Goal: Task Accomplishment & Management: Manage account settings

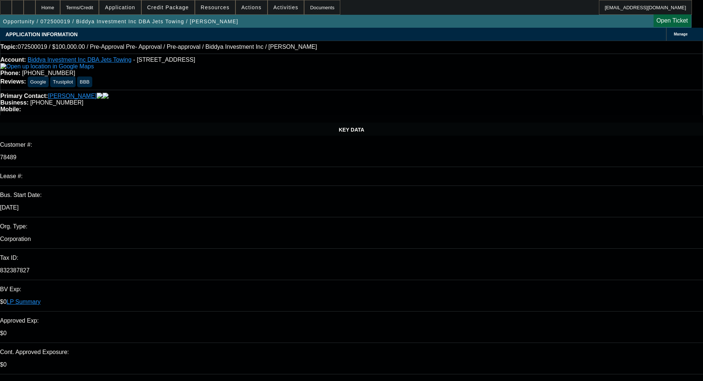
select select "0"
select select "6"
select select "0"
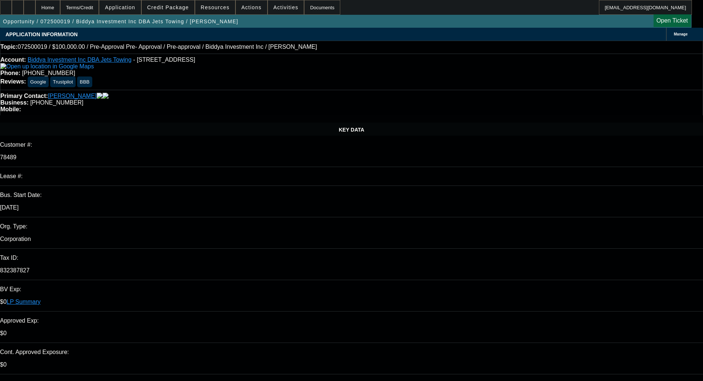
select select "0"
select select "6"
select select "0.1"
select select "2"
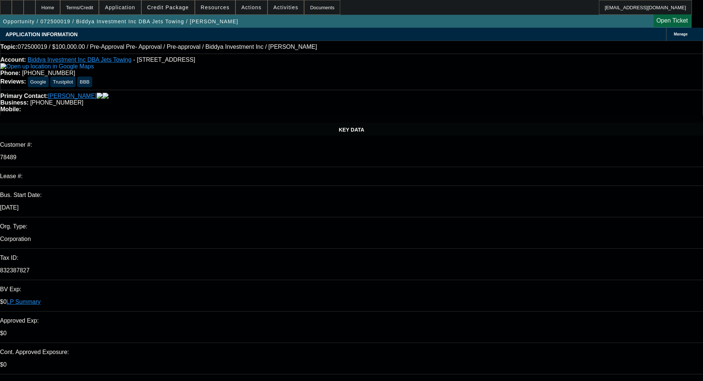
select select "2"
select select "0"
select select "6"
select select "0"
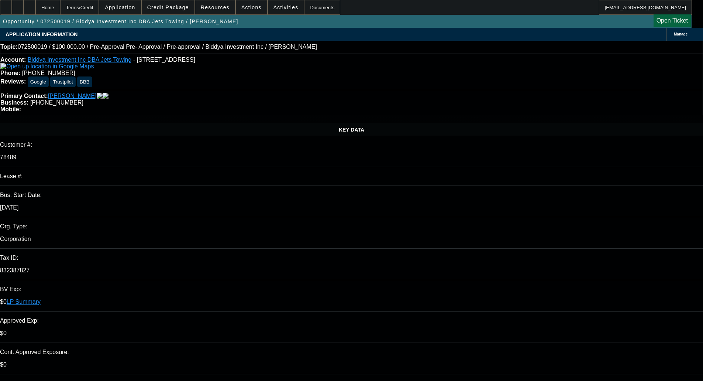
select select "0"
select select "6"
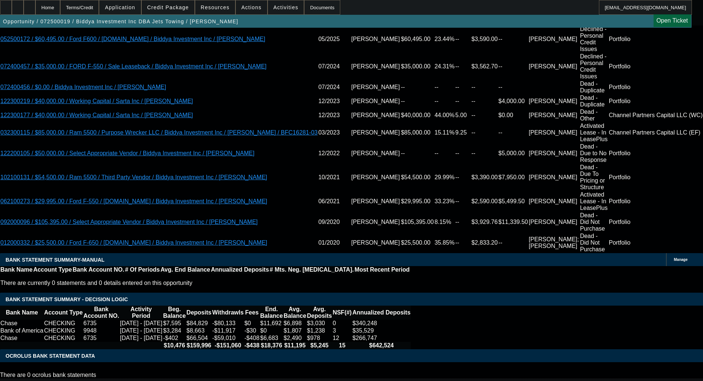
scroll to position [1366, 0]
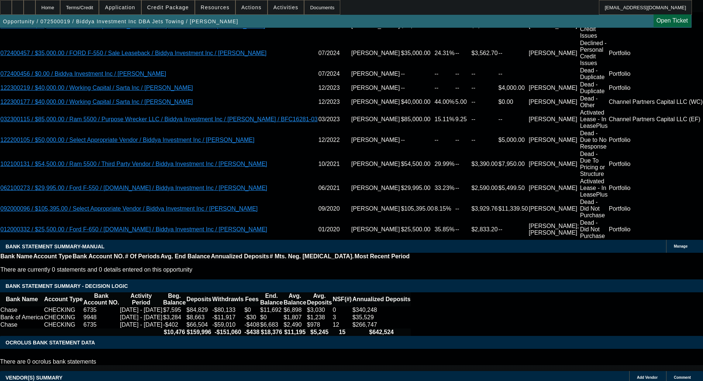
select select "4"
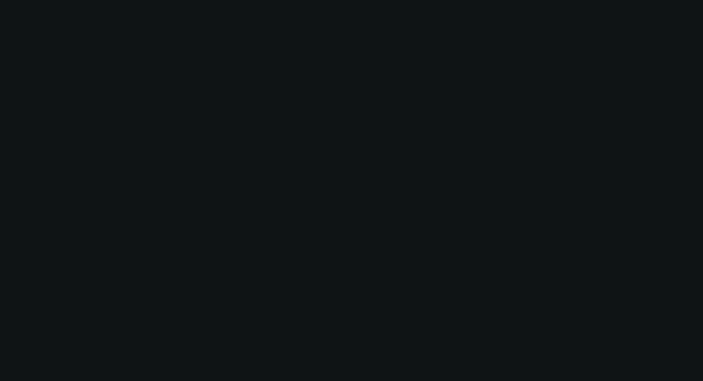
scroll to position [0, 0]
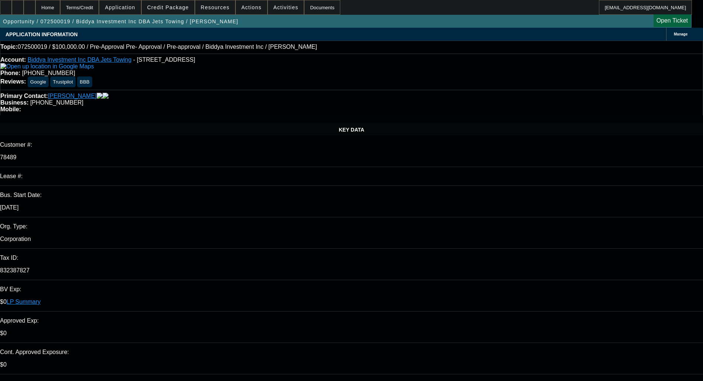
drag, startPoint x: 508, startPoint y: 289, endPoint x: 515, endPoint y: 281, distance: 10.5
click at [509, 289] on span "11" at bounding box center [510, 286] width 13 height 13
type input "8/11/2025"
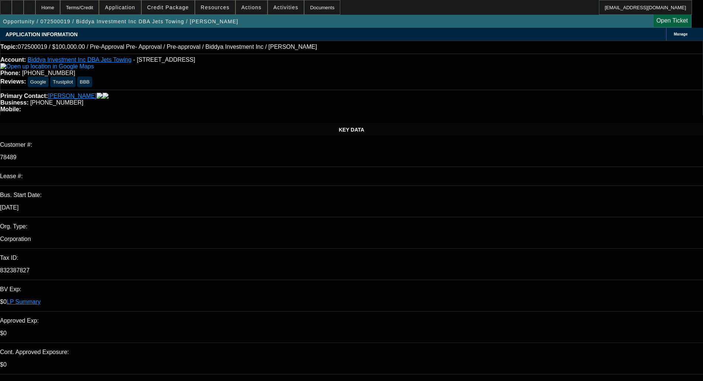
type input "03:14"
type input "12:34"
paste textarea "we will have to pass on this one. Credit notes - Delinquent past or present cre…"
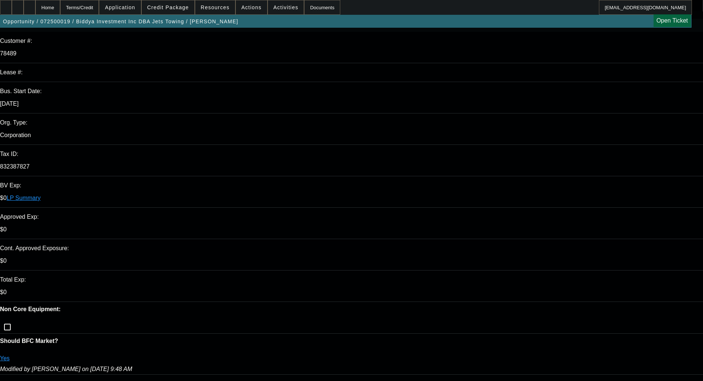
scroll to position [111, 0]
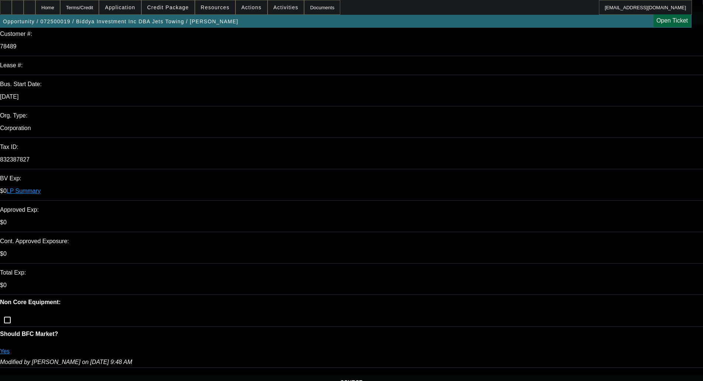
type textarea "DECLINED BY FINWISE - "we will have to pass on this one. Credit notes - Delinqu…"
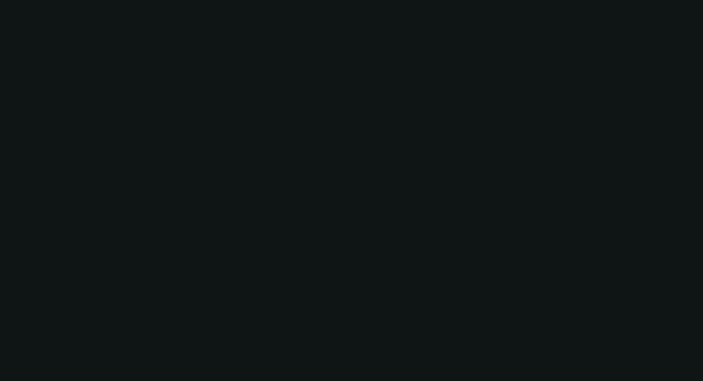
select select "0"
select select "6"
select select "0"
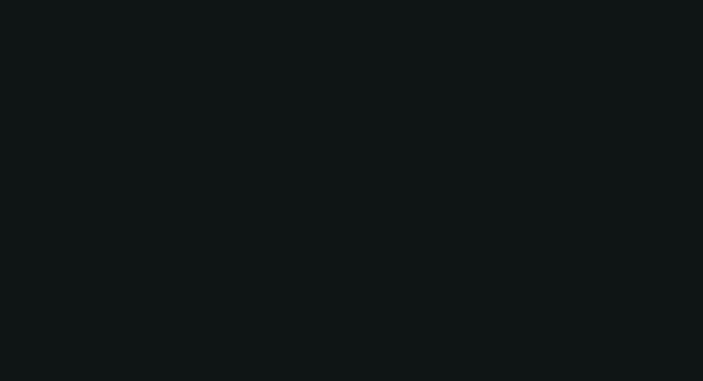
select select "0"
select select "6"
select select "0.1"
select select "2"
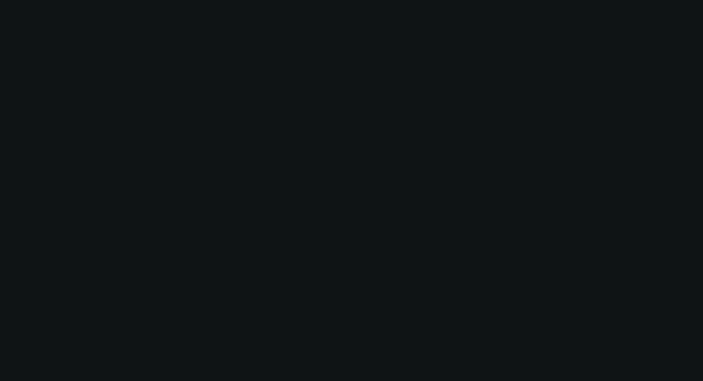
select select "2"
select select "0"
select select "6"
select select "0"
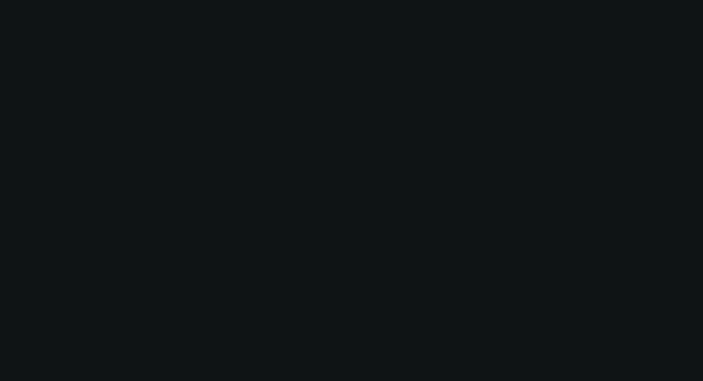
select select "0"
select select "6"
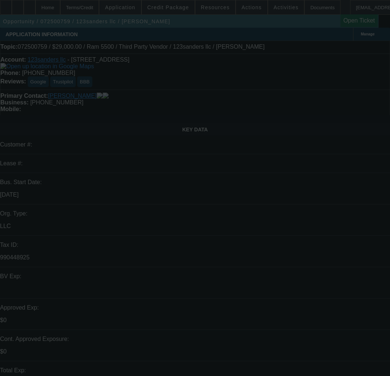
select select "0"
select select "2"
select select "0"
select select "6"
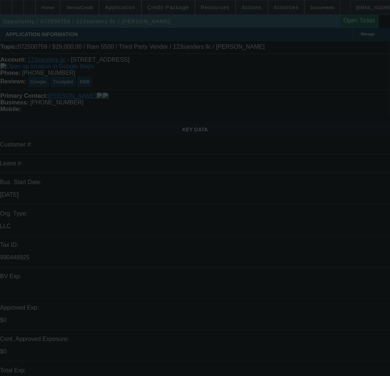
select select "0"
select select "2"
select select "0"
select select "6"
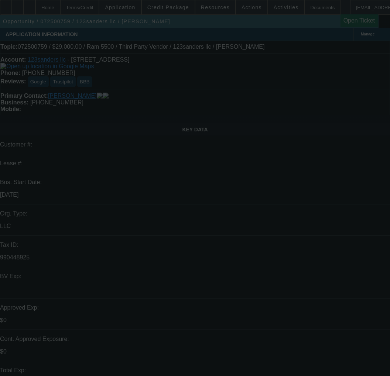
select select "0"
select select "6"
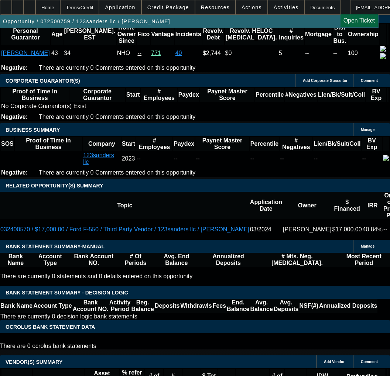
scroll to position [1107, 0]
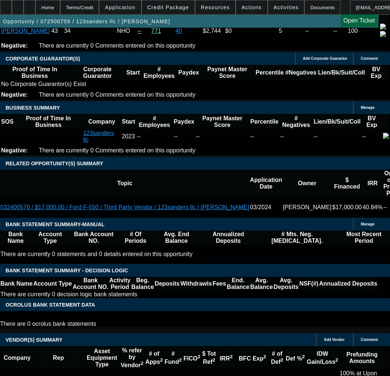
select select "1"
type input "UNKNOWN"
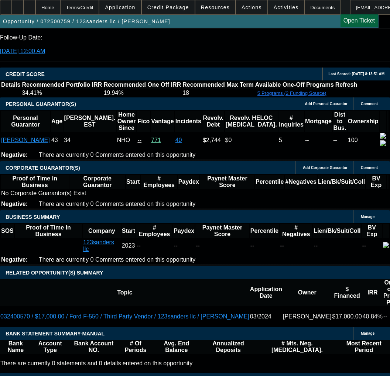
scroll to position [997, 0]
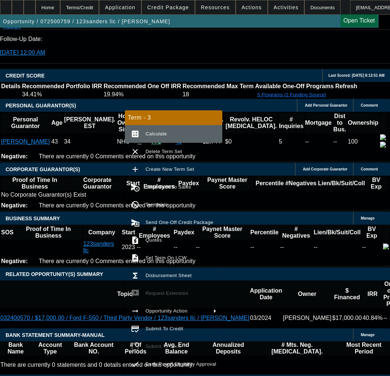
click at [147, 138] on span "Calculate" at bounding box center [180, 134] width 71 height 9
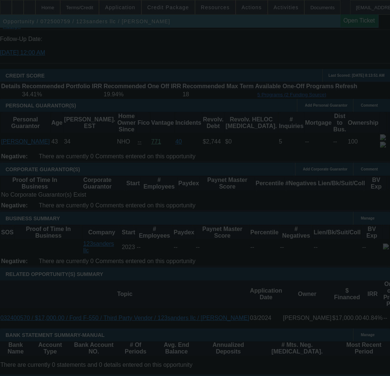
select select "0"
select select "6"
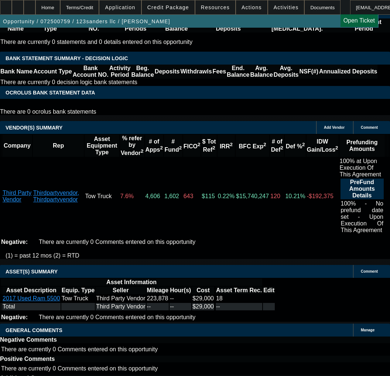
scroll to position [1366, 0]
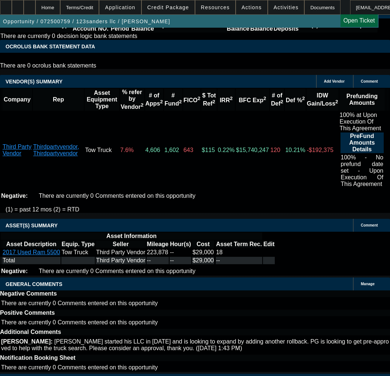
copy span "APPROVED BY FINPAC - Amount: $45,000.00; Approved Term: 36 months; EFA only; Ap…"
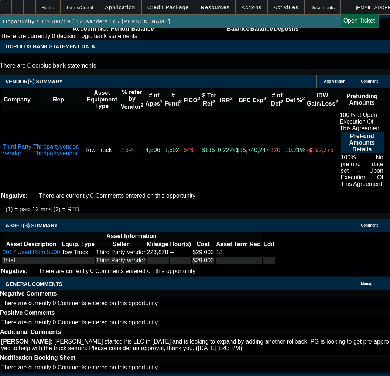
select select "3"
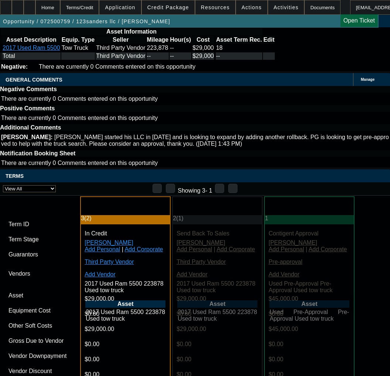
scroll to position [1809, 0]
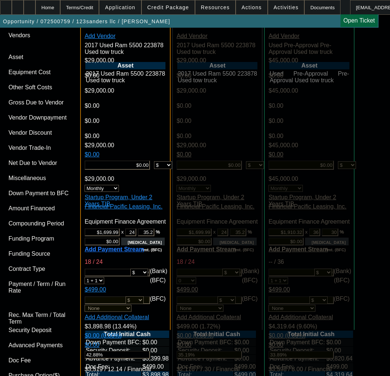
type input "11/4/2025"
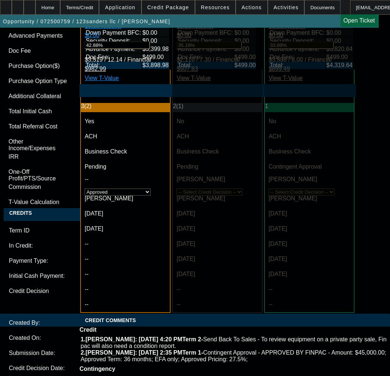
scroll to position [2178, 0]
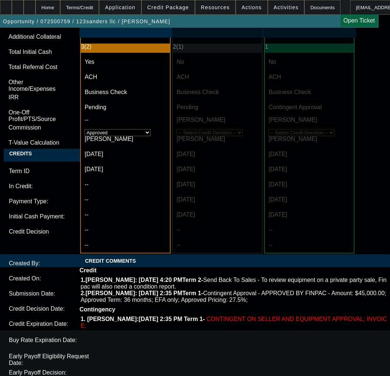
type input "11/4/2025"
paste textarea "APPROVED BY FINPAC - Amount: $45,000.00; Approved Term: 36 months; EFA only; Ap…"
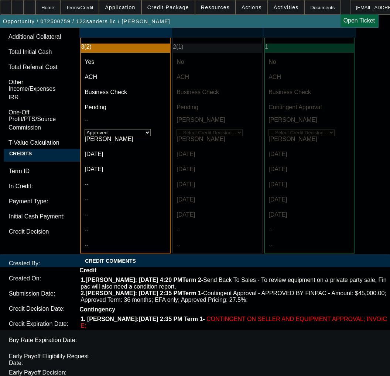
paste textarea "29"
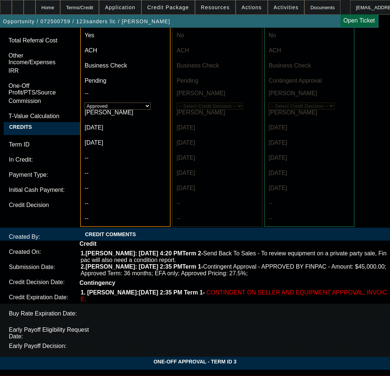
scroll to position [2376, 0]
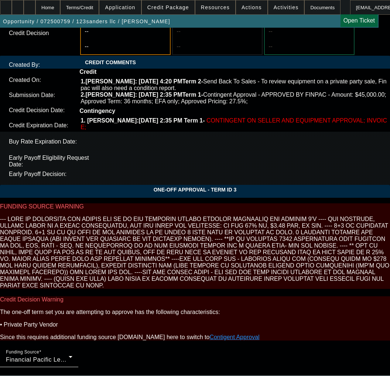
type textarea "APPROVED BY FINPAC - Amount: $29,000.00; Approved Term: 24 months; EFA only; Ap…"
type input "12:42"
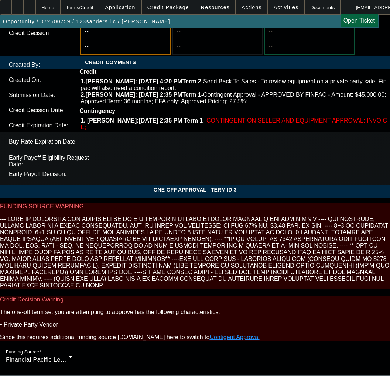
click at [70, 253] on span "13" at bounding box center [71, 250] width 13 height 13
type input "[DATE]"
type input "09:32"
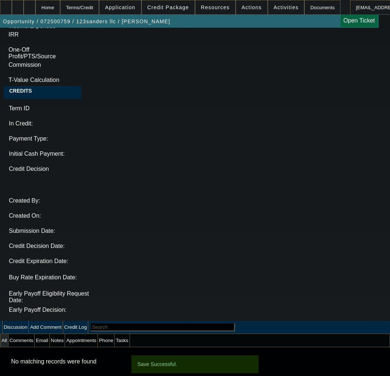
select select "0"
select select "6"
select select "0"
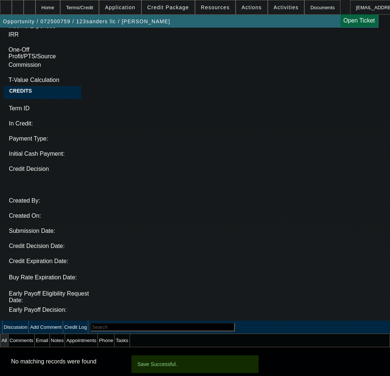
select select "0"
select select "2"
select select "0"
select select "6"
select select "0"
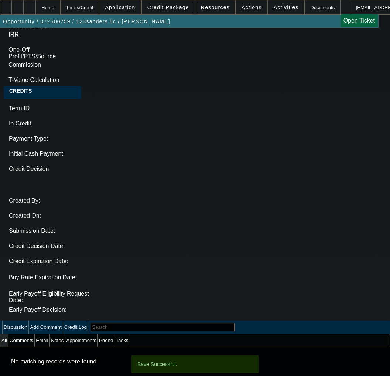
select select "0"
select select "6"
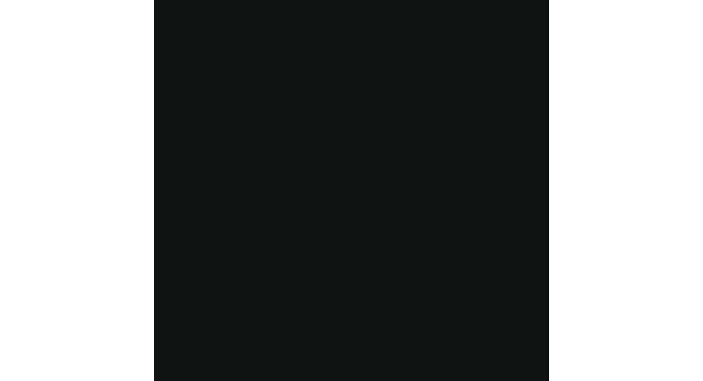
scroll to position [0, 0]
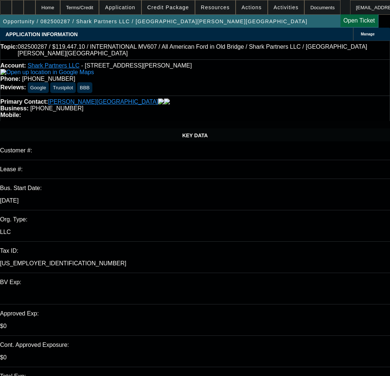
select select "0.1"
select select "2"
select select "0.1"
select select "4"
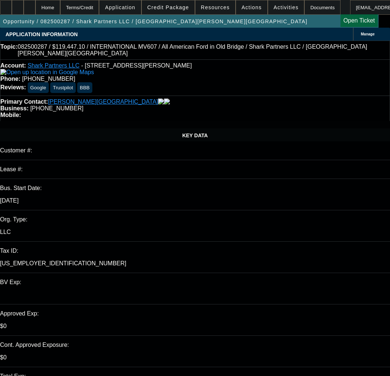
select select "2"
select select "0.1"
select select "4"
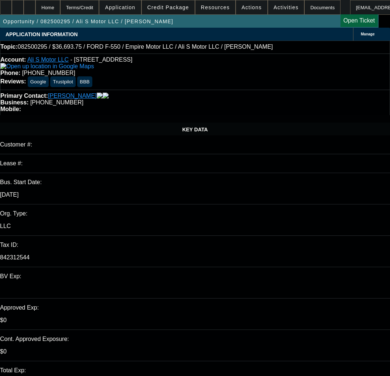
select select "0"
select select "2"
select select "0"
select select "6"
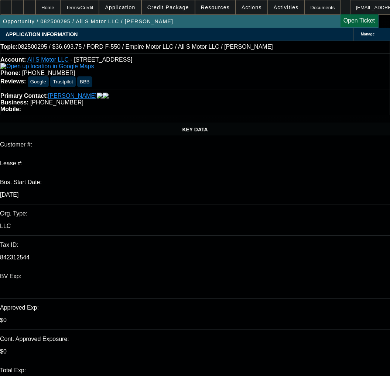
select select "0"
select select "2"
select select "0"
select select "6"
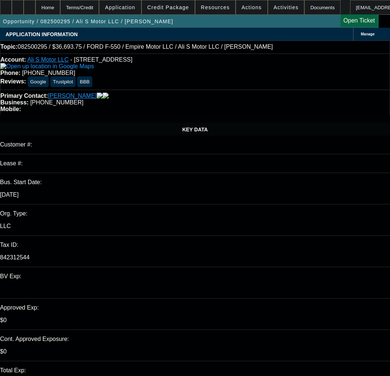
select select "0"
select select "2"
select select "0"
select select "6"
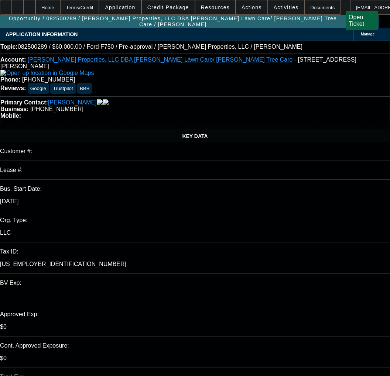
select select "0"
select select "6"
select select "0"
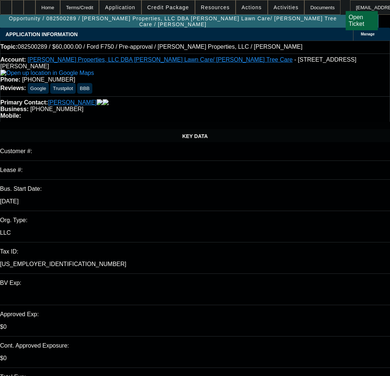
select select "0"
select select "6"
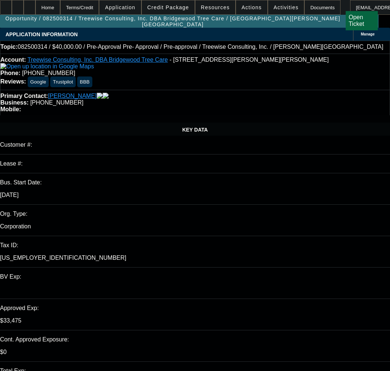
select select "0"
select select "3"
select select "0"
select select "6"
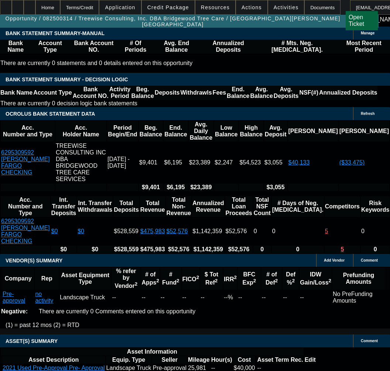
scroll to position [1329, 0]
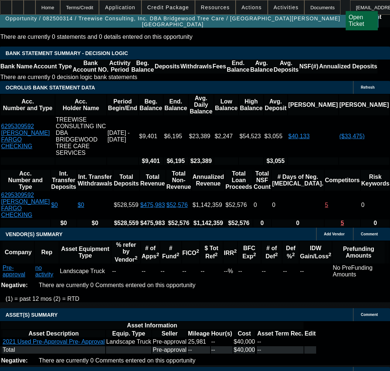
select select "5"
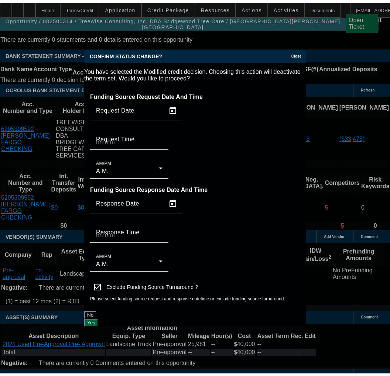
scroll to position [0, 0]
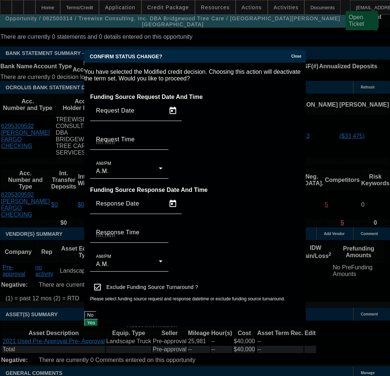
click at [98, 319] on button "Yes" at bounding box center [91, 323] width 14 height 8
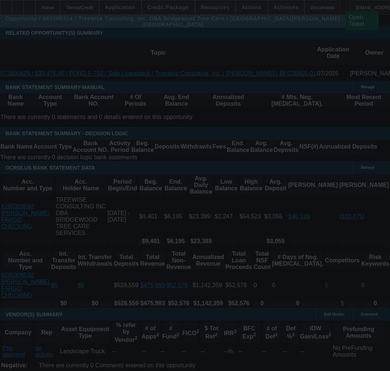
scroll to position [1107, 0]
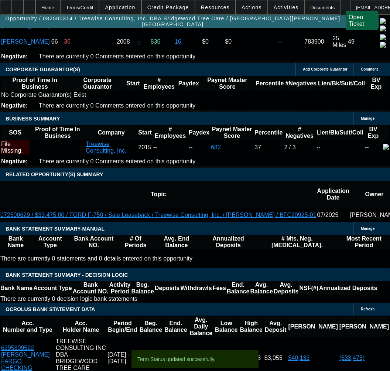
select select "0"
select select "3"
select select "0"
select select "6"
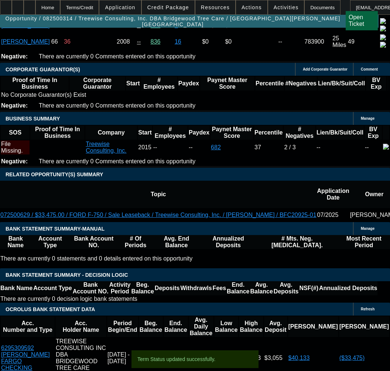
select select "0"
select select "3"
select select "0"
select select "6"
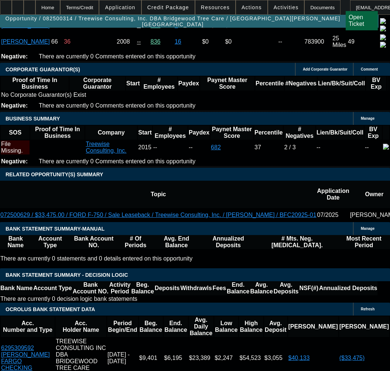
type input "UNKNOWN"
type input "3"
type input "$13,634.45"
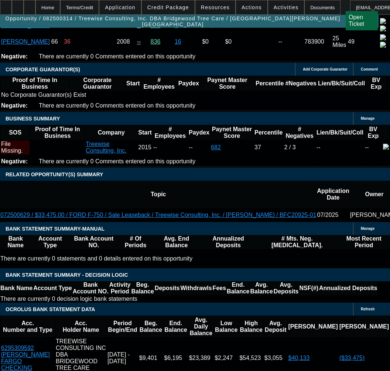
type input "36"
type input "$1,357.41"
type input "36"
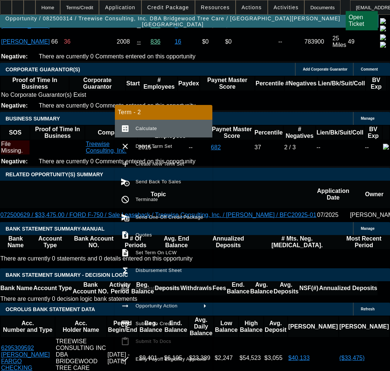
click at [138, 130] on span "Calculate" at bounding box center [145, 128] width 21 height 6
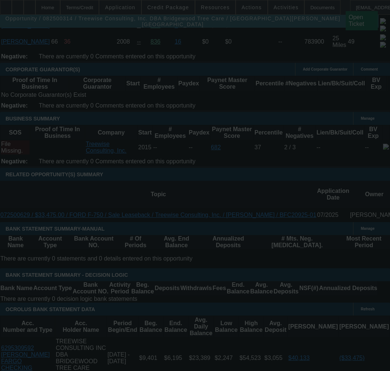
select select "0"
select select "3"
select select "0"
select select "6"
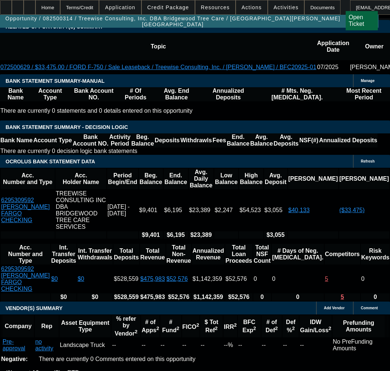
scroll to position [1181, 0]
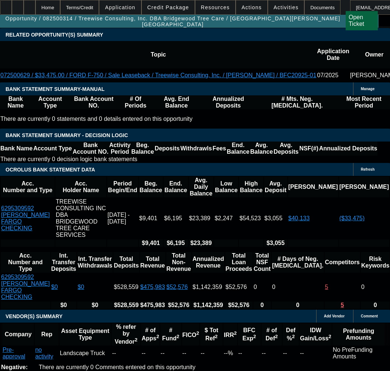
scroll to position [1329, 0]
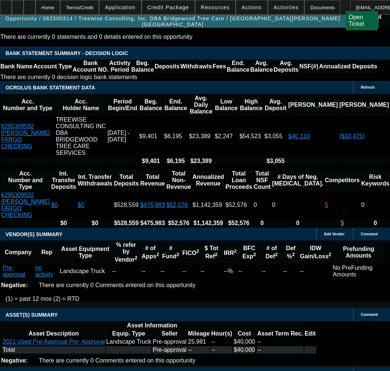
select select "9"
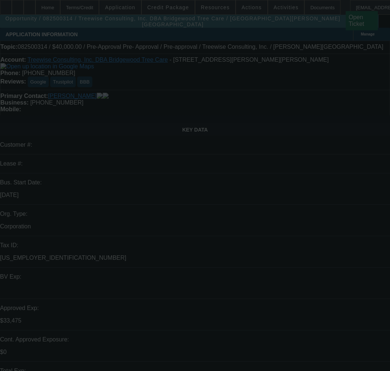
type input "11/11/2025"
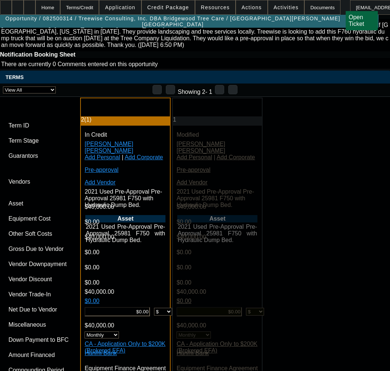
scroll to position [1735, 0]
paste input "7808-DIS-74170"
type input "7808-DIS-74170"
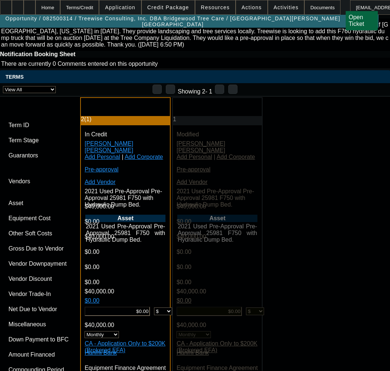
paste input "7808-DIS-74170"
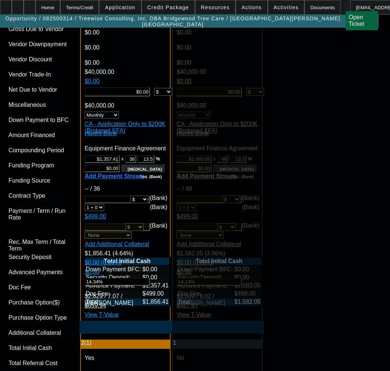
scroll to position [1993, 0]
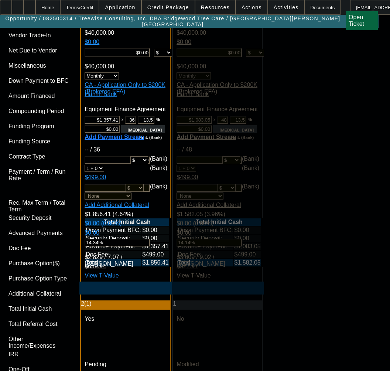
type input "7808-DIS-74170"
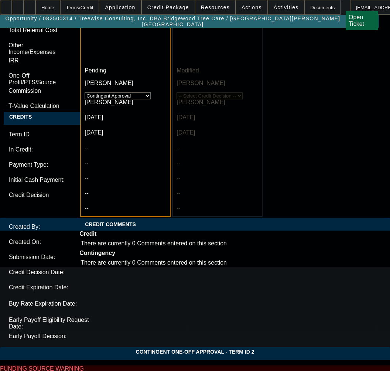
scroll to position [2288, 0]
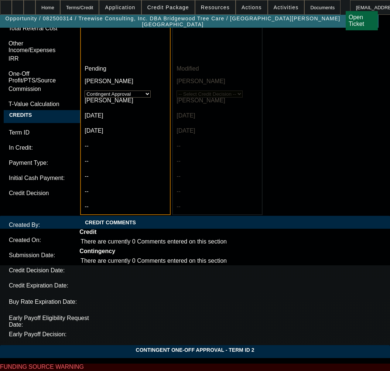
paste textarea "Approval Amount: $40,000.00"
paste textarea ";"
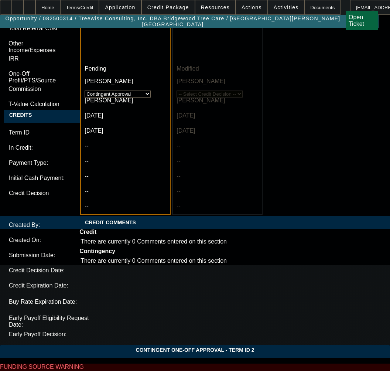
paste textarea "Terms: 36"
paste textarea "Equipment is Pre-approval for a 2021 FORD F750 SUPER DUTY with Hydraulic Dump B…"
type textarea "APPROVED BY HANMI - Approval Amount: $40,000.00; Terms: 36; Equipment is Pre-ap…"
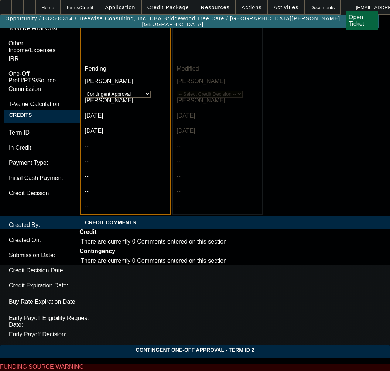
paste textarea "Satisfactory review of detailed final invoice; • Detailed condition report – na…"
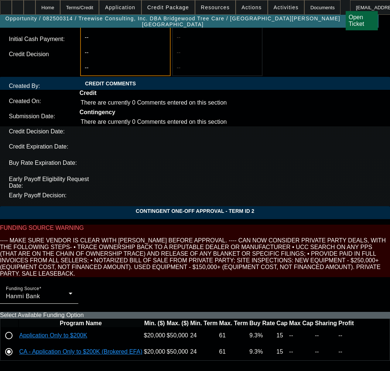
scroll to position [2436, 0]
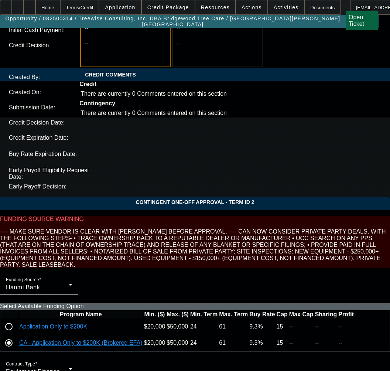
type textarea "CONTINGENT ON Satisfactory review of detailed final invoice; • Detailed conditi…"
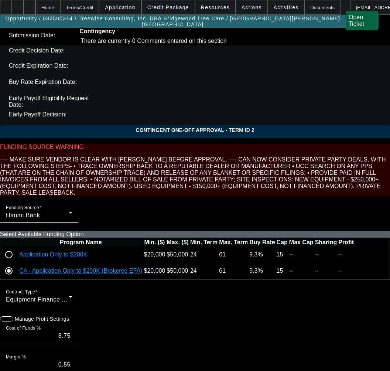
scroll to position [2509, 0]
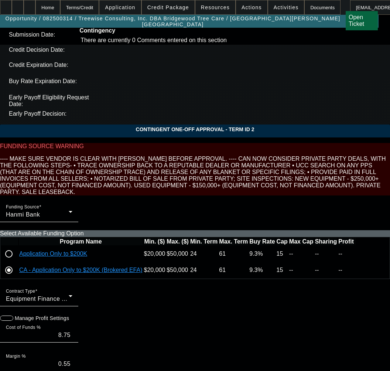
type input "12:42"
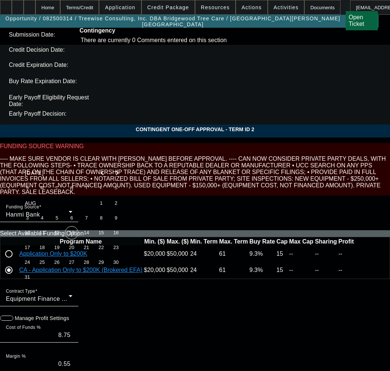
click at [70, 236] on span "13" at bounding box center [71, 232] width 13 height 13
type input "[DATE]"
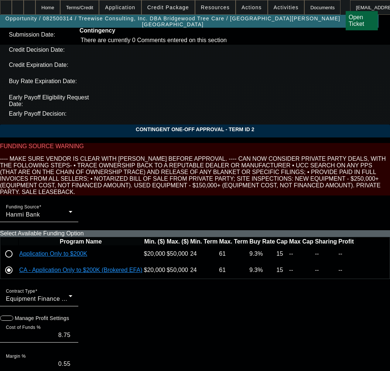
type input "11:29"
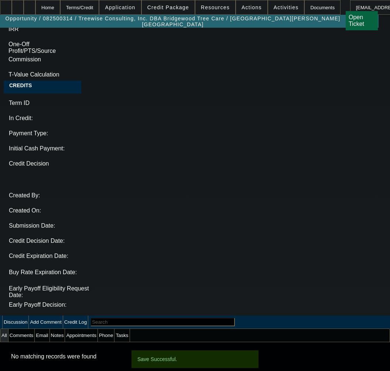
select select "0"
select select "3"
select select "0"
select select "6"
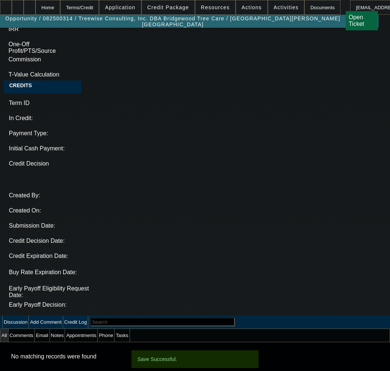
select select "0"
select select "3"
select select "0"
select select "6"
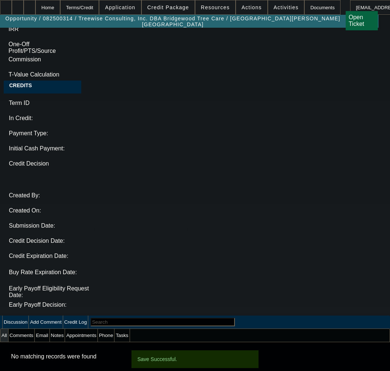
select select "0"
select select "3"
select select "0"
select select "6"
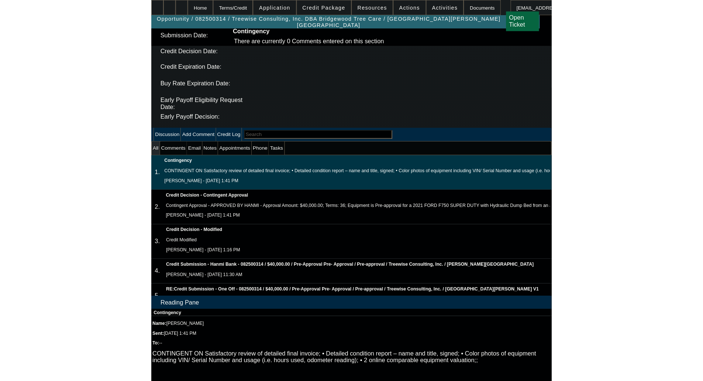
scroll to position [0, 0]
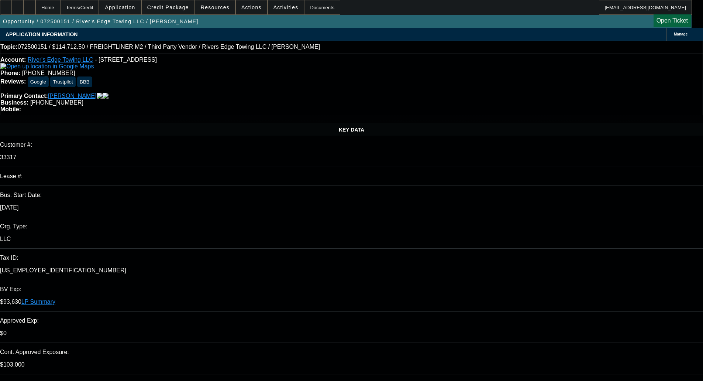
select select "0"
select select "6"
select select "0"
select select "2"
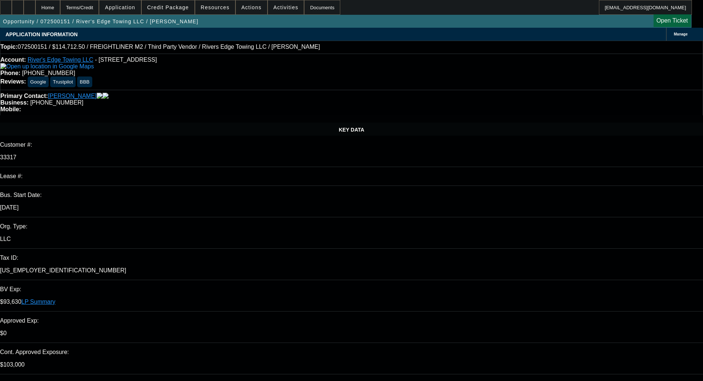
select select "2"
select select "0"
select select "6"
select select "0"
select select "2"
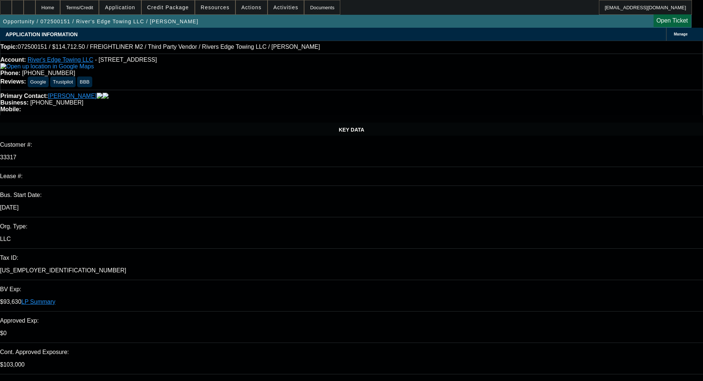
select select "2"
select select "0"
select select "6"
select select "0"
select select "2"
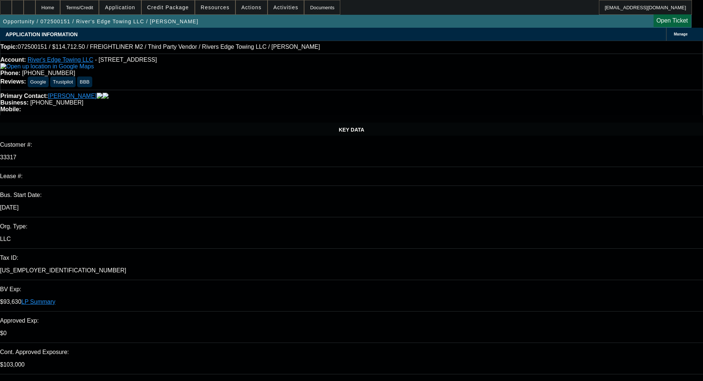
select select "2"
select select "0"
select select "6"
select select "0"
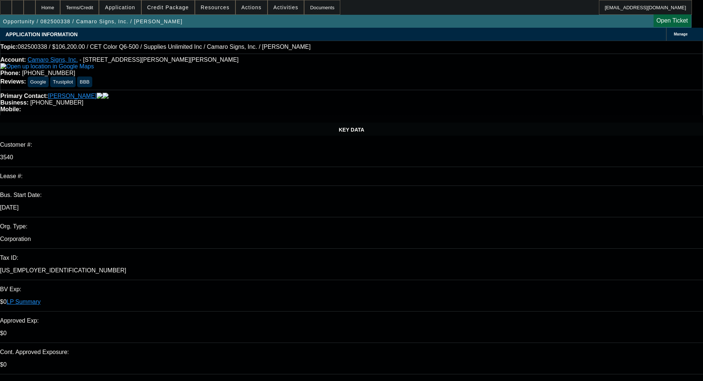
select select "3"
select select "0"
select select "2"
click at [180, 10] on span "Credit Package" at bounding box center [168, 7] width 42 height 6
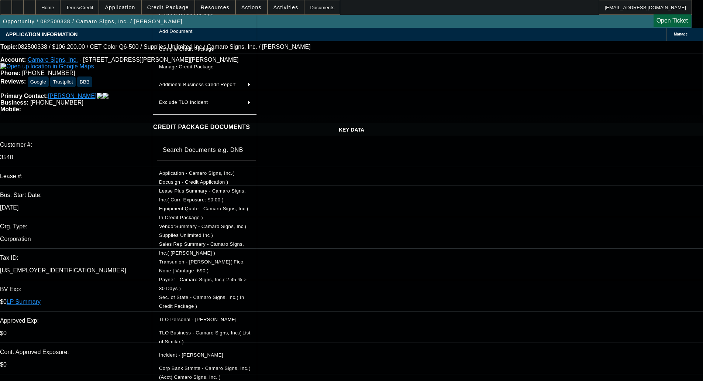
scroll to position [19, 0]
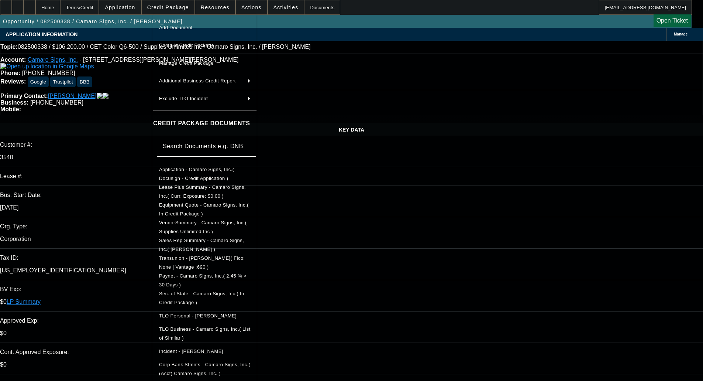
click at [209, 292] on span "Sec. of State - Camaro Signs, Inc.( In Credit Package )" at bounding box center [201, 297] width 85 height 14
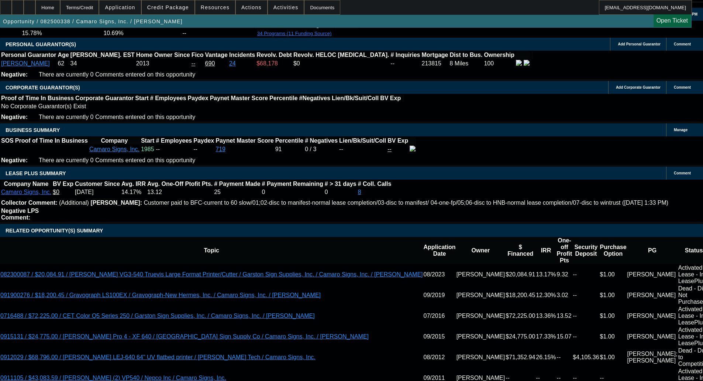
scroll to position [1107, 0]
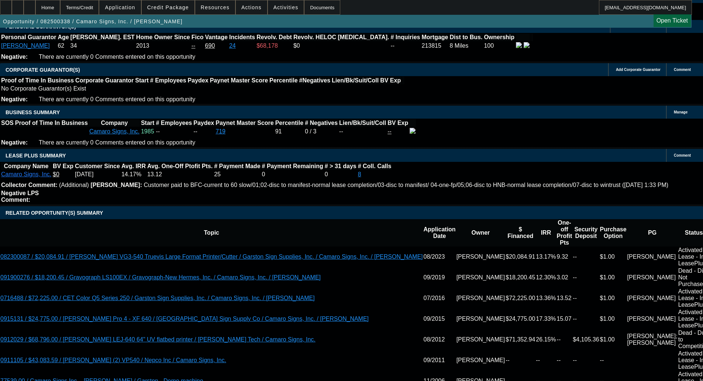
drag, startPoint x: 546, startPoint y: 36, endPoint x: 547, endPoint y: 32, distance: 4.3
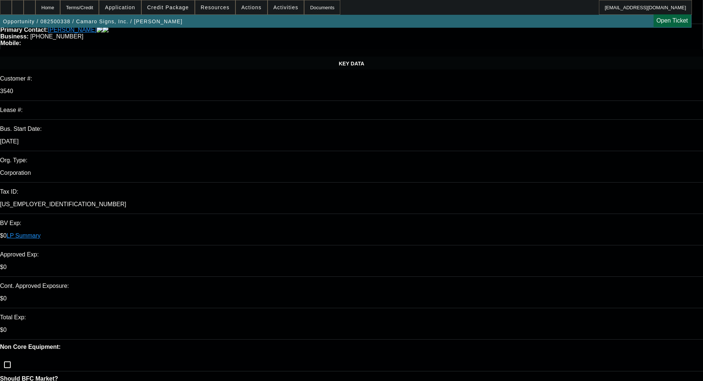
scroll to position [0, 0]
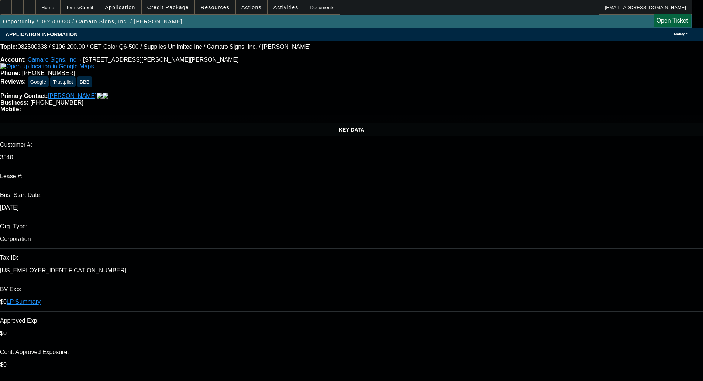
type textarea "NOT PREFERRD COLLATERAL; LOW IRR; EXTENDED TERM - OKAY TO SELL"
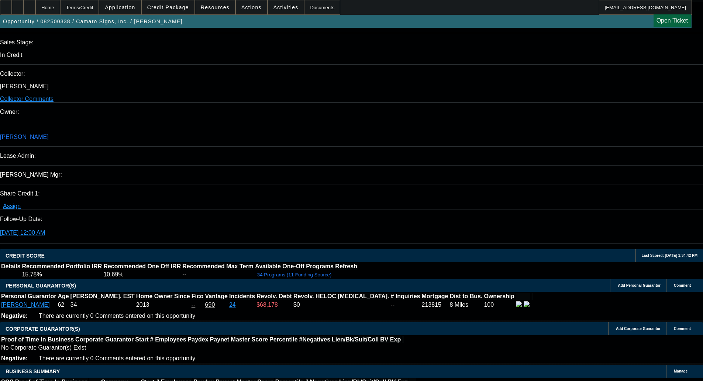
scroll to position [849, 0]
drag, startPoint x: 109, startPoint y: 188, endPoint x: 55, endPoint y: 192, distance: 53.3
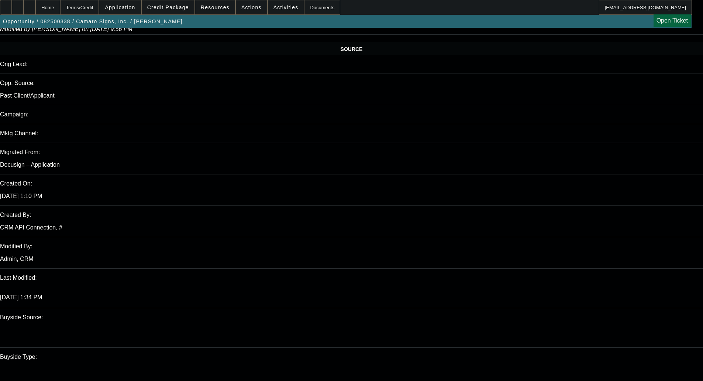
scroll to position [443, 0]
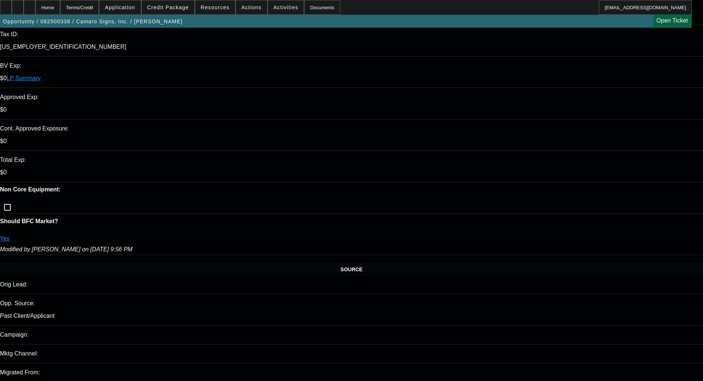
scroll to position [221, 0]
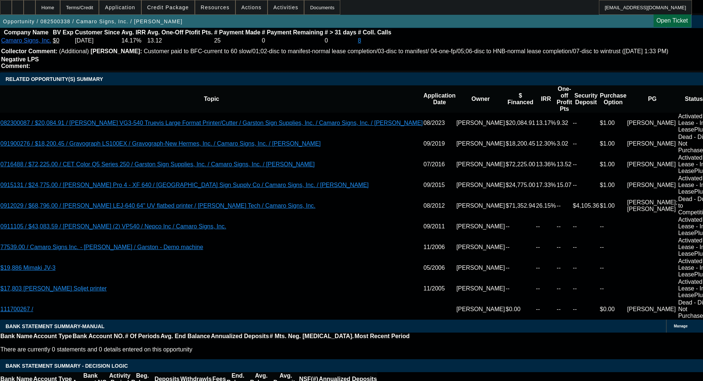
scroll to position [1255, 0]
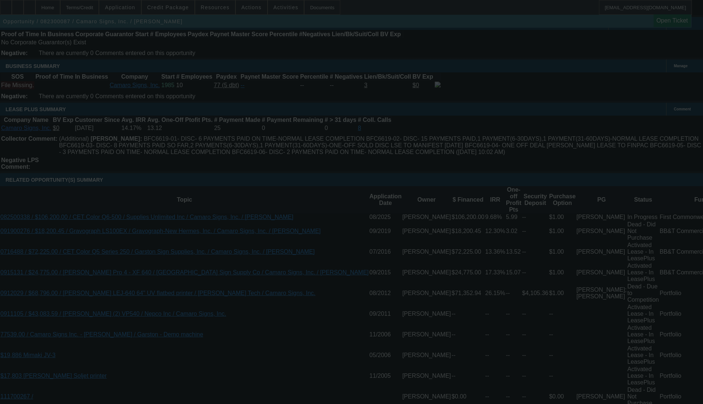
scroll to position [1386, 0]
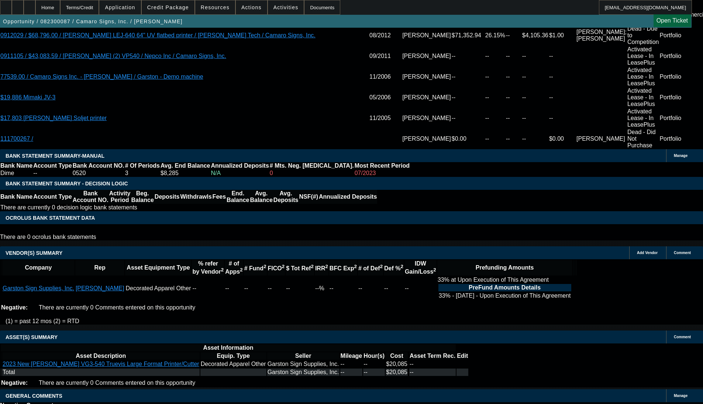
select select "0"
select select "2"
select select "0"
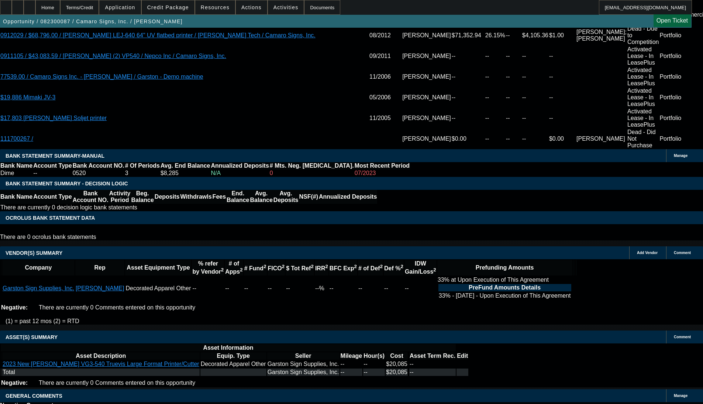
select select "2"
select select "0"
select select "2"
select select "0"
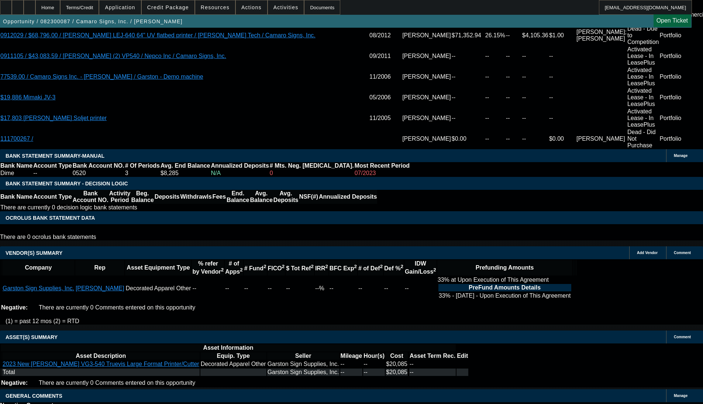
select select "0"
select select "2"
select select "0"
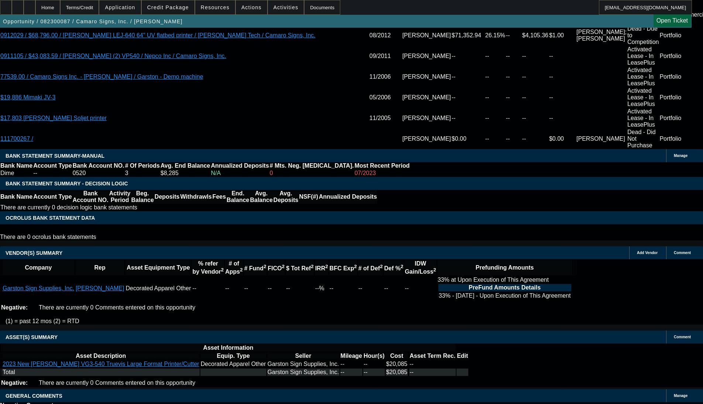
select select "0"
select select "2"
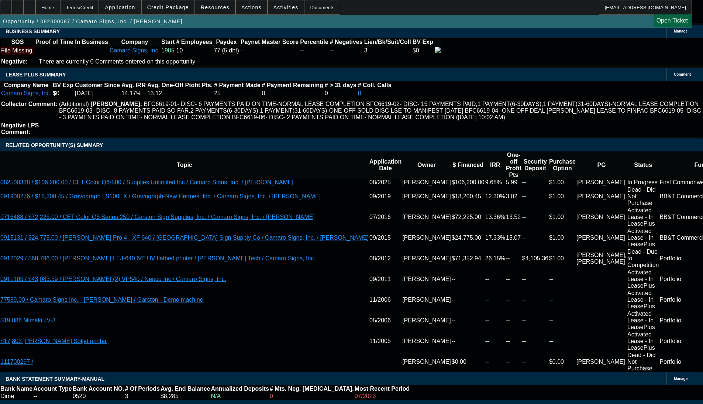
scroll to position [1210, 0]
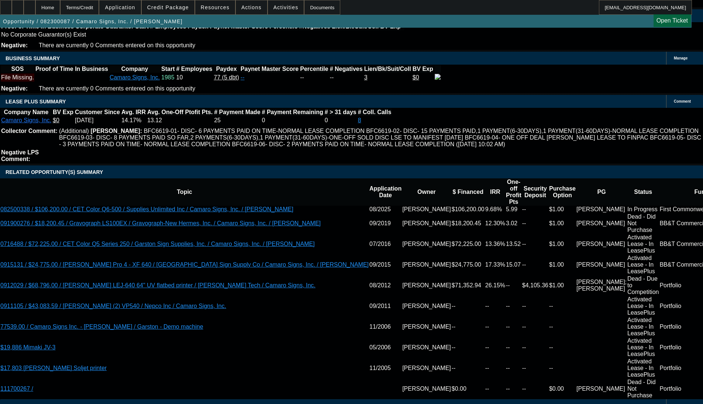
scroll to position [1173, 0]
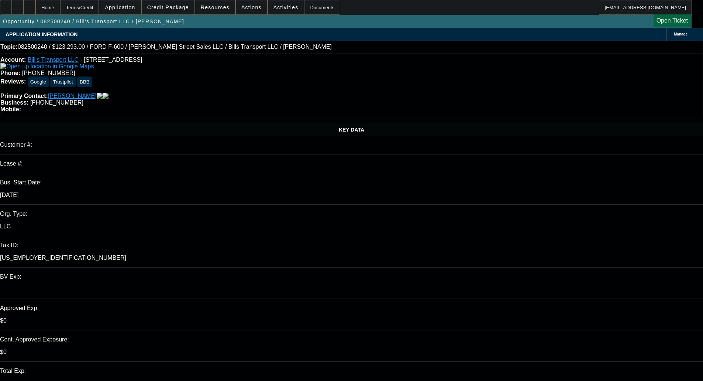
select select "0"
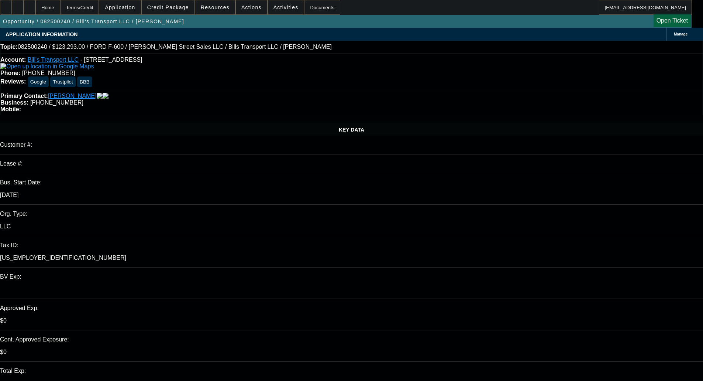
select select "0"
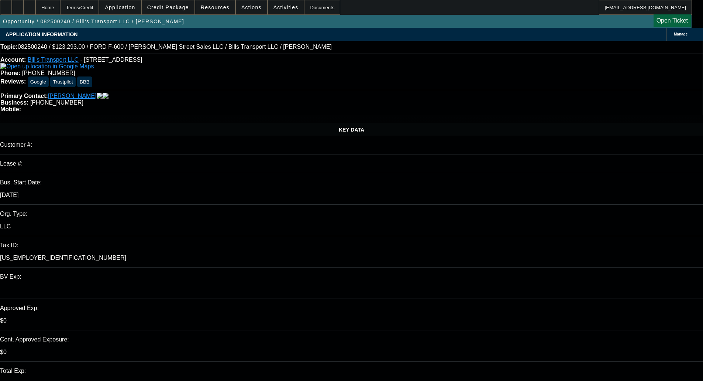
select select "0"
select select "1"
select select "6"
select select "3"
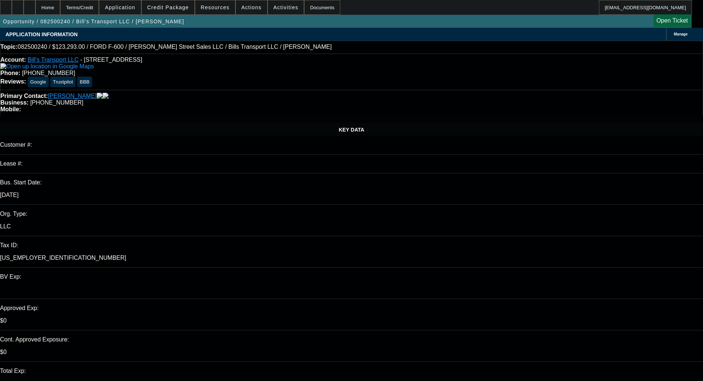
select select "6"
select select "1"
select select "6"
select select "1"
select select "6"
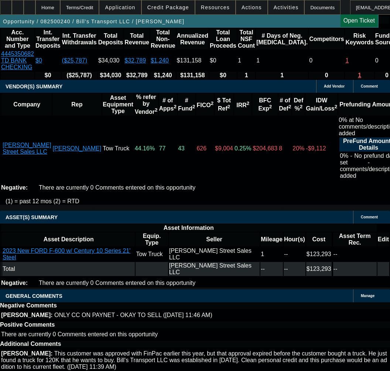
scroll to position [1624, 0]
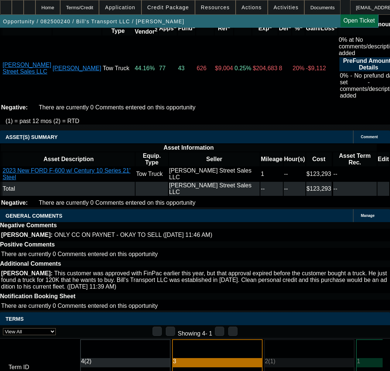
copy span "APPROVED BY [PERSON_NAME]: $119,900.00; Approved Term: 60 months; Approved Pric…"
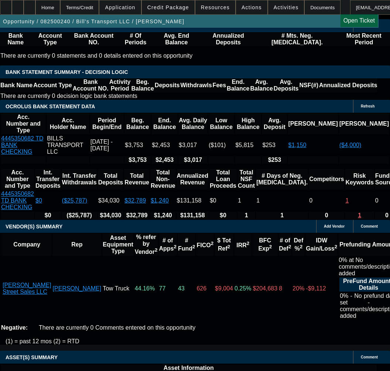
scroll to position [1476, 0]
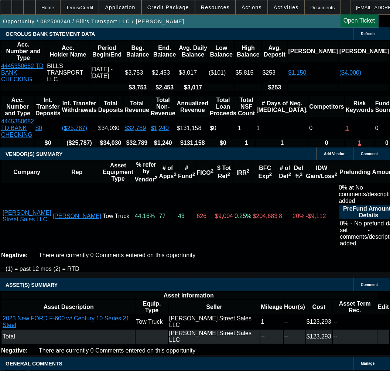
select select "3"
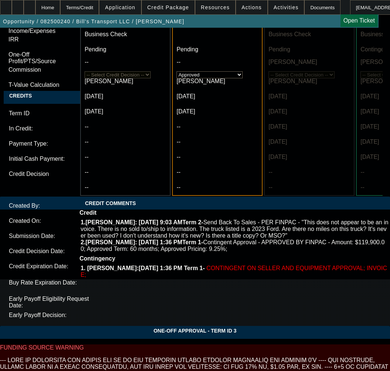
scroll to position [2470, 0]
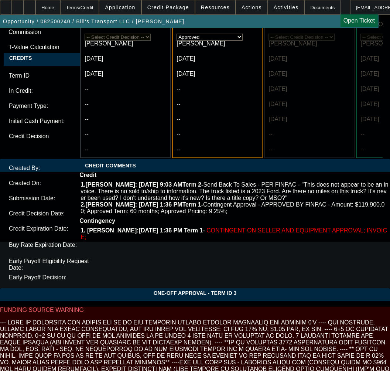
type input "[DATE]"
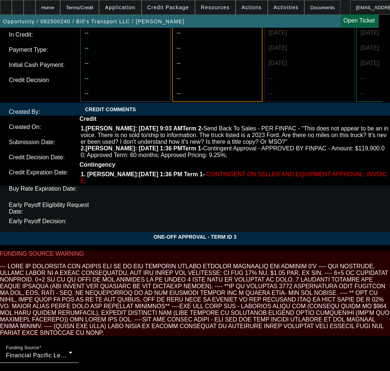
type input "12:57"
click at [71, 235] on span "13" at bounding box center [71, 232] width 13 height 13
type input "[DATE]"
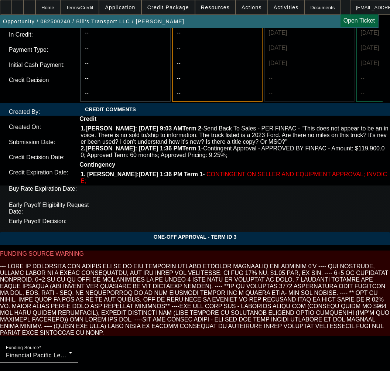
type input "11:12"
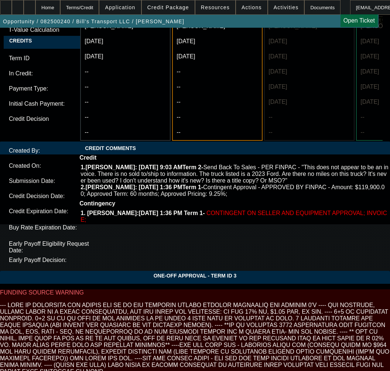
scroll to position [2378, 0]
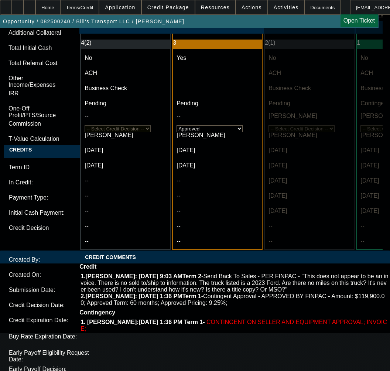
paste textarea "APPROVED BY FINPAC - Amount: $119,900.00; Approved Term: 60 months; Approved Pr…"
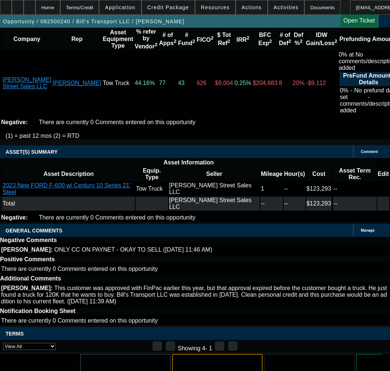
scroll to position [2415, 0]
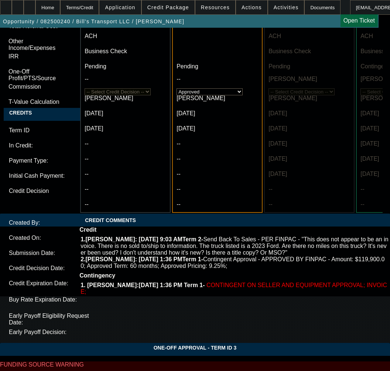
type textarea "APPROVED BY FINPAC - Amount: $119,900.00; Approved Term: 60 months; Approved Pr…"
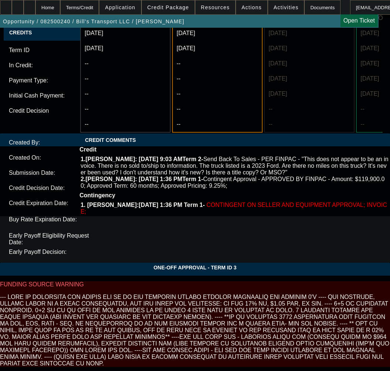
scroll to position [2539, 0]
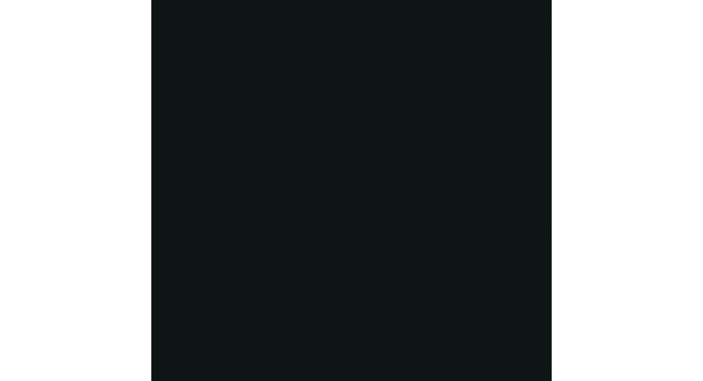
scroll to position [1299, 0]
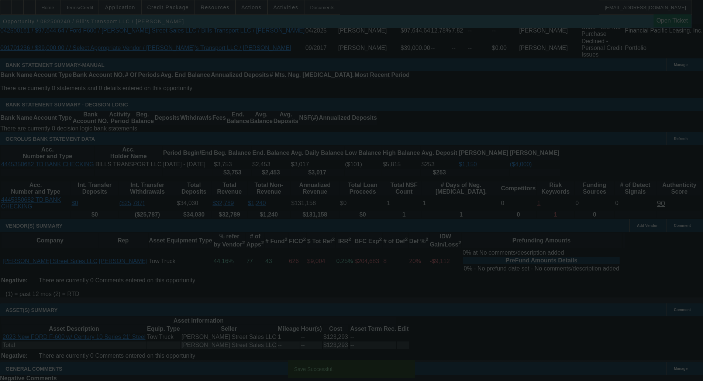
select select "0"
select select "6"
select select "0"
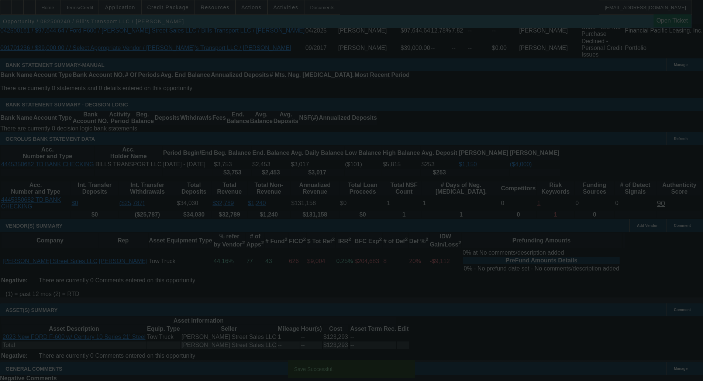
select select "0"
select select "3"
select select "0"
select select "6"
select select "0"
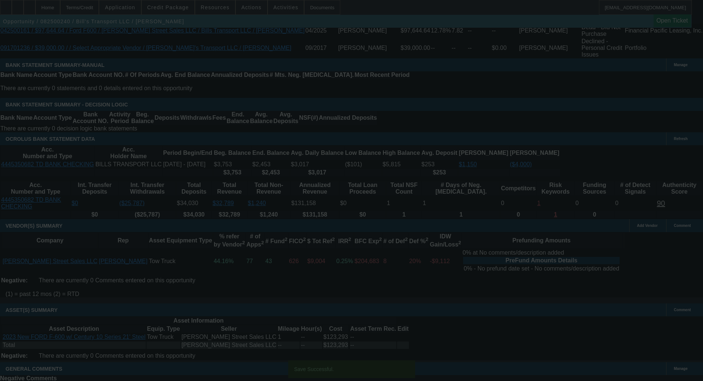
select select "0"
select select "6"
select select "0"
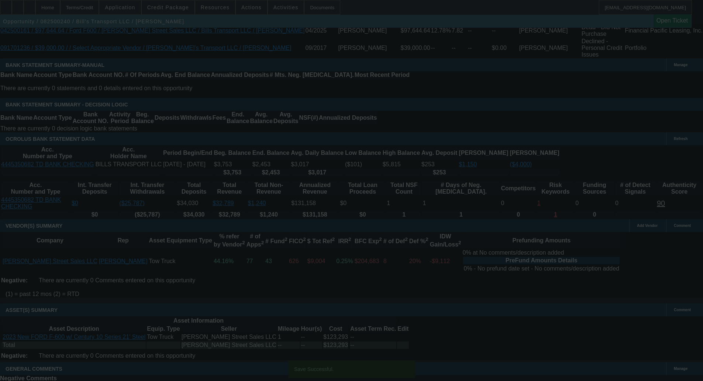
select select "0"
select select "6"
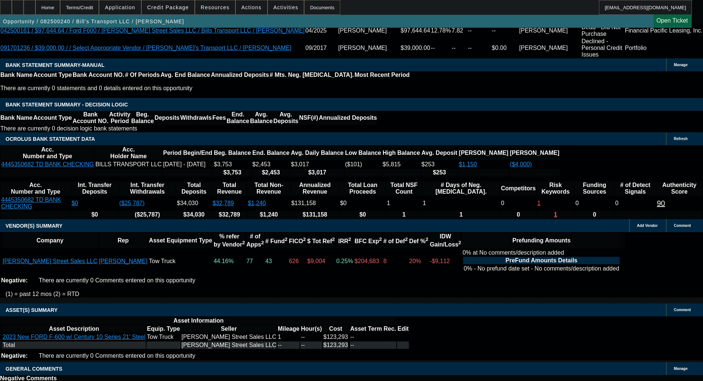
scroll to position [0, 0]
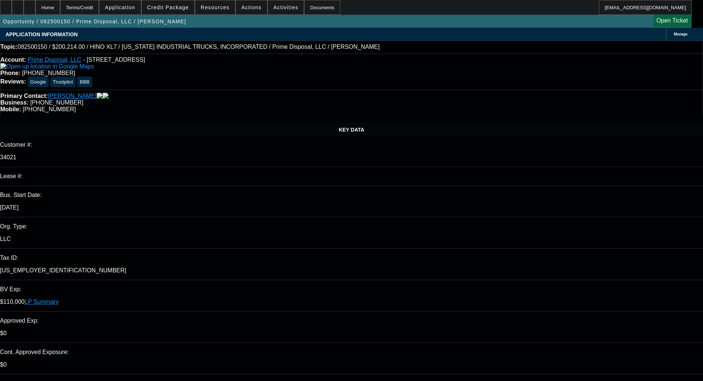
select select "0.1"
select select "0"
select select "6"
select select "0.1"
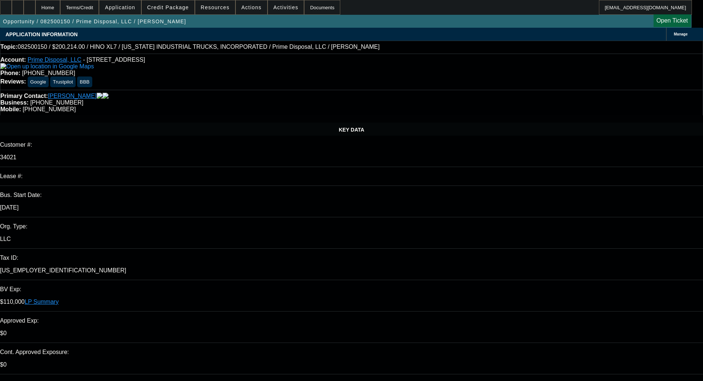
select select "0"
select select "6"
select select "0.1"
select select "0"
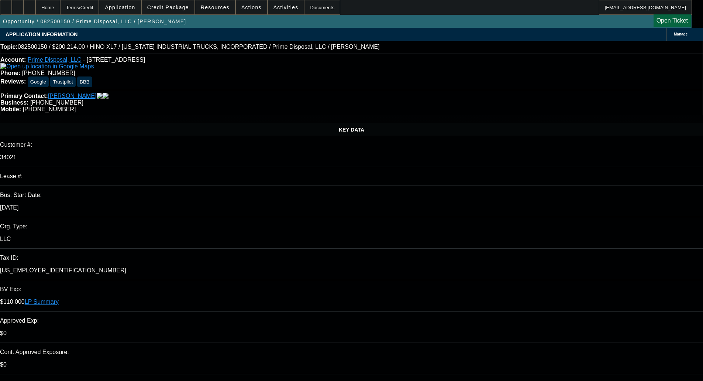
select select "0"
select select "6"
select select "0.1"
select select "0"
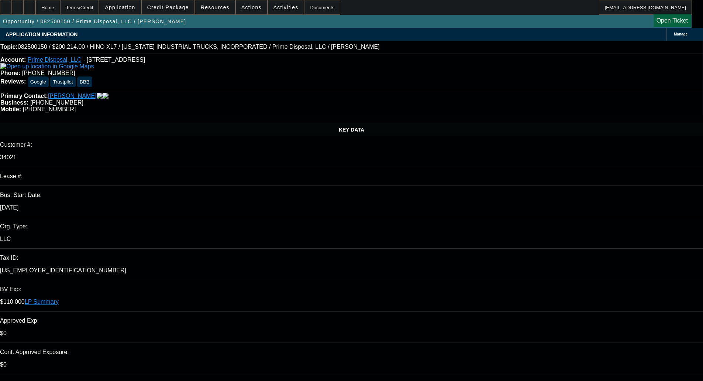
select select "6"
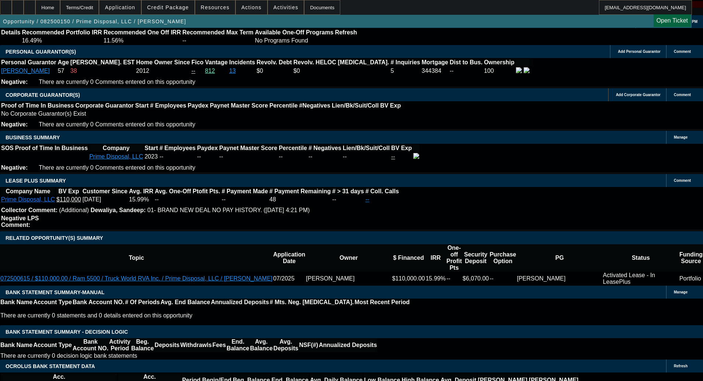
scroll to position [1255, 0]
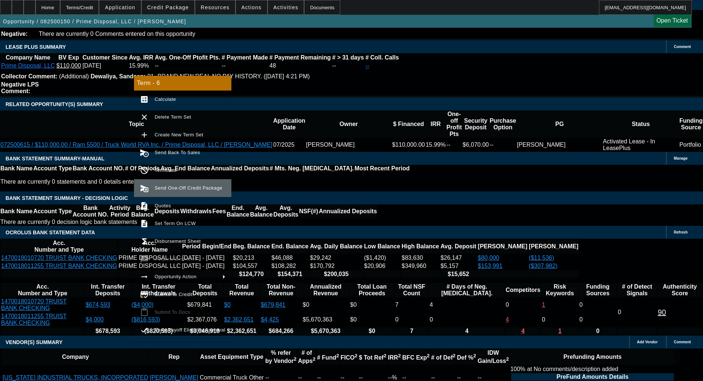
click at [184, 187] on span "Send One-Off Credit Package" at bounding box center [189, 188] width 68 height 6
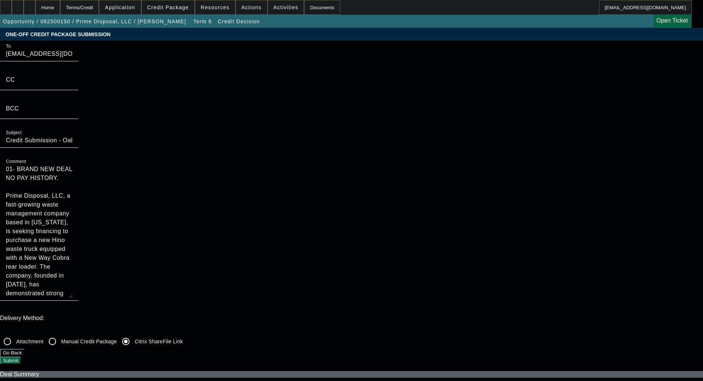
drag, startPoint x: 372, startPoint y: 69, endPoint x: 333, endPoint y: 56, distance: 41.3
click at [333, 56] on div "To [EMAIL_ADDRESS][DOMAIN_NAME];[EMAIL_ADDRESS][DOMAIN_NAME] CC BCC Subject Cre…" at bounding box center [351, 175] width 703 height 268
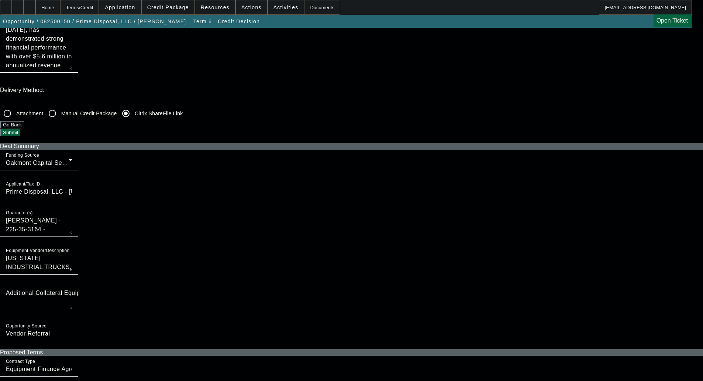
scroll to position [185, 0]
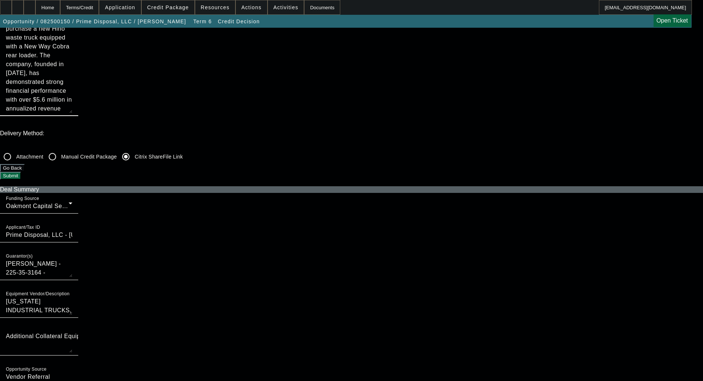
type textarea "Prime Disposal, LLC, a fast-growing waste management company based in [US_STATE…"
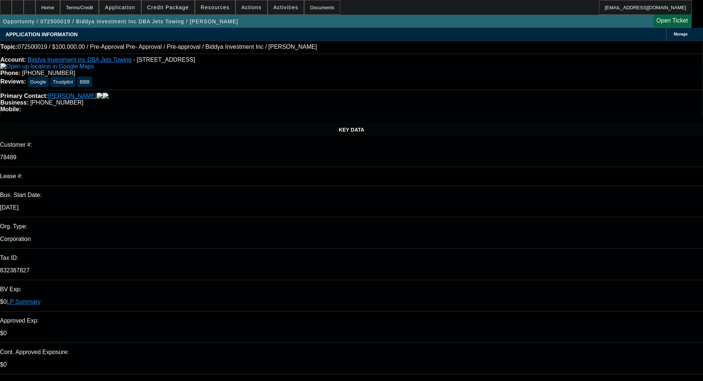
select select "0"
select select "6"
select select "0"
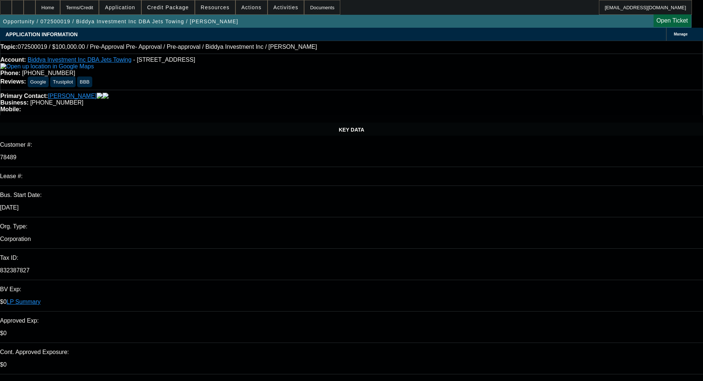
select select "0"
select select "6"
select select "0"
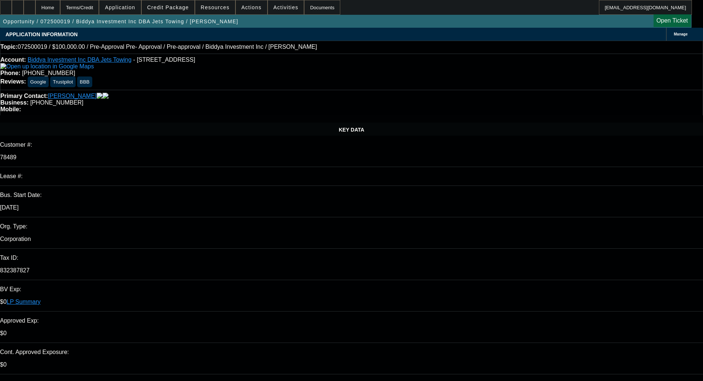
select select "0"
select select "6"
select select "0.1"
select select "2"
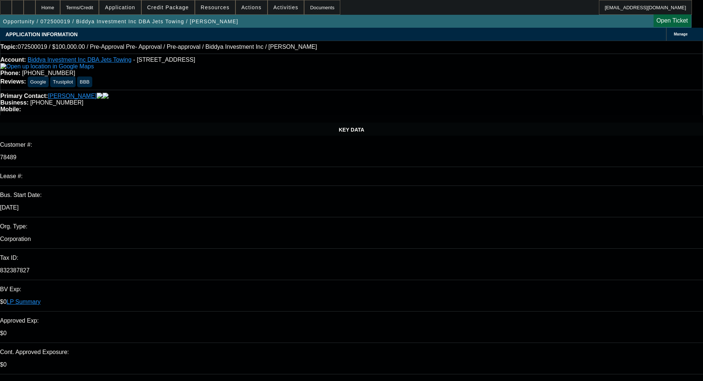
select select "0"
select select "6"
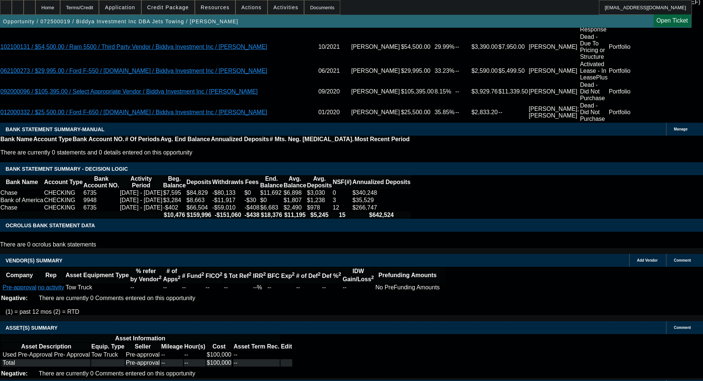
scroll to position [1187, 0]
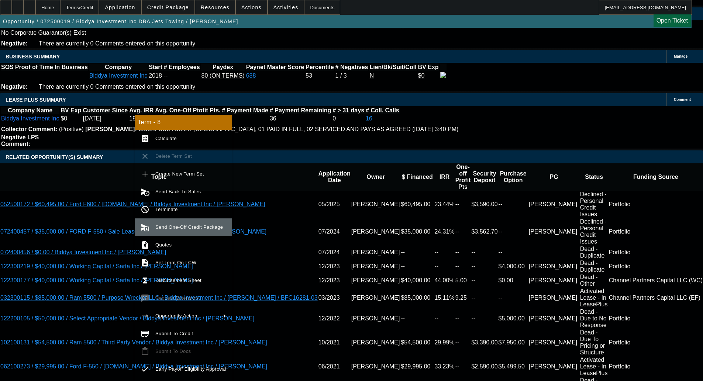
click at [176, 222] on button "send_and_archive Send One-Off Credit Package" at bounding box center [183, 227] width 97 height 18
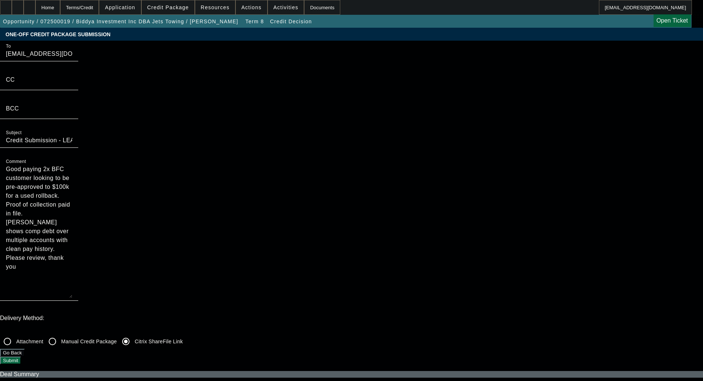
scroll to position [258, 0]
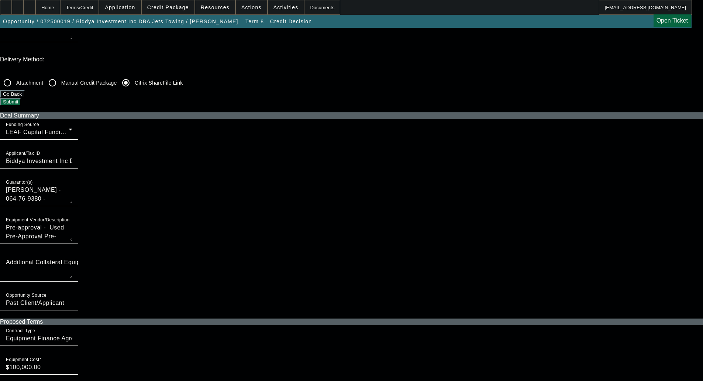
checkbox input "true"
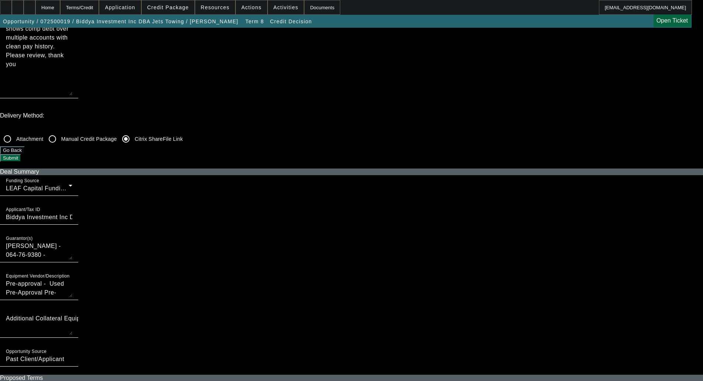
scroll to position [185, 0]
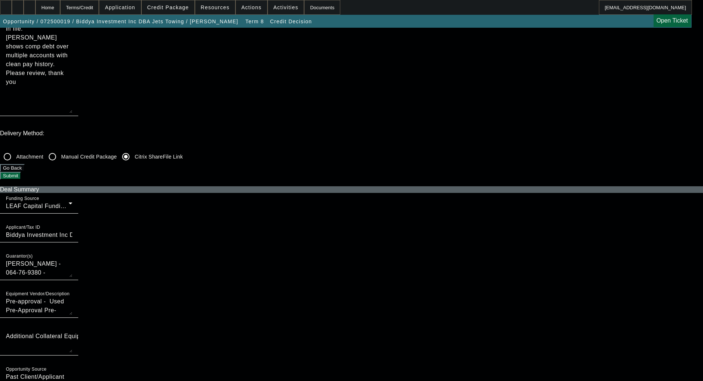
checkbox input "false"
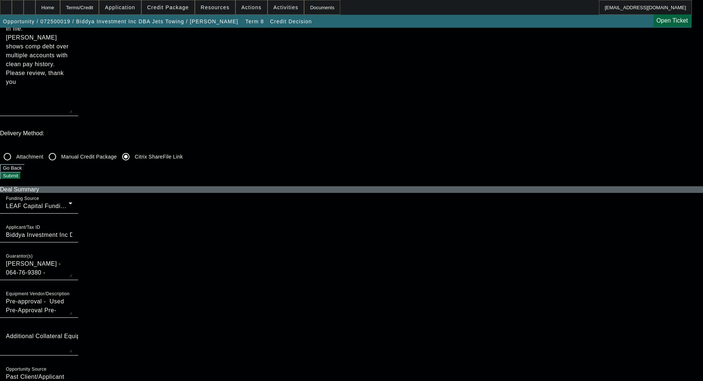
checkbox input "false"
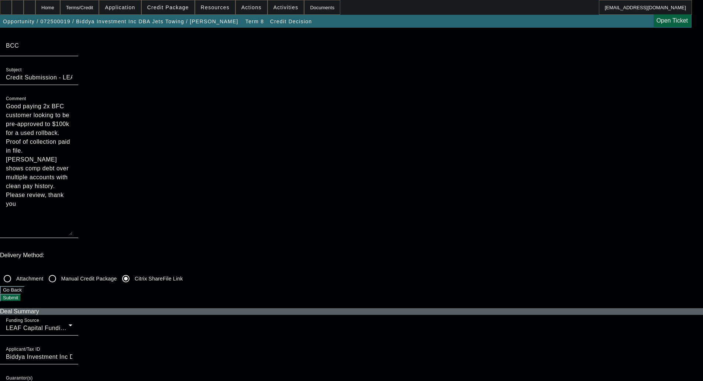
scroll to position [0, 0]
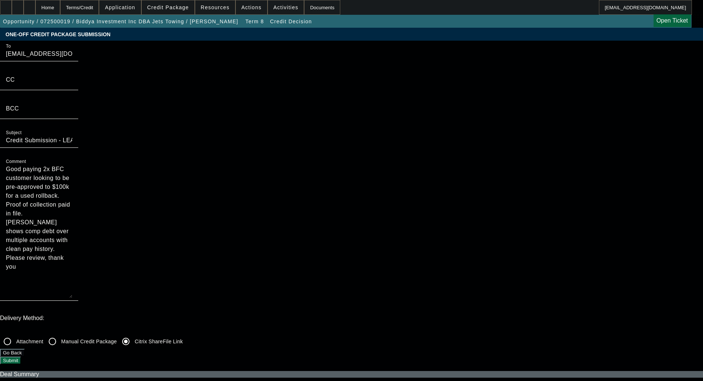
click at [21, 356] on button "Submit" at bounding box center [10, 360] width 21 height 8
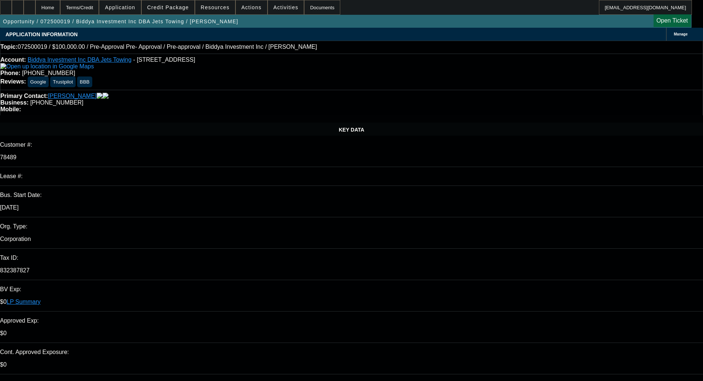
select select "0"
select select "6"
select select "0"
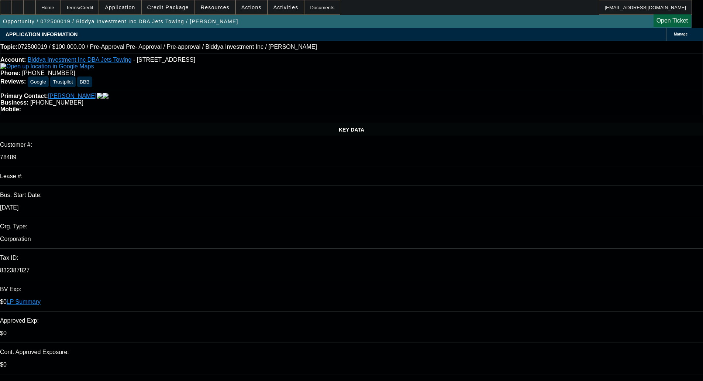
select select "0"
select select "6"
select select "0"
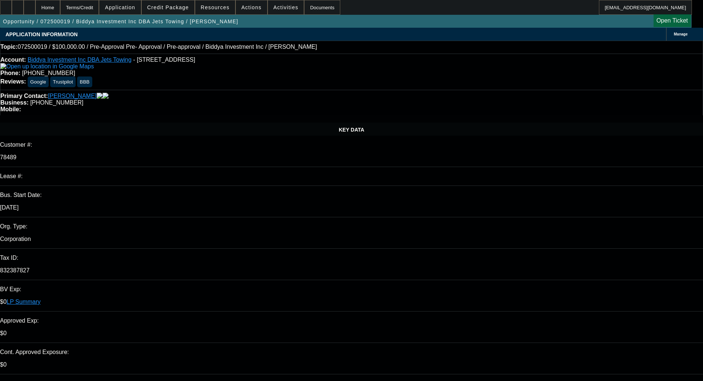
select select "0"
select select "6"
select select "0.1"
select select "2"
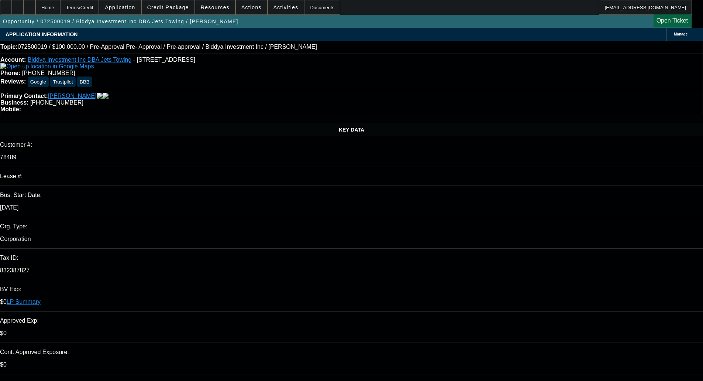
select select "0"
select select "6"
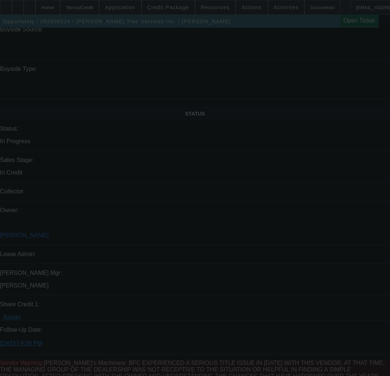
scroll to position [1196, 0]
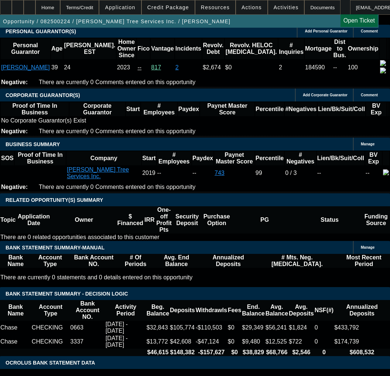
select select "0"
select select "6"
select select "0"
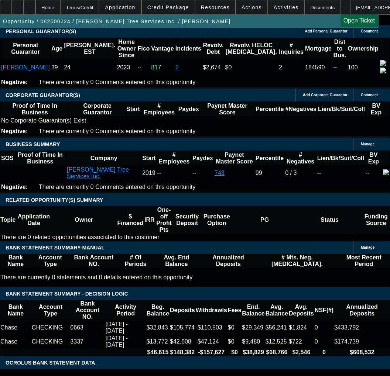
select select "0"
select select "6"
select select "0"
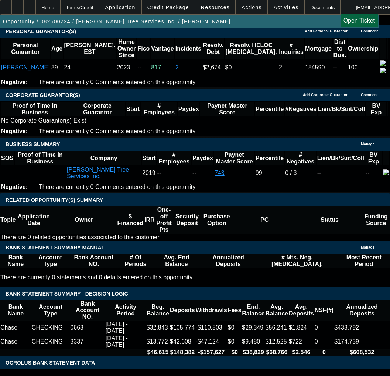
select select "0"
select select "6"
select select "0"
select select "3"
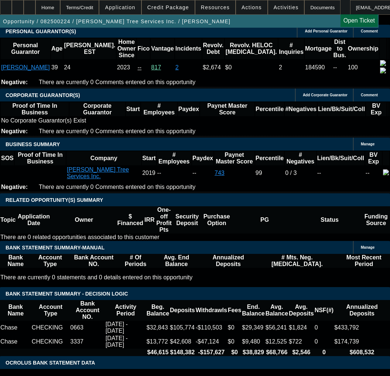
select select "0"
select select "6"
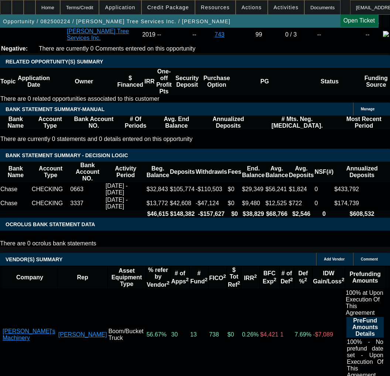
scroll to position [1380, 0]
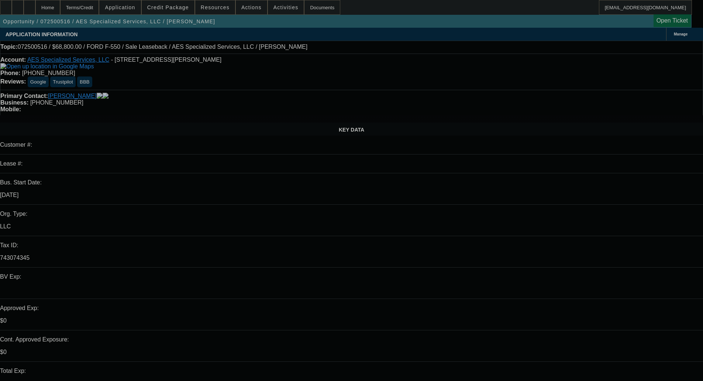
select select "0"
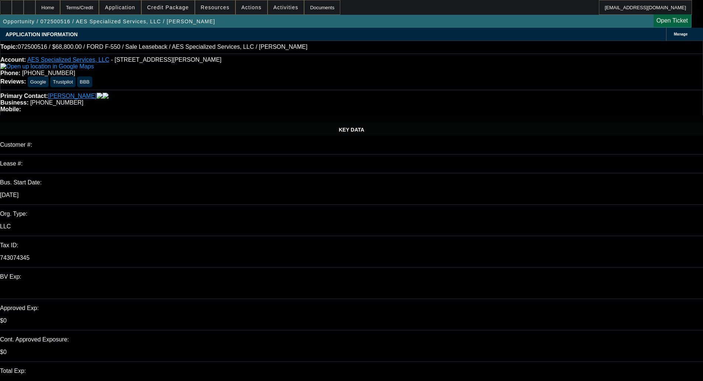
select select "0"
select select "6"
select select "0.2"
select select "0"
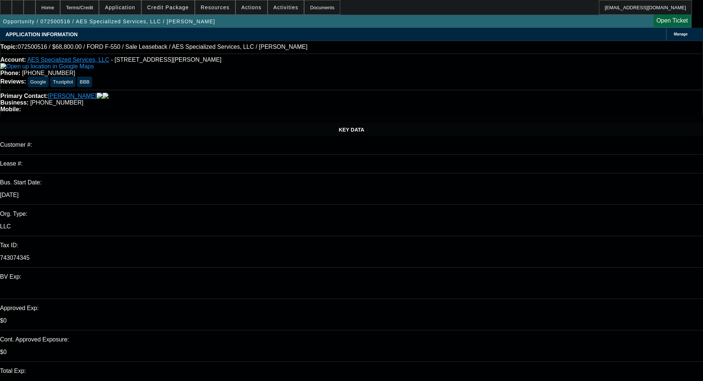
select select "0"
select select "6"
select select "0.2"
select select "0"
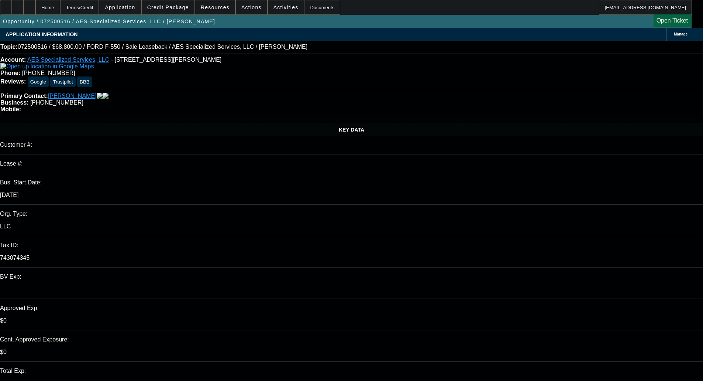
select select "6"
select select "0.1"
select select "0"
select select "6"
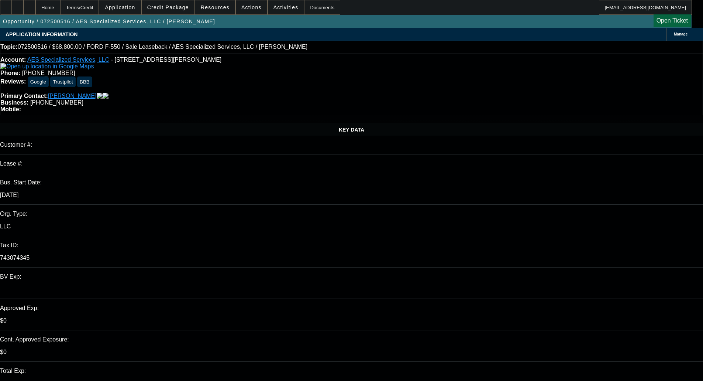
scroll to position [74, 0]
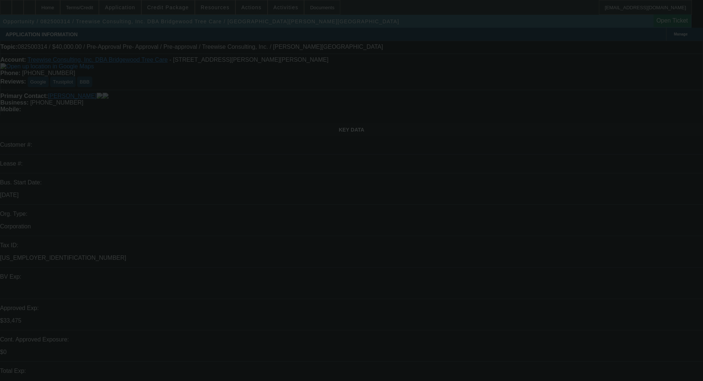
select select "0"
select select "3"
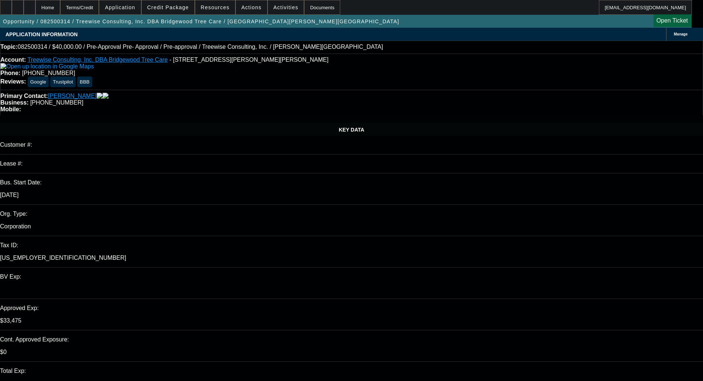
select select "0"
select select "6"
select select "0"
select select "3"
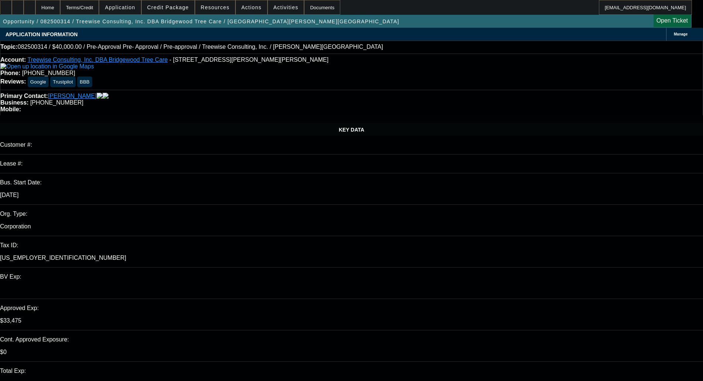
select select "0"
select select "6"
select select "0"
select select "3"
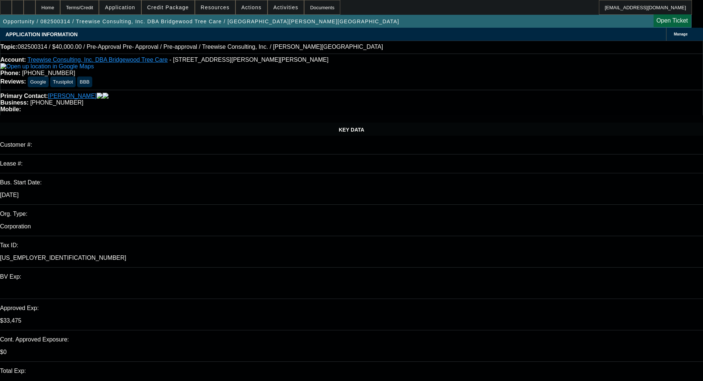
select select "0"
select select "6"
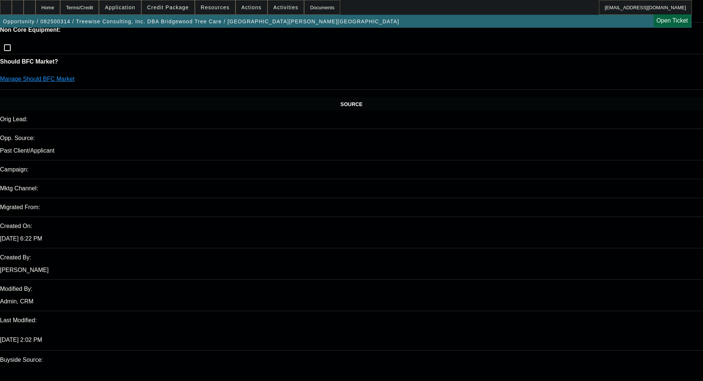
scroll to position [369, 0]
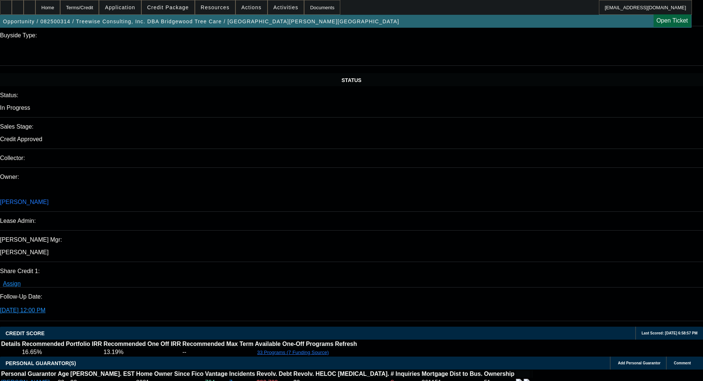
scroll to position [738, 0]
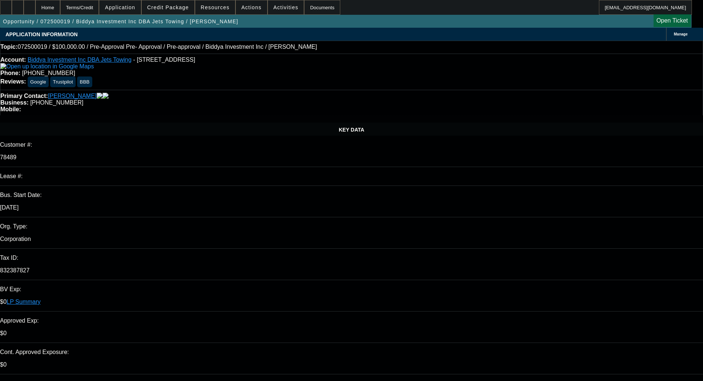
select select "0"
select select "6"
select select "0"
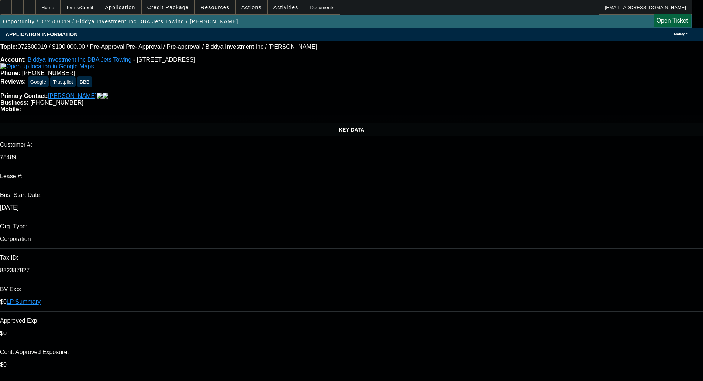
select select "0"
select select "6"
select select "0.1"
select select "2"
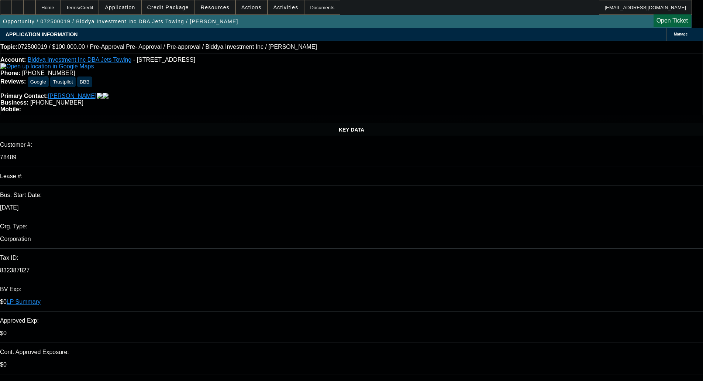
select select "2"
select select "0"
select select "6"
select select "0"
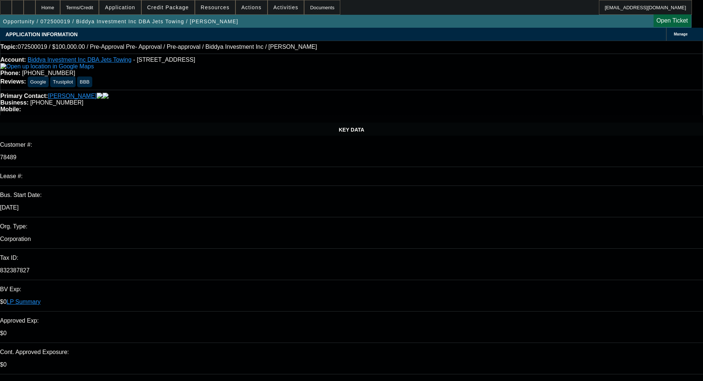
select select "0"
select select "6"
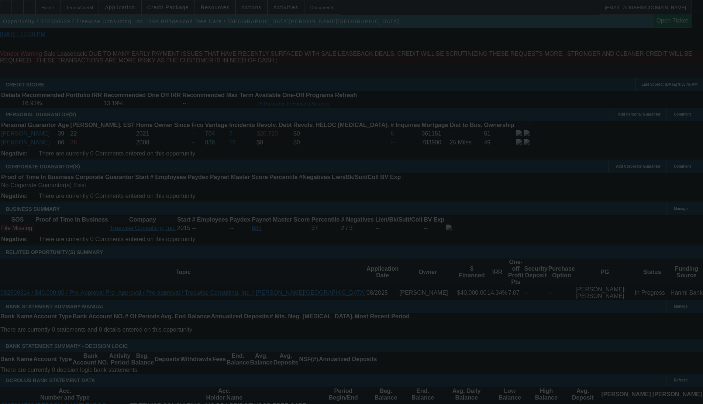
scroll to position [826, 0]
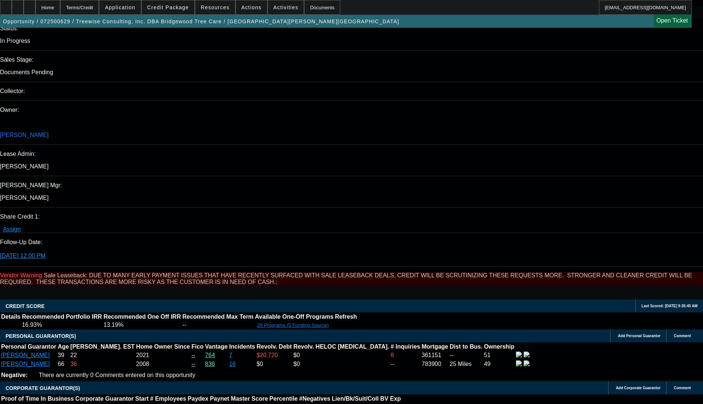
select select "0"
select select "2"
select select "0"
select select "6"
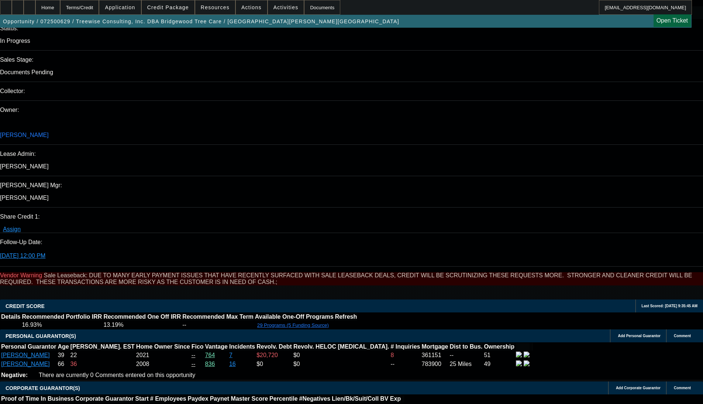
select select "0"
select select "6"
select select "0"
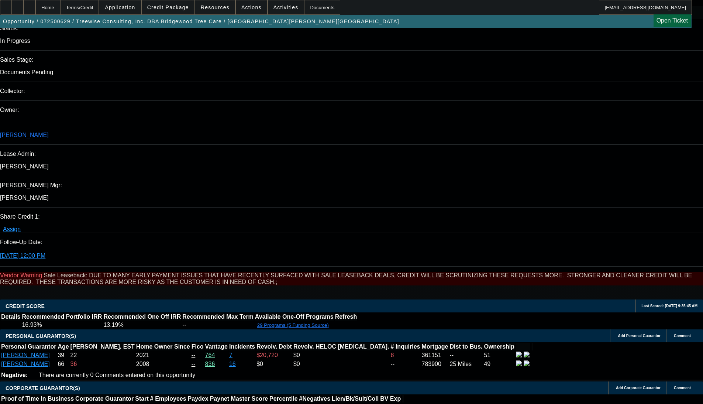
select select "0"
select select "6"
select select "0"
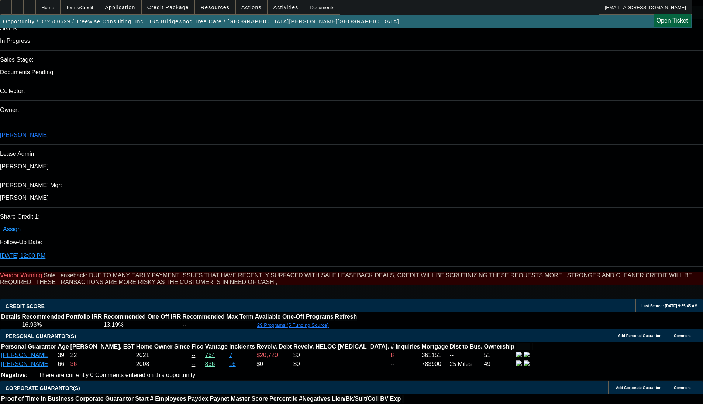
select select "0"
select select "6"
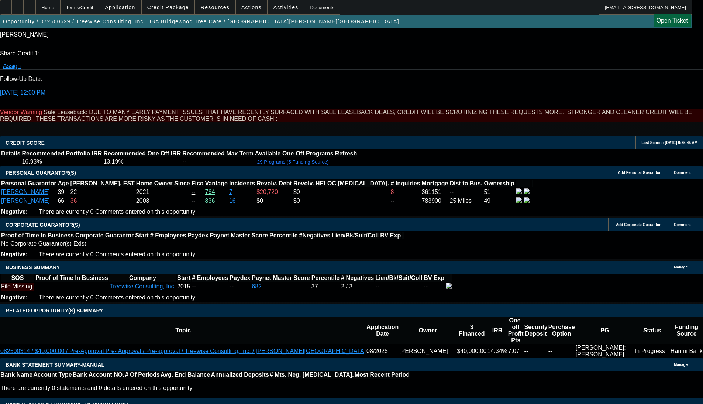
scroll to position [1010, 0]
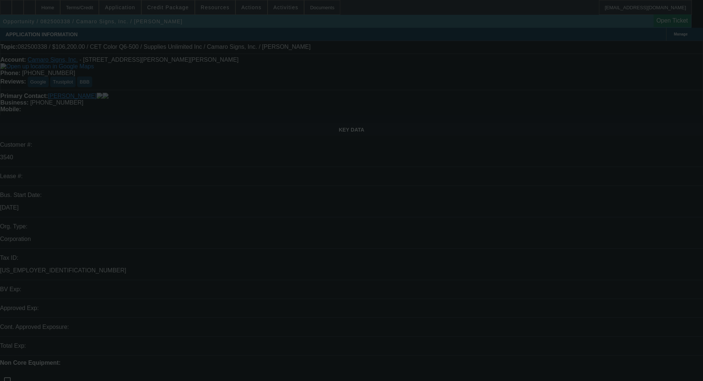
select select "0"
select select "3"
select select "0"
select select "2"
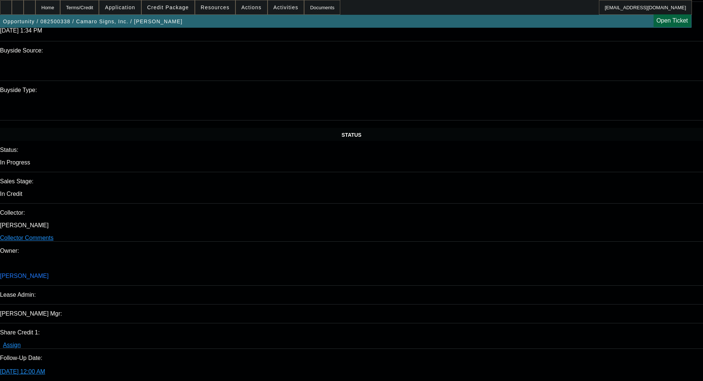
scroll to position [738, 0]
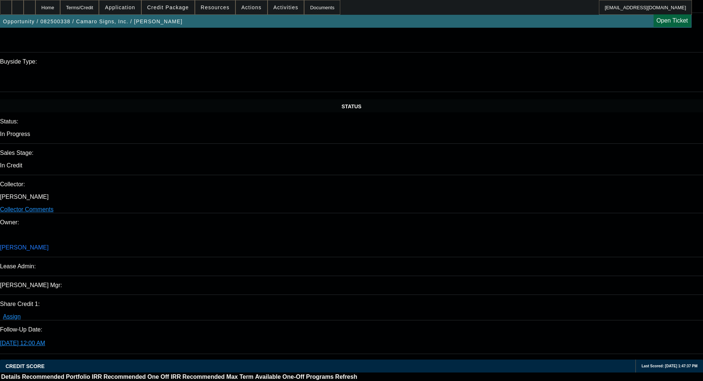
drag, startPoint x: 114, startPoint y: 305, endPoint x: 66, endPoint y: 307, distance: 47.3
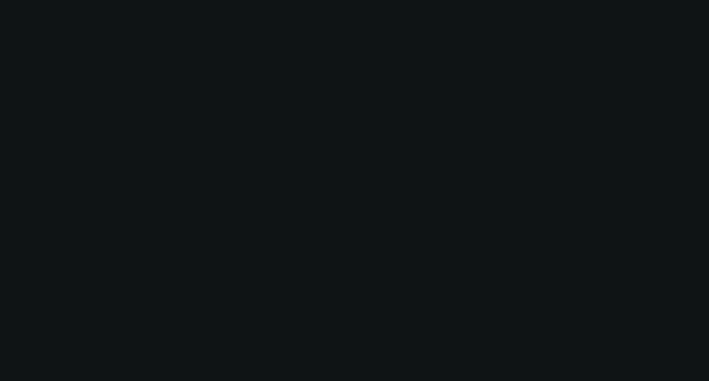
select select "0"
select select "6"
select select "0"
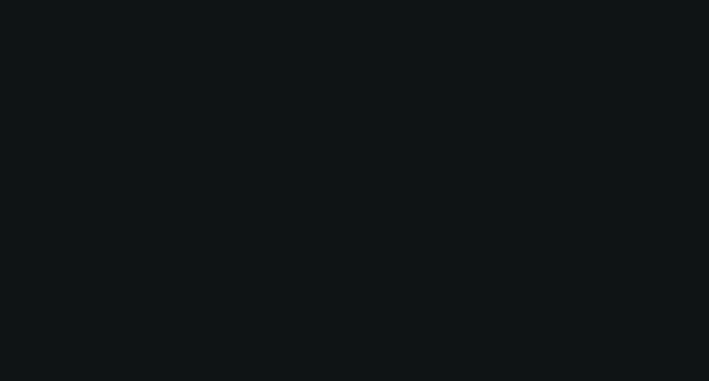
select select "0"
select select "6"
select select "0"
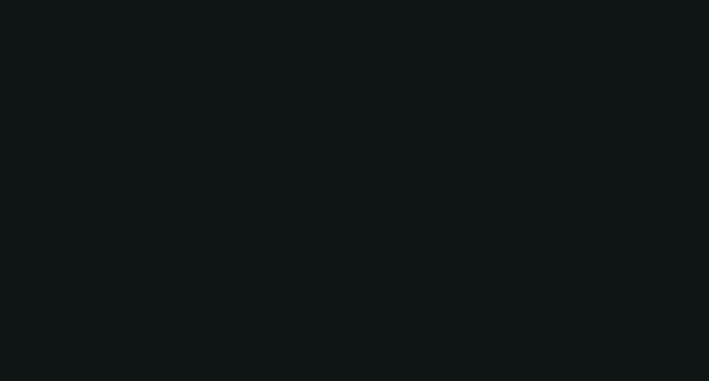
select select "0"
select select "6"
select select "0"
select select "3"
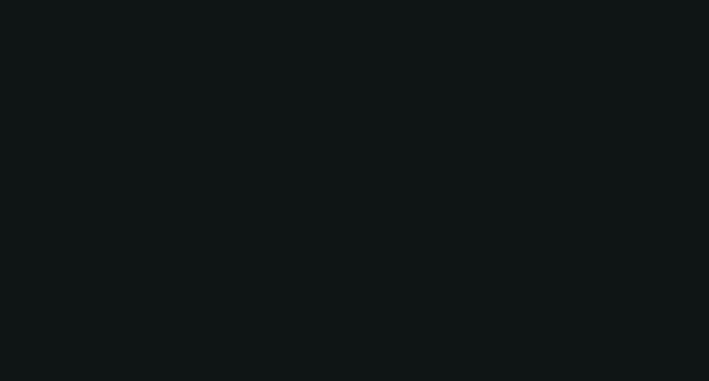
select select "0"
select select "6"
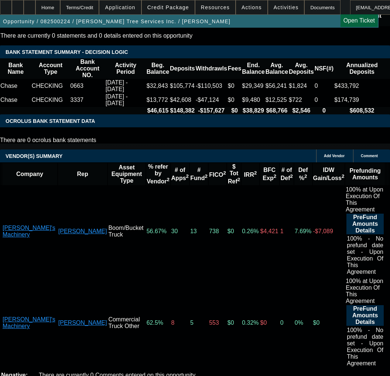
scroll to position [1440, 0]
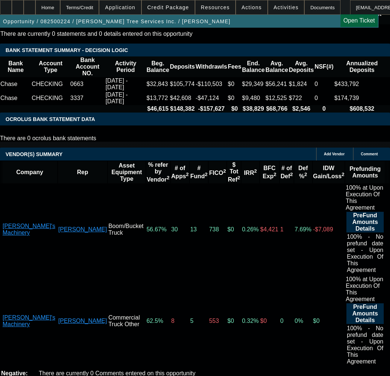
copy span "APPROVED BY LEAF - Cost of Equipment: $75,000.00; Term 48; Equipment Descriptio…"
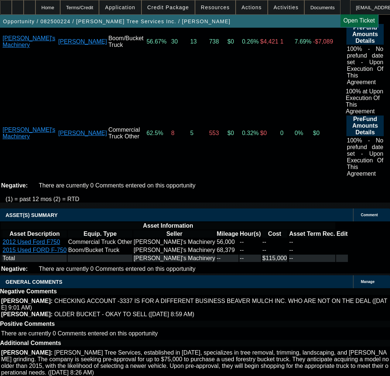
scroll to position [1661, 0]
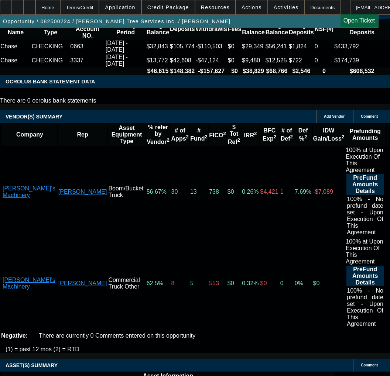
scroll to position [1476, 0]
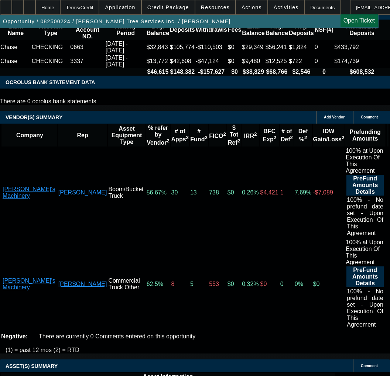
select select "3"
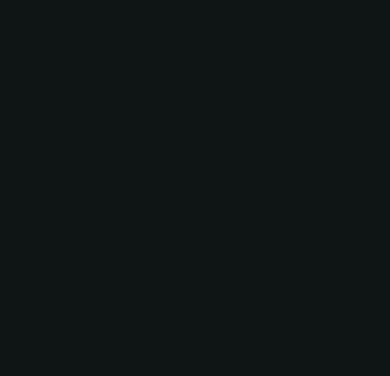
scroll to position [0, 0]
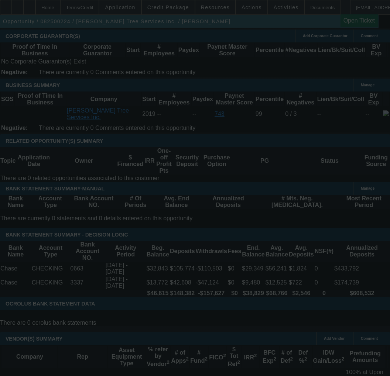
type input "11/11/2025"
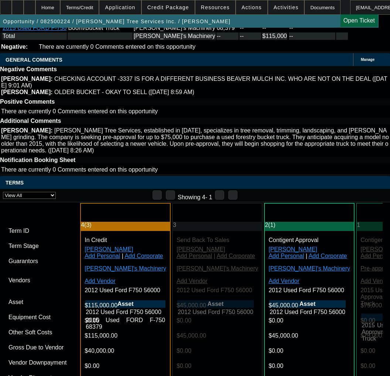
scroll to position [1919, 0]
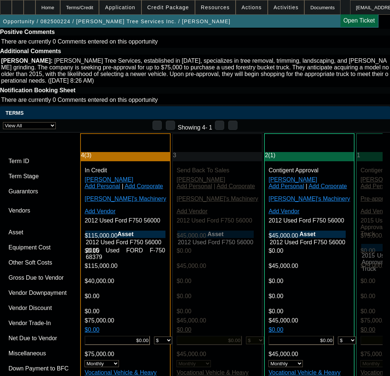
click at [256, 110] on span "Previous month" at bounding box center [254, 104] width 15 height 15
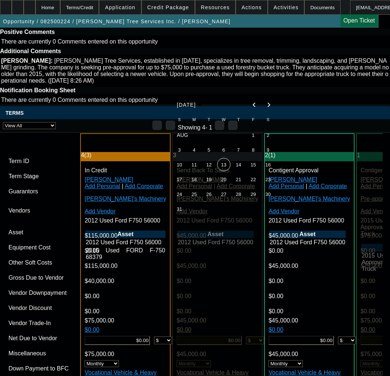
click at [173, 212] on span "31" at bounding box center [179, 208] width 13 height 13
type input "8/31/2025"
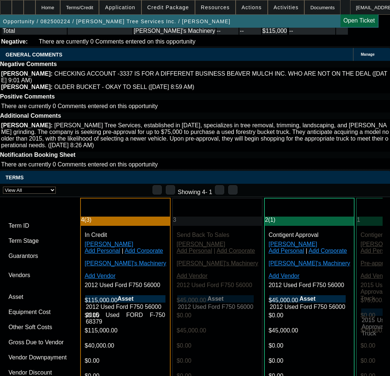
scroll to position [1882, 0]
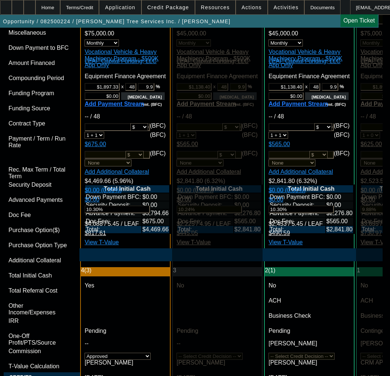
scroll to position [2252, 0]
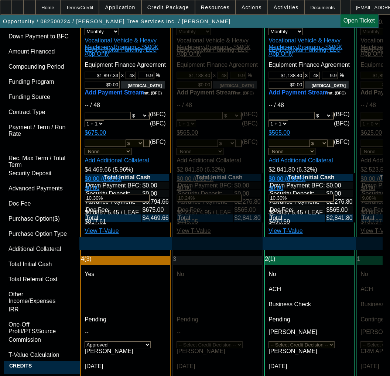
type input "11/10/2025"
paste textarea "APPROVED BY LEAF - Cost of Equipment: $75,000.00; Term 48; Equipment Descriptio…"
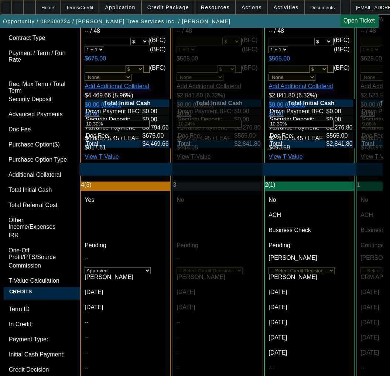
scroll to position [2421, 0]
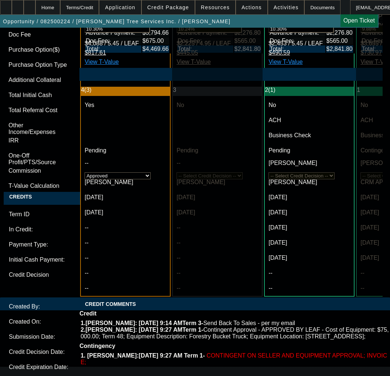
type textarea "APPROVED BY LEAF - Cost of Equipment: $75,000.00; Term 48; Equipment Descriptio…"
type input "10:10"
click at [68, 240] on span "13" at bounding box center [71, 237] width 13 height 13
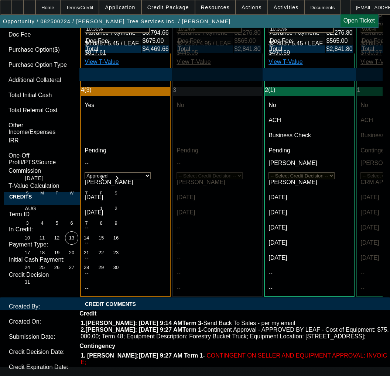
type input "[DATE]"
type input "02:12"
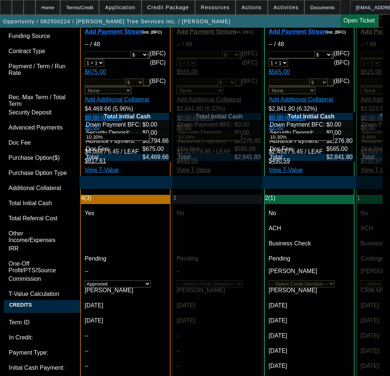
scroll to position [2236, 0]
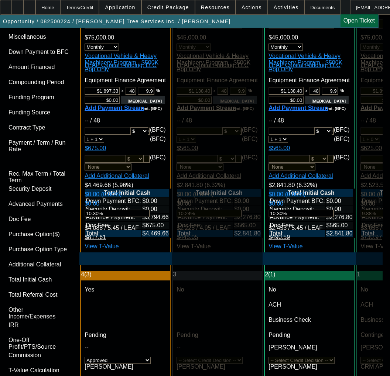
drag, startPoint x: 284, startPoint y: 194, endPoint x: 250, endPoint y: 196, distance: 34.8
paste textarea "Equipment Description: 2012 Ford F750 and 2015 Ford F750"
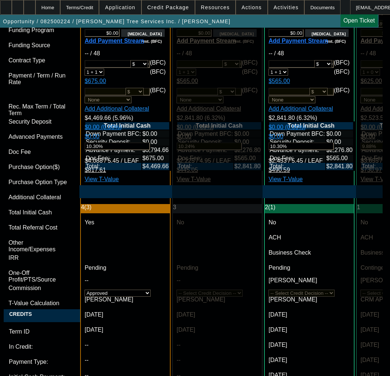
scroll to position [2310, 0]
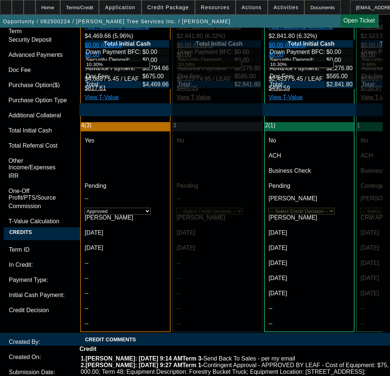
scroll to position [2434, 0]
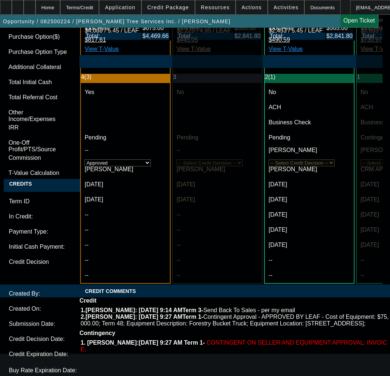
type textarea "APPROVED BY LEAF - Cost of Equipment: $75,000.00; Term 48; Equipment Descriptio…"
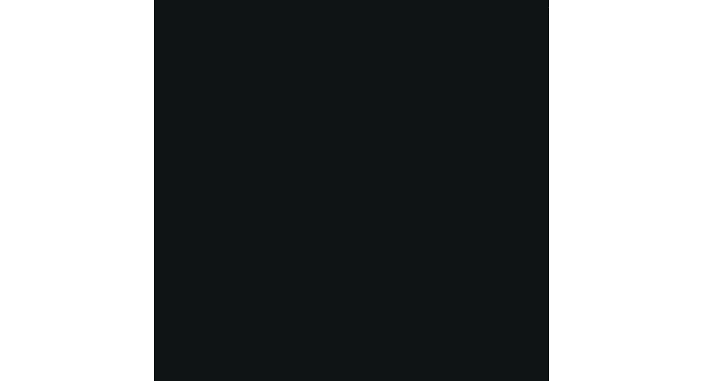
scroll to position [1332, 0]
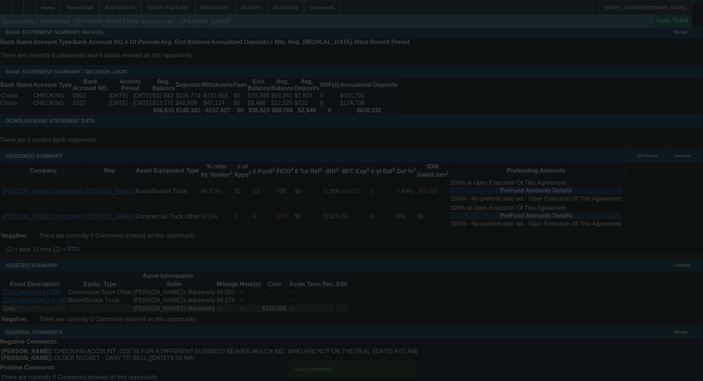
select select "0"
select select "6"
select select "0"
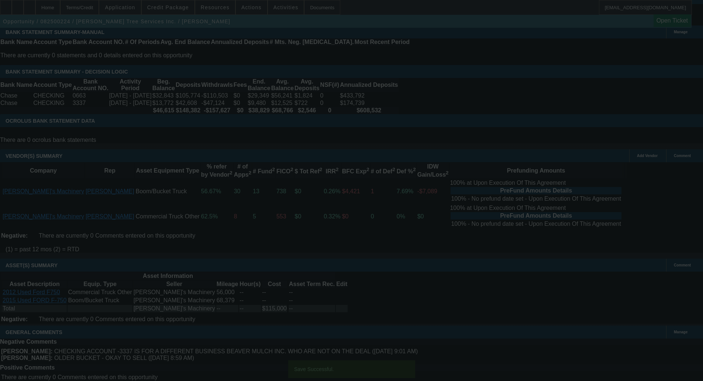
select select "0"
select select "6"
select select "0"
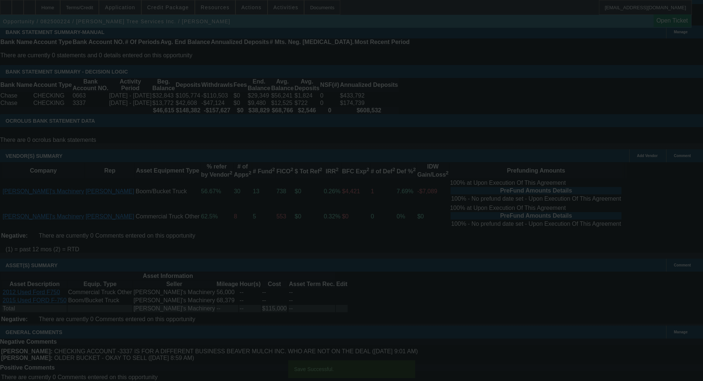
select select "0"
select select "6"
select select "0"
select select "3"
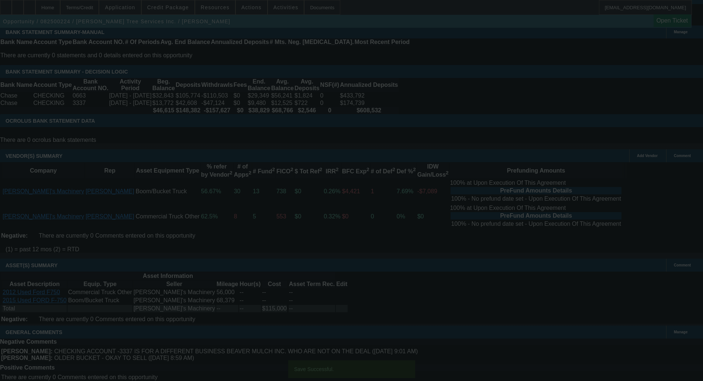
select select "0"
select select "6"
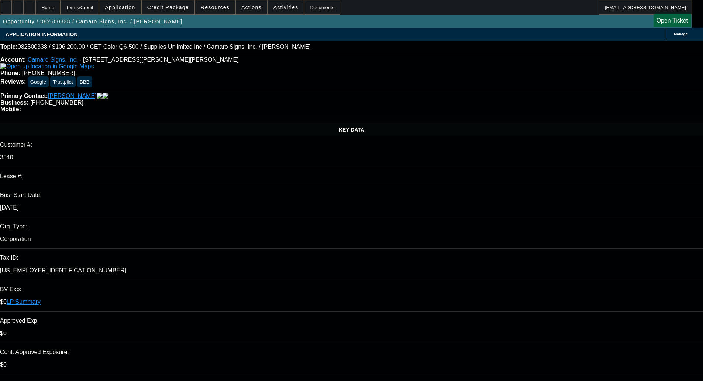
select select "0"
select select "3"
select select "0"
select select "2"
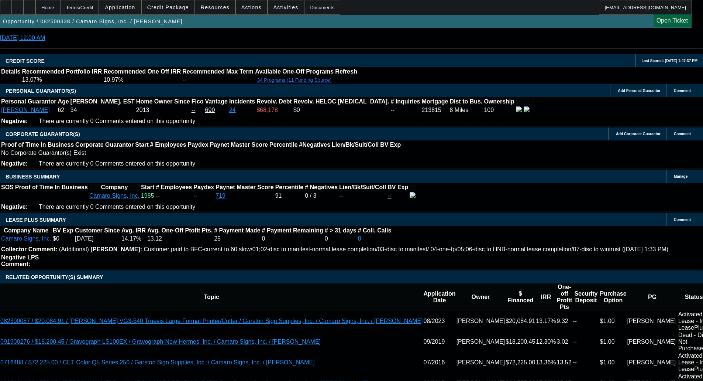
scroll to position [1181, 0]
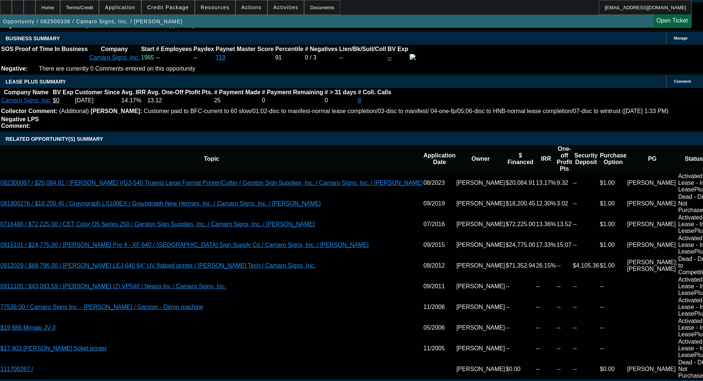
type input "UNKNOWN"
type input "60"
type input "$2,251.21"
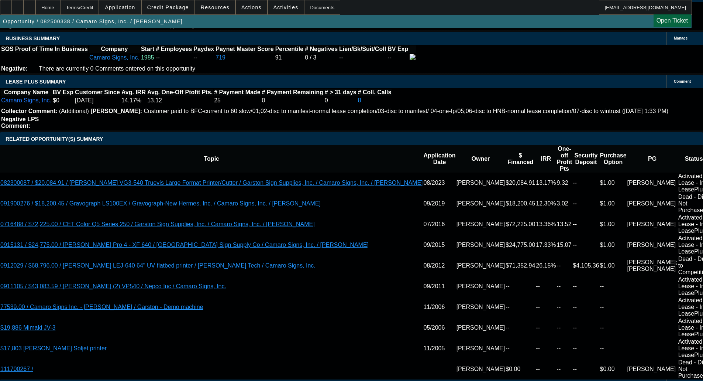
type input "60"
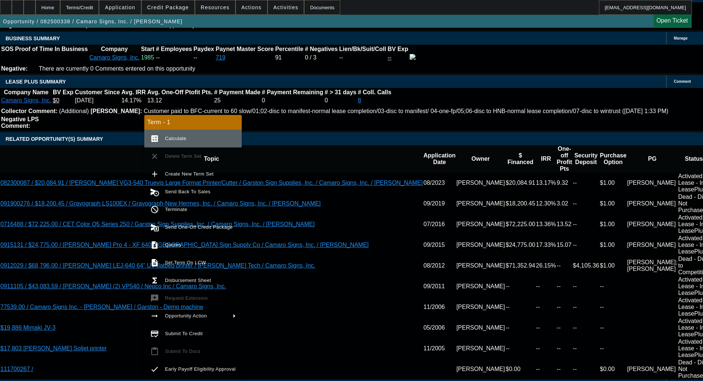
click at [177, 138] on span "Calculate" at bounding box center [175, 138] width 21 height 6
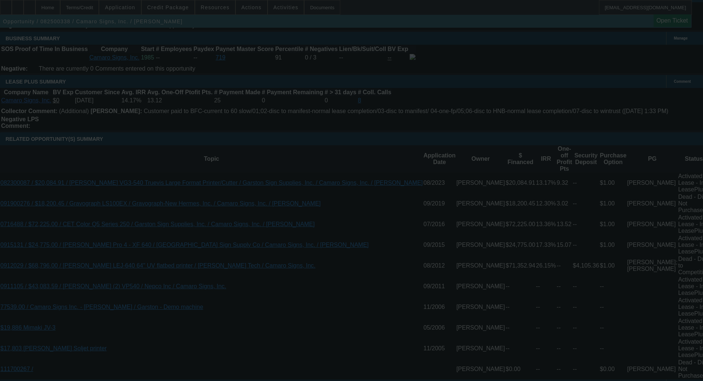
select select "0"
select select "3"
select select "0"
select select "2"
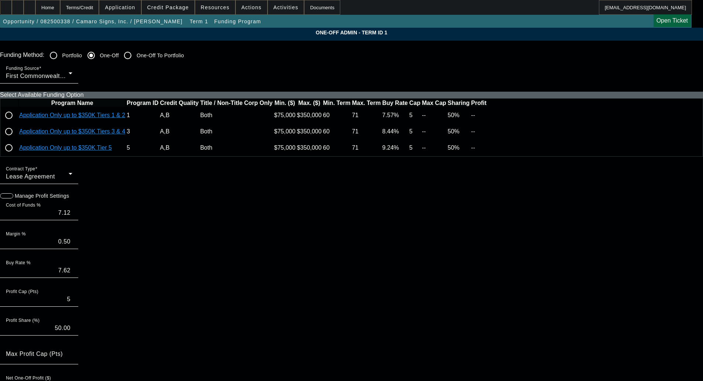
click at [16, 123] on input "radio" at bounding box center [8, 115] width 15 height 15
radio input "true"
type input "7.07"
type input "7.57"
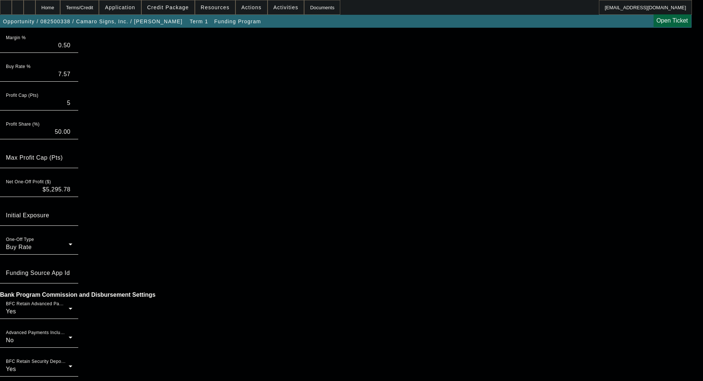
scroll to position [503, 0]
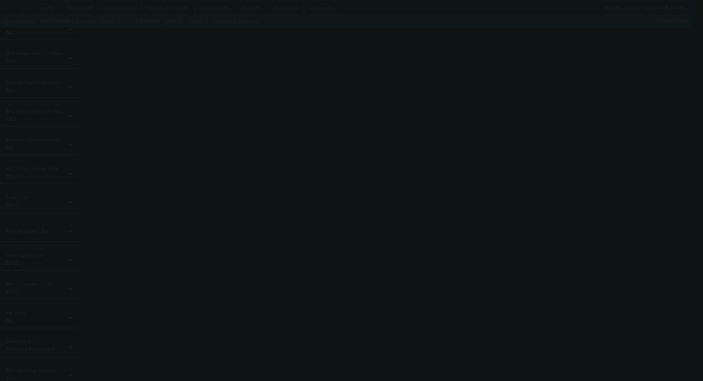
type input "7.12"
type input "7.62"
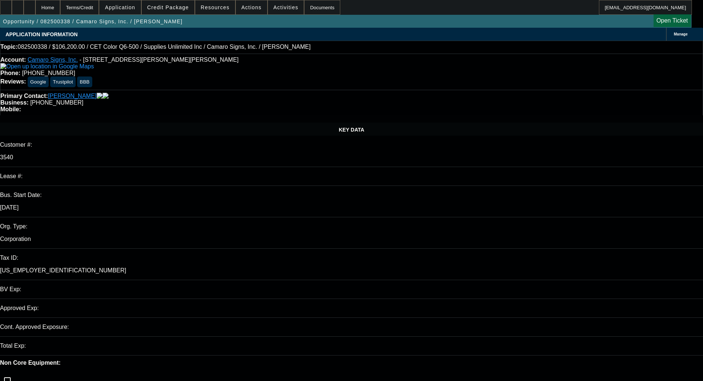
select select "0"
select select "3"
select select "0"
select select "2"
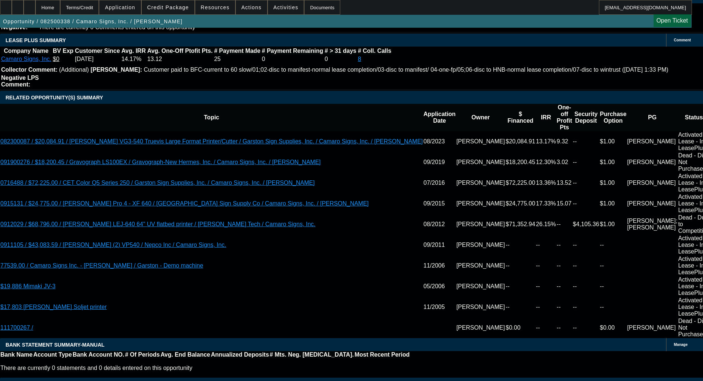
scroll to position [1222, 0]
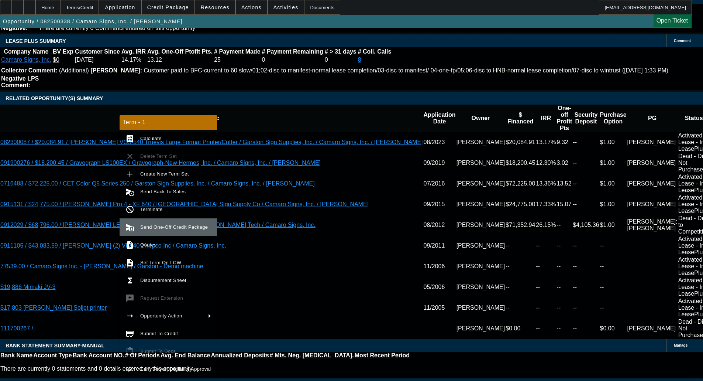
click at [155, 223] on span "Send One-Off Credit Package" at bounding box center [175, 227] width 71 height 9
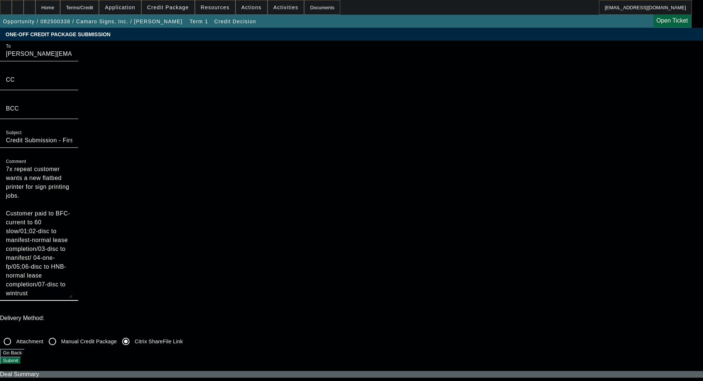
drag, startPoint x: 370, startPoint y: 71, endPoint x: 337, endPoint y: 45, distance: 42.3
click at [72, 165] on textarea "7x repeat customer wants a new flatbed printer for sign printing jobs. Customer…" at bounding box center [39, 231] width 66 height 133
drag, startPoint x: 367, startPoint y: 71, endPoint x: 374, endPoint y: 161, distance: 90.3
click at [72, 165] on textarea "7x repeat customer wants a new flatbed printer for sign printing jobs. Customer…" at bounding box center [39, 231] width 66 height 133
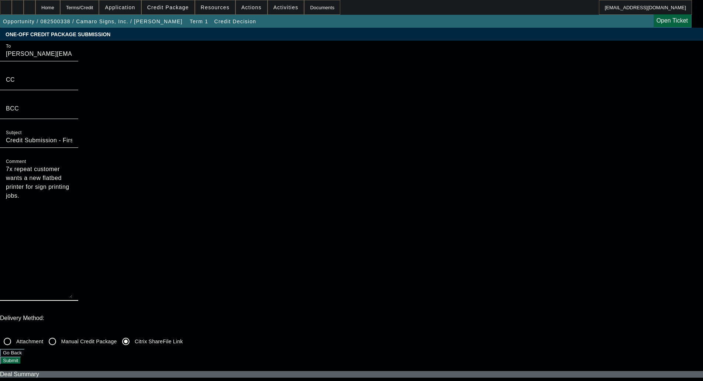
type textarea "7x repeat customer wants a new flatbed printer for sign printing jobs."
click at [21, 356] on button "Submit" at bounding box center [10, 360] width 21 height 8
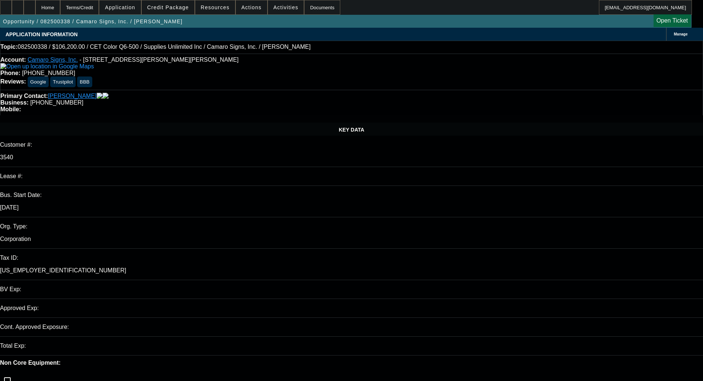
select select "0"
select select "3"
select select "0"
select select "2"
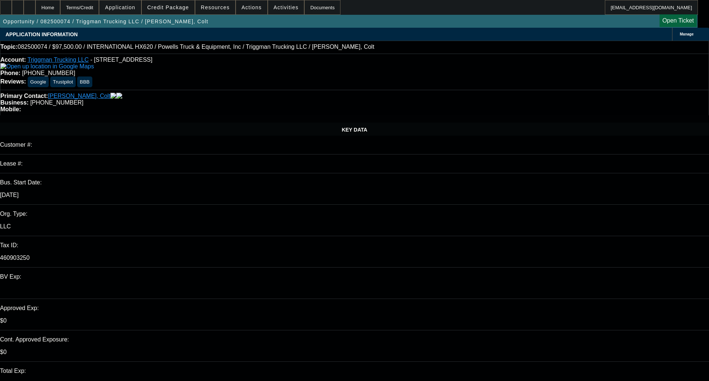
select select "0"
select select "2"
select select "0.1"
select select "4"
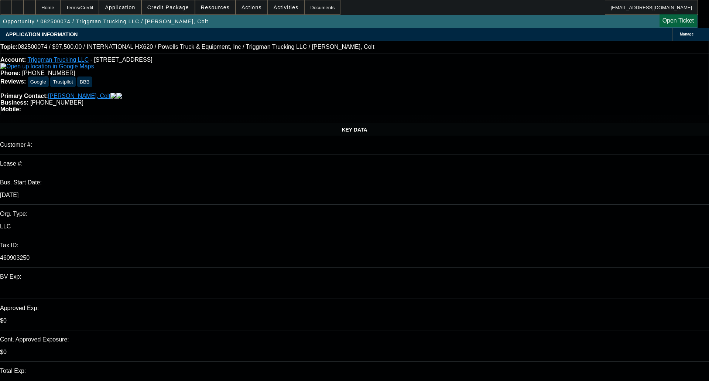
select select "0"
select select "2"
select select "0.1"
select select "4"
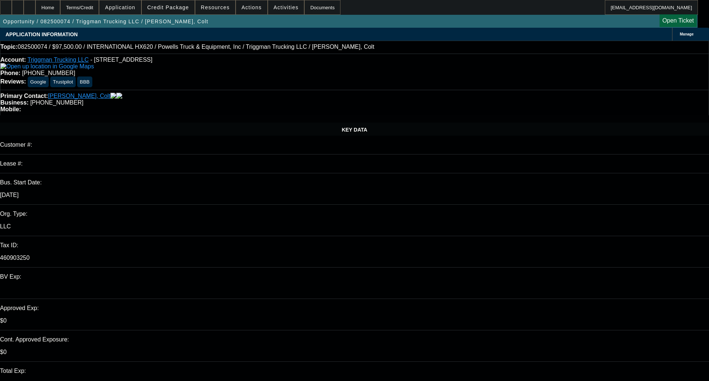
select select "0"
select select "2"
select select "0.1"
select select "4"
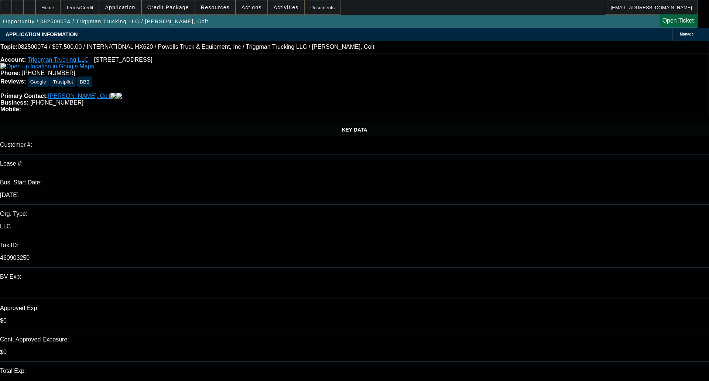
select select "0"
select select "2"
select select "0.1"
select select "4"
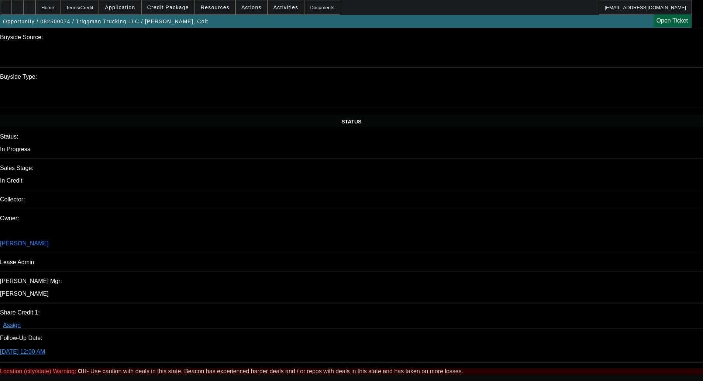
scroll to position [698, 0]
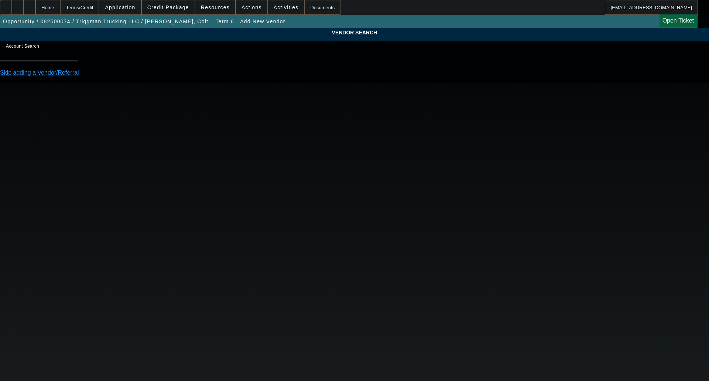
click at [72, 58] on input "Account Search" at bounding box center [39, 53] width 66 height 9
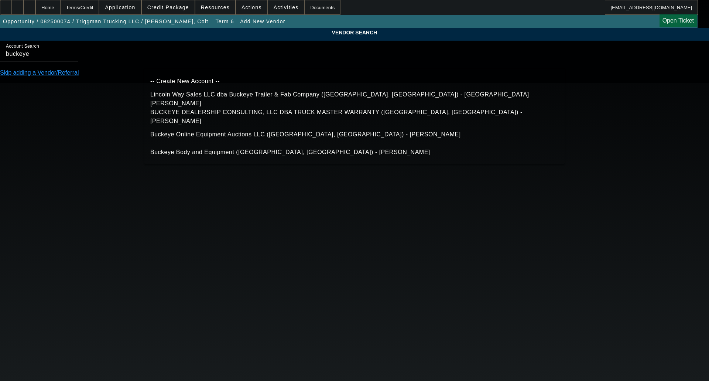
click at [283, 116] on span "BUCKEYE DEALERSHIP CONSULTING, LLC DBA TRUCK MASTER WARRANTY ([GEOGRAPHIC_DATA]…" at bounding box center [336, 116] width 372 height 15
type input "BUCKEYE DEALERSHIP CONSULTING, LLC DBA TRUCK MASTER WARRANTY ([GEOGRAPHIC_DATA]…"
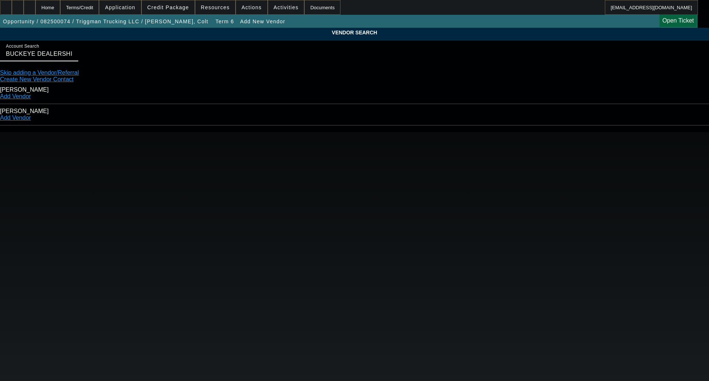
click at [31, 93] on link "Add Vendor" at bounding box center [15, 96] width 31 height 6
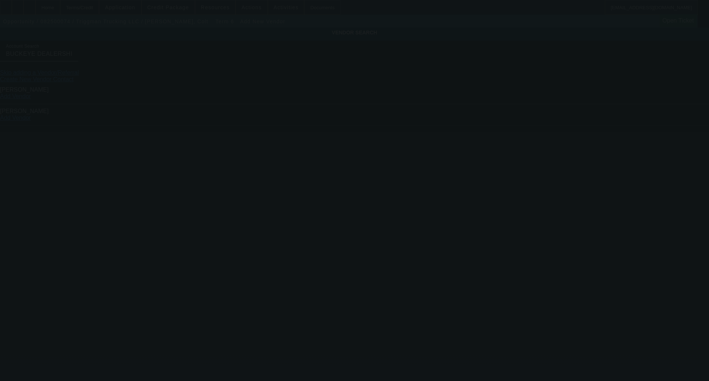
click at [47, 137] on div at bounding box center [354, 190] width 709 height 381
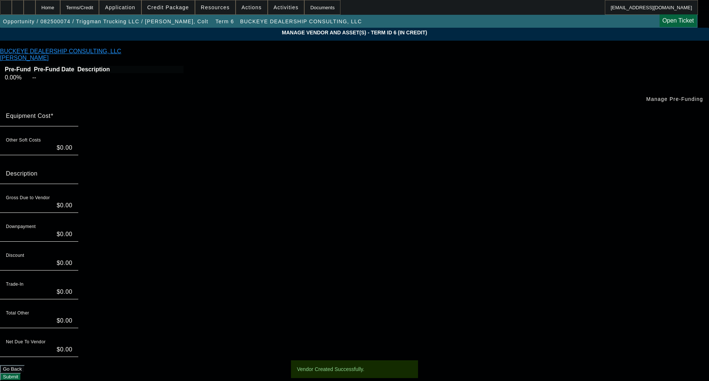
click at [72, 114] on input "Equipment Cost" at bounding box center [39, 118] width 66 height 9
type input "9"
type input "$9.00"
type input "93"
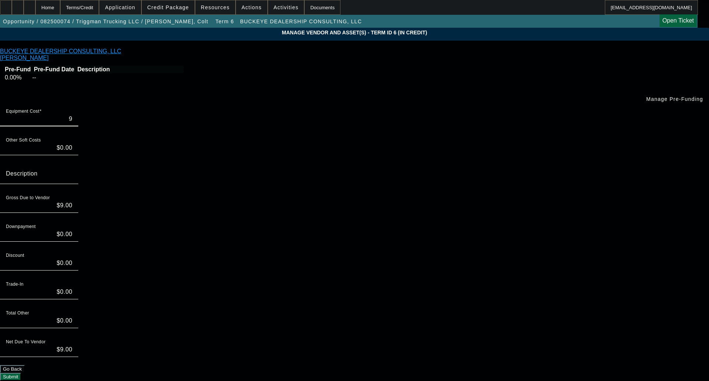
type input "$93.00"
type input "937"
type input "$937.00"
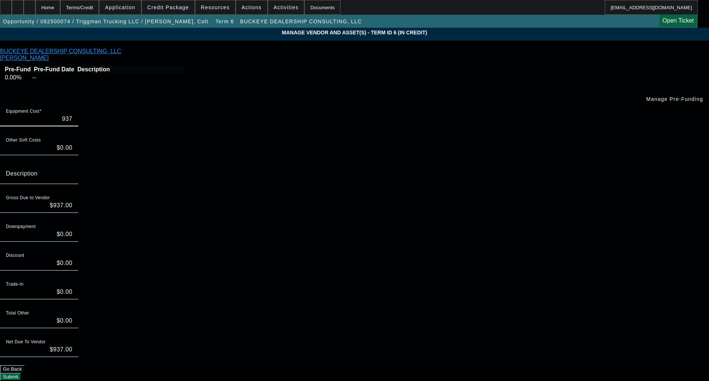
type input "9375"
type input "$9,375.00"
type input "$0.00"
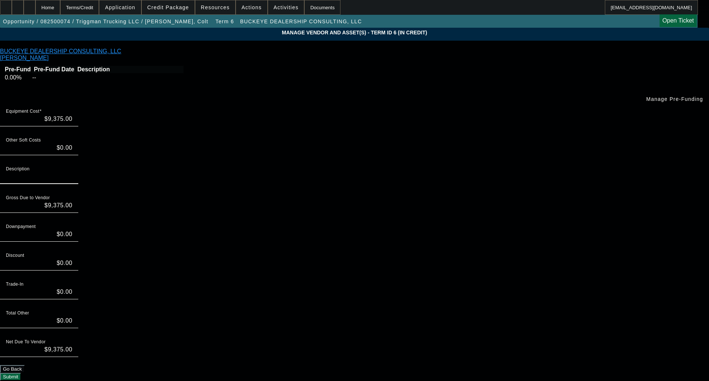
click at [646, 102] on span "Manage Pre-Funding" at bounding box center [674, 99] width 57 height 6
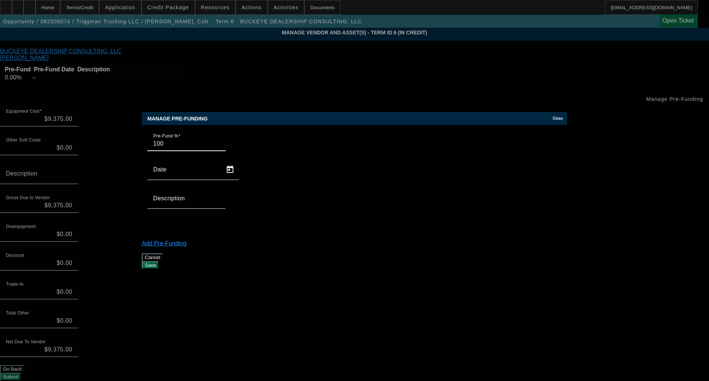
type input "100"
click at [159, 261] on button "Save" at bounding box center [150, 265] width 17 height 8
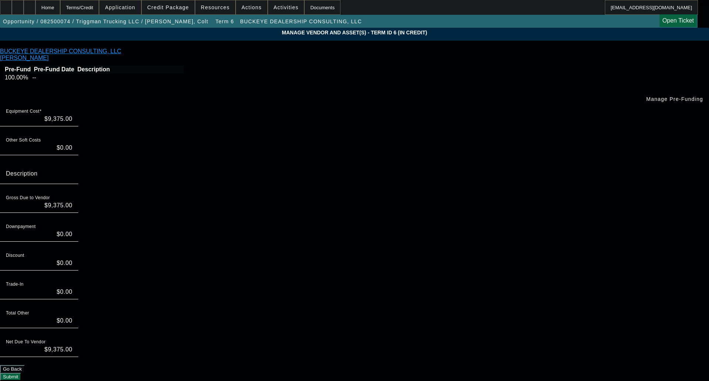
click at [21, 372] on button "Submit" at bounding box center [10, 376] width 21 height 8
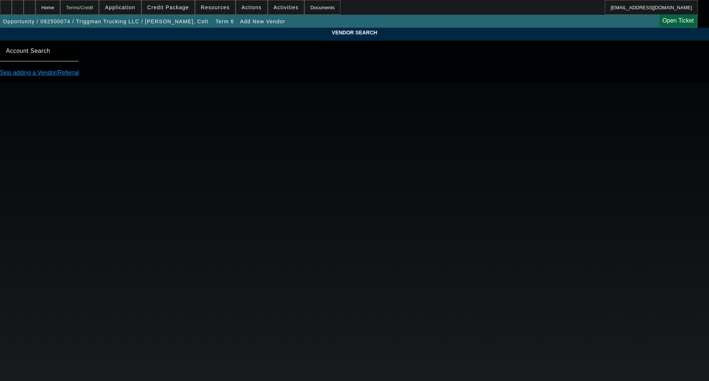
click at [96, 5] on div "Terms/Credit" at bounding box center [79, 7] width 39 height 15
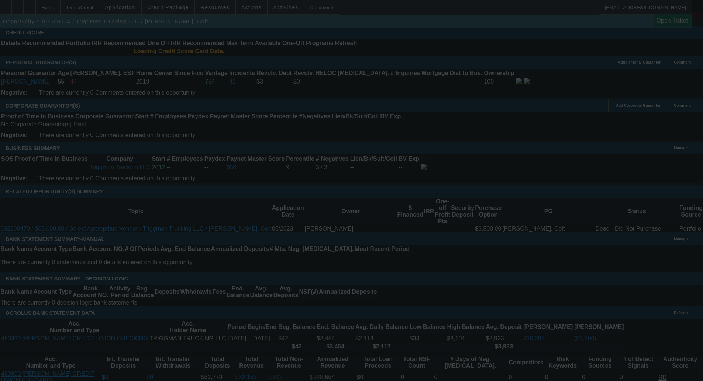
scroll to position [1063, 0]
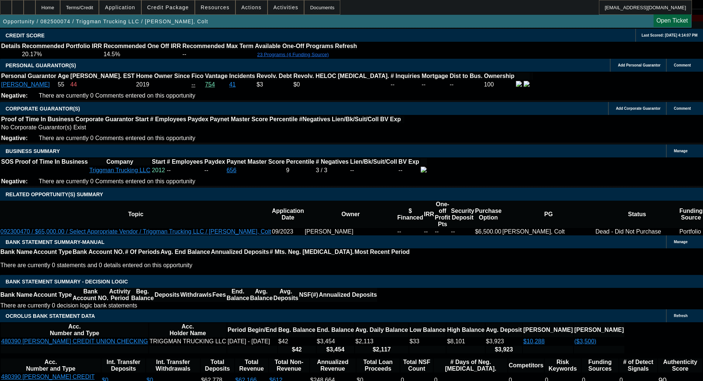
select select "0"
select select "2"
select select "0.1"
select select "4"
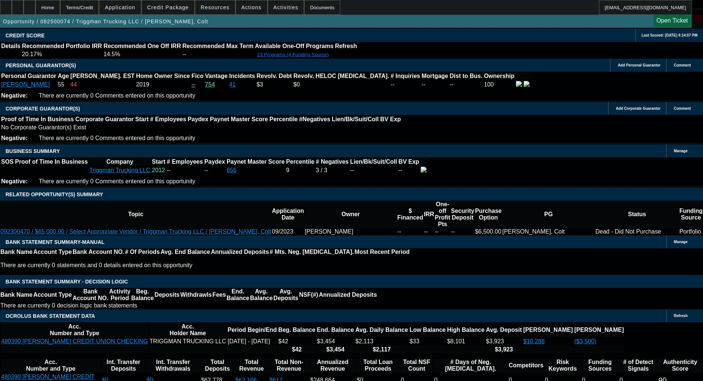
select select "0"
select select "2"
select select "0.1"
select select "4"
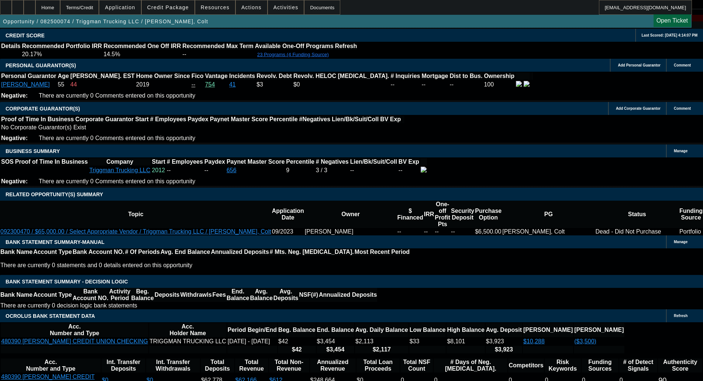
select select "0"
select select "2"
select select "0.1"
select select "4"
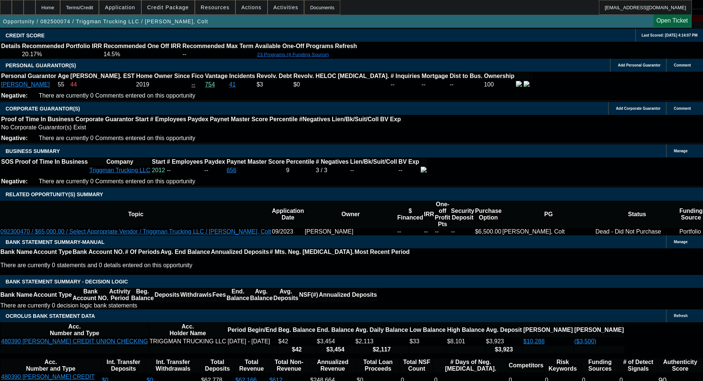
select select "0"
select select "2"
select select "0.1"
select select "4"
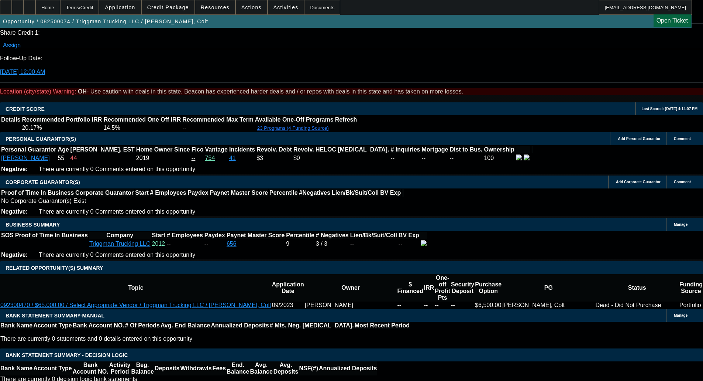
scroll to position [990, 0]
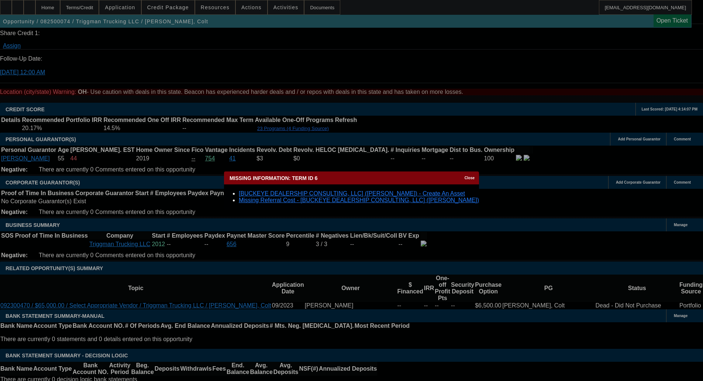
click at [379, 192] on link "[BUCKEYE DEALERSHIP CONSULTING, LLC] (Johnson, Aj) - Create An Asset" at bounding box center [352, 193] width 226 height 6
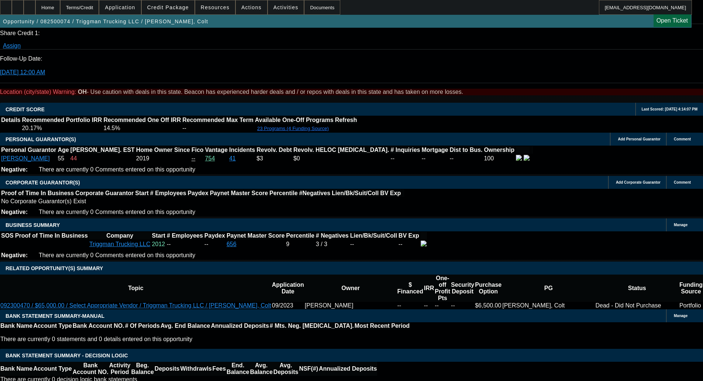
scroll to position [990, 0]
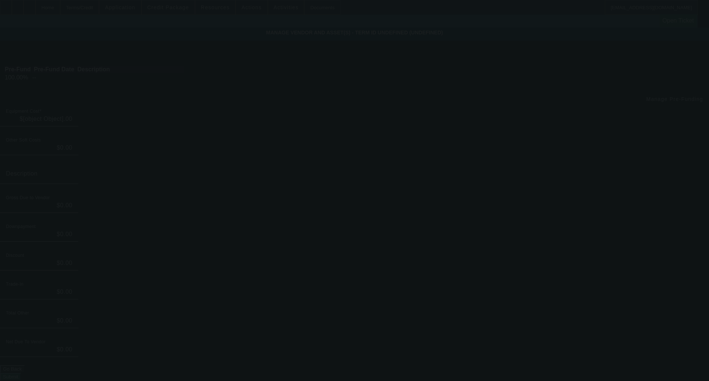
type input "$9,375.00"
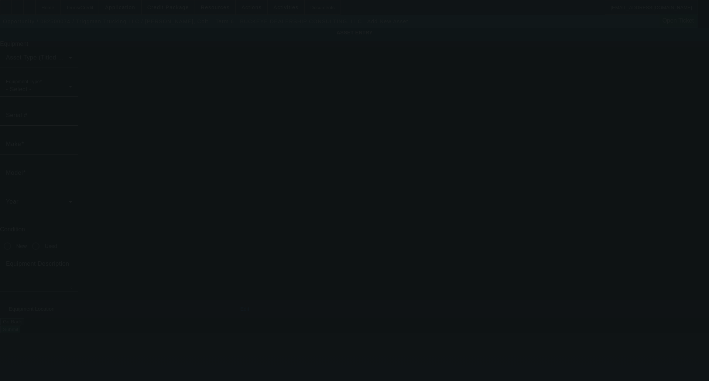
type input "6252 N Dawnlight Cir"
type input "Orient"
type input "43146"
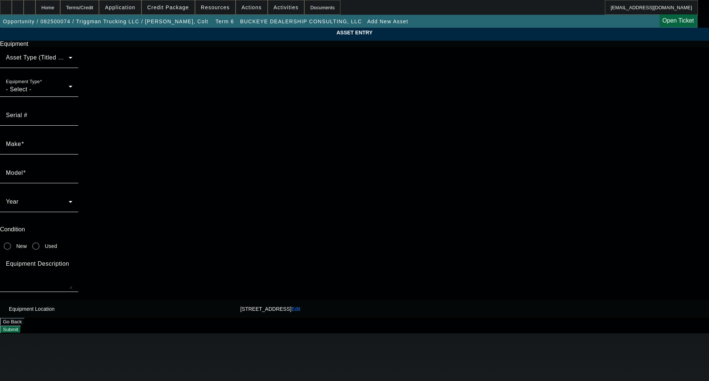
click at [69, 65] on span at bounding box center [37, 60] width 63 height 9
click at [275, 114] on span "Non Title Asset" at bounding box center [279, 111] width 42 height 9
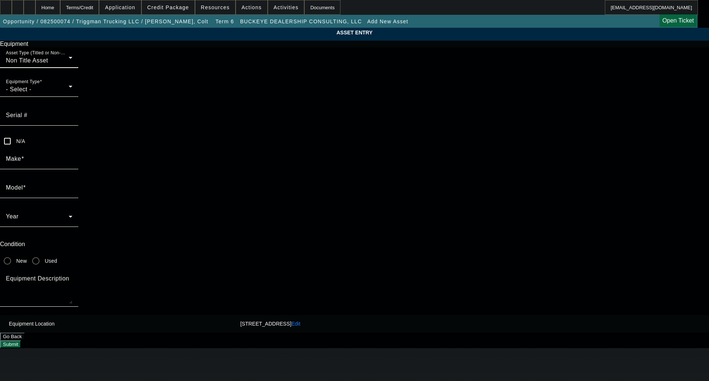
click at [69, 94] on div "- Select -" at bounding box center [37, 89] width 63 height 9
click at [273, 171] on span "Other" at bounding box center [266, 172] width 16 height 9
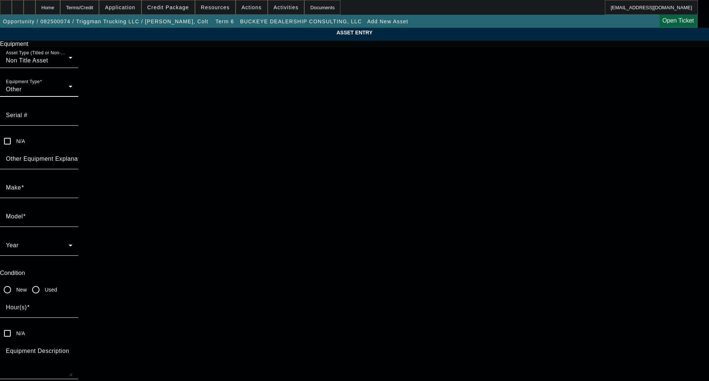
click at [88, 155] on mat-label "Other Equipment Explanation" at bounding box center [47, 158] width 82 height 6
click at [72, 157] on input "Other Equipment Explanation" at bounding box center [39, 161] width 66 height 9
type input "Warranty"
click at [72, 177] on div "Make" at bounding box center [39, 187] width 66 height 21
click at [276, 194] on mat-option "Truck Master Warranty" at bounding box center [300, 199] width 97 height 18
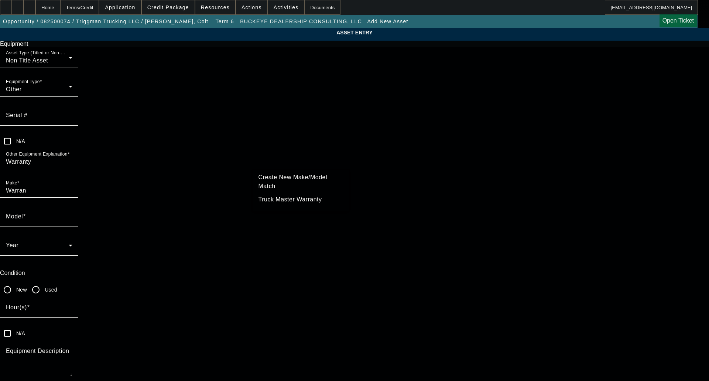
type input "Truck Master Warranty"
click at [72, 215] on input "Model" at bounding box center [39, 219] width 66 height 9
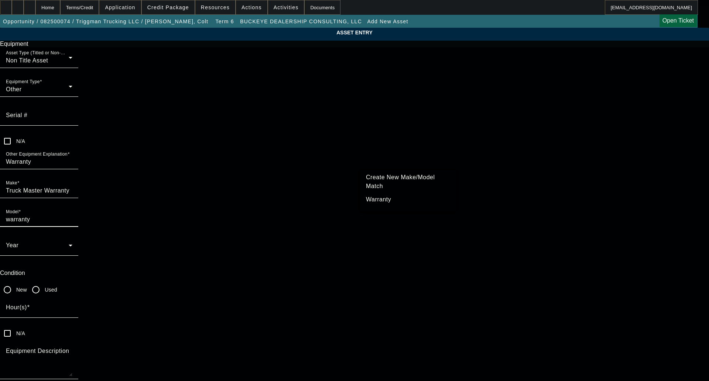
type input "warranty"
click at [207, 215] on div "ASSET ENTRY Equipment Asset Type (Titled or Non-Titled) Non Title Asset Equipme…" at bounding box center [354, 224] width 709 height 392
click at [72, 349] on textarea "Equipment Description" at bounding box center [39, 362] width 66 height 27
click at [72, 186] on input "Truck Master Warranty" at bounding box center [39, 190] width 66 height 9
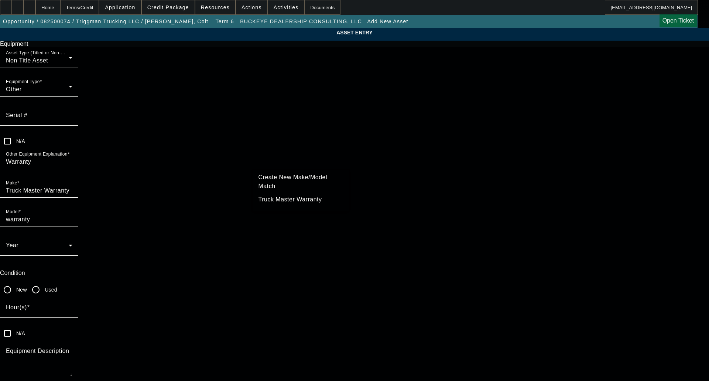
click at [72, 186] on input "Truck Master Warranty" at bounding box center [39, 190] width 66 height 9
click at [72, 349] on textarea "Equipment Description" at bounding box center [39, 362] width 66 height 27
paste textarea "Truck Master Warranty"
type textarea "Truck Master Warranty"
click at [16, 281] on div at bounding box center [8, 290] width 18 height 18
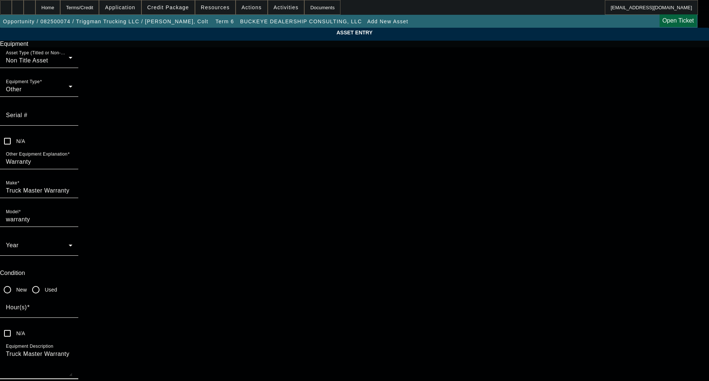
radio input "true"
click at [72, 215] on input "warranty" at bounding box center [39, 219] width 66 height 9
click at [376, 196] on span "Warranty" at bounding box center [378, 199] width 25 height 9
type input "Warranty"
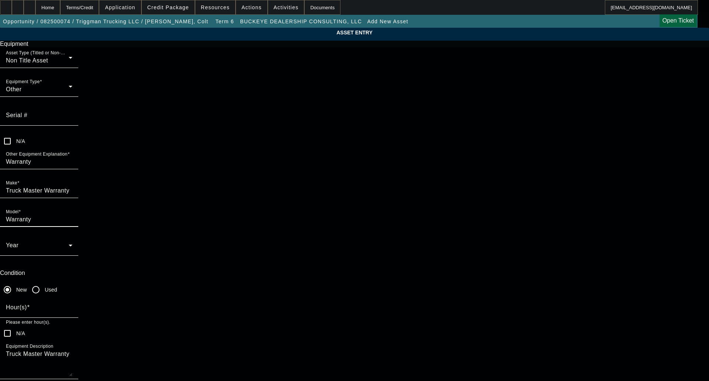
click at [72, 297] on div "Hour(s)" at bounding box center [39, 307] width 66 height 21
type input "0"
click at [72, 349] on textarea "Truck Master Warranty" at bounding box center [39, 362] width 66 height 27
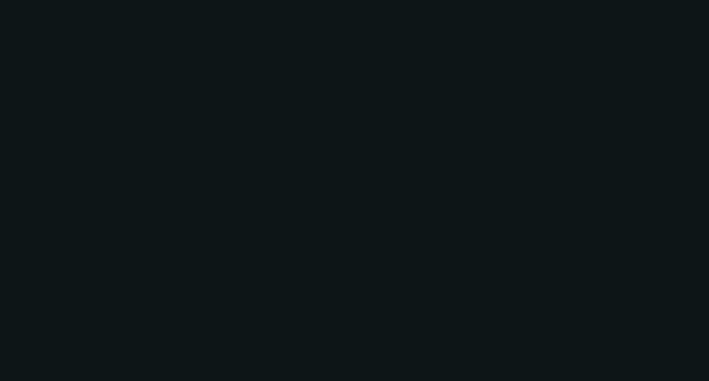
type input "$9,375.00"
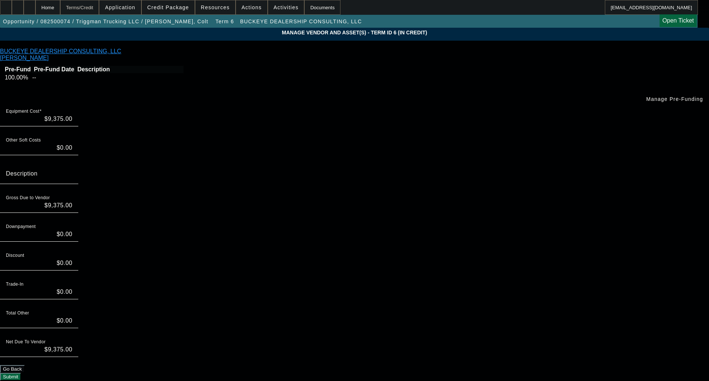
click at [92, 8] on div "Terms/Credit" at bounding box center [79, 7] width 39 height 15
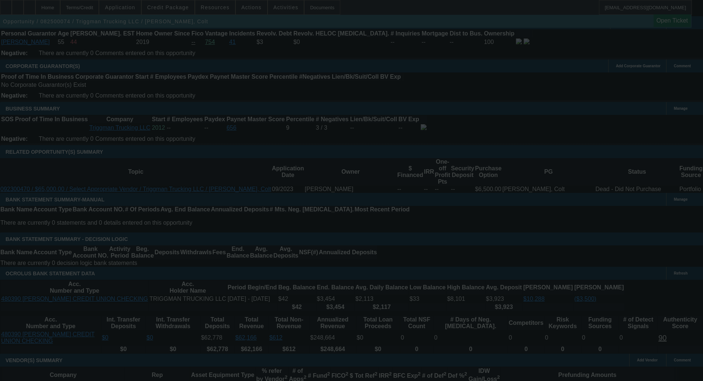
scroll to position [1103, 0]
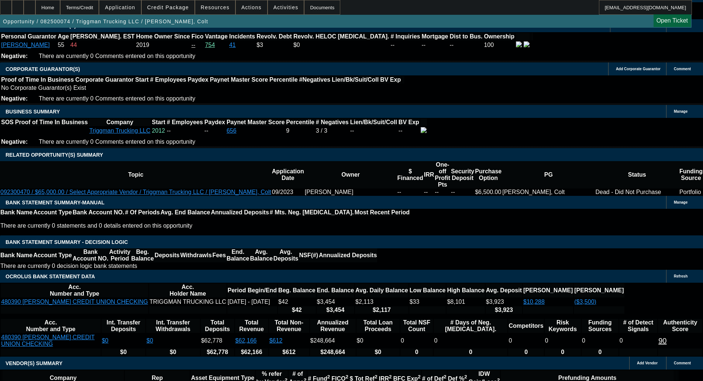
select select "0"
select select "2"
select select "0.1"
select select "4"
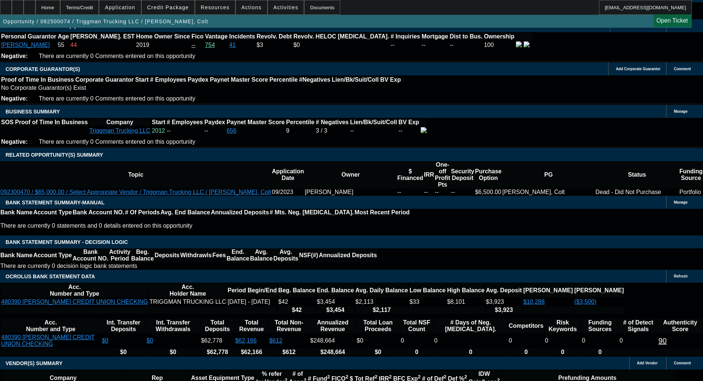
select select "0"
select select "2"
select select "0.1"
select select "4"
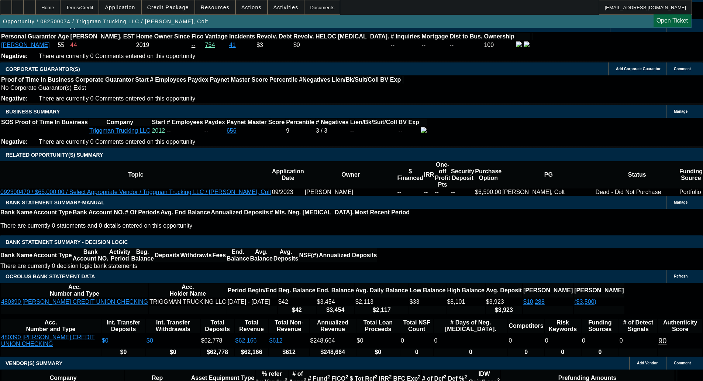
select select "0"
select select "2"
select select "0.1"
select select "4"
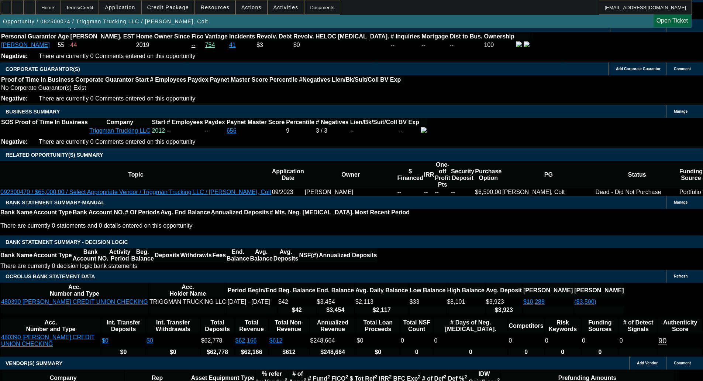
select select "0"
select select "2"
select select "0.1"
select select "4"
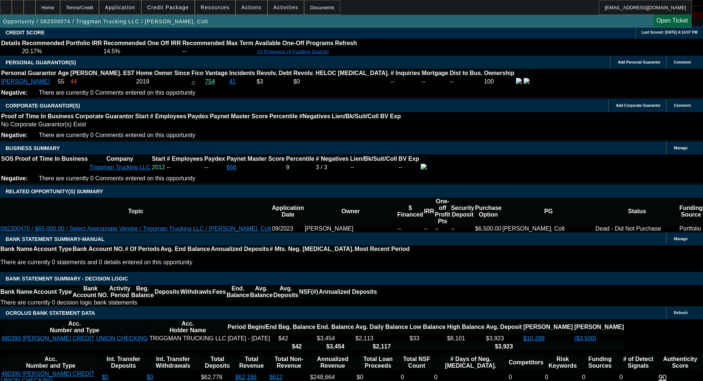
scroll to position [1066, 0]
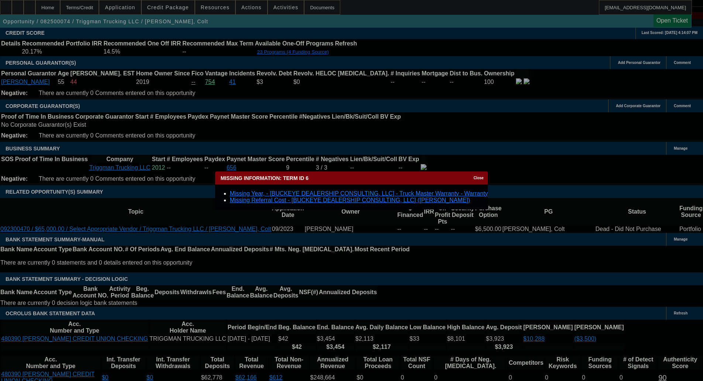
scroll to position [0, 0]
click at [291, 200] on link "Missing Referral Cost - [BUCKEYE DEALERSHIP CONSULTING, LLC] (Johnson, Aj)" at bounding box center [350, 200] width 240 height 6
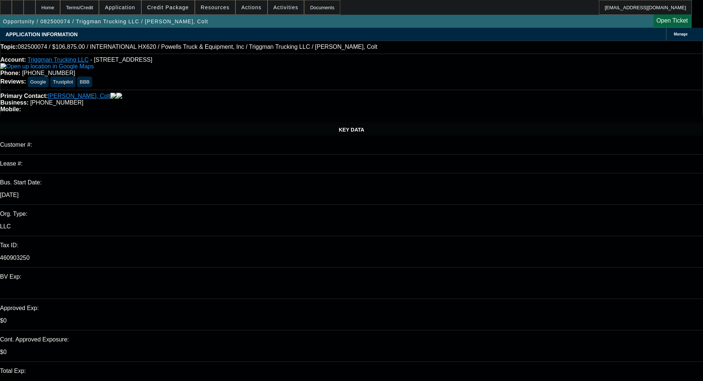
scroll to position [1066, 0]
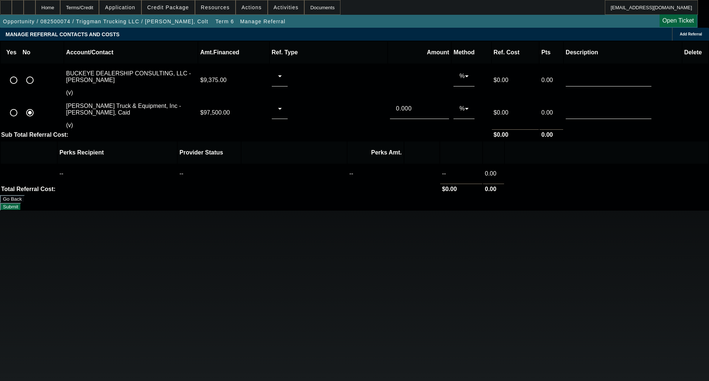
click at [37, 73] on input "radio" at bounding box center [30, 80] width 15 height 15
radio input "true"
click at [21, 203] on button "Submit" at bounding box center [10, 207] width 21 height 8
type input "0.000"
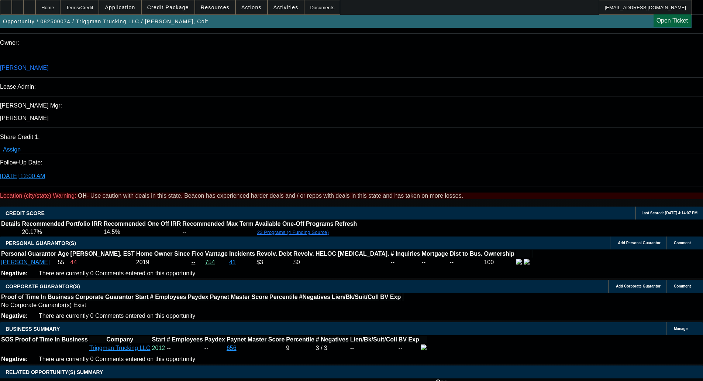
select select "0"
select select "2"
select select "0.1"
select select "4"
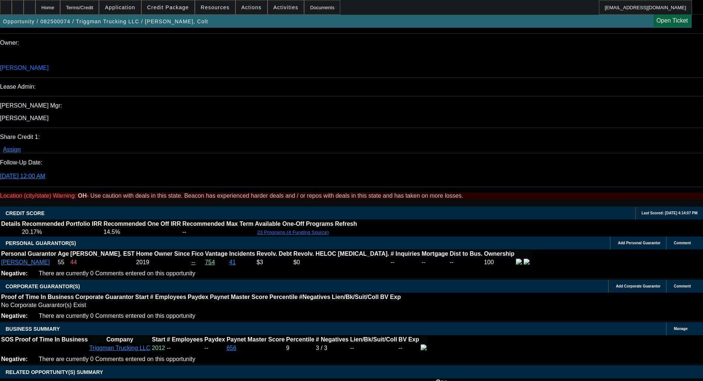
select select "0"
select select "2"
select select "0.1"
select select "4"
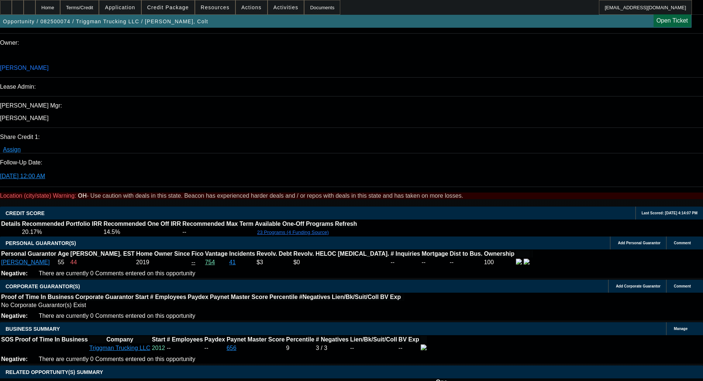
select select "0"
select select "2"
select select "0.1"
select select "4"
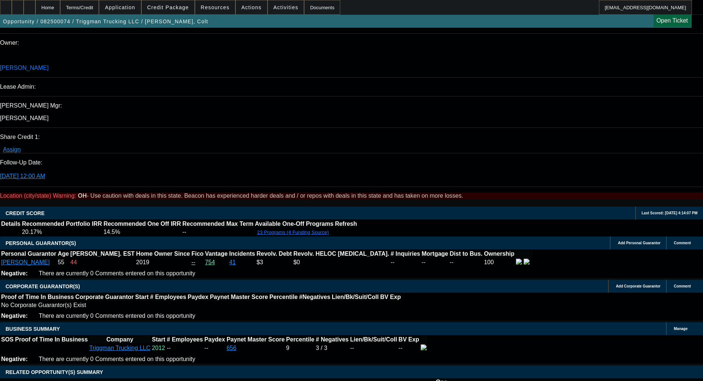
select select "0"
select select "2"
select select "0.1"
select select "4"
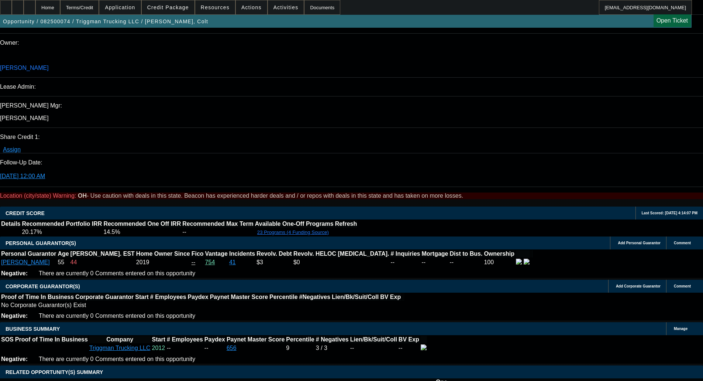
scroll to position [1034, 0]
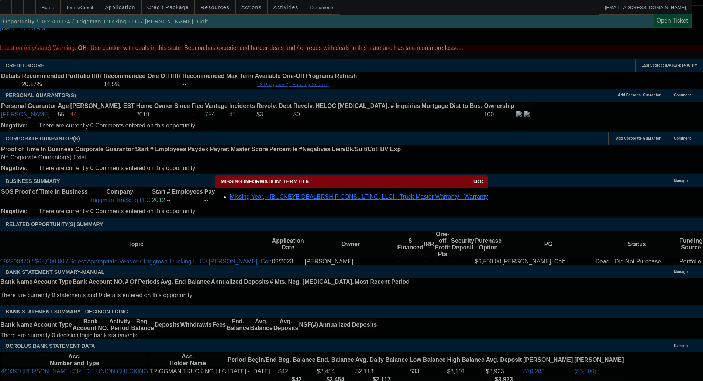
click at [316, 198] on link "Missing Year, - [BUCKEYE DEALERSHIP CONSULTING, LLC] - Truck Master Warranty - …" at bounding box center [359, 196] width 258 height 6
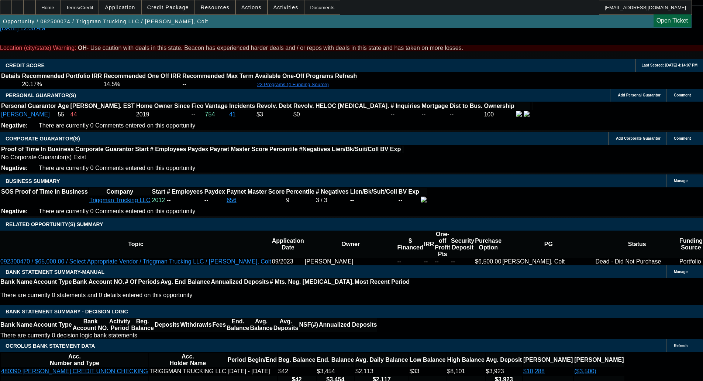
scroll to position [1034, 0]
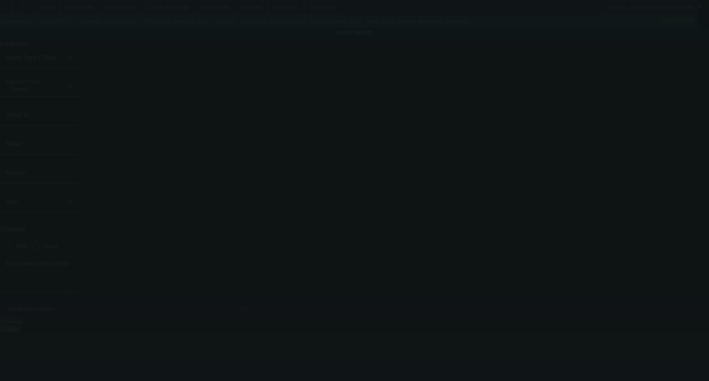
type input "Truck Master Warranty"
type input "Warranty"
radio input "true"
type textarea "Truck Master Warranty"
type input "6252 N Dawnlight Cir"
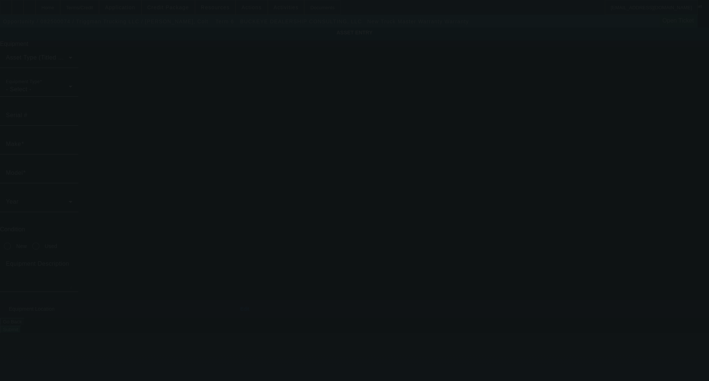
type input "Orient"
type input "43146"
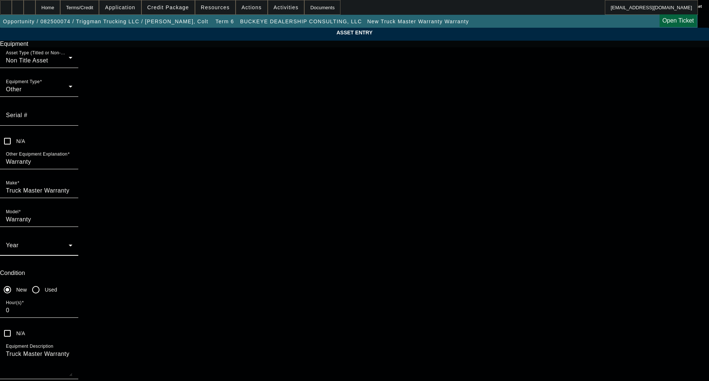
click at [69, 244] on span at bounding box center [37, 248] width 63 height 9
click at [268, 263] on span "2025" at bounding box center [265, 263] width 14 height 9
drag, startPoint x: 409, startPoint y: 307, endPoint x: 401, endPoint y: 315, distance: 11.5
click at [409, 307] on div "Equipment Asset Type (Titled or Non-Titled) Non Title Asset Equipment Type Othe…" at bounding box center [354, 230] width 720 height 379
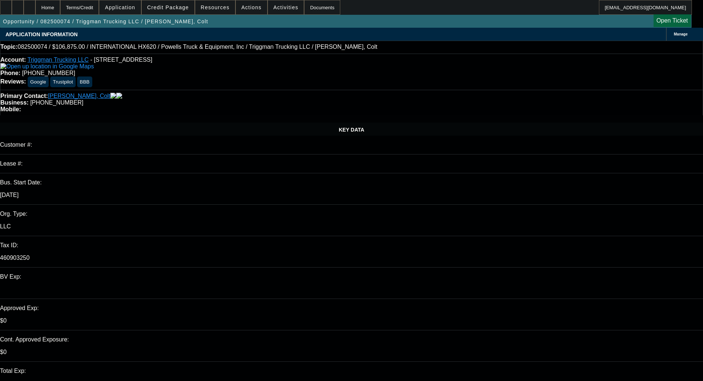
select select "0"
select select "2"
select select "0.1"
select select "4"
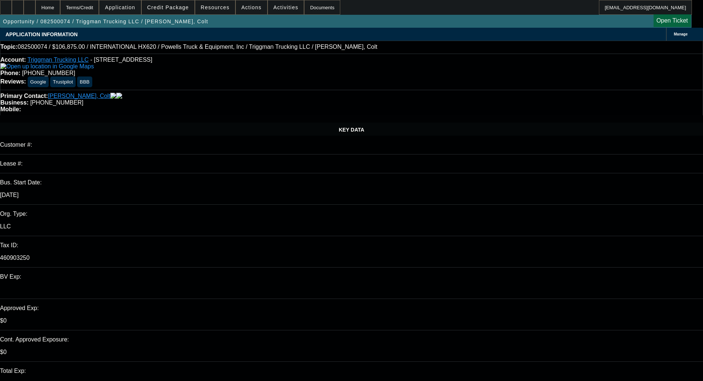
select select "0"
select select "2"
select select "0.1"
select select "4"
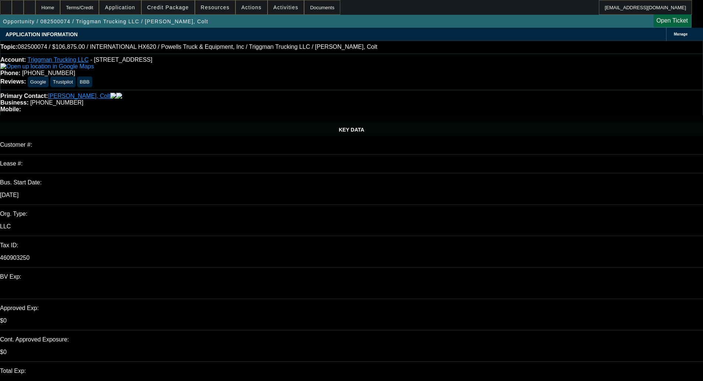
select select "0"
select select "2"
select select "0.1"
select select "4"
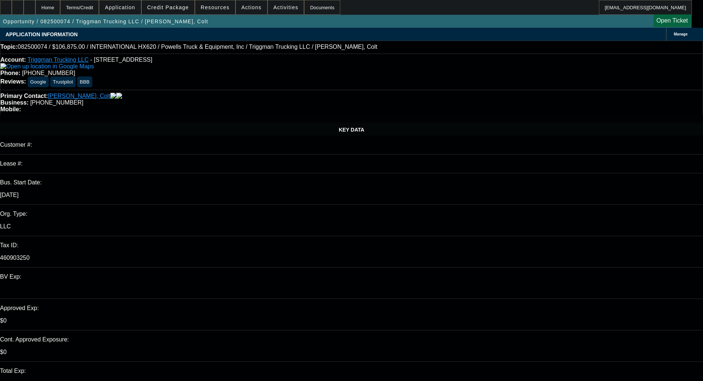
select select "0"
select select "2"
select select "0.1"
select select "4"
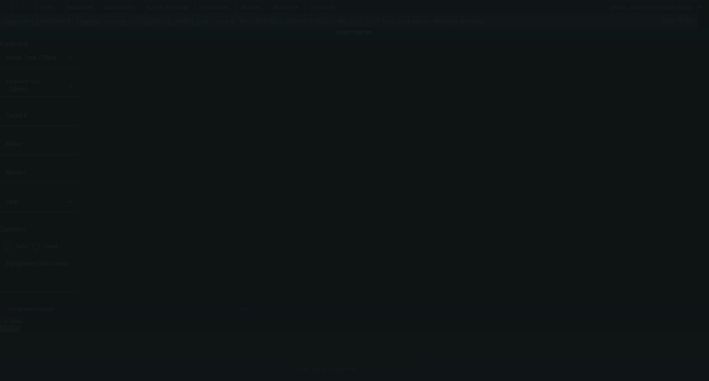
type input "Truck Master Warranty"
type input "Warranty"
radio input "true"
type textarea "Truck Master Warranty"
type input "6252 N Dawnlight Cir"
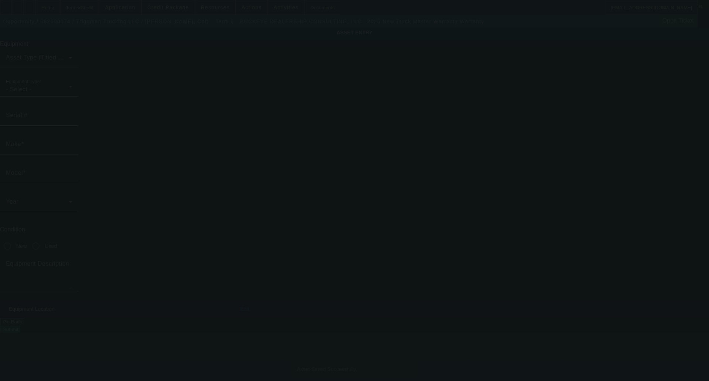
type input "Orient"
type input "43146"
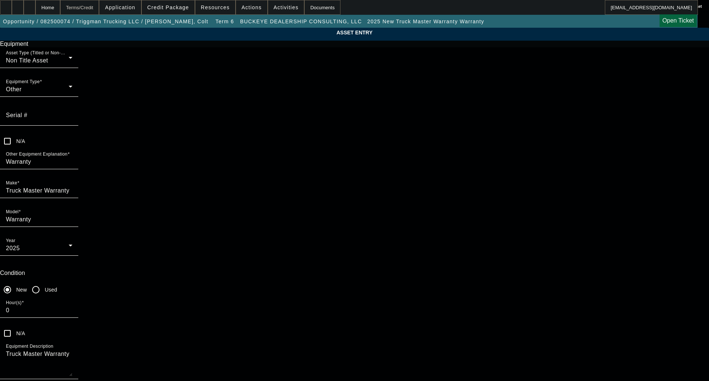
click at [85, 7] on div "Terms/Credit" at bounding box center [79, 7] width 39 height 15
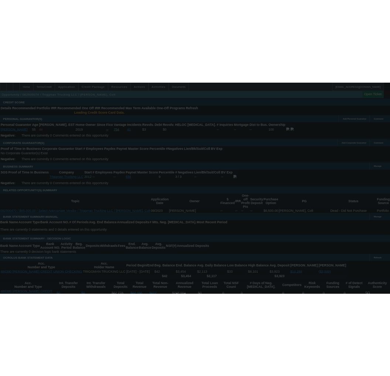
scroll to position [1060, 0]
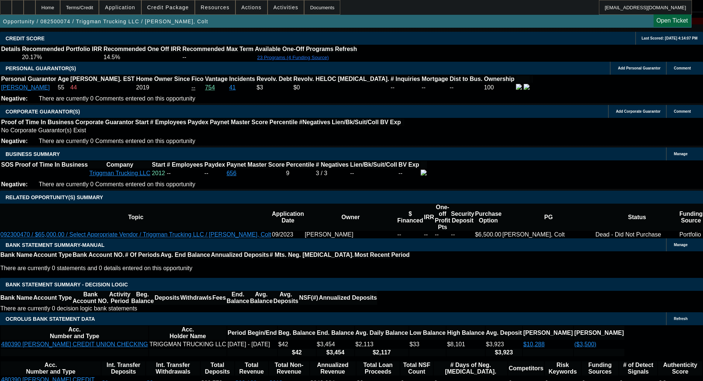
select select "0"
select select "2"
select select "0.1"
select select "4"
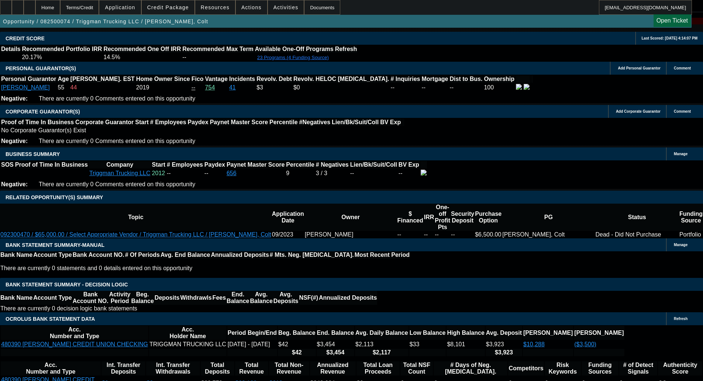
select select "0"
select select "2"
select select "0.1"
select select "4"
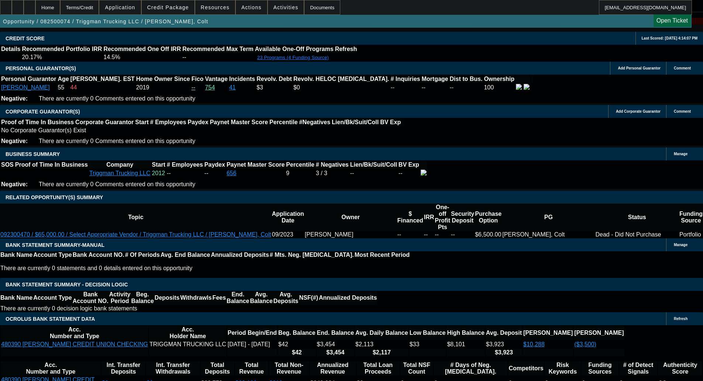
select select "0"
select select "2"
select select "0.1"
select select "4"
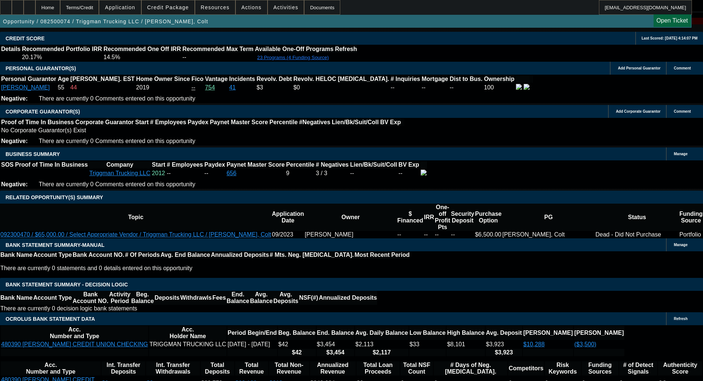
select select "0"
select select "2"
select select "0.1"
select select "4"
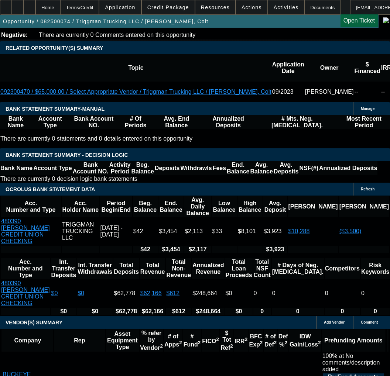
scroll to position [1258, 0]
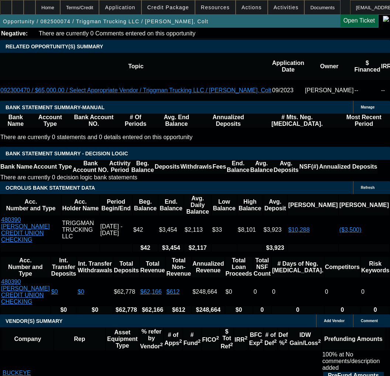
type input "$2,671.88"
type input "UNKNOWN"
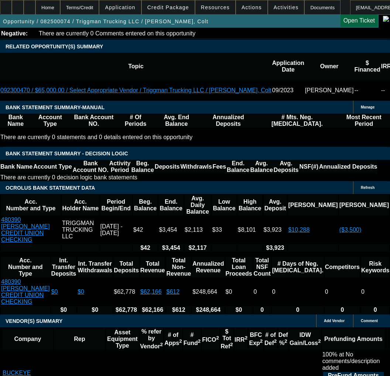
type input "$2,997.71"
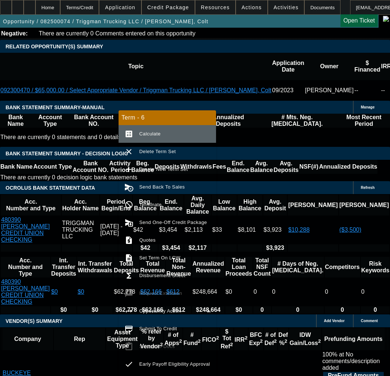
click at [149, 135] on span "Calculate" at bounding box center [149, 134] width 21 height 6
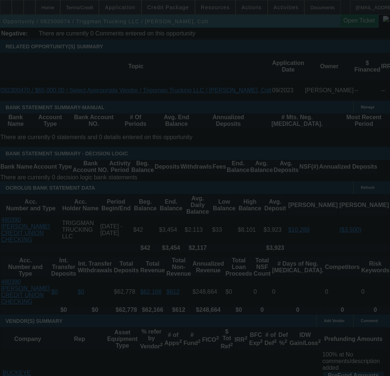
select select "0"
select select "2"
select select "0.1"
select select "4"
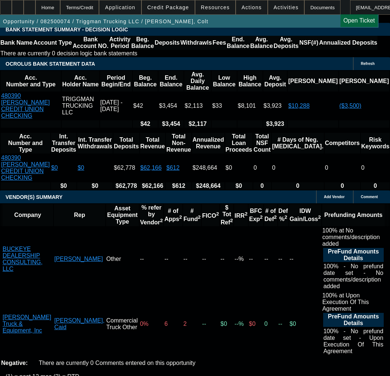
scroll to position [1405, 0]
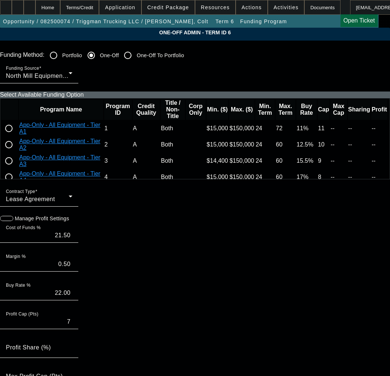
click at [18, 154] on div at bounding box center [9, 145] width 18 height 18
type input "12.00"
type input "12.50"
type input "10"
radio input "true"
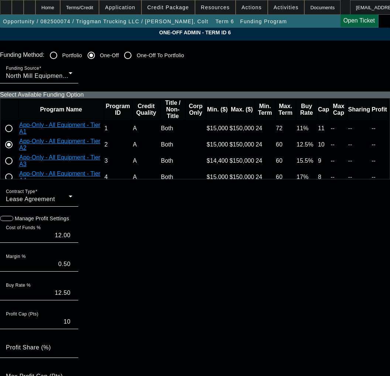
paste input "C216715-A196398S"
type input "C216715-A196398S"
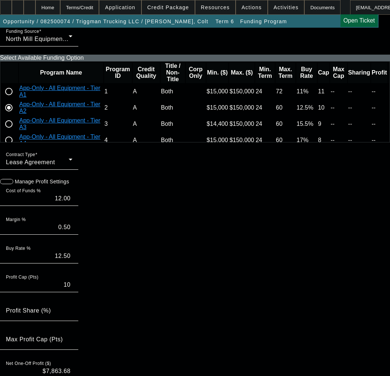
paste input "C216715-A196398S"
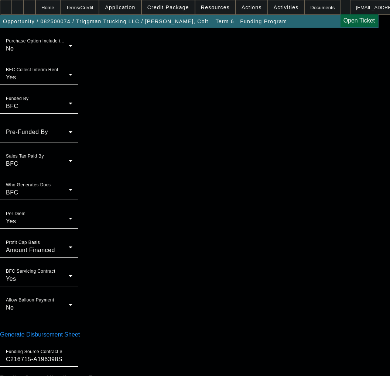
scroll to position [645, 0]
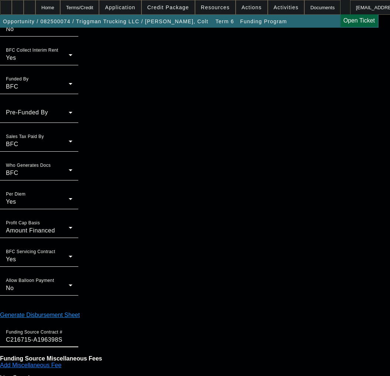
type input "C216715-A196398S"
type input "11:07"
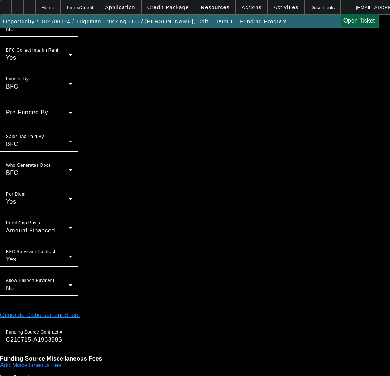
type input "04:51"
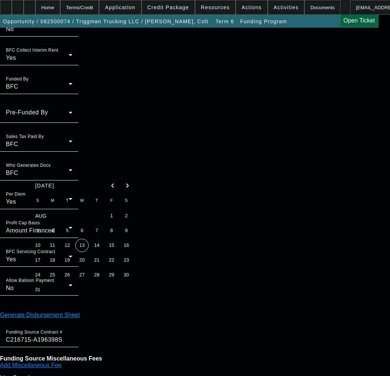
click at [66, 245] on span "12" at bounding box center [67, 245] width 13 height 13
type input "8/12/2025"
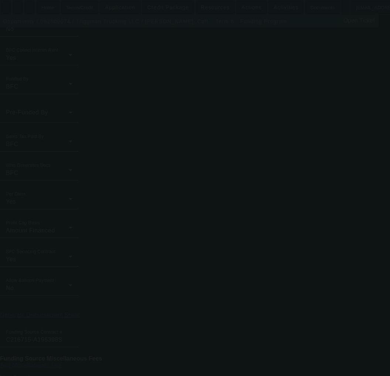
type input "21.50"
type input "22.00"
type input "7"
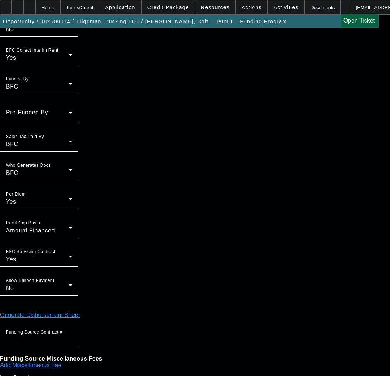
scroll to position [0, 0]
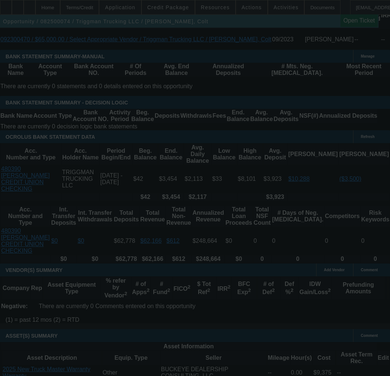
scroll to position [1341, 0]
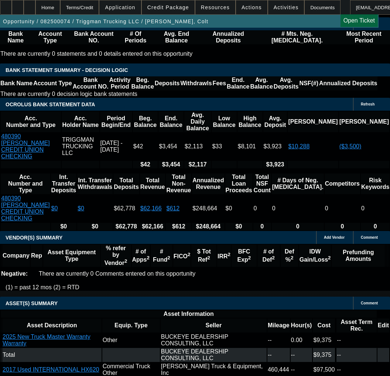
select select "0"
select select "2"
select select "0.1"
select select "4"
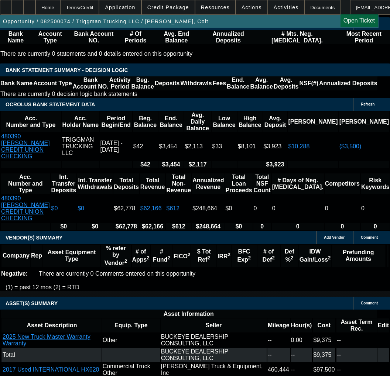
select select "0"
select select "2"
select select "0.1"
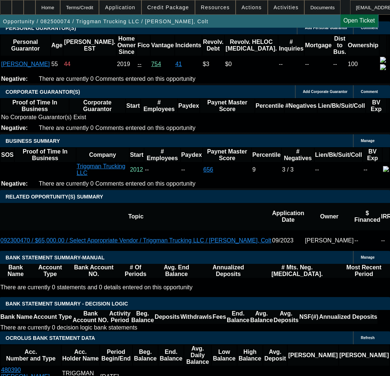
scroll to position [1144, 0]
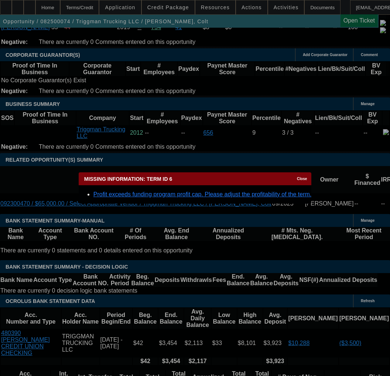
click at [297, 181] on span "Close" at bounding box center [302, 179] width 10 height 4
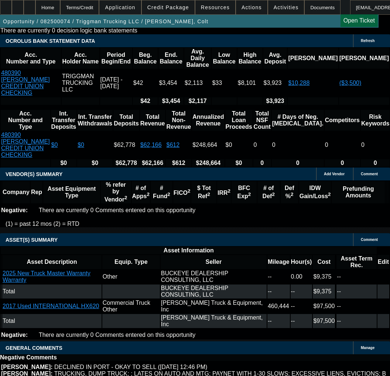
scroll to position [1440, 0]
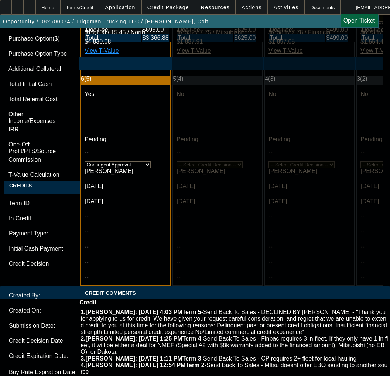
scroll to position [2418, 0]
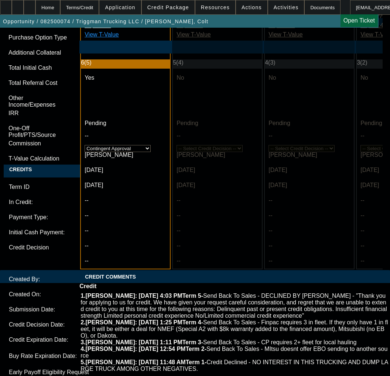
paste textarea "Vendor Invoice: $97,500.00"
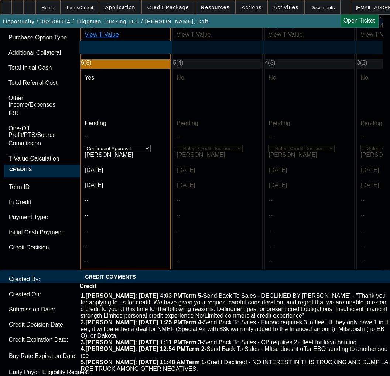
paste textarea "Down Payment: $ (2,437.50)"
paste textarea "Finance Amount: $95,062.50"
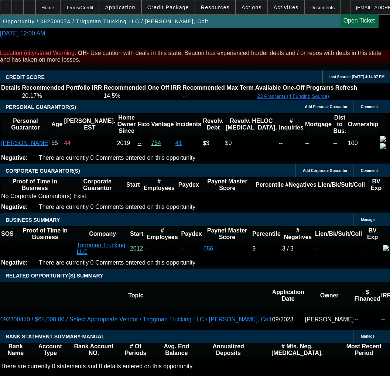
scroll to position [1237, 0]
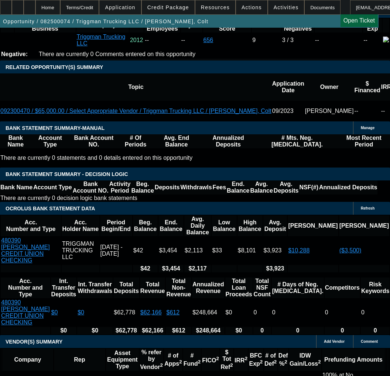
copy p "106,875.00"
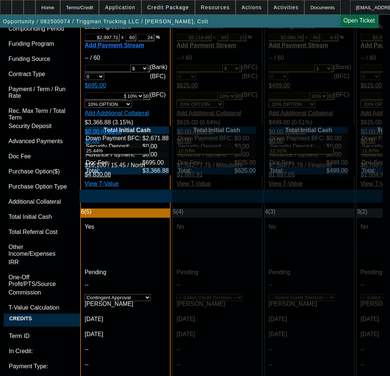
scroll to position [2455, 0]
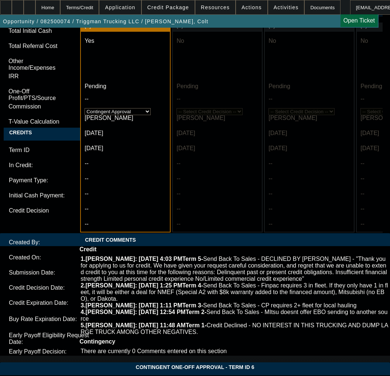
paste textarea "106,875"
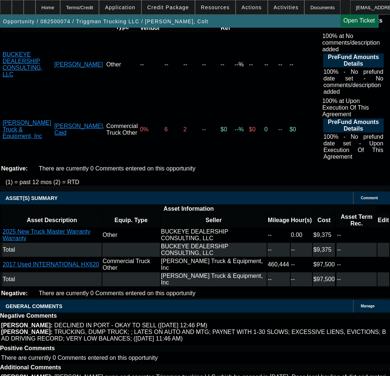
scroll to position [1311, 0]
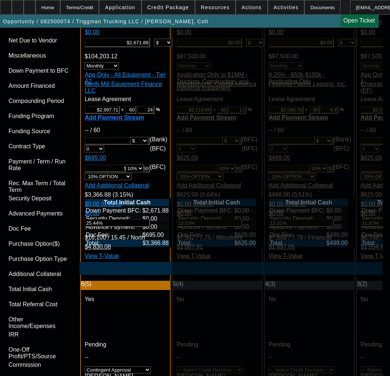
scroll to position [2418, 0]
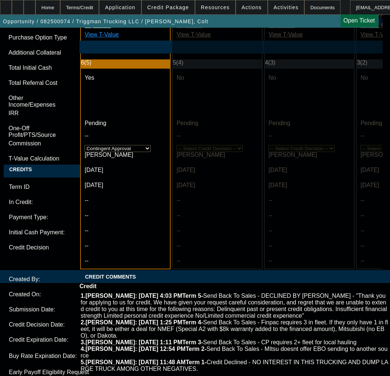
paste textarea "671.88"
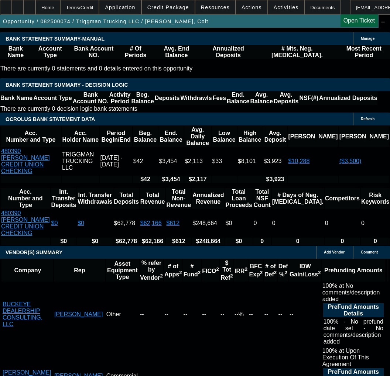
scroll to position [1311, 0]
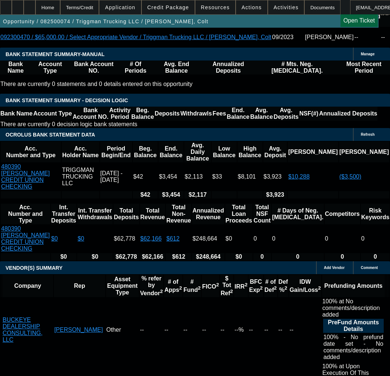
copy p "104,203.12"
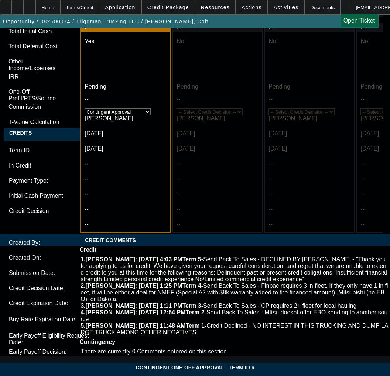
scroll to position [2455, 0]
paste textarea "104,203.12"
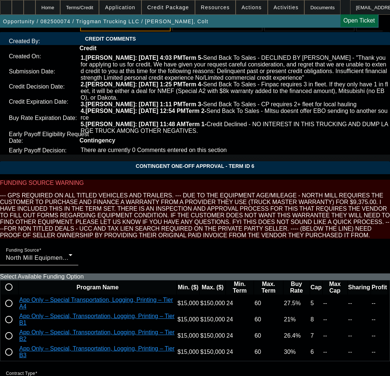
scroll to position [2713, 0]
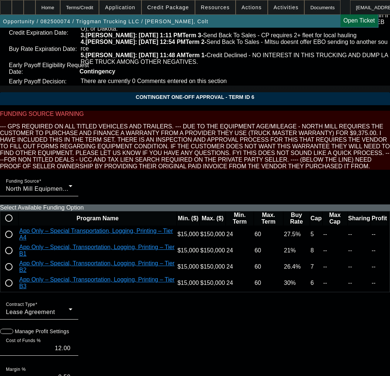
scroll to position [2737, 0]
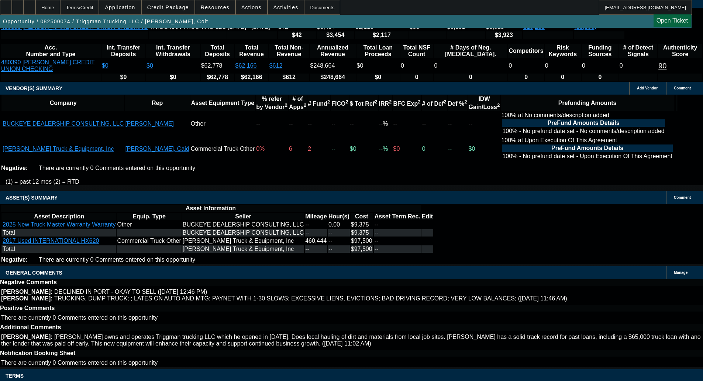
scroll to position [0, 0]
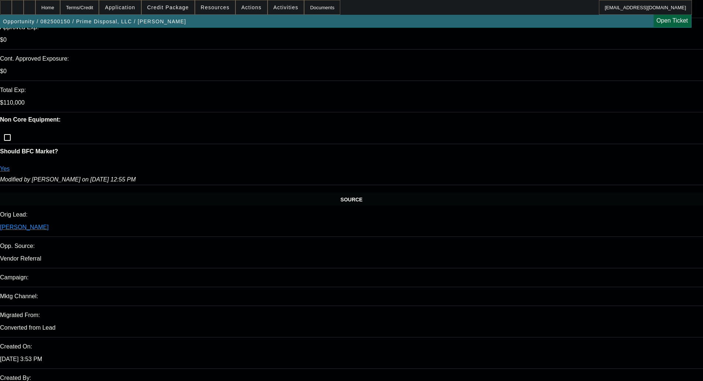
select select "0.1"
select select "0"
select select "6"
select select "0.1"
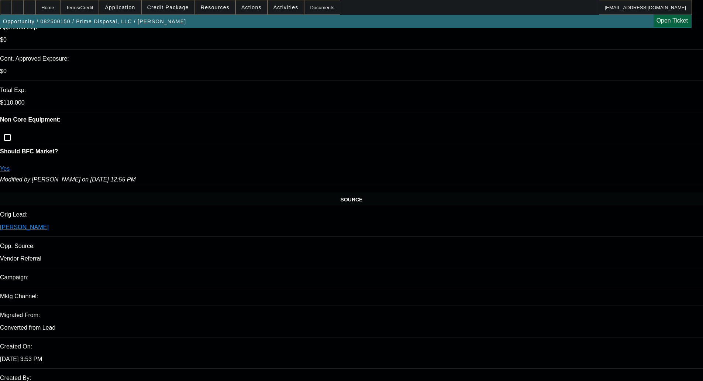
select select "0"
select select "6"
select select "0.1"
select select "0"
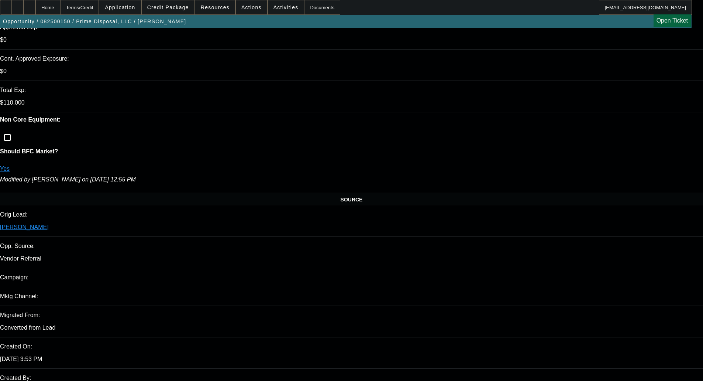
select select "0"
select select "6"
select select "0.1"
select select "0"
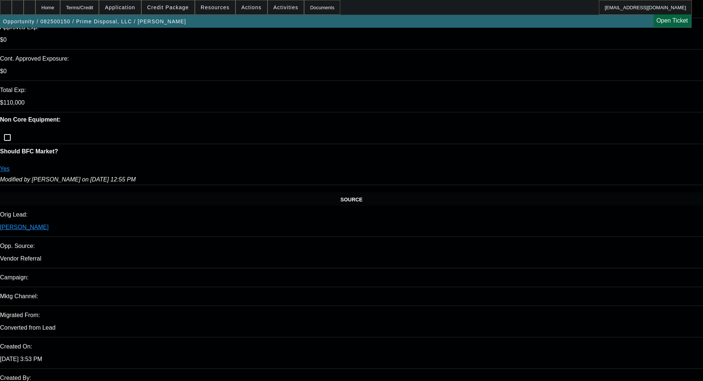
select select "6"
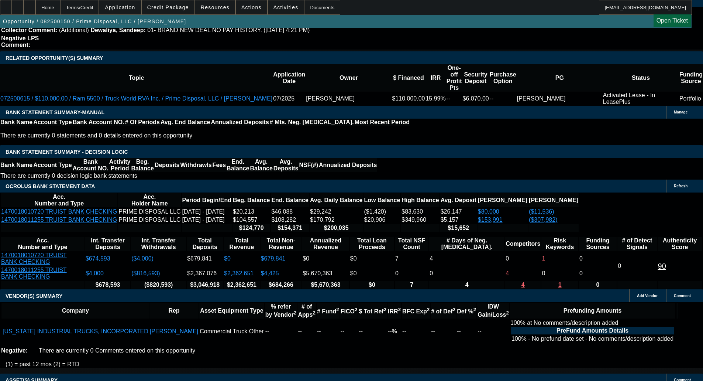
scroll to position [1458, 0]
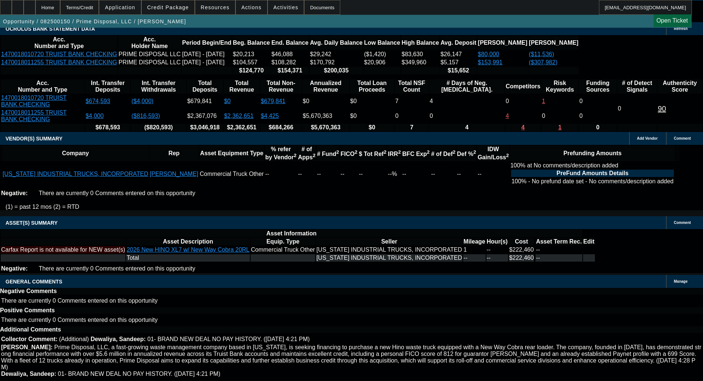
copy span "APPROVED BY OAKMONT - Equipment Price $222,460.00; 10% down; 72 months; Tier A;…"
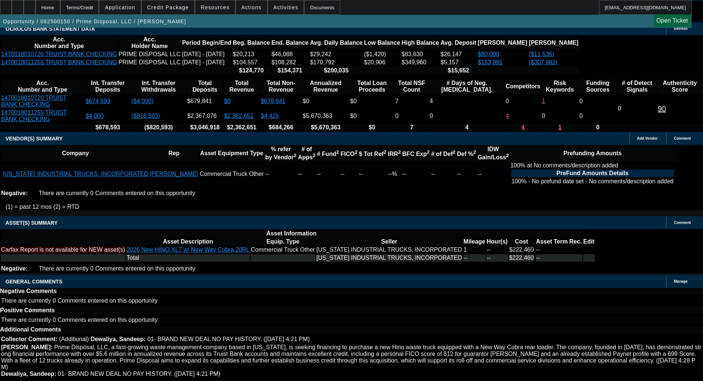
select select "3"
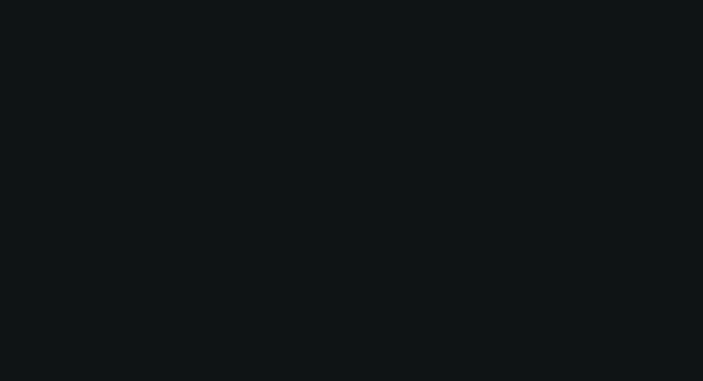
scroll to position [0, 0]
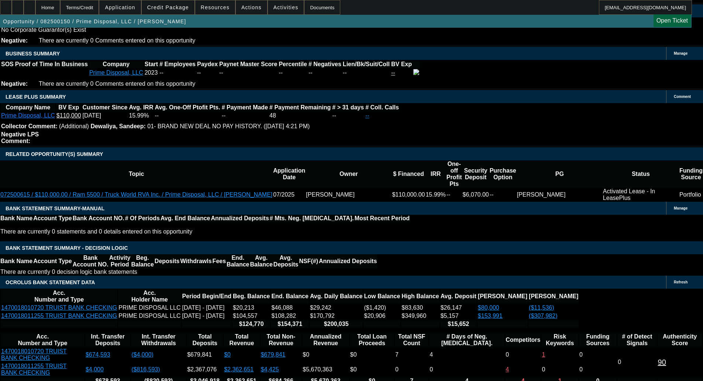
type input "[DATE]"
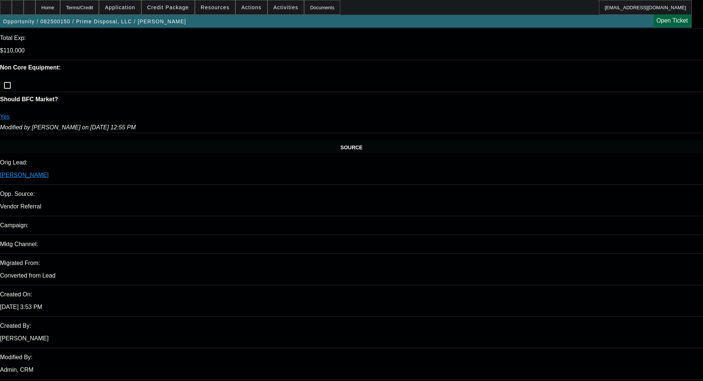
scroll to position [369, 0]
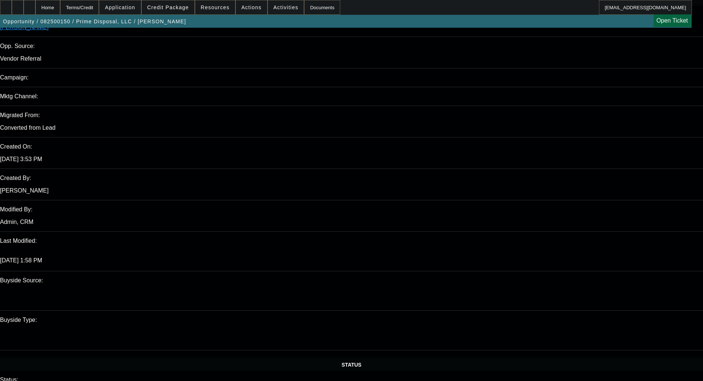
scroll to position [480, 0]
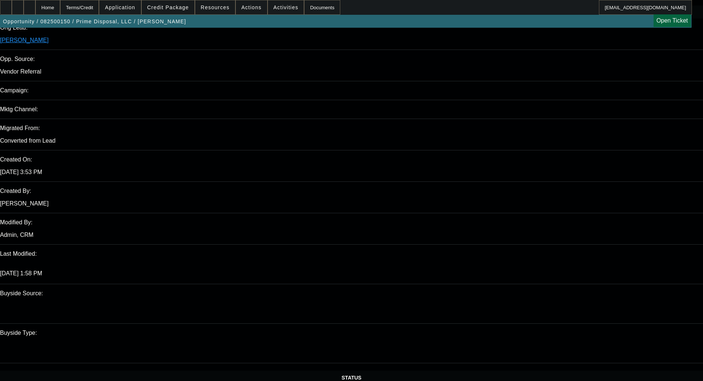
type input "[DATE]"
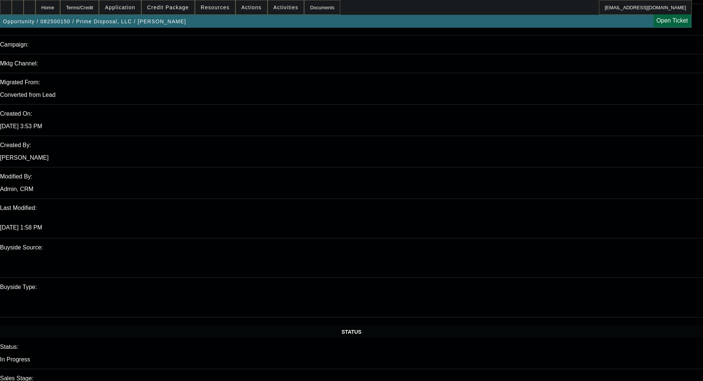
scroll to position [627, 0]
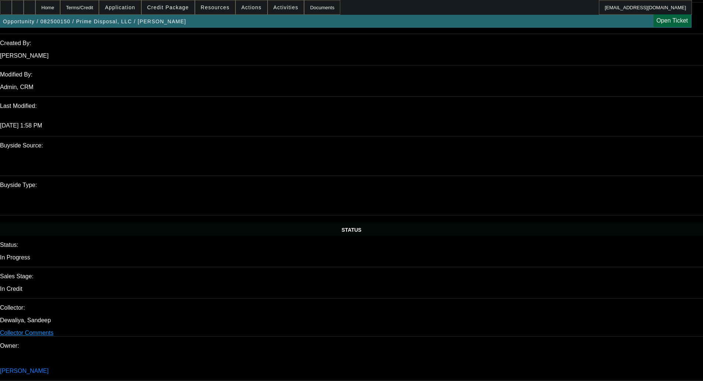
type input "[DATE]"
paste textarea "APPROVED BY OAKMONT - Equipment Price $222,460.00; 10% down; 72 months; Tier A;…"
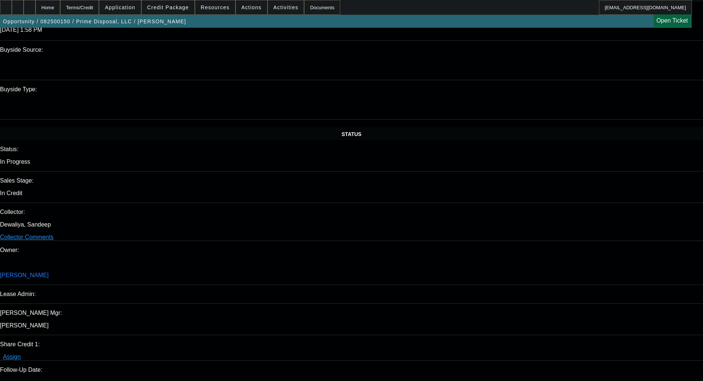
scroll to position [738, 0]
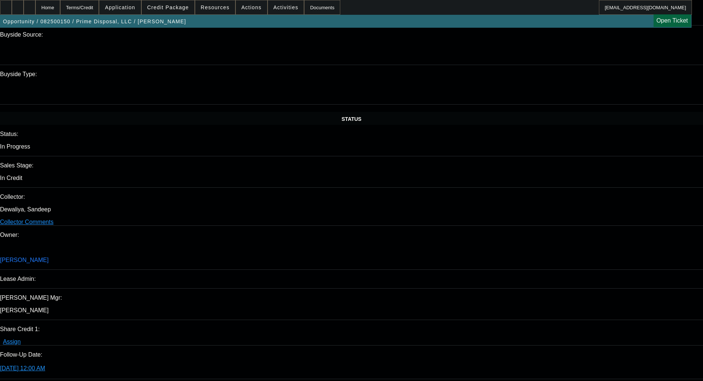
type textarea "APPROVED BY OAKMONT - Equipment Price $222,460.00; 10% down; 72 months; Tier A;…"
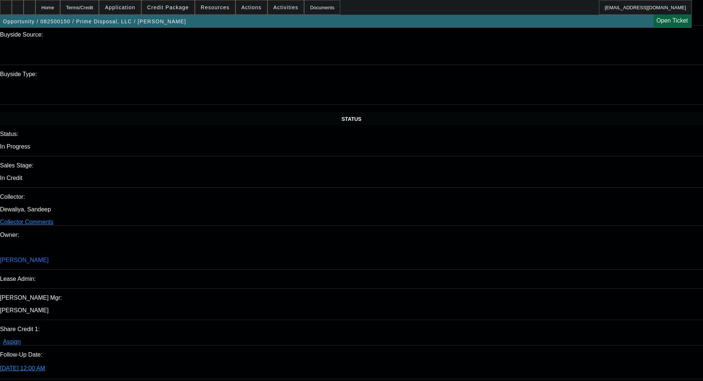
paste input "[DATE]"
type input "[DATE]"
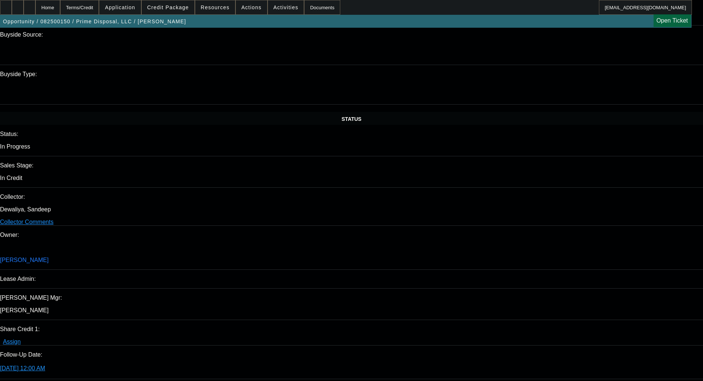
type input "02:49"
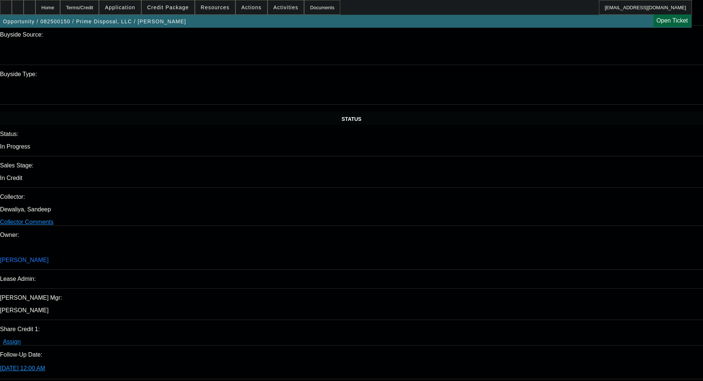
type input "01:58"
drag, startPoint x: 16, startPoint y: 180, endPoint x: 95, endPoint y: 192, distance: 79.9
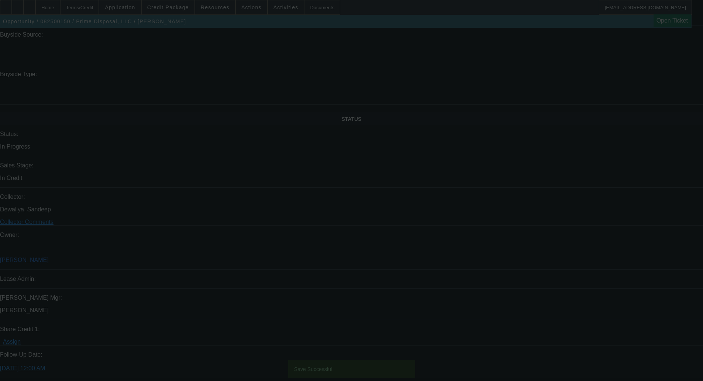
select select "0.1"
select select "0"
select select "6"
select select "0.1"
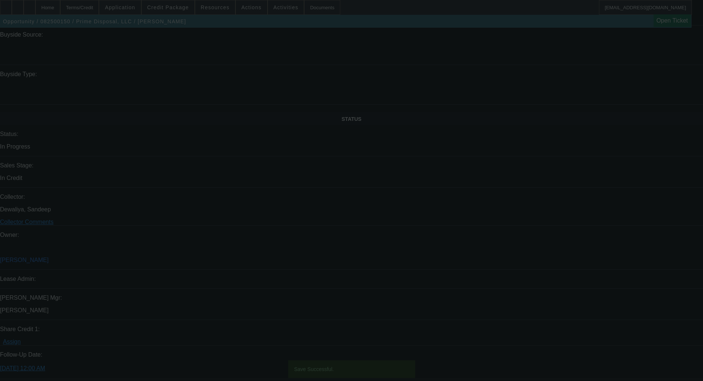
select select "0"
select select "6"
select select "0.1"
select select "0"
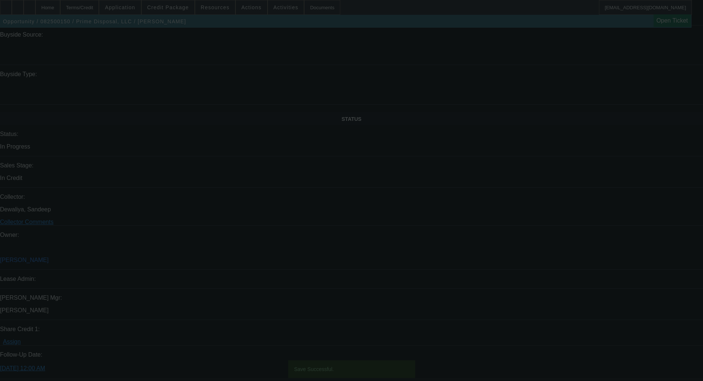
select select "0"
select select "6"
select select "0.1"
select select "0"
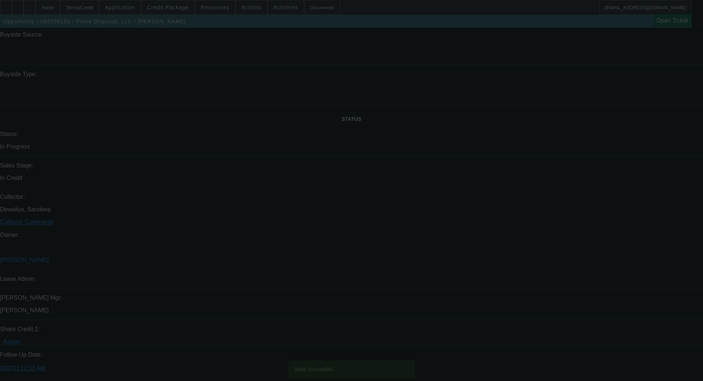
select select "6"
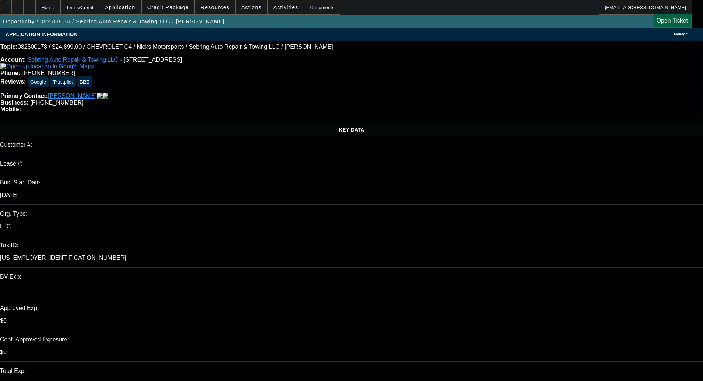
select select "0"
select select "2"
select select "0"
select select "6"
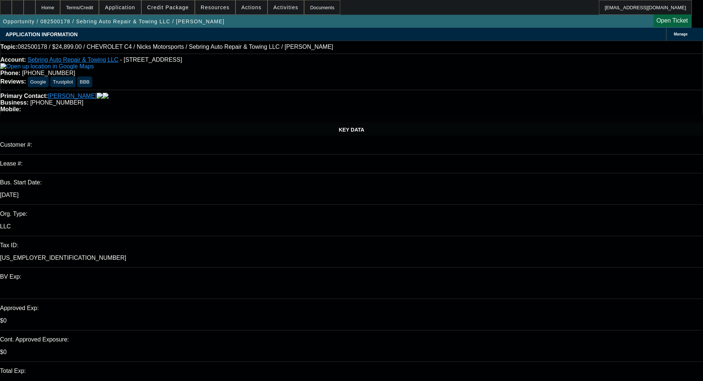
select select "0"
select select "6"
select select "0"
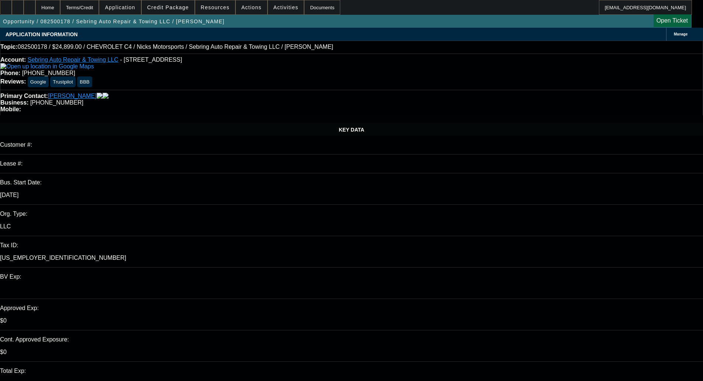
select select "0"
select select "6"
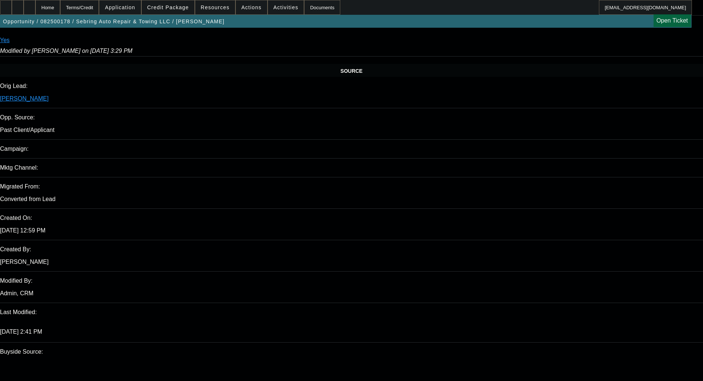
scroll to position [355, 0]
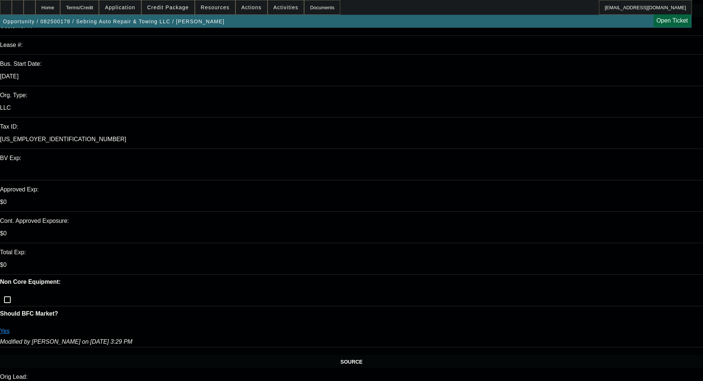
scroll to position [0, 0]
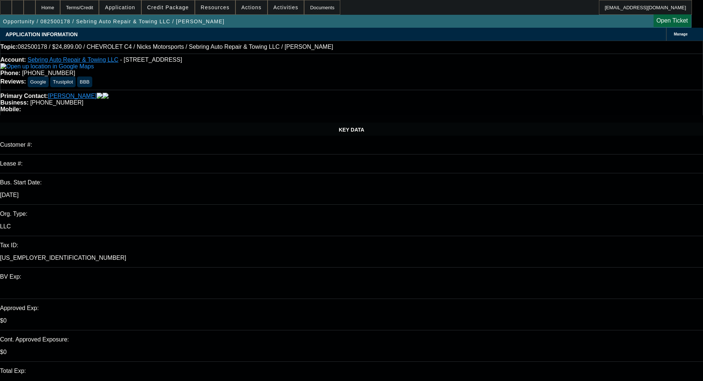
click at [183, 90] on div "Primary Contact: [PERSON_NAME] Business: [PHONE_NUMBER] Mobile:" at bounding box center [351, 102] width 703 height 25
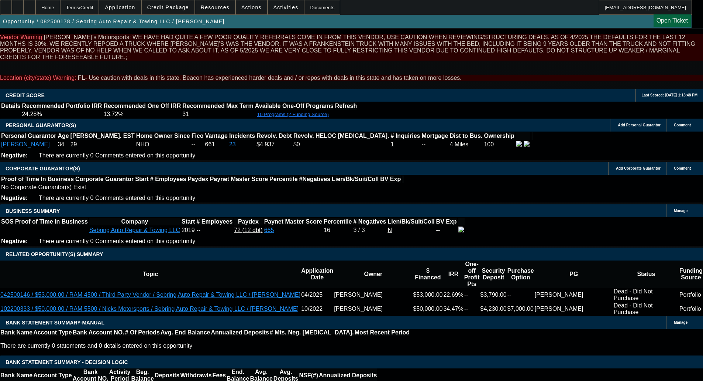
scroll to position [1020, 0]
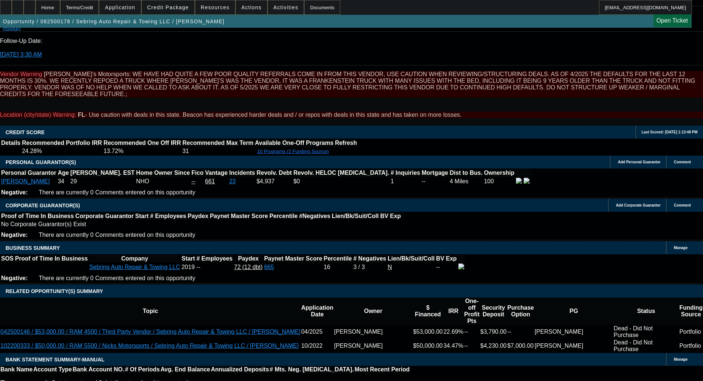
click at [189, 9] on span "Credit Package" at bounding box center [168, 7] width 42 height 6
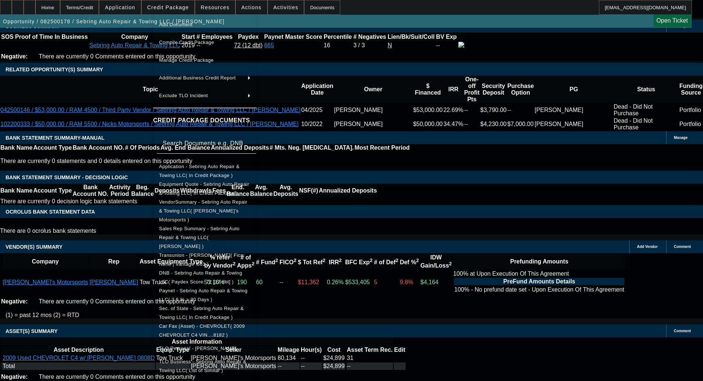
scroll to position [1236, 0]
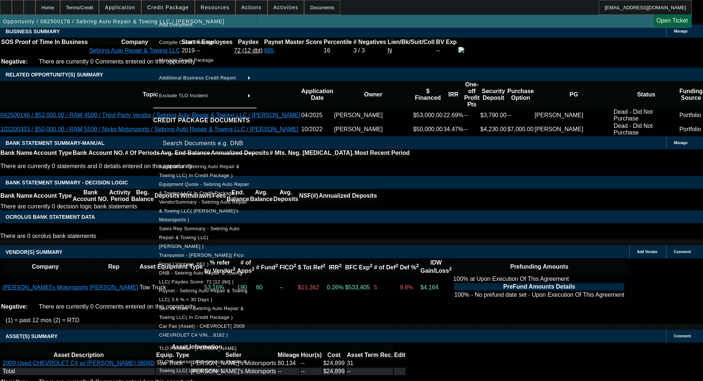
click at [59, 153] on div at bounding box center [351, 190] width 703 height 381
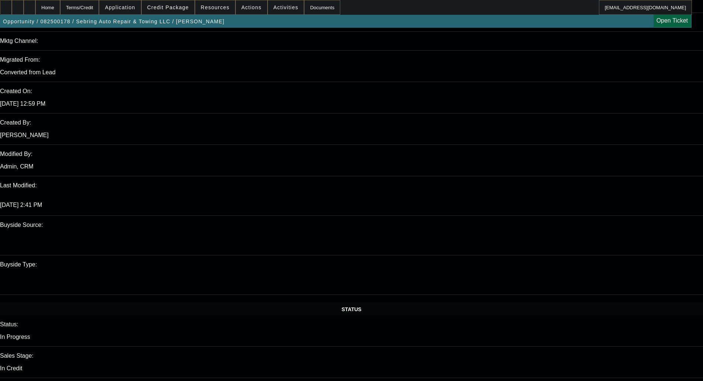
scroll to position [572, 0]
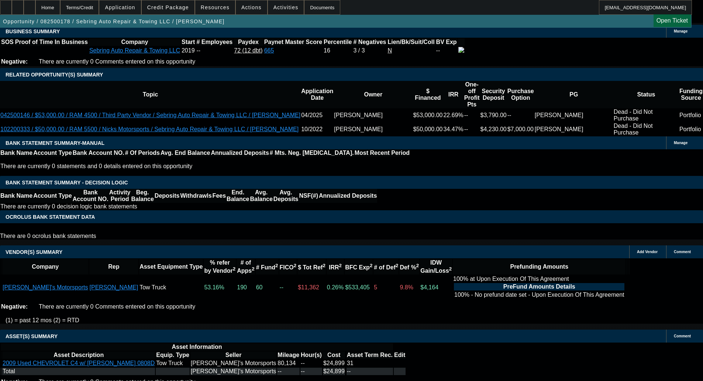
select select "6"
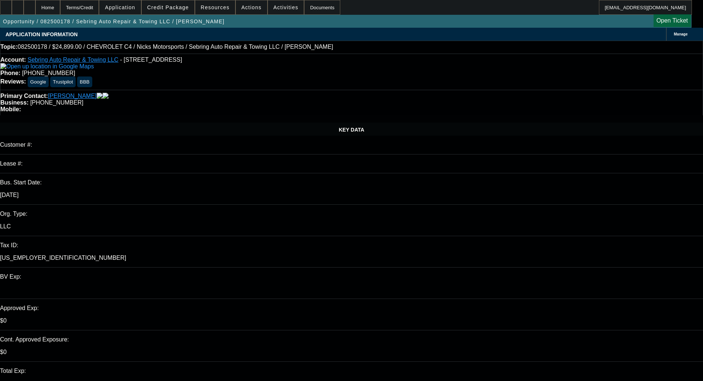
type textarea "Before digging in, can you add the bank statements? Thanks"
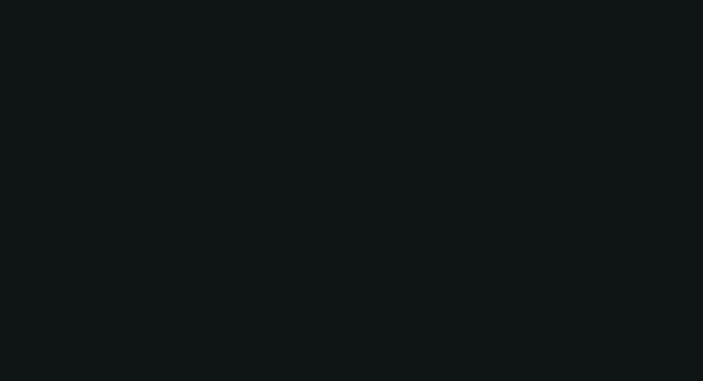
select select "0"
select select "2"
select select "0"
select select "6"
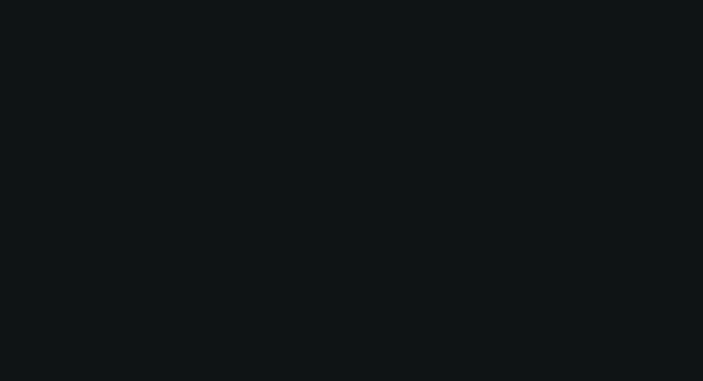
select select "0"
select select "2"
select select "0"
select select "6"
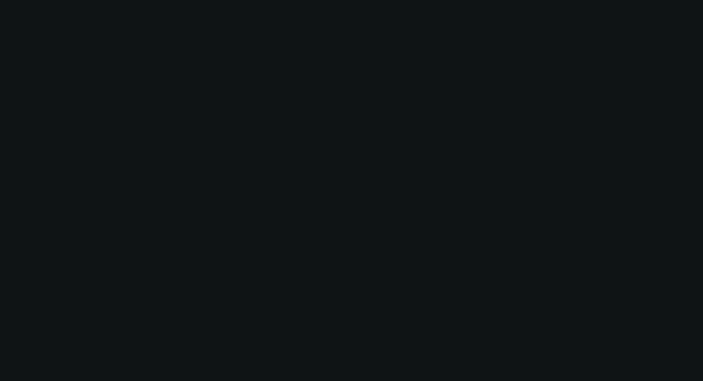
select select "0"
select select "6"
select select "0"
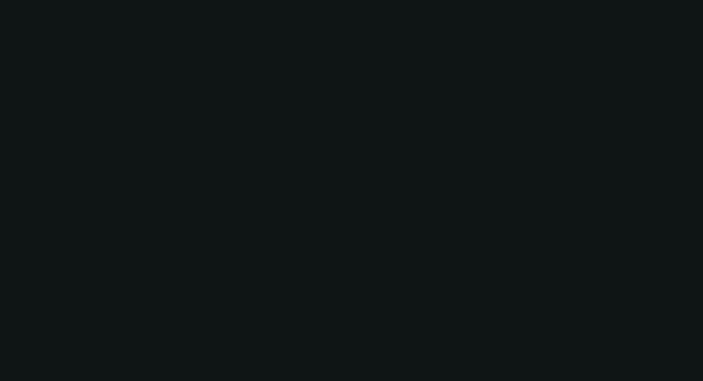
select select "0"
select select "6"
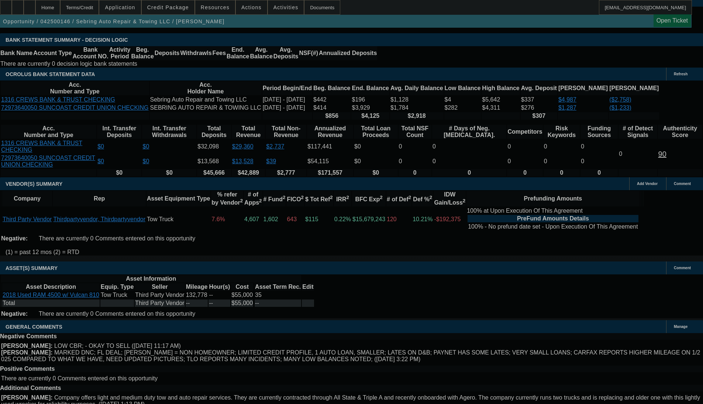
select select "0"
select select "2"
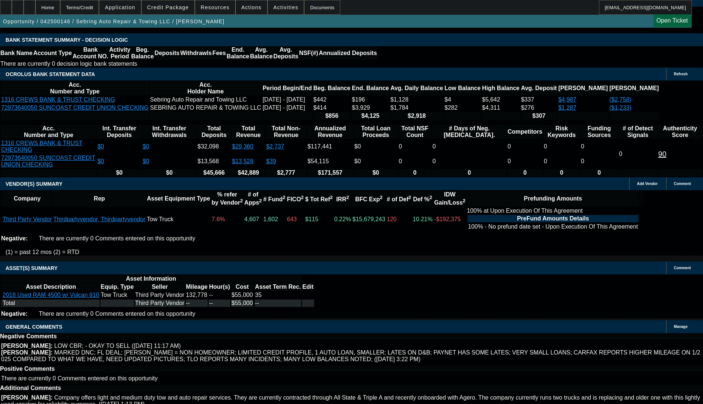
select select "2"
select select "0"
select select "6"
select select "0"
select select "2"
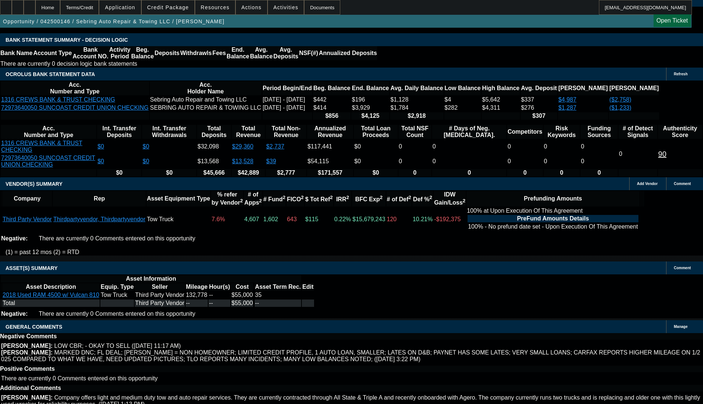
select select "2"
select select "0"
select select "6"
select select "0"
select select "2"
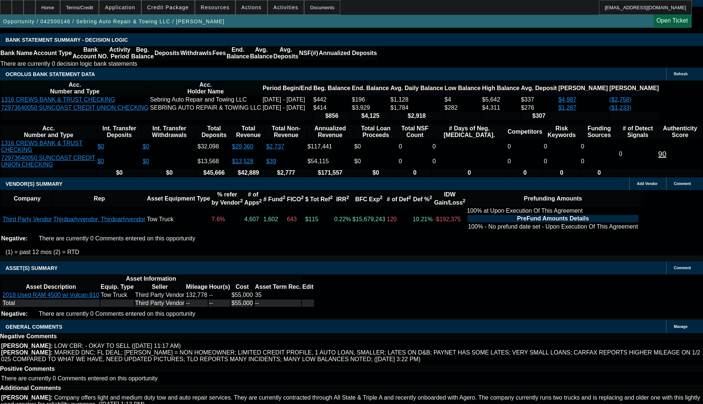
select select "2"
select select "0"
select select "6"
select select "0"
select select "2"
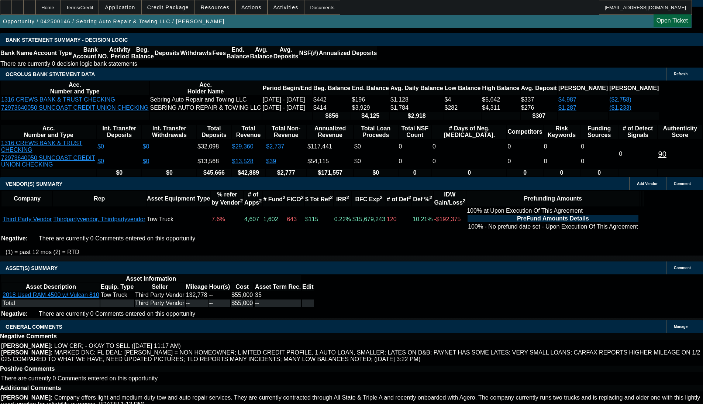
select select "0"
select select "6"
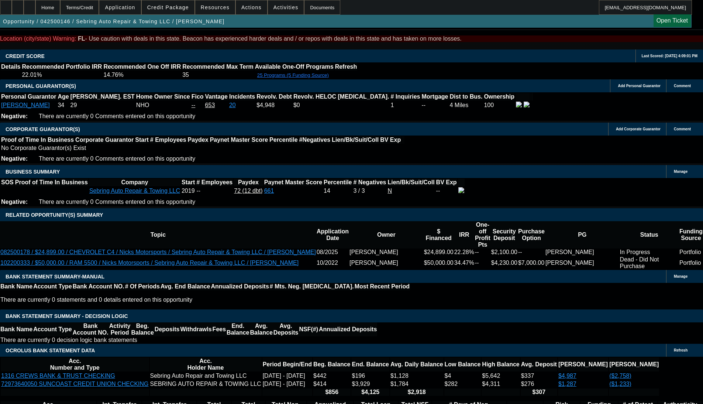
scroll to position [1074, 0]
select select "0"
select select "3"
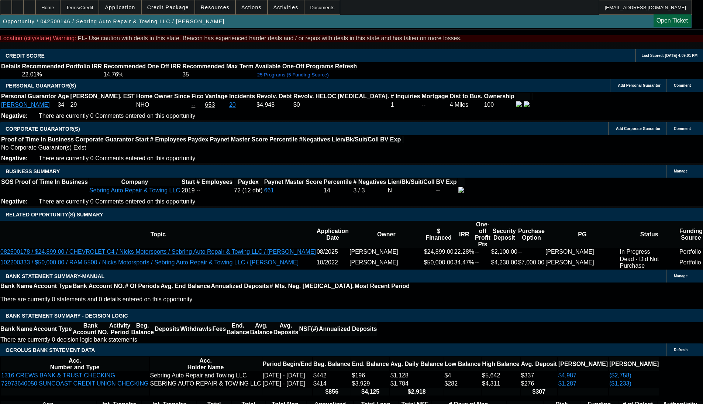
select select "0"
select select "6"
select select "0"
select select "3"
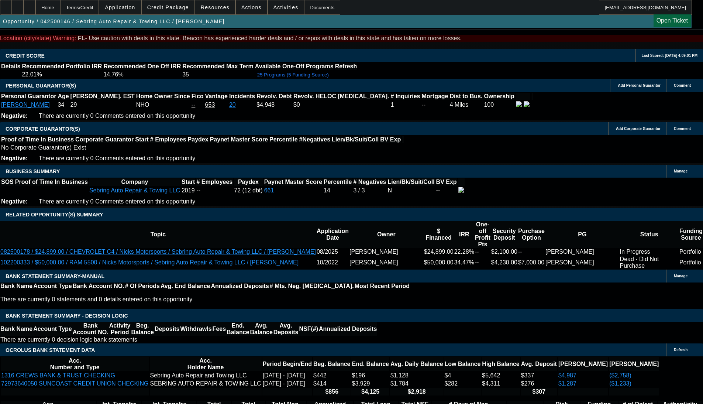
select select "0"
select select "6"
select select "0"
select select "2"
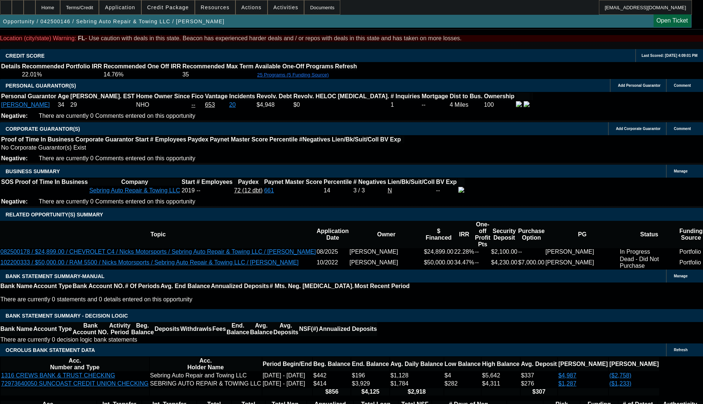
select select "0"
select select "6"
select select "0"
select select "2"
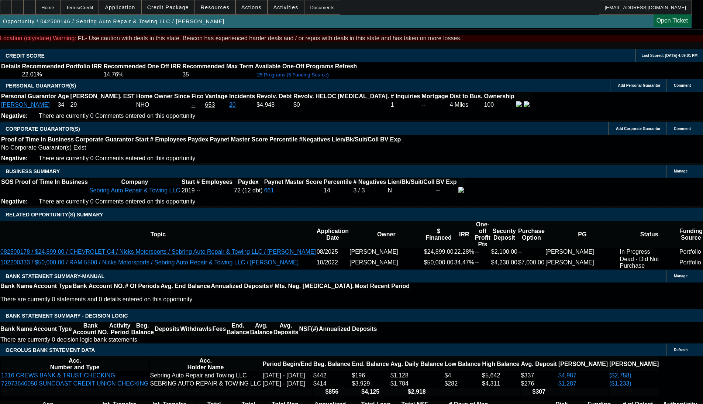
select select "0"
select select "6"
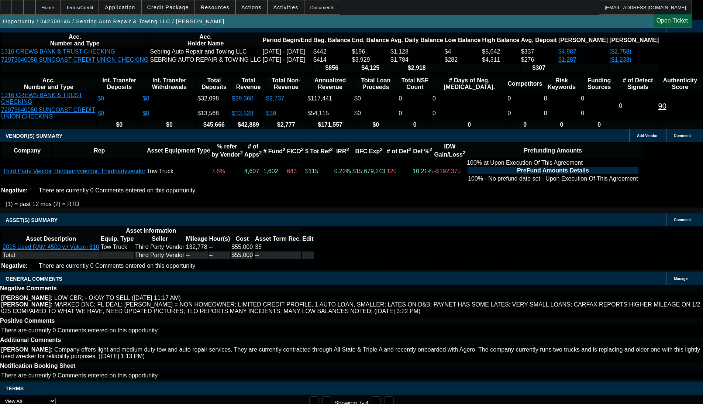
scroll to position [965, 0]
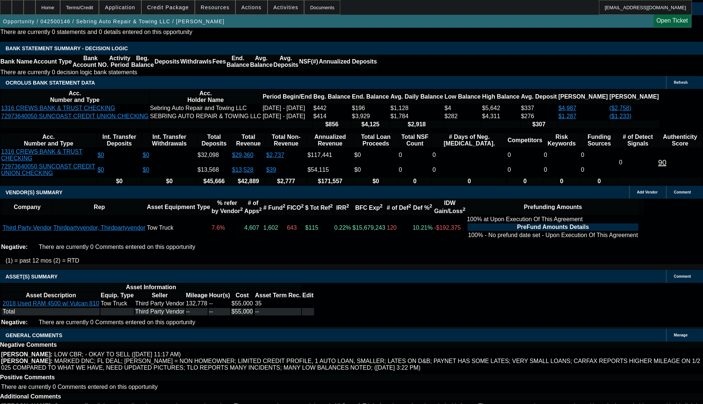
scroll to position [1329, 0]
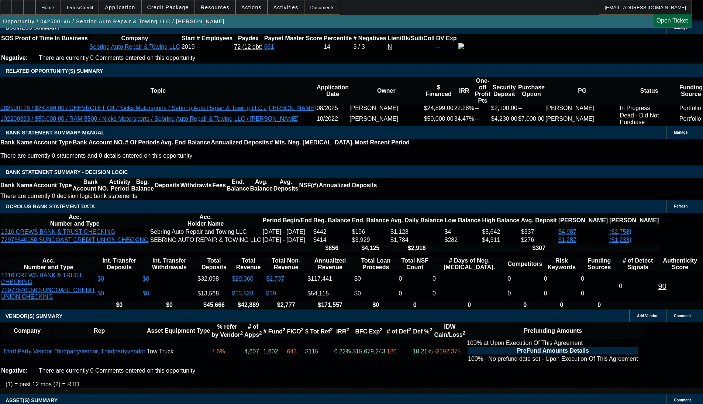
scroll to position [997, 0]
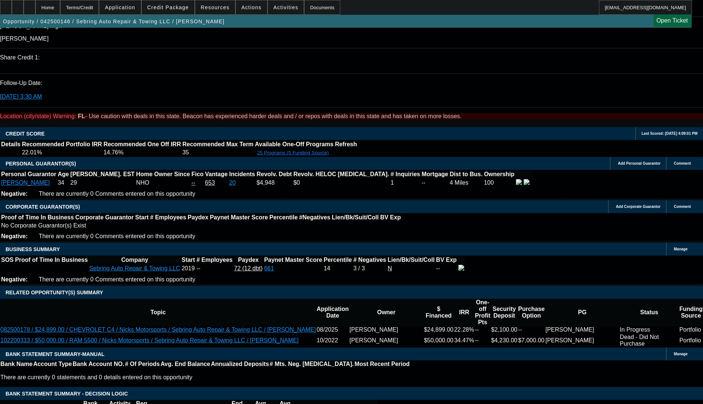
select select "0"
select select "2"
select select "0"
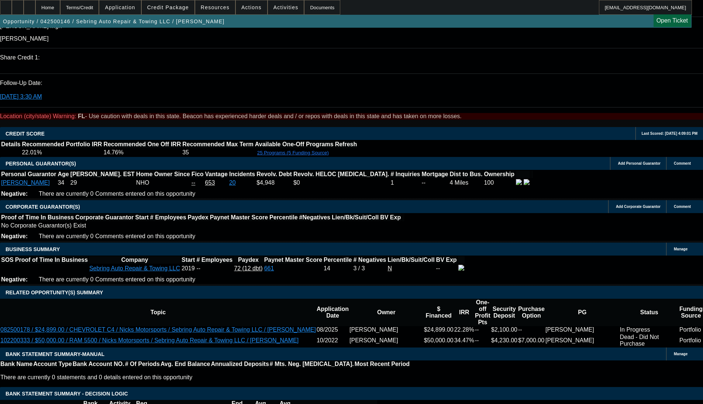
select select "6"
select select "0"
select select "2"
select select "0"
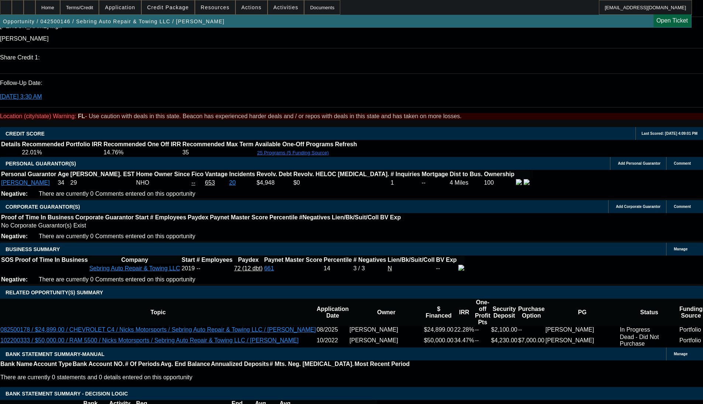
select select "6"
select select "0.1"
select select "2"
select select "0"
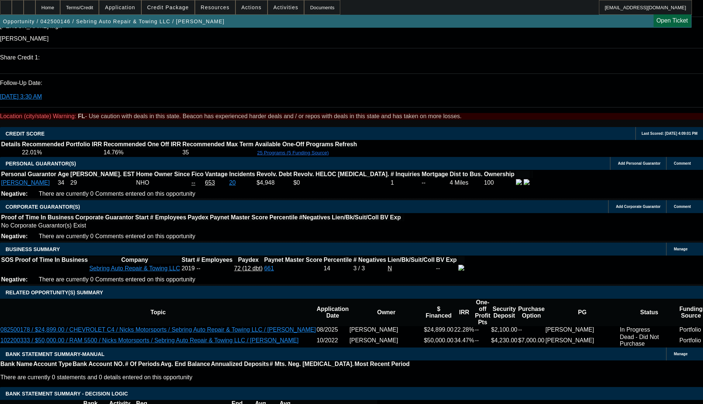
select select "6"
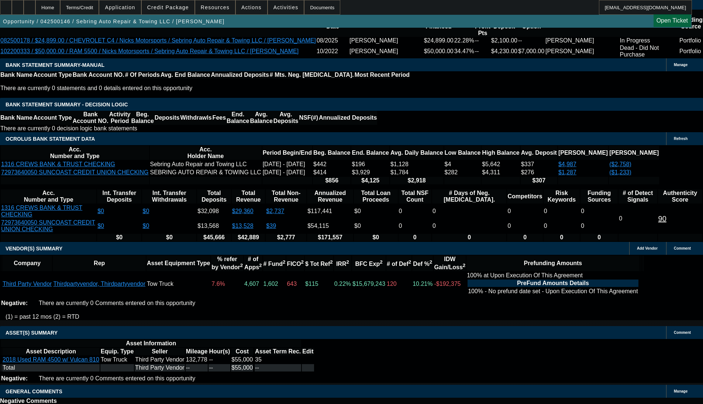
scroll to position [1393, 0]
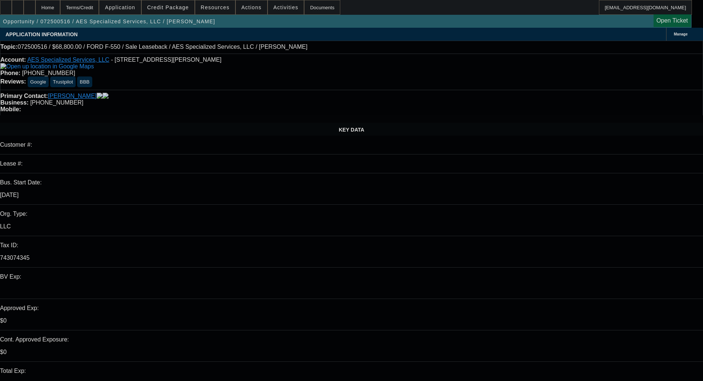
select select "0"
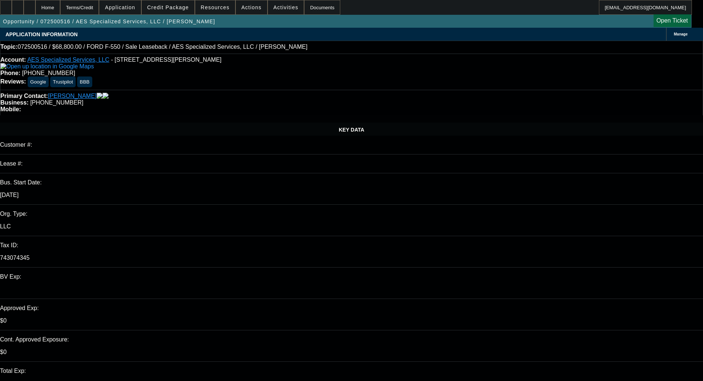
select select "0"
select select "6"
select select "0.2"
select select "0"
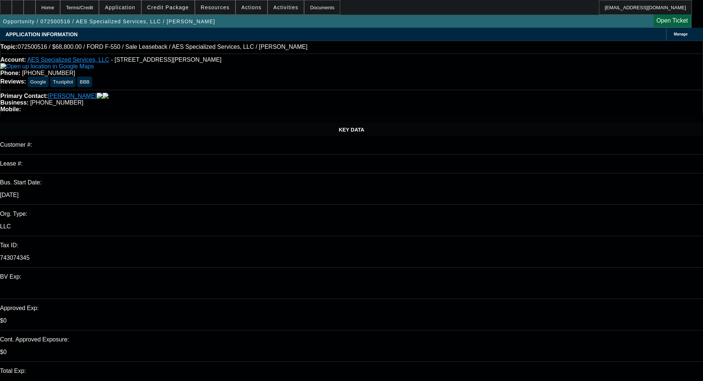
select select "0"
select select "6"
select select "0.2"
select select "0"
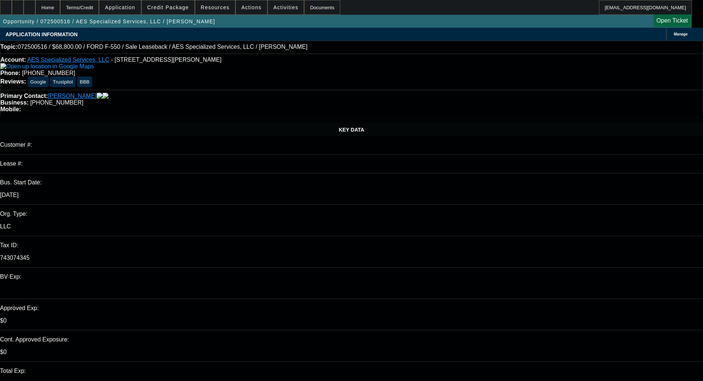
select select "6"
select select "0.1"
select select "0"
select select "6"
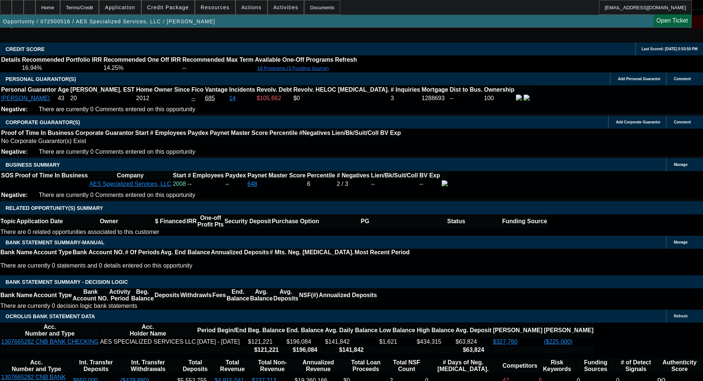
scroll to position [1107, 0]
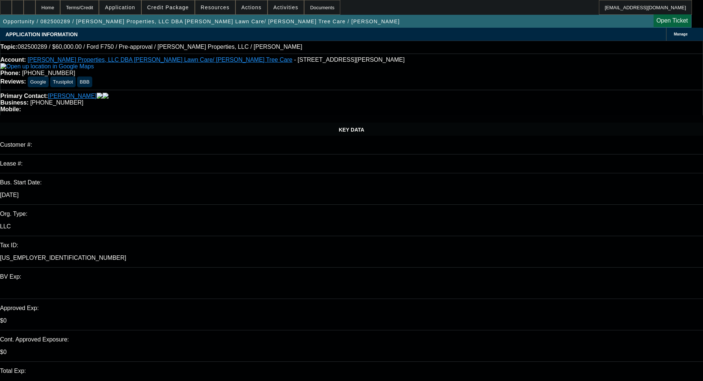
select select "0"
select select "6"
select select "0"
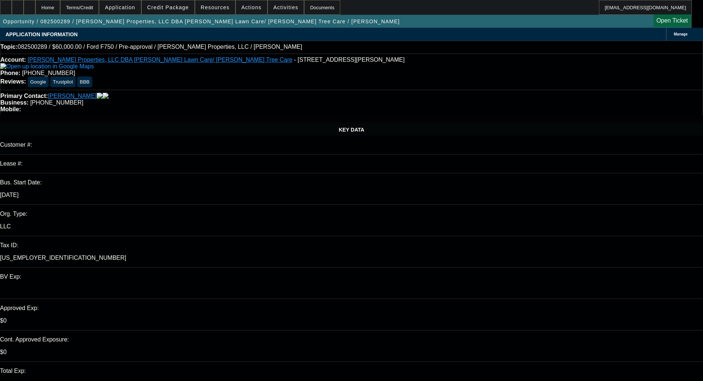
select select "0"
select select "6"
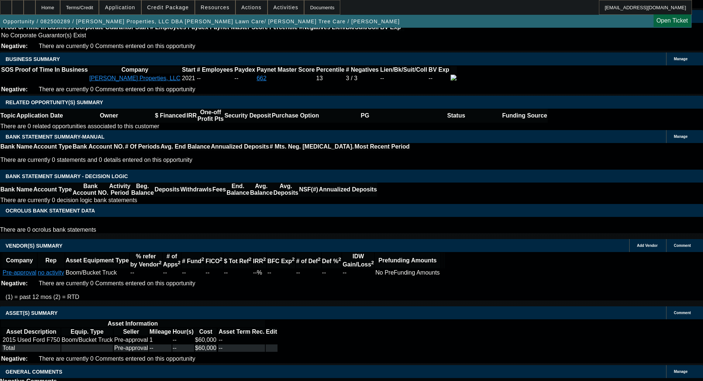
scroll to position [1178, 0]
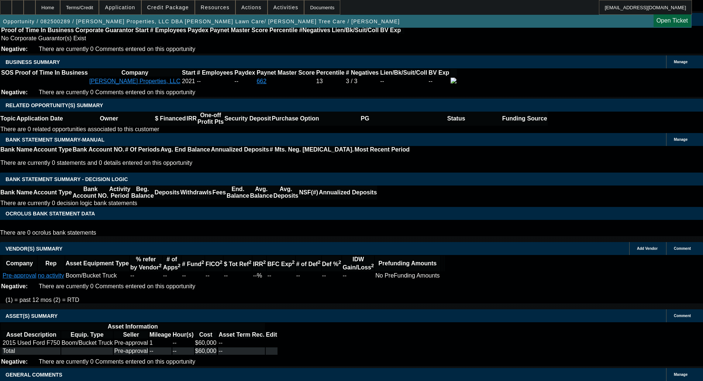
select select "6"
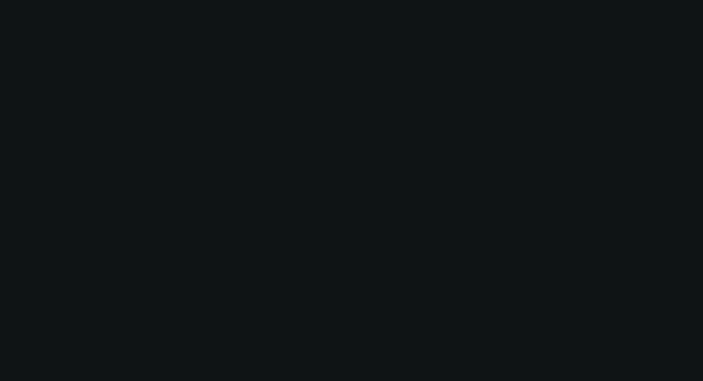
scroll to position [0, 0]
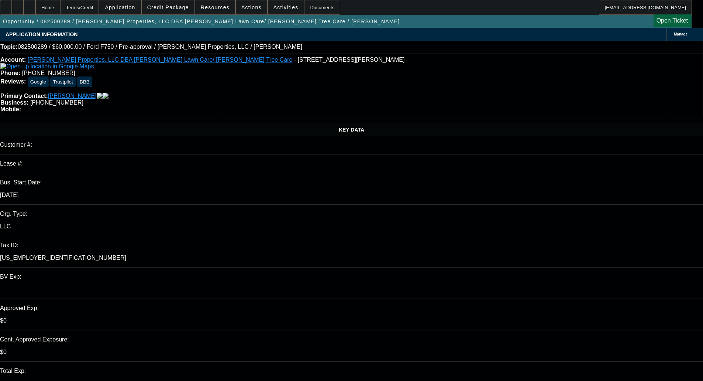
type input "02:14"
type input "03:06"
click at [540, 259] on span "13" at bounding box center [540, 257] width 13 height 13
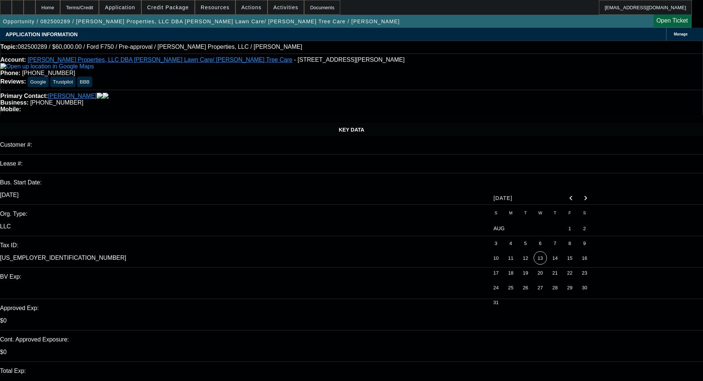
type input "[DATE]"
paste textarea "In order to further process the above application, we need the following inform…"
type textarea "PER UNIFI - "In order to further process the above application, we need the fol…"
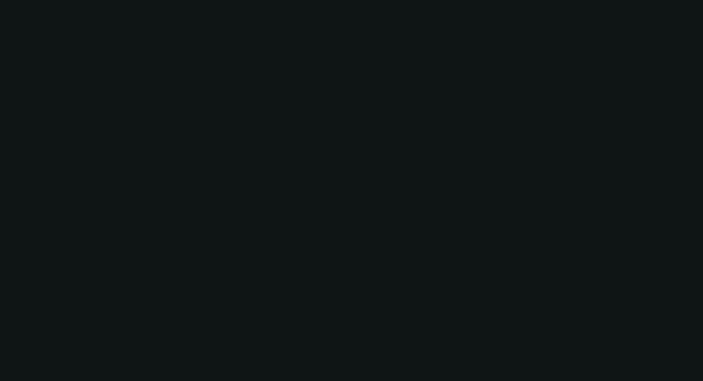
select select "0"
select select "6"
select select "0"
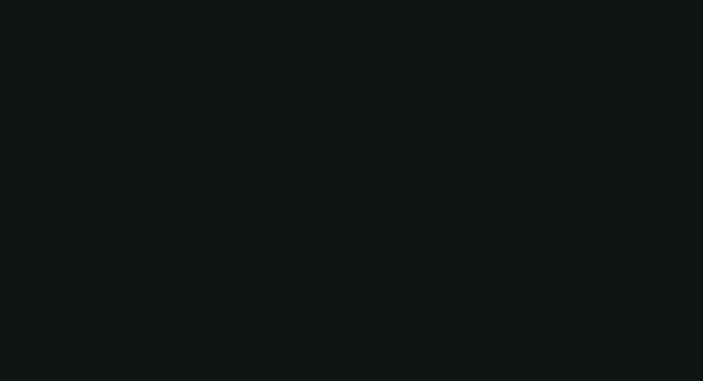
select select "0"
select select "6"
select select "0"
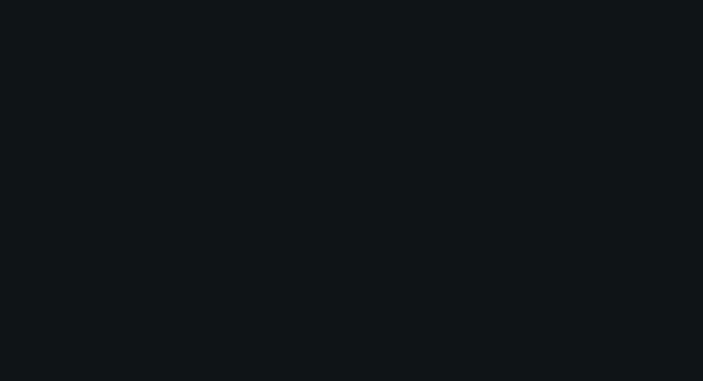
select select "0"
select select "6"
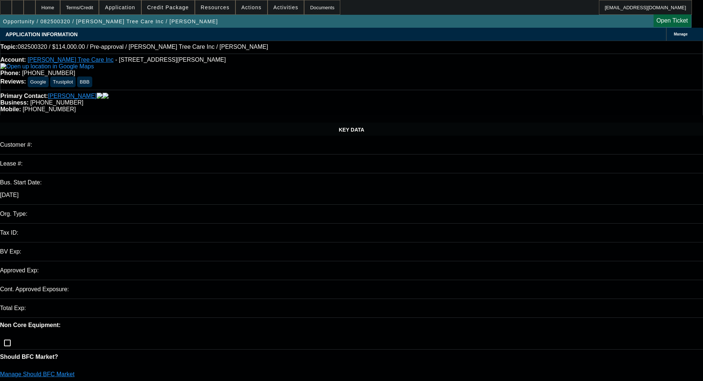
select select "0"
select select "2"
select select "0.1"
select select "4"
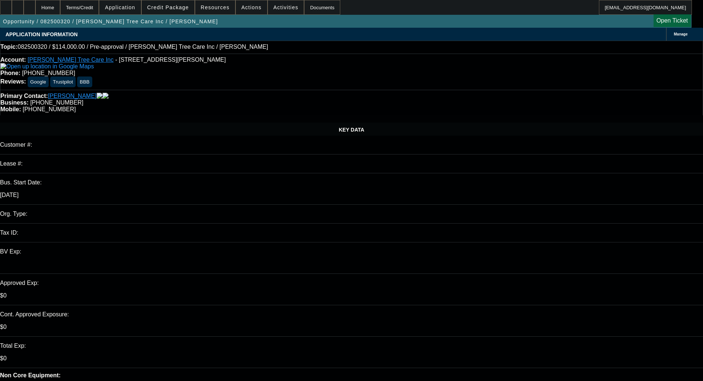
click at [171, 8] on span "Credit Package" at bounding box center [168, 7] width 42 height 6
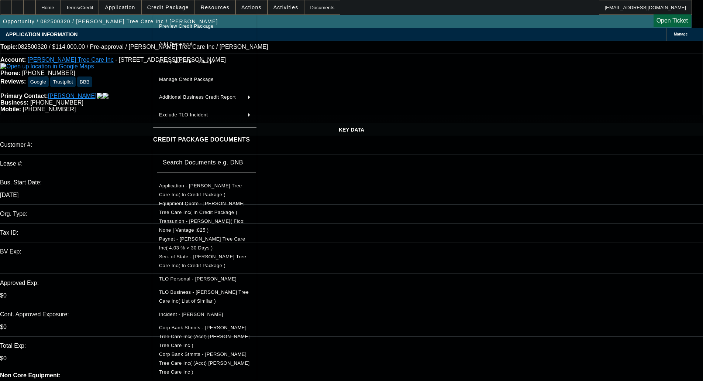
click at [198, 258] on span "Sec. of State - [PERSON_NAME] Tree Care Inc( In Credit Package )" at bounding box center [202, 261] width 87 height 14
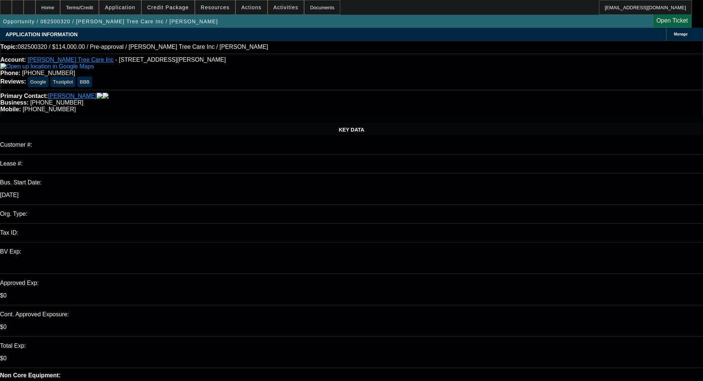
click at [666, 37] on div "Manage" at bounding box center [684, 34] width 37 height 13
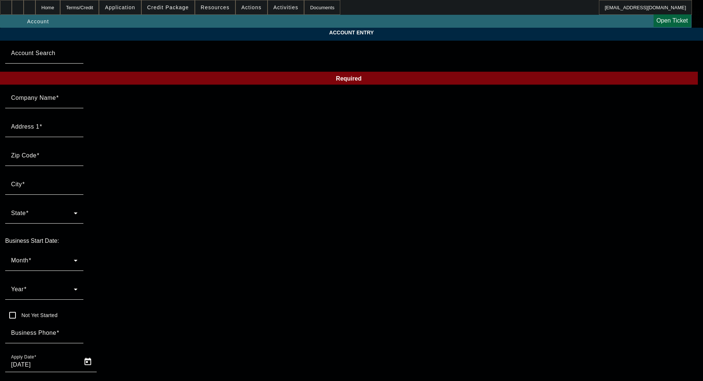
type input "[PERSON_NAME] Tree Care Inc"
type input "[STREET_ADDRESS][PERSON_NAME]"
type input "30004"
type input "Alpharetta"
type input "[PHONE_NUMBER]"
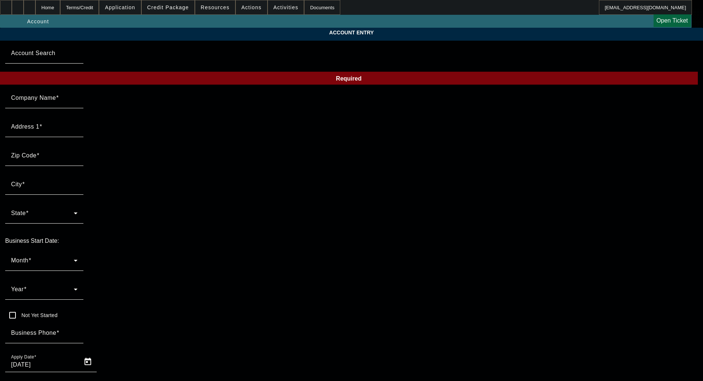
type input "[URL][DOMAIN_NAME]"
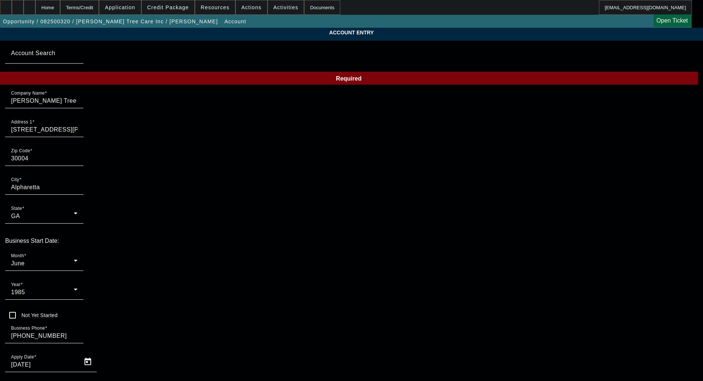
click at [25, 289] on span "1985" at bounding box center [18, 292] width 14 height 6
click at [259, 301] on span "1993" at bounding box center [262, 302] width 14 height 9
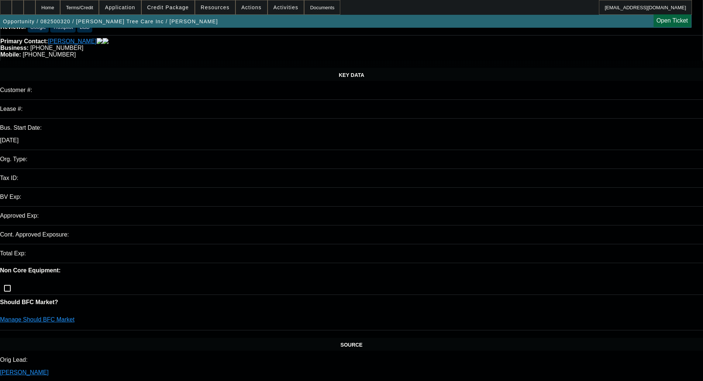
select select "0"
select select "2"
select select "0.1"
select select "4"
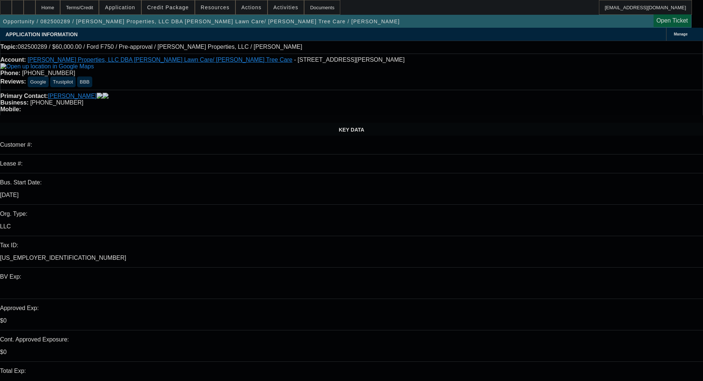
select select "0"
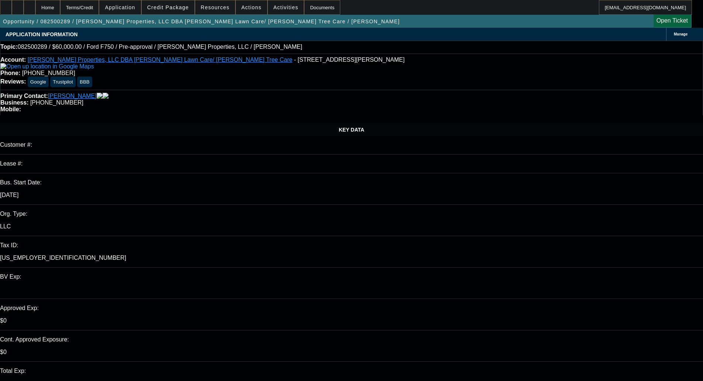
select select "0"
select select "6"
select select "0"
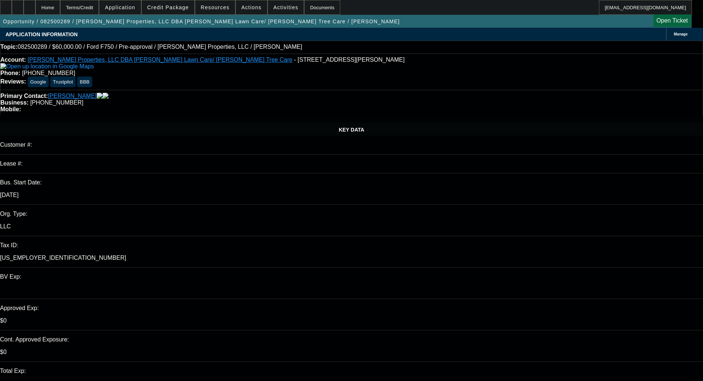
select select "0"
select select "6"
select select "0"
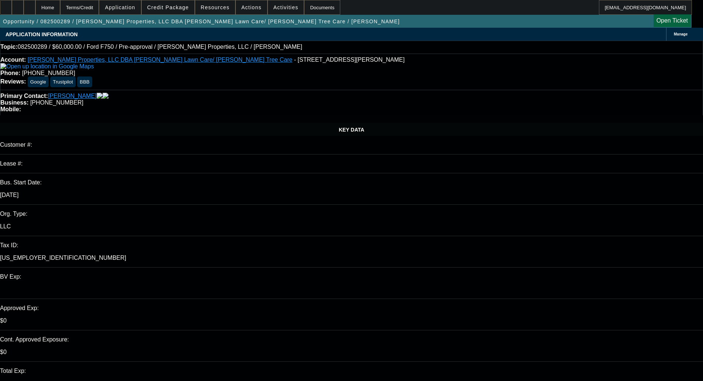
select select "6"
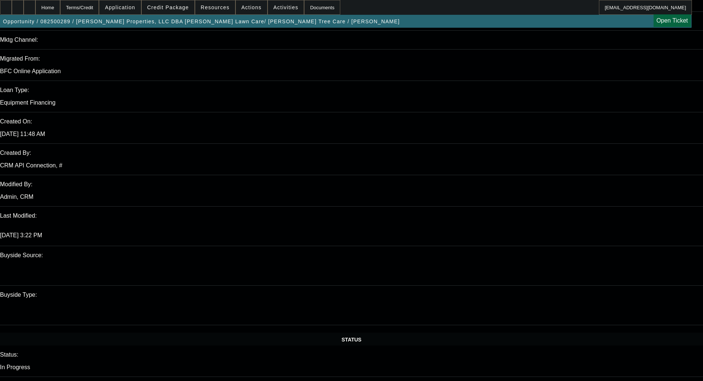
scroll to position [517, 0]
click at [165, 6] on span "Credit Package" at bounding box center [168, 7] width 42 height 6
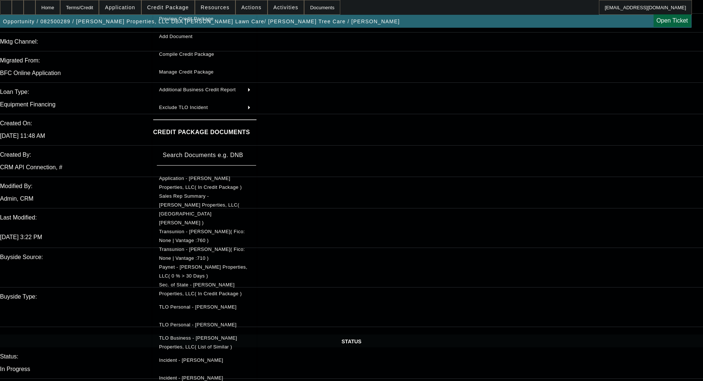
scroll to position [14, 0]
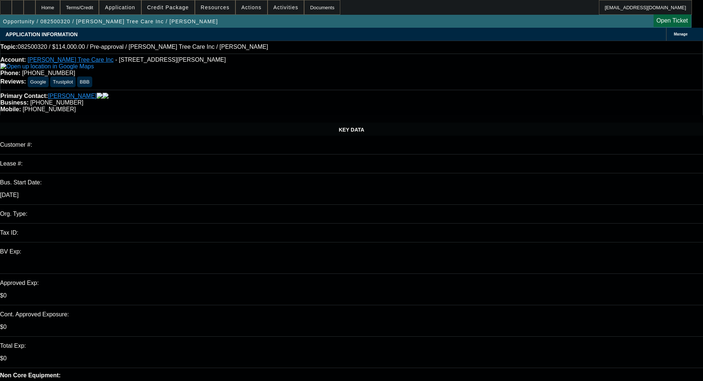
select select "0"
select select "2"
select select "0.1"
select select "4"
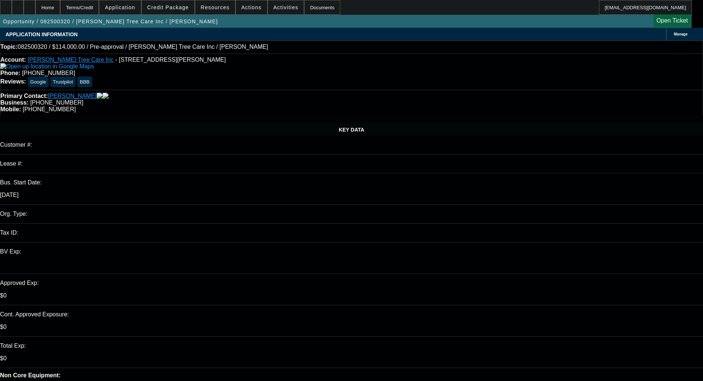
click at [172, 11] on span at bounding box center [168, 8] width 53 height 18
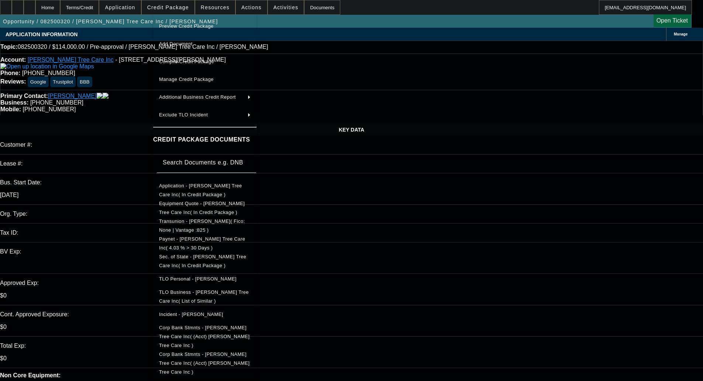
click at [211, 208] on span "Equipment Quote - [PERSON_NAME] Tree Care Inc( In Credit Package )" at bounding box center [205, 208] width 92 height 18
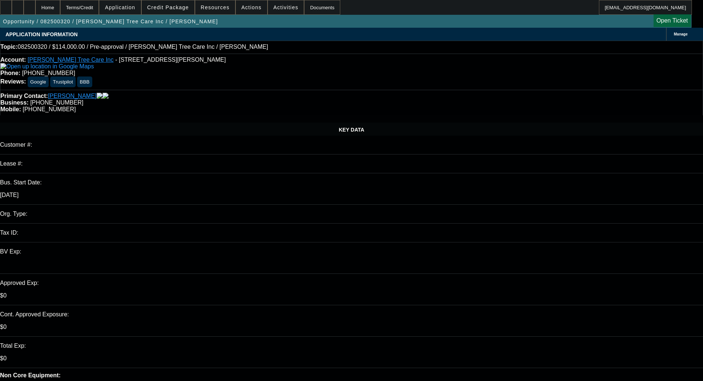
click at [180, 12] on span at bounding box center [168, 8] width 53 height 18
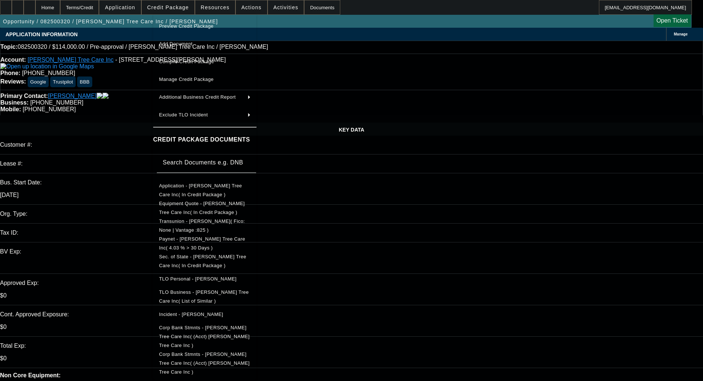
click at [188, 206] on span "Equipment Quote - [PERSON_NAME] Tree Care Inc( In Credit Package )" at bounding box center [202, 207] width 86 height 14
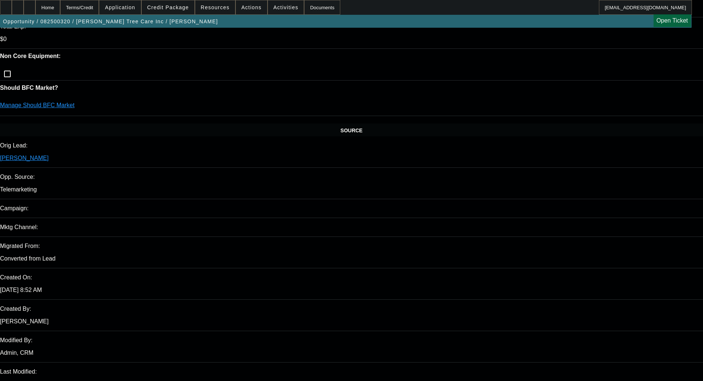
scroll to position [332, 0]
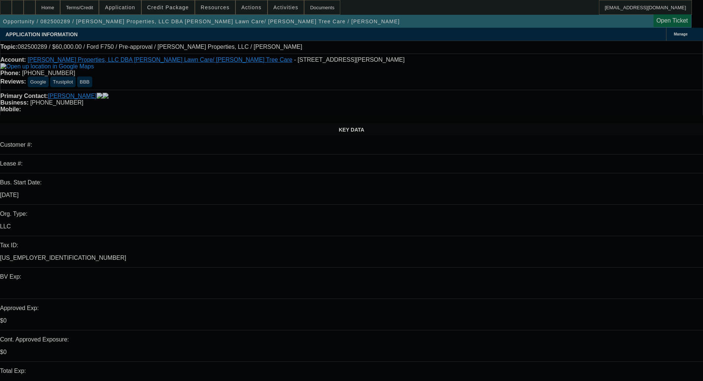
select select "0"
select select "6"
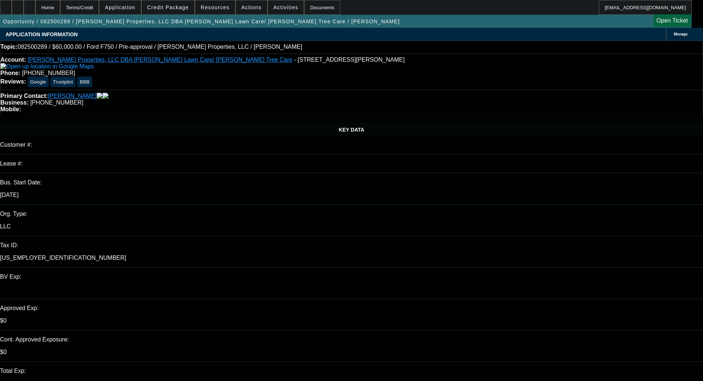
select select "0"
select select "6"
select select "0"
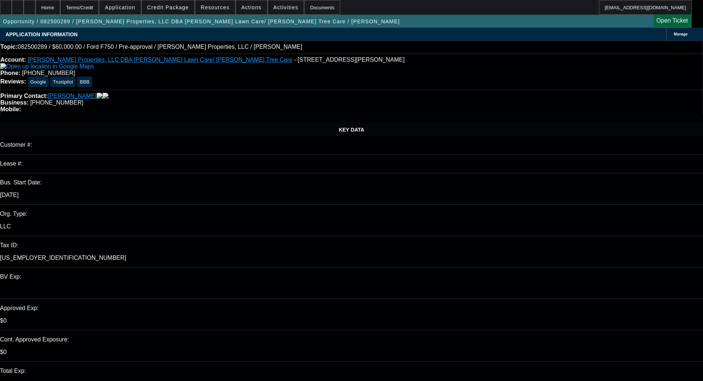
select select "0"
select select "6"
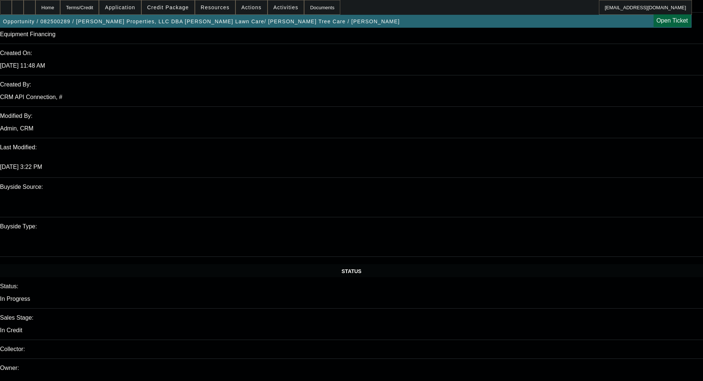
scroll to position [480, 0]
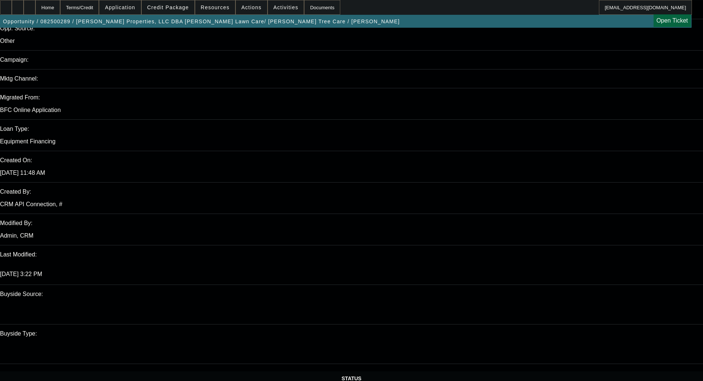
click at [180, 4] on span at bounding box center [168, 8] width 53 height 18
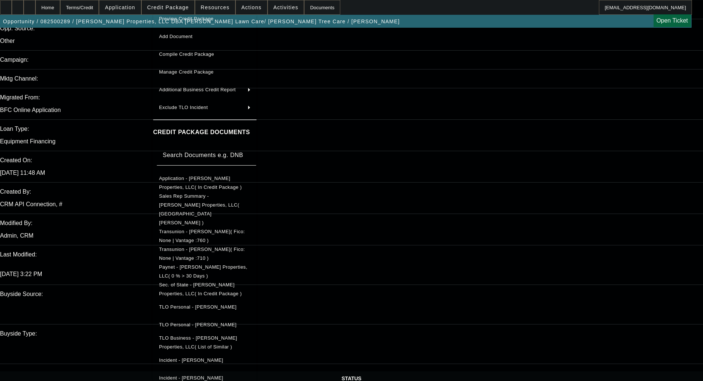
scroll to position [14, 0]
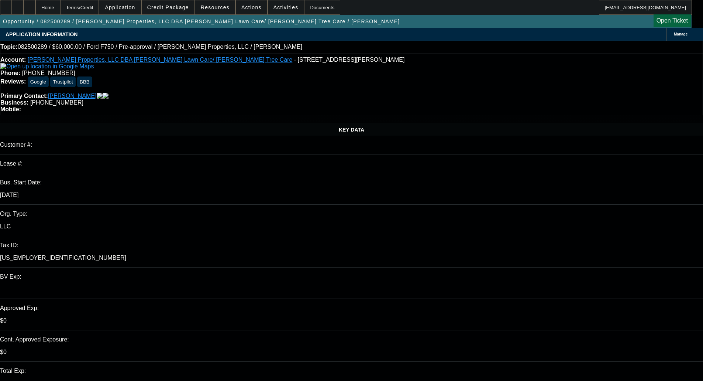
select select "0"
select select "6"
select select "0"
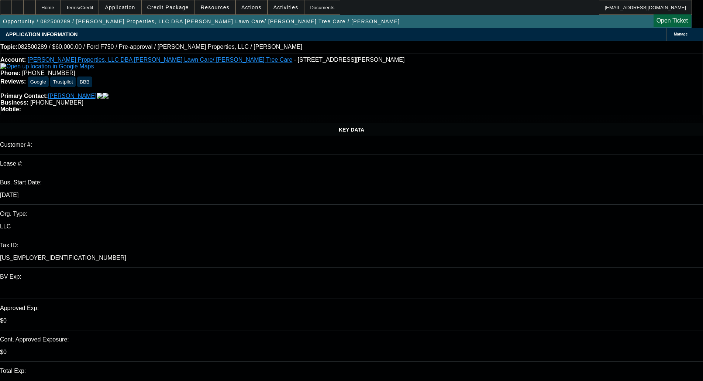
select select "0"
select select "6"
select select "0"
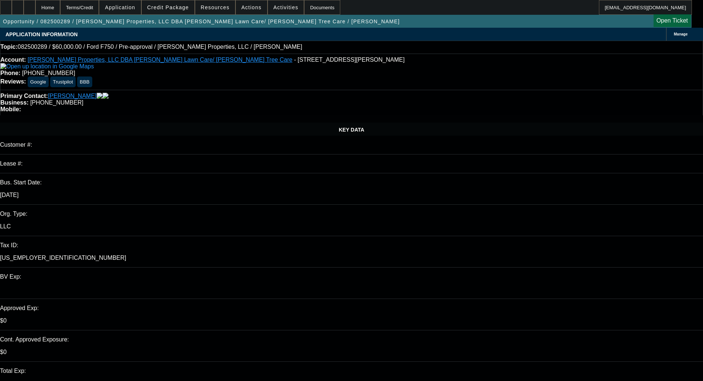
select select "0"
select select "6"
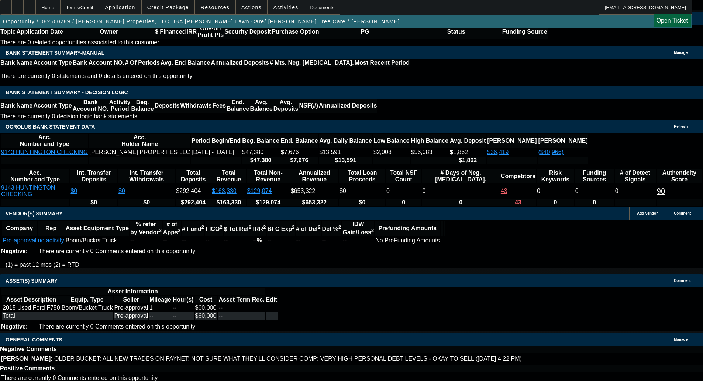
scroll to position [1294, 0]
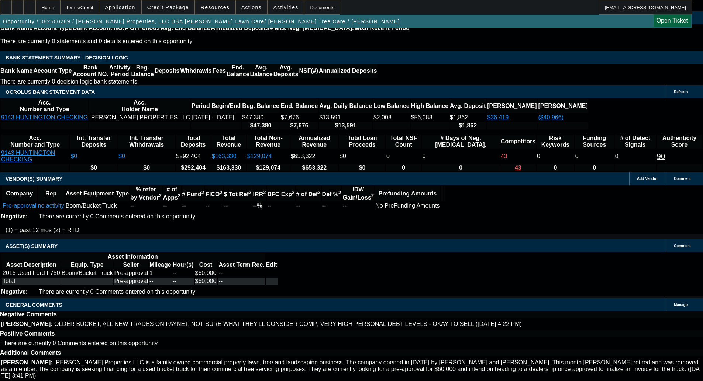
select select "5"
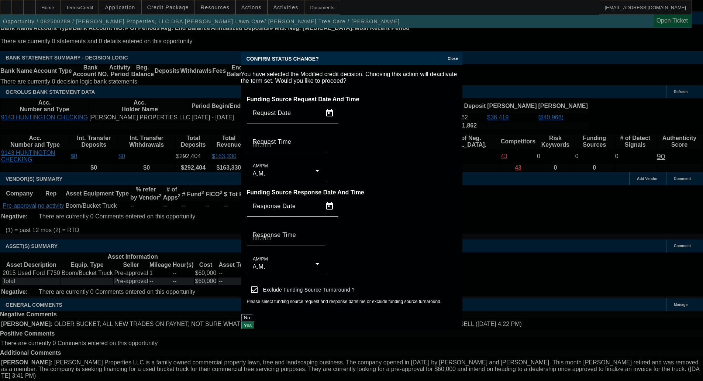
scroll to position [0, 0]
click at [255, 321] on button "Yes" at bounding box center [248, 325] width 14 height 8
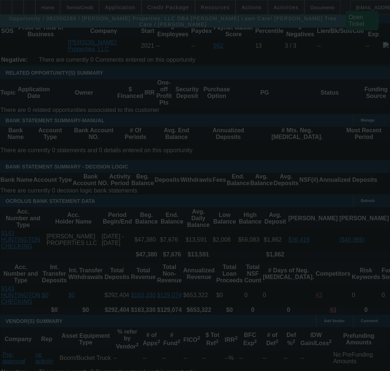
scroll to position [1221, 0]
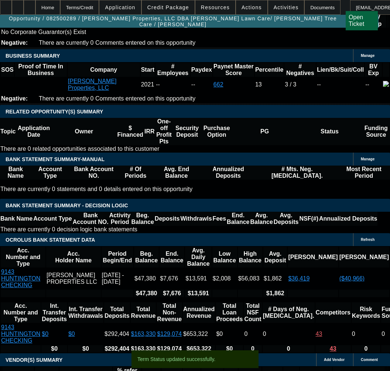
select select "0"
select select "6"
select select "0"
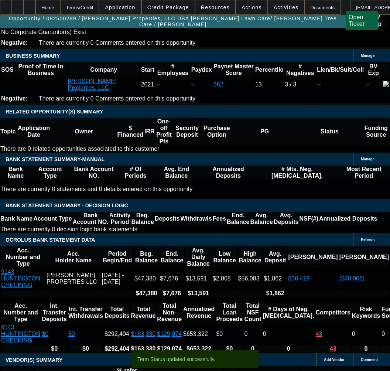
select select "0"
select select "6"
select select "0"
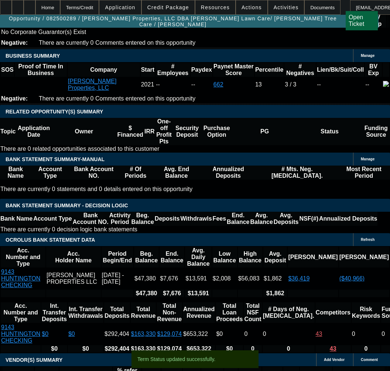
select select "0"
select select "6"
select select "0"
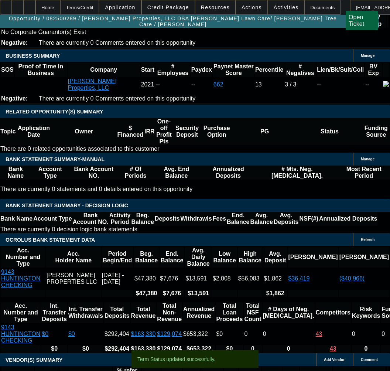
select select "6"
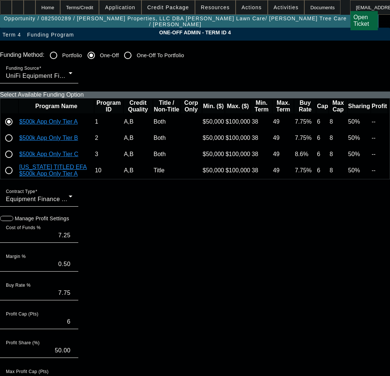
paste input "212872-0001"
type input "212872-0001"
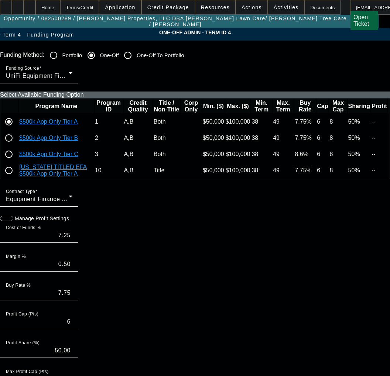
paste input "212872-0001"
type input "212872-0001"
click at [16, 162] on input "radio" at bounding box center [8, 154] width 15 height 15
radio input "true"
type input "8.00"
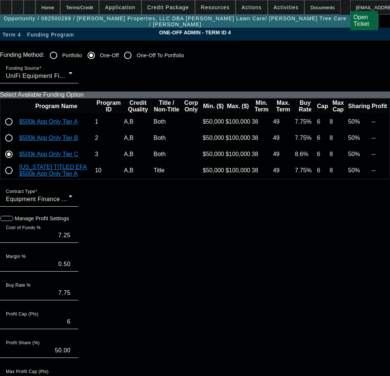
type input "0.60"
type input "8.60"
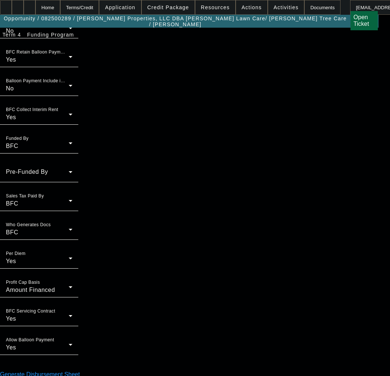
scroll to position [612, 0]
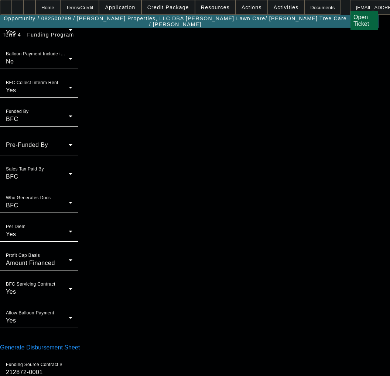
type input "03:42"
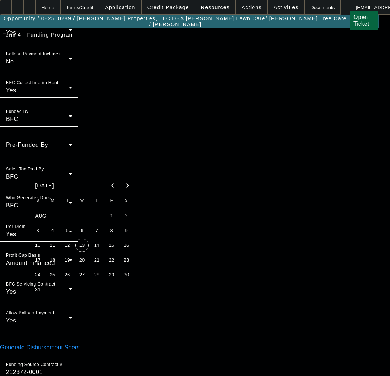
click at [85, 243] on span "13" at bounding box center [81, 245] width 13 height 13
type input "[DATE]"
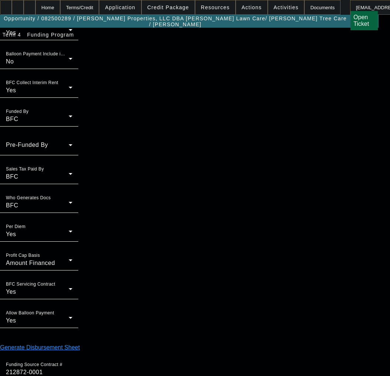
type input "03:59"
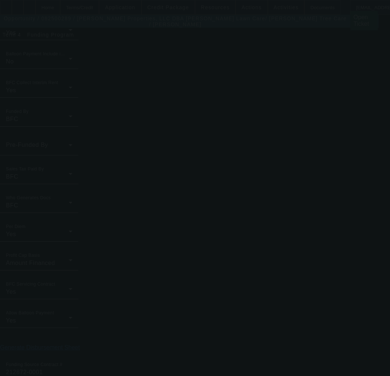
type input "7.25"
type input "0.50"
type input "7.75"
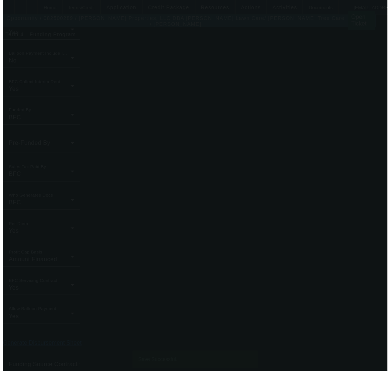
scroll to position [0, 0]
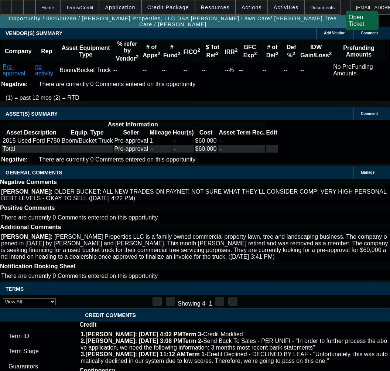
select select "0"
select select "6"
select select "0"
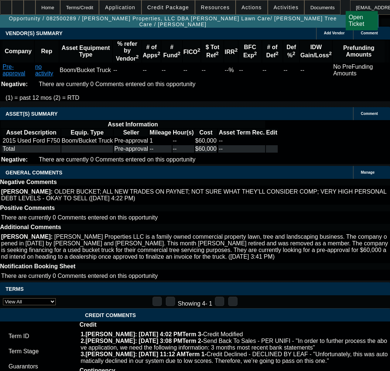
select select "0"
select select "6"
select select "0"
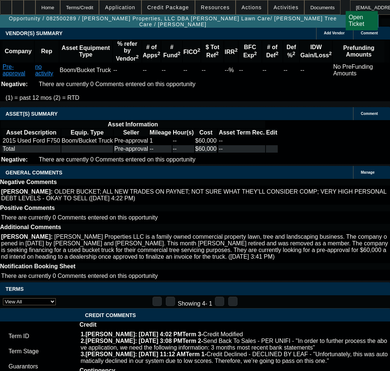
select select "0"
select select "6"
select select "0"
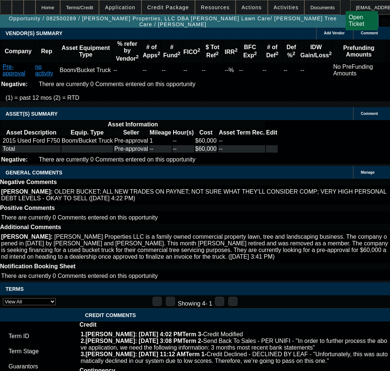
select select "6"
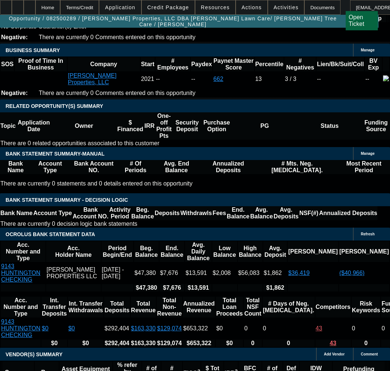
scroll to position [1308, 0]
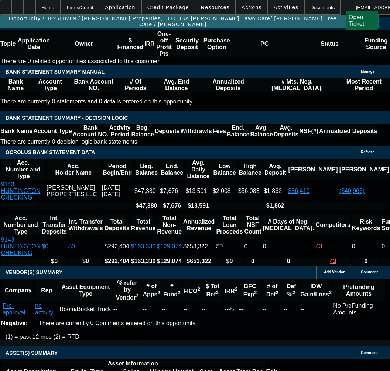
select select "9"
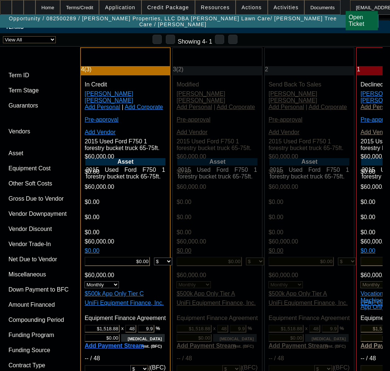
type input "11/11/2025"
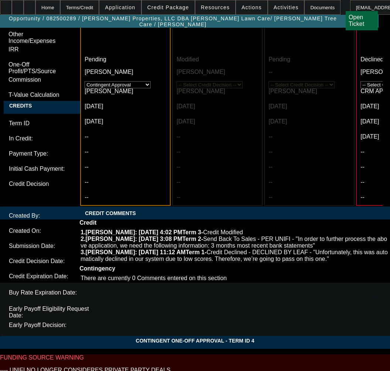
scroll to position [2325, 0]
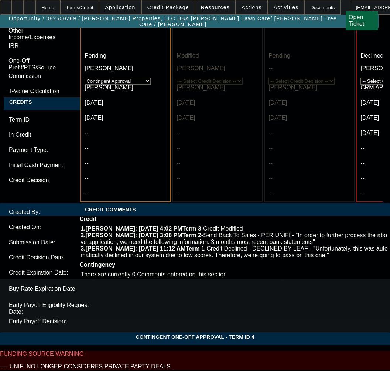
paste textarea "APPROVED COST: $60,000.00"
paste textarea "48 month max term"
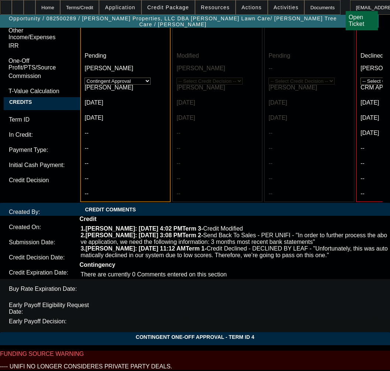
paste textarea "Credit Grade - C"
paste textarea "EQUIPMENT DESCRIPTION: Pre-approval - 2015 Used Ford F750 1 forestry bucket tru…"
type textarea "APPROVED BY UNIFI - APPROVED COST: $60,000.00; 48 month max term; Credit Grade …"
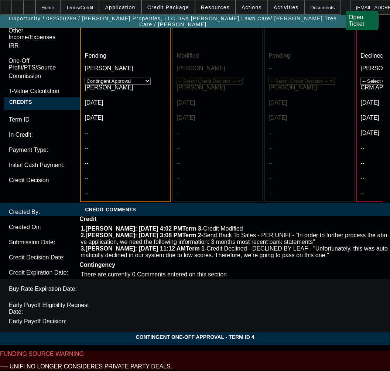
paste textarea "Condition Report with Photos Required"
type textarea "CONTINGENT ON Condition Report with Photos Required; INVOICE; PHOTOS;"
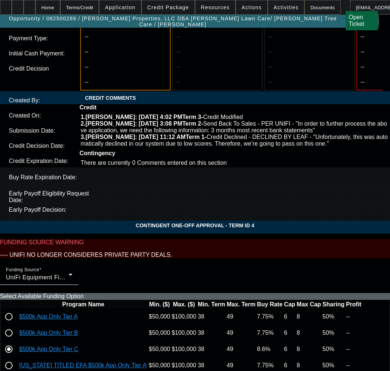
scroll to position [2537, 0]
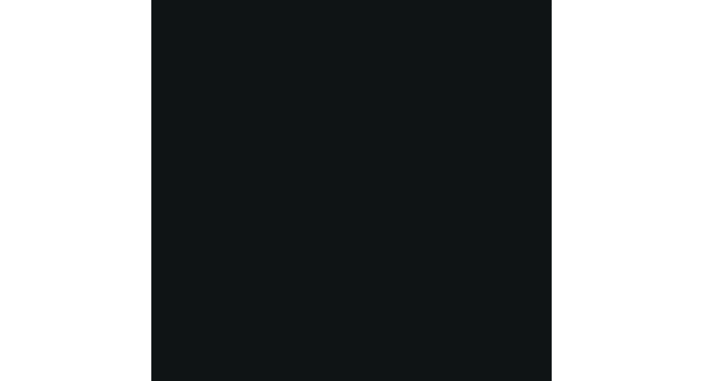
scroll to position [1301, 0]
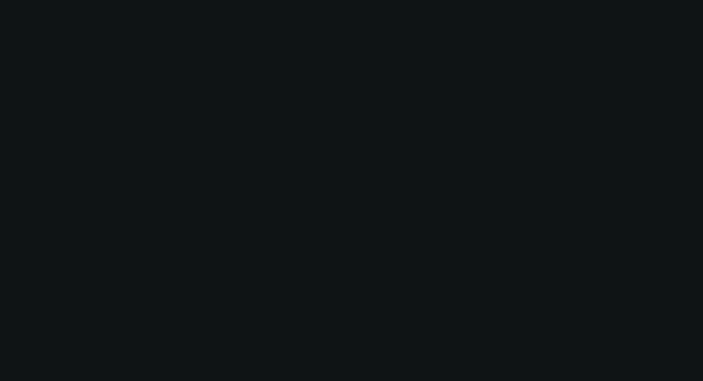
select select "0"
select select "6"
select select "0"
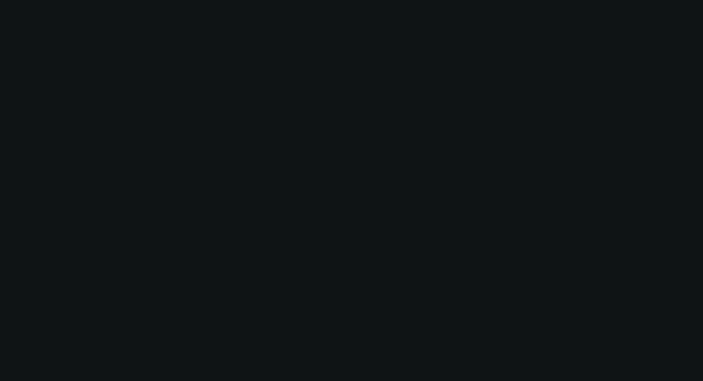
select select "0"
select select "6"
select select "0"
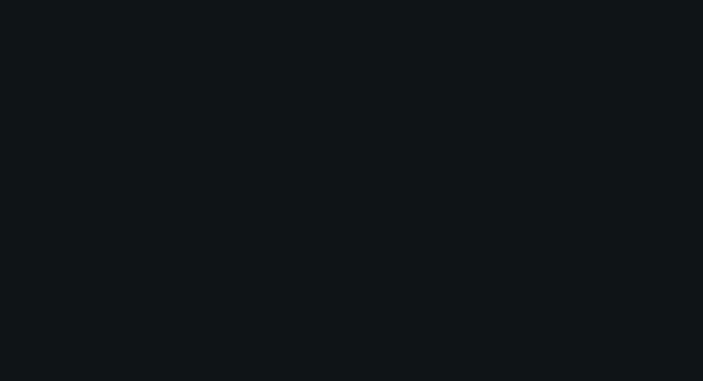
select select "0"
select select "6"
select select "0"
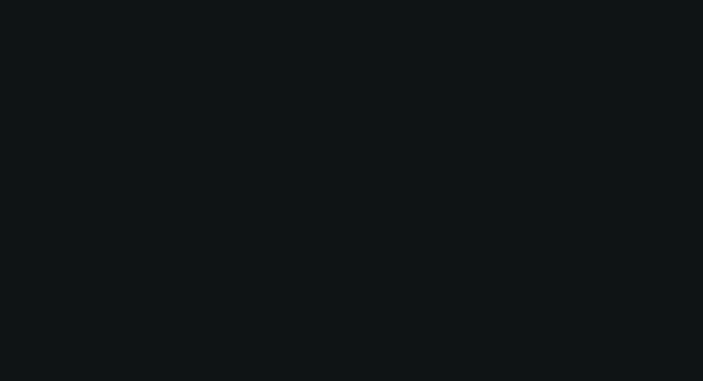
select select "6"
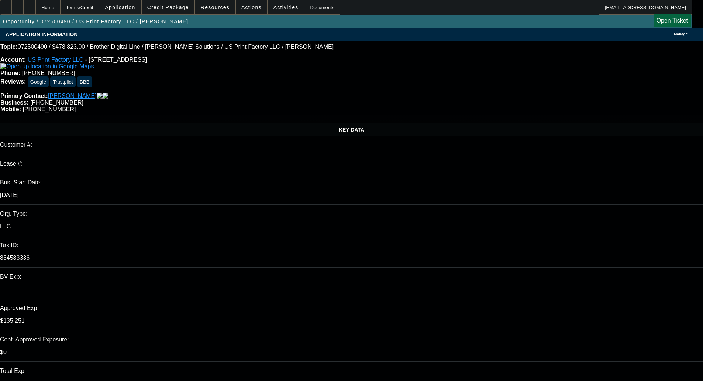
select select "0"
select select "6"
select select "0"
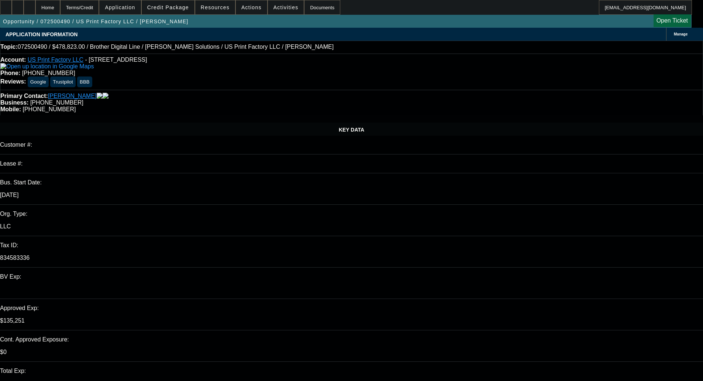
select select "0"
select select "6"
select select "0"
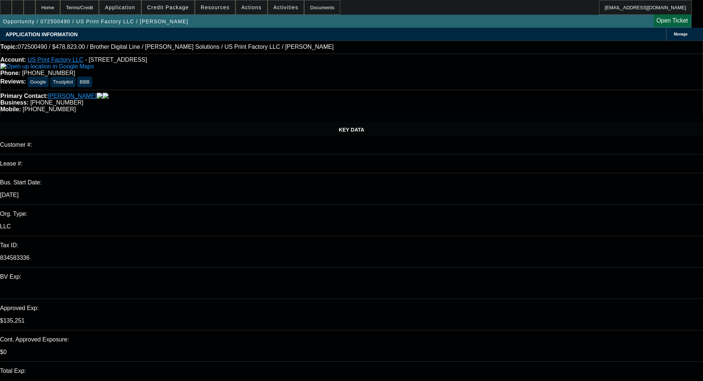
select select "0"
select select "6"
select select "0"
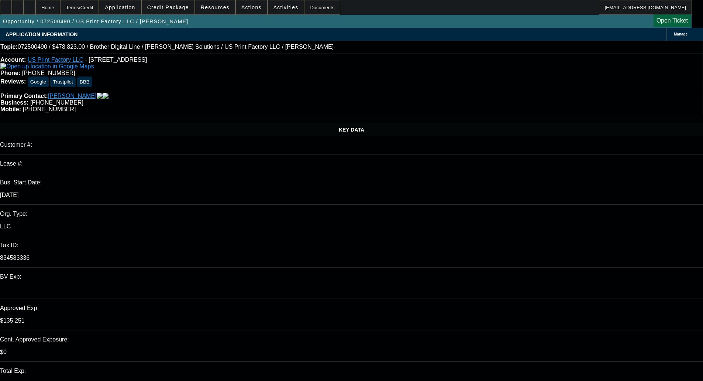
select select "6"
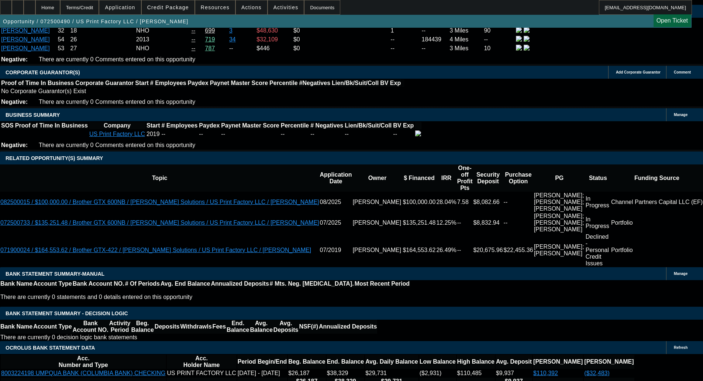
scroll to position [1219, 0]
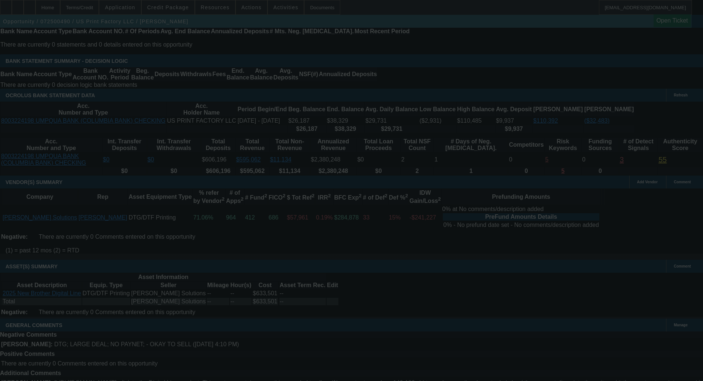
scroll to position [1514, 0]
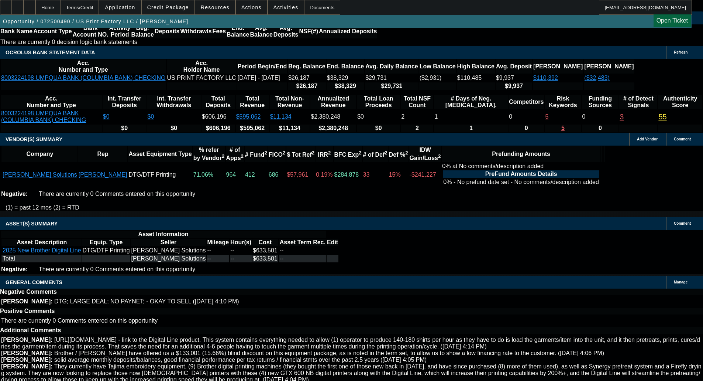
select select "0"
select select "6"
select select "0"
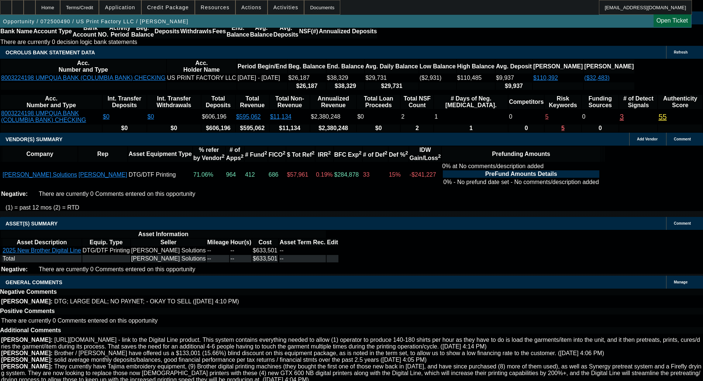
select select "0"
select select "6"
select select "0"
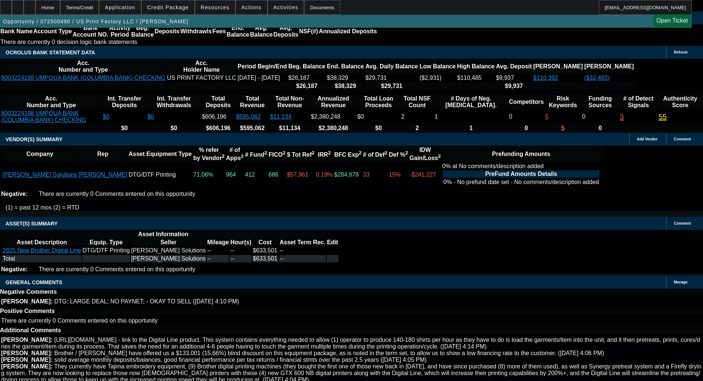
select select "0"
select select "6"
select select "0"
select select "2"
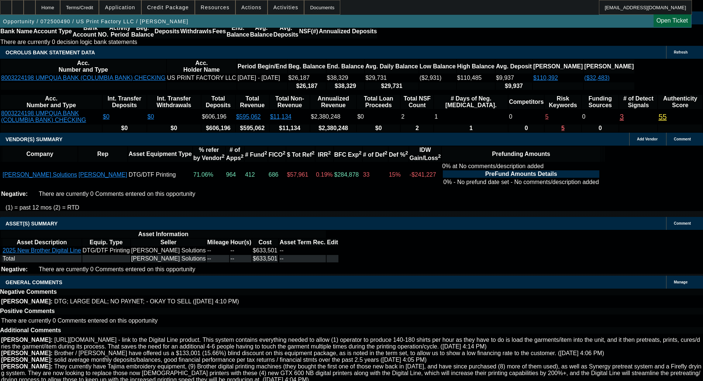
select select "0"
select select "6"
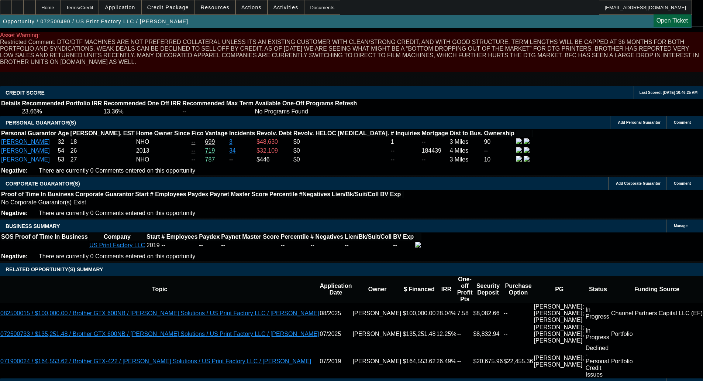
scroll to position [1499, 0]
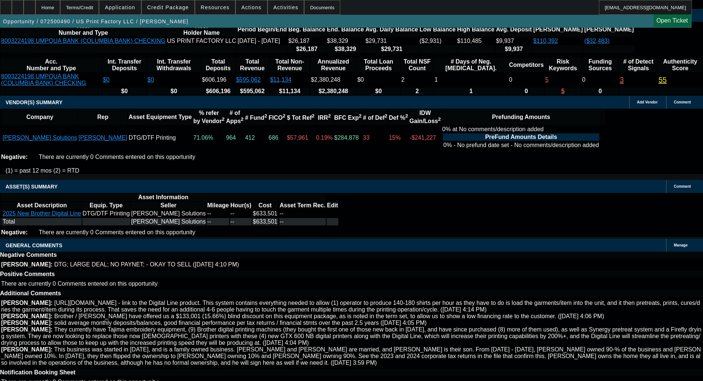
scroll to position [1352, 0]
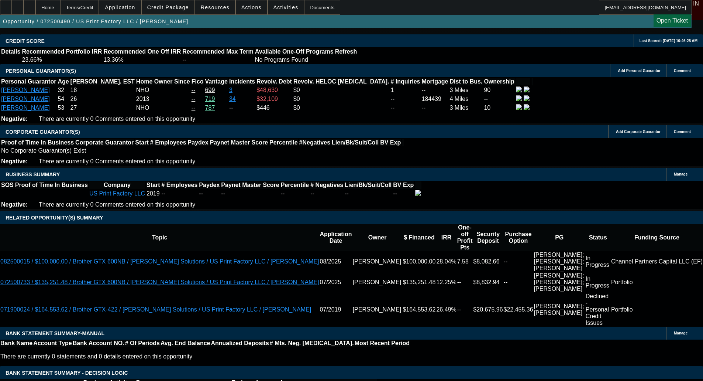
scroll to position [1108, 0]
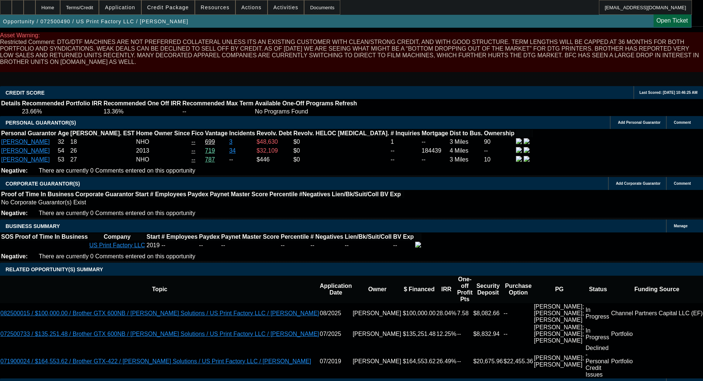
click at [161, 5] on span "Credit Package" at bounding box center [168, 7] width 42 height 6
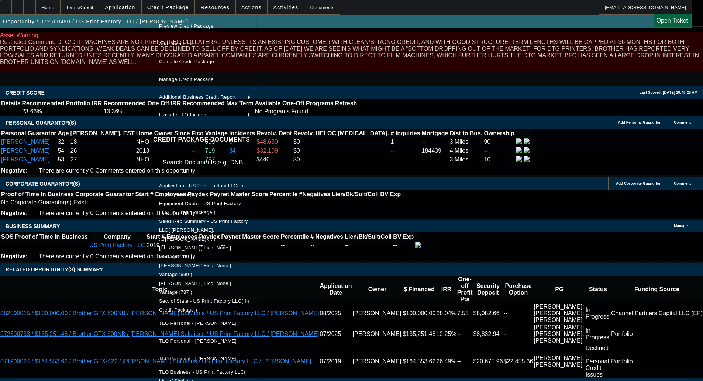
click at [29, 177] on div at bounding box center [351, 190] width 703 height 381
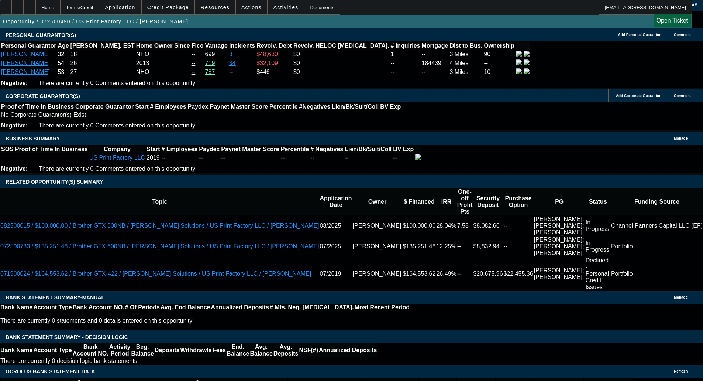
scroll to position [1330, 0]
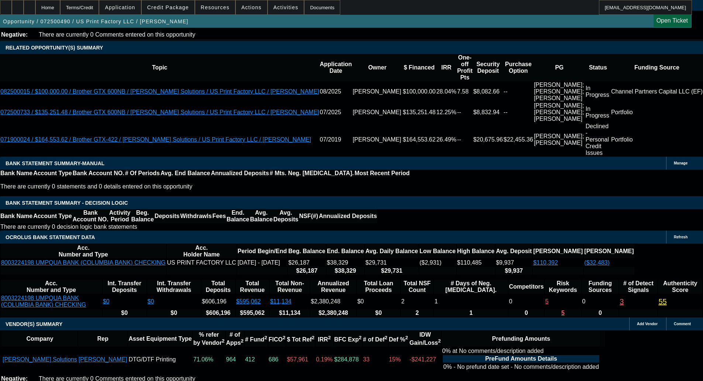
click at [178, 4] on span at bounding box center [168, 8] width 53 height 18
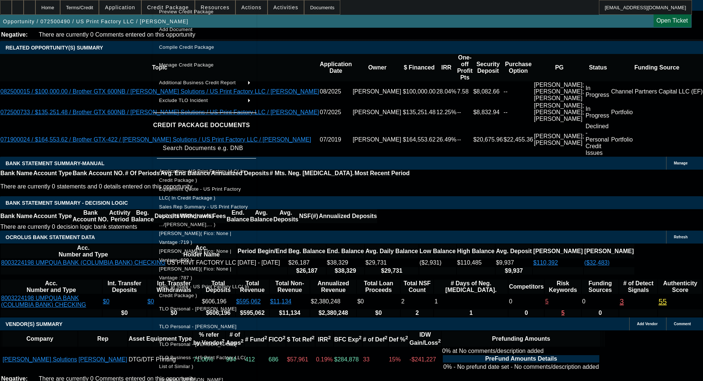
click at [198, 187] on span "Equipment Quote - US Print Factory LLC( In Credit Package )" at bounding box center [205, 194] width 92 height 18
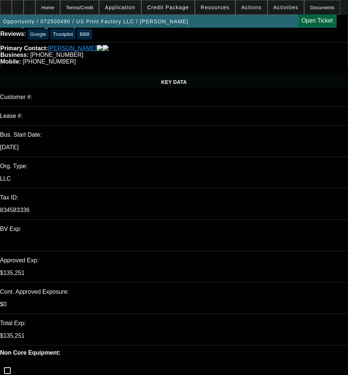
select select "0"
select select "6"
select select "0"
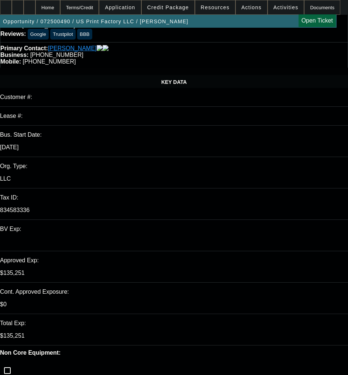
select select "0"
select select "6"
select select "0"
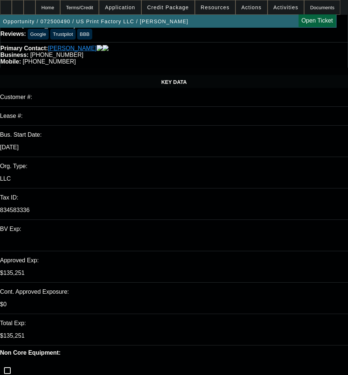
select select "0"
select select "6"
select select "0"
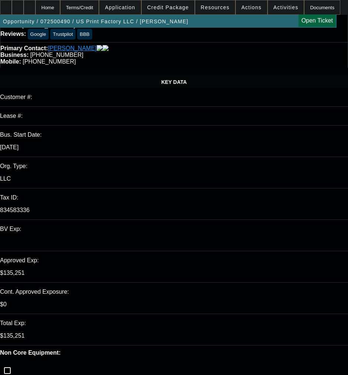
select select "6"
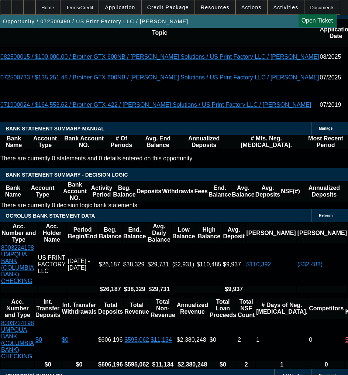
scroll to position [1440, 0]
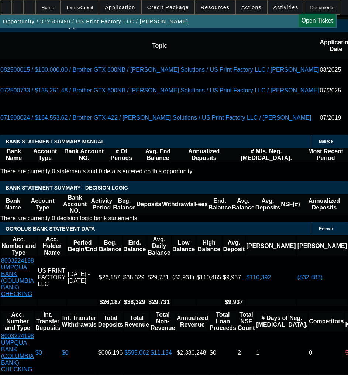
select select "0"
select select "6"
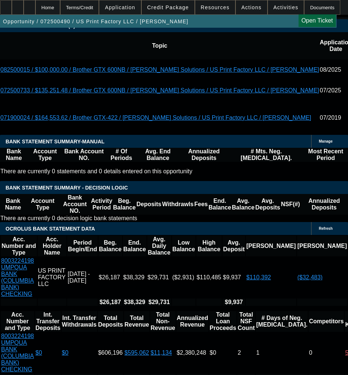
select select "0"
select select "6"
select select "0"
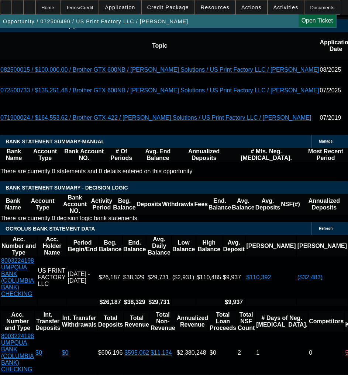
select select "0"
select select "6"
select select "0"
select select "2"
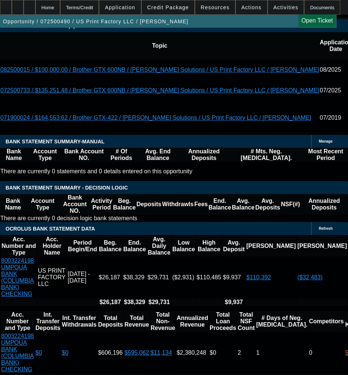
select select "2"
select select "0"
select select "6"
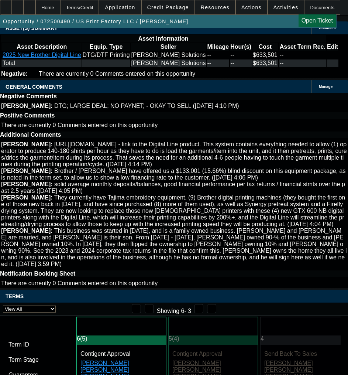
scroll to position [1920, 0]
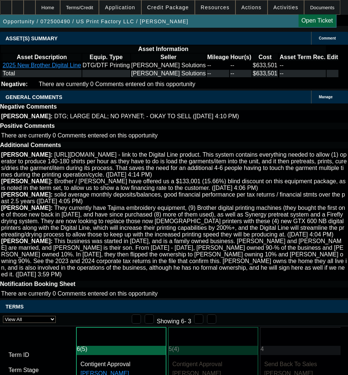
click at [168, 4] on span at bounding box center [168, 8] width 53 height 18
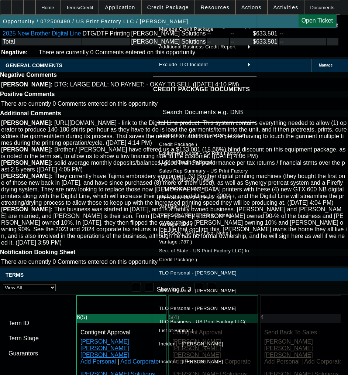
scroll to position [16, 0]
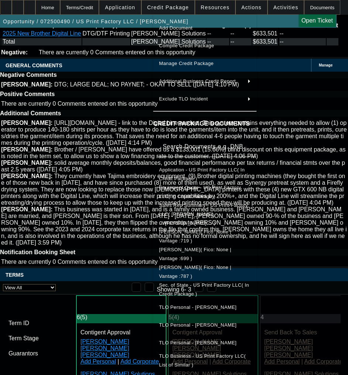
click at [211, 189] on span "Equipment Quote - US Print Factory LLC( In Credit Package )" at bounding box center [200, 192] width 82 height 14
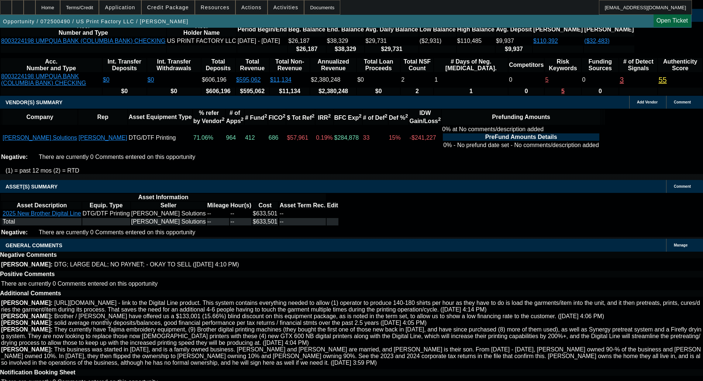
scroll to position [1389, 0]
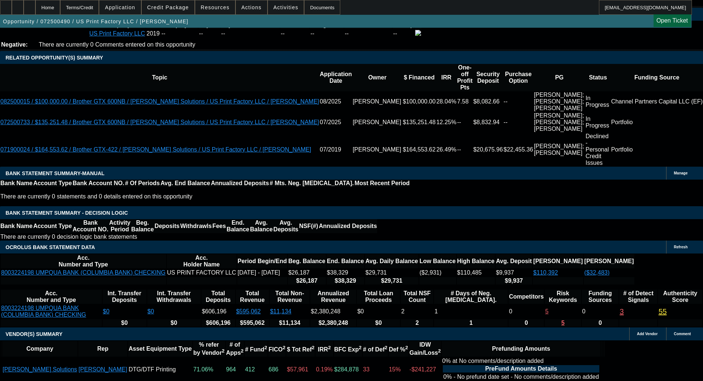
scroll to position [1219, 0]
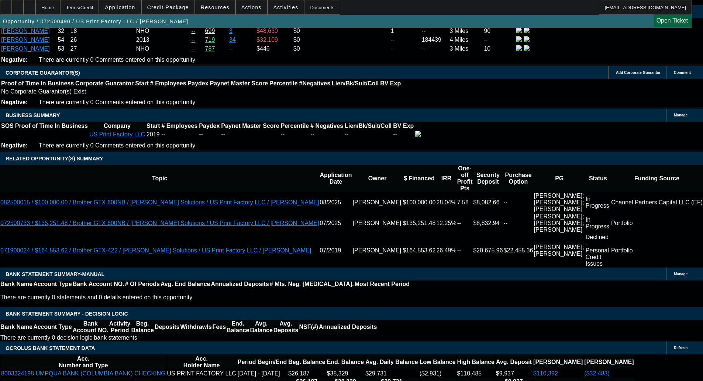
scroll to position [0, 0]
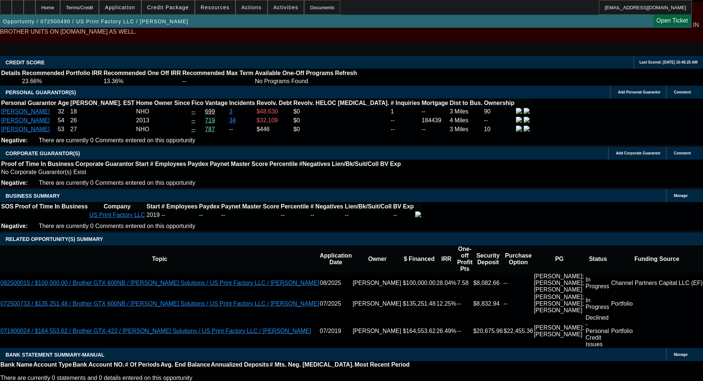
scroll to position [1145, 0]
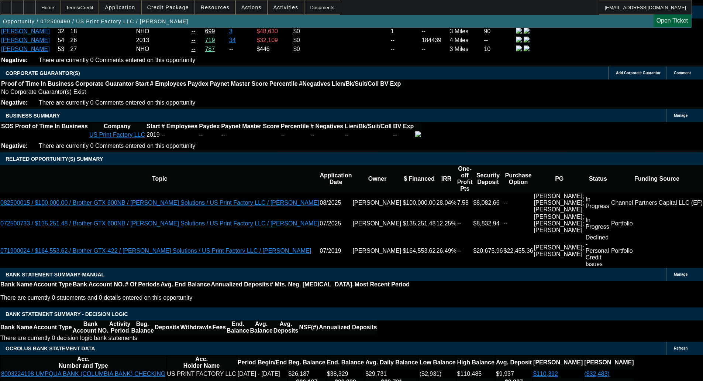
scroll to position [1219, 0]
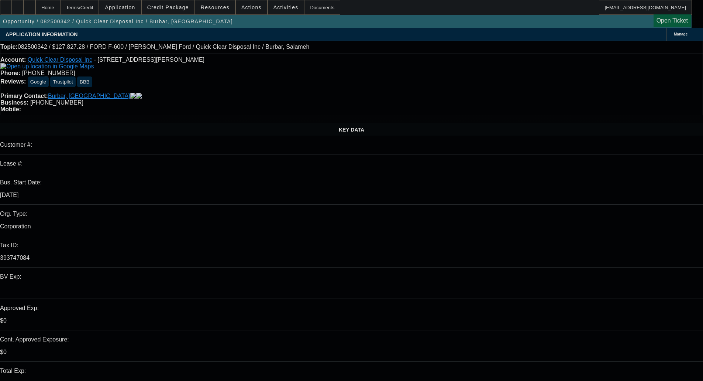
select select "0"
select select "2"
select select "0"
select select "19"
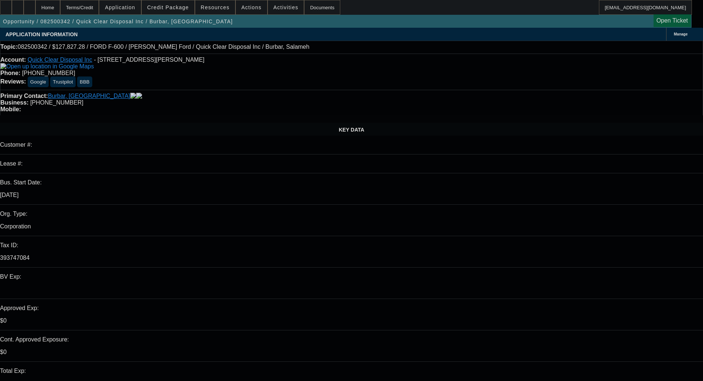
select select "0.2"
select select "2"
select select "0"
select select "6"
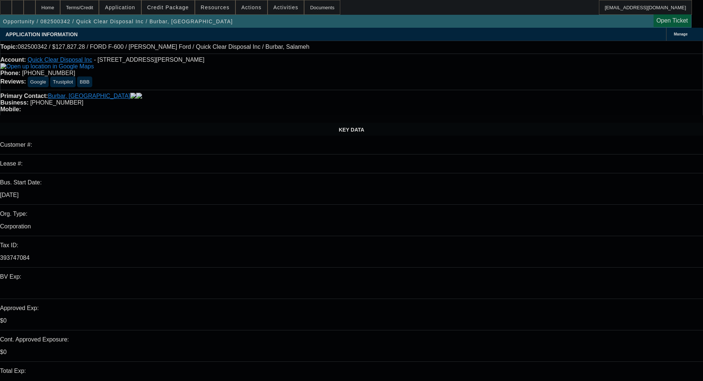
select select "0.2"
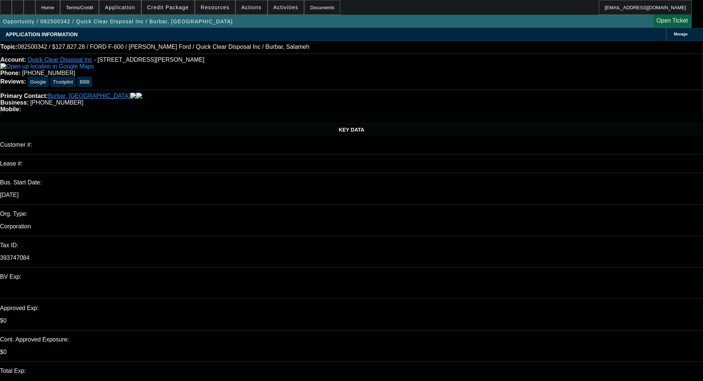
select select "2"
select select "0"
select select "6"
click at [180, 2] on span at bounding box center [168, 8] width 53 height 18
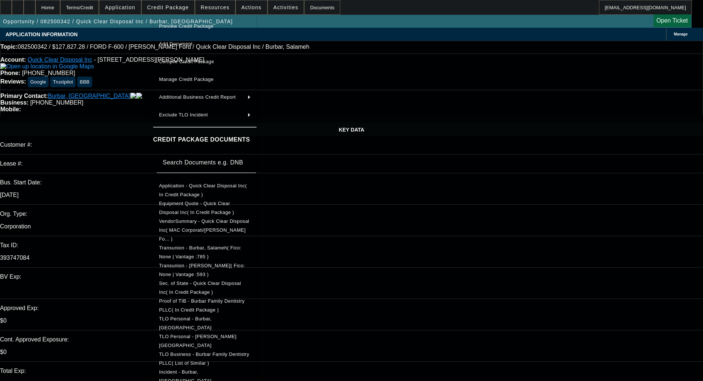
drag, startPoint x: 204, startPoint y: 293, endPoint x: 214, endPoint y: 278, distance: 18.1
click at [215, 279] on div "Preview Credit Package Add Document Compile Credit Package Manage Credit Packag…" at bounding box center [204, 245] width 103 height 462
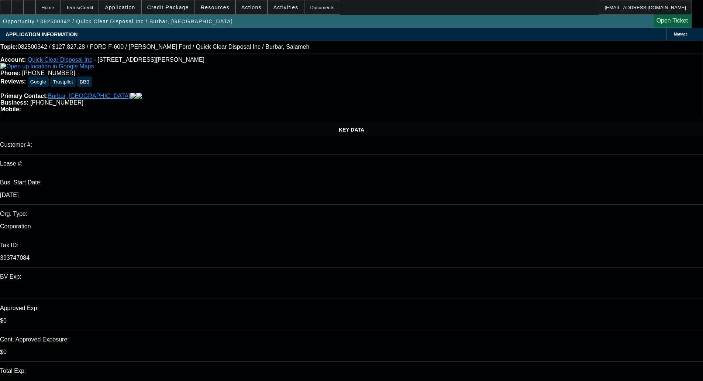
click at [174, 3] on span at bounding box center [168, 8] width 53 height 18
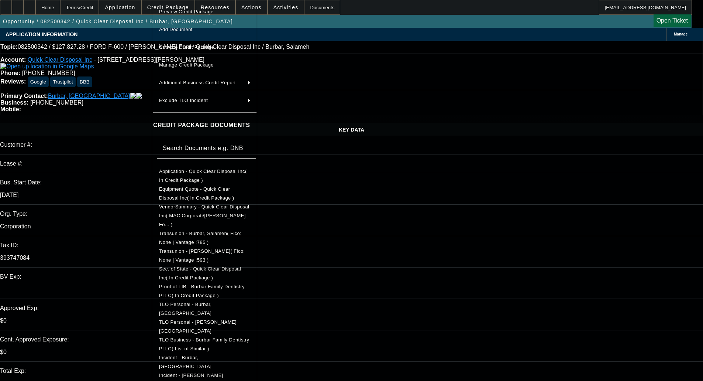
click at [187, 264] on span "Sec. of State - Quick Clear Disposal Inc( In Credit Package )" at bounding box center [205, 273] width 92 height 18
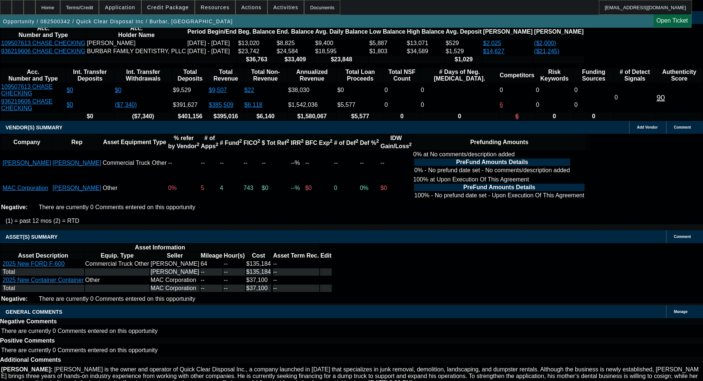
scroll to position [69, 0]
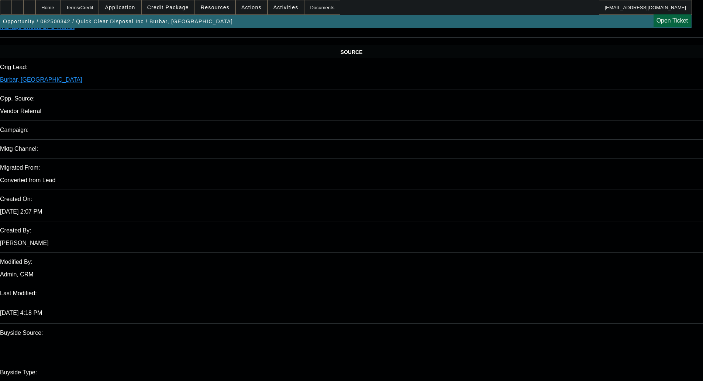
scroll to position [0, 0]
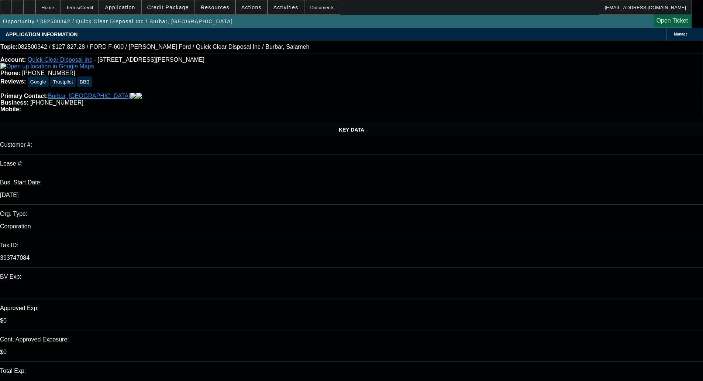
click at [173, 11] on span at bounding box center [168, 8] width 53 height 18
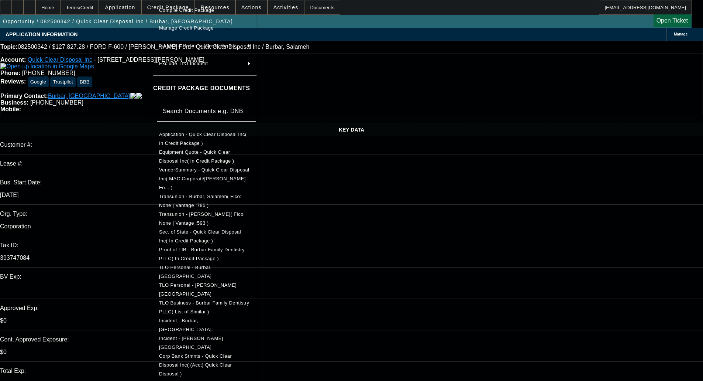
scroll to position [58, 0]
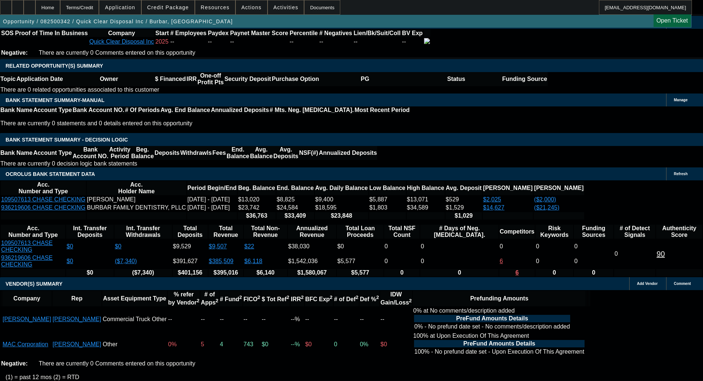
scroll to position [1181, 0]
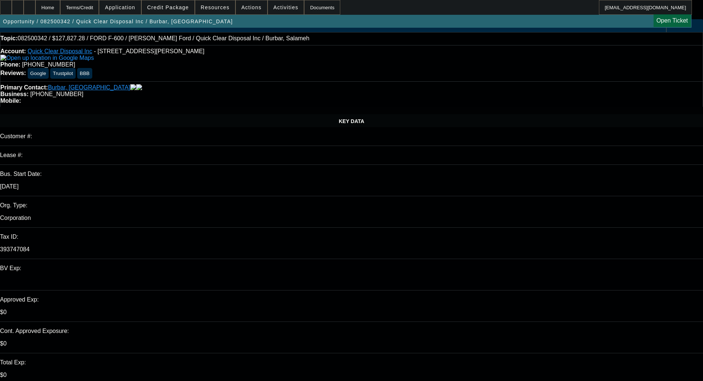
scroll to position [0, 0]
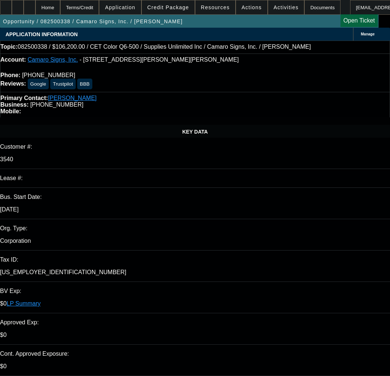
select select "0"
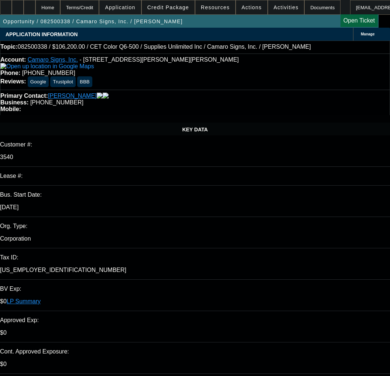
select select "0"
select select "3"
select select "0"
select select "2"
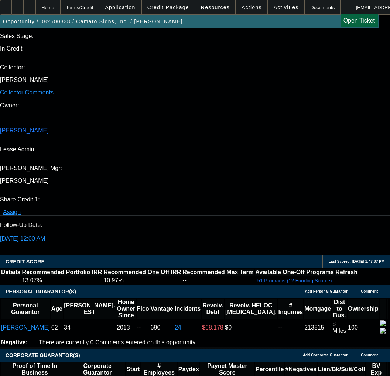
scroll to position [849, 0]
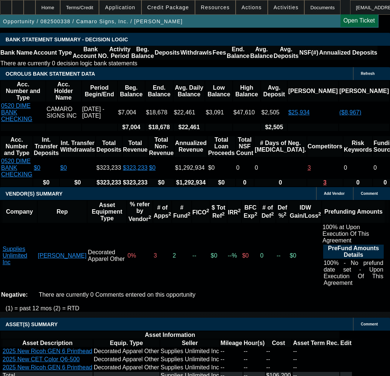
scroll to position [1645, 0]
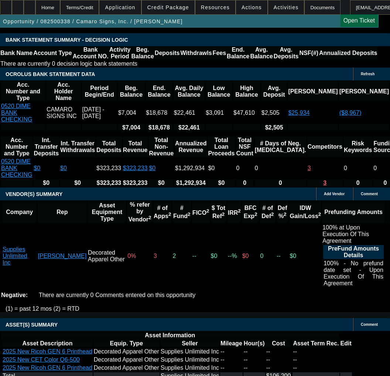
select select "9"
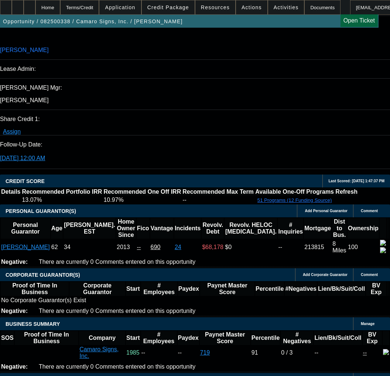
type input "[DATE]"
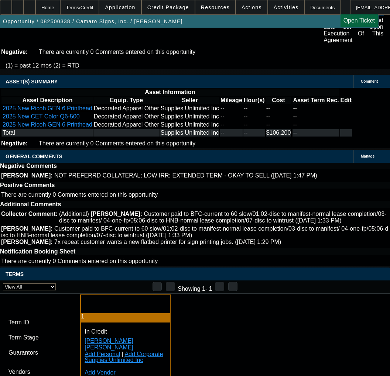
scroll to position [1956, 0]
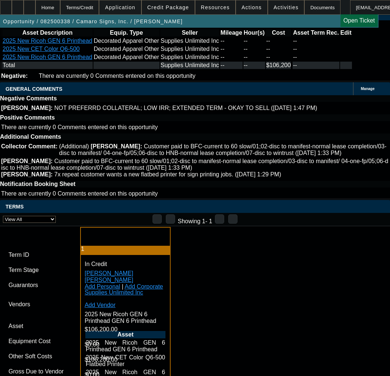
paste input "021766"
type input "021766"
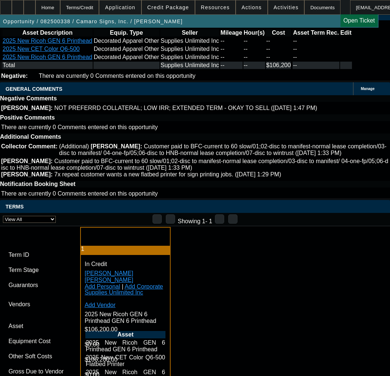
paste input "021766"
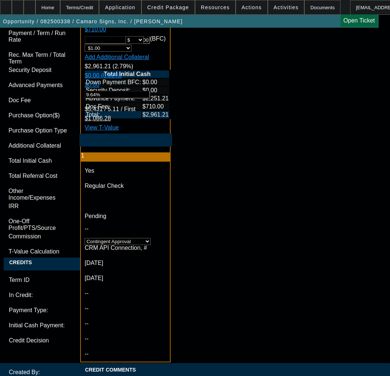
scroll to position [2510, 0]
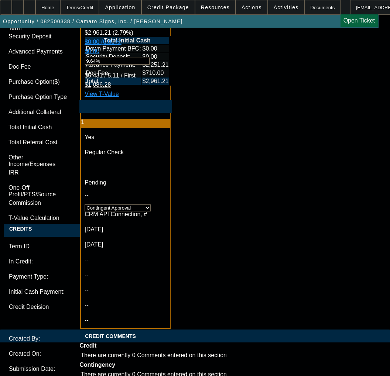
type input "021766"
drag, startPoint x: 173, startPoint y: 232, endPoint x: 179, endPoint y: 210, distance: 23.5
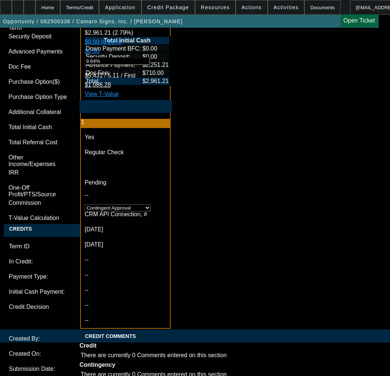
paste textarea "Amount Approved: $110,000.00 Term Approved: 60"
paste textarea "Approved Pricing Tier: 1"
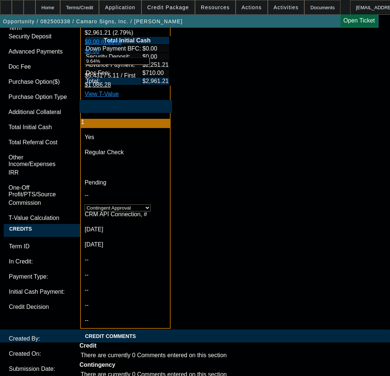
paste textarea "Equipment: - 2025 New RicohGEN 6 Printhead GEN 6 Printhead; - 2025 New CET Colo…"
type textarea "APPPROVED BY FCEF - Amount Approved: $110,000.00; Term Approved: 60; Approved P…"
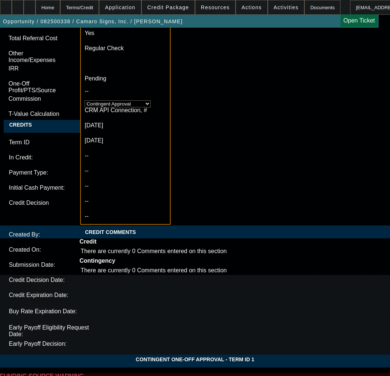
scroll to position [2658, 0]
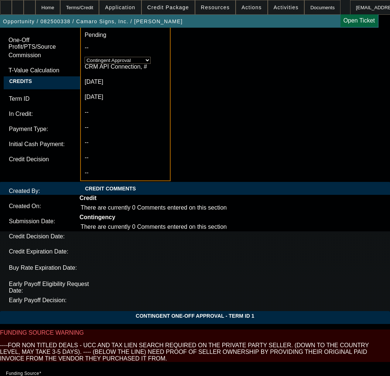
type textarea "CONTINGENT ON SELLER SOS, PAYNET, CONFIRMATION OF LEAD & SHIPPING TIME;"
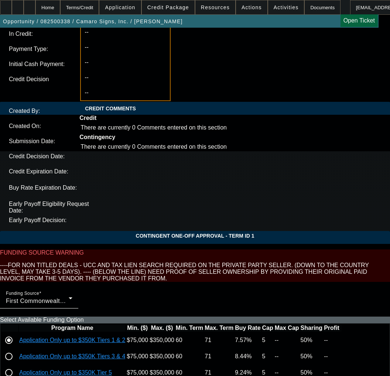
scroll to position [2765, 0]
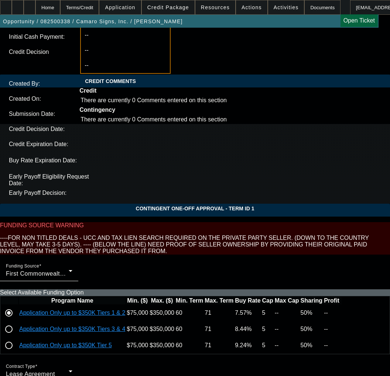
click at [68, 241] on span "13" at bounding box center [71, 237] width 13 height 13
type input "8/13/2025"
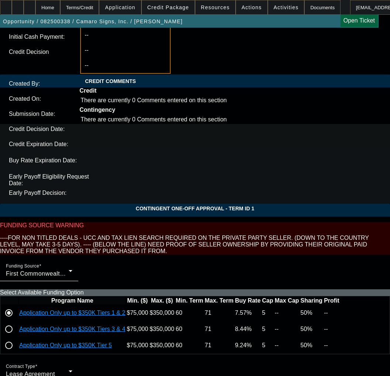
type input "04:05"
type input "02:43"
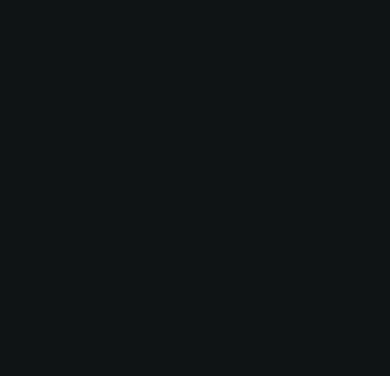
select select "0"
select select "3"
select select "0"
select select "2"
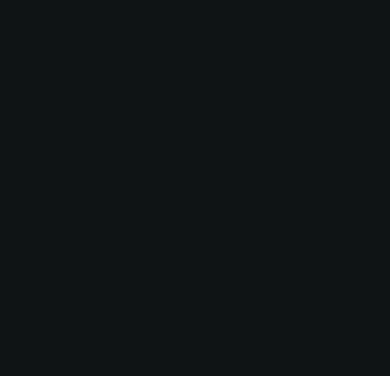
select select "0"
select select "3"
select select "0"
select select "2"
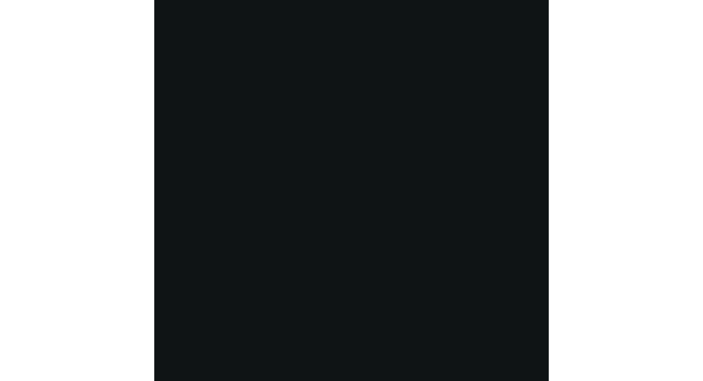
scroll to position [0, 0]
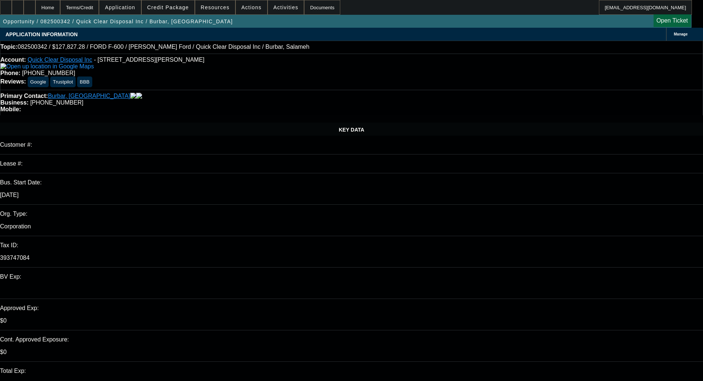
select select "0"
select select "2"
select select "0"
select select "19"
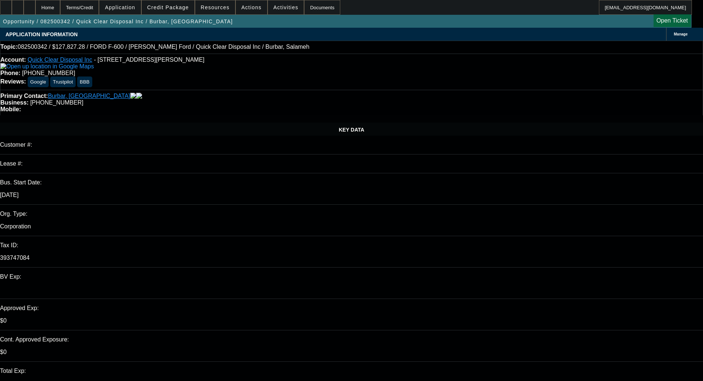
select select "0.2"
select select "2"
select select "0"
select select "6"
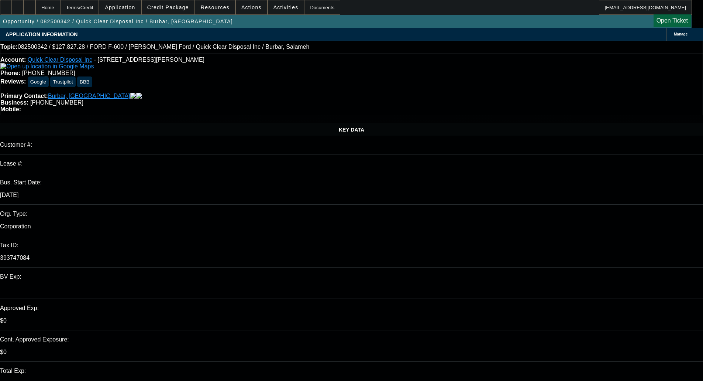
select select "0.2"
select select "2"
select select "0"
select select "6"
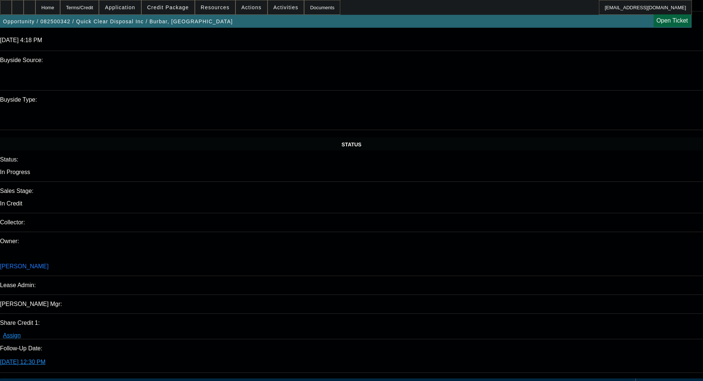
scroll to position [738, 0]
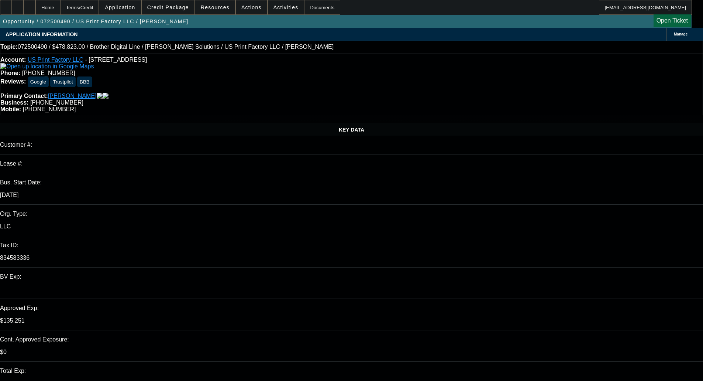
select select "0"
select select "6"
select select "0"
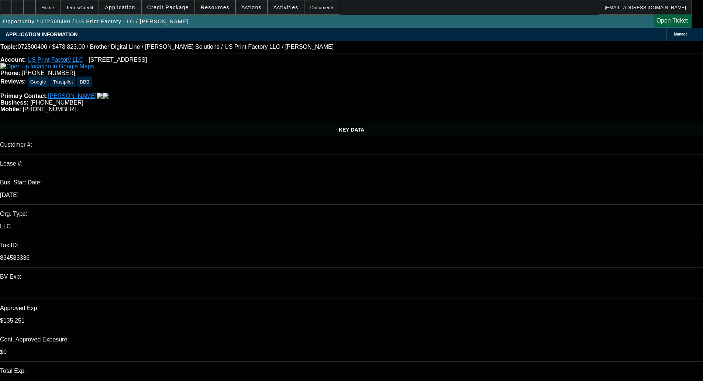
select select "0"
select select "6"
select select "0"
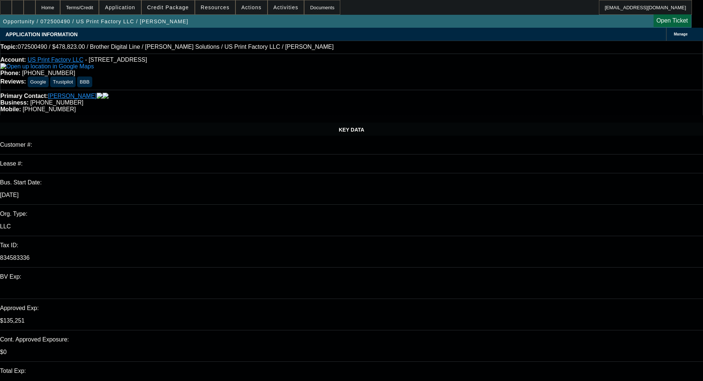
select select "0"
select select "6"
select select "0"
select select "2"
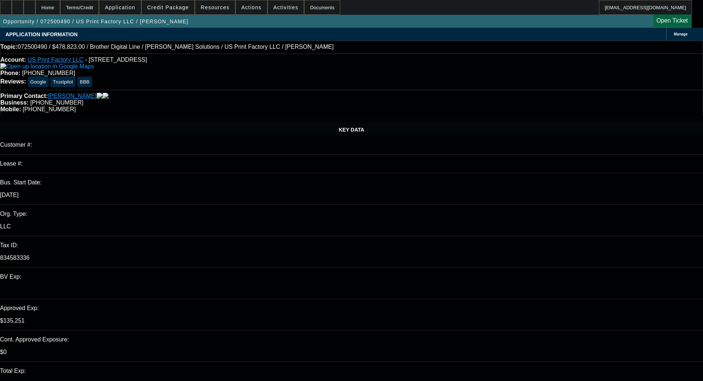
select select "0"
select select "6"
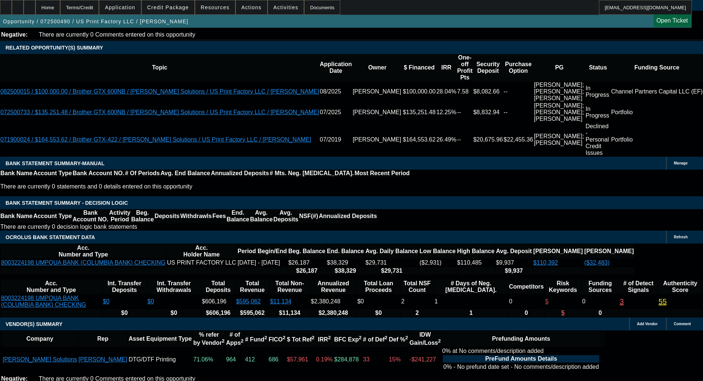
scroll to position [11, 0]
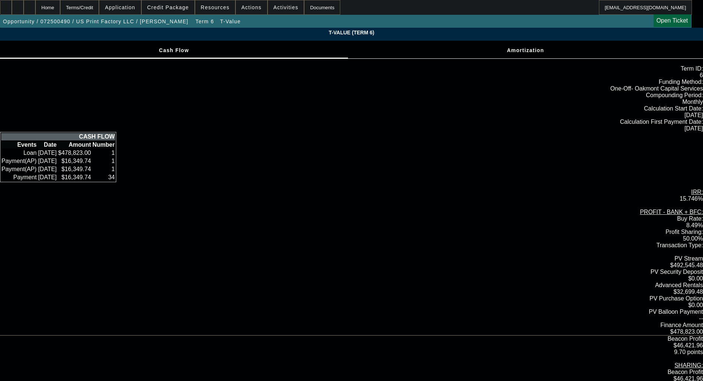
scroll to position [37, 0]
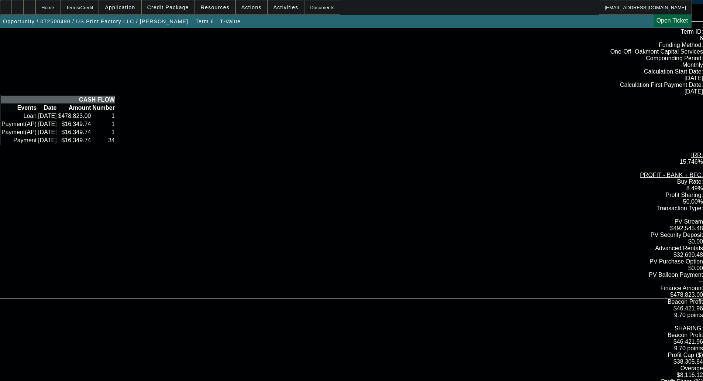
click at [91, 173] on div "T-Value (Term 6) Cash Flow Amortization Term ID: 6 Funding Method:" at bounding box center [351, 312] width 703 height 643
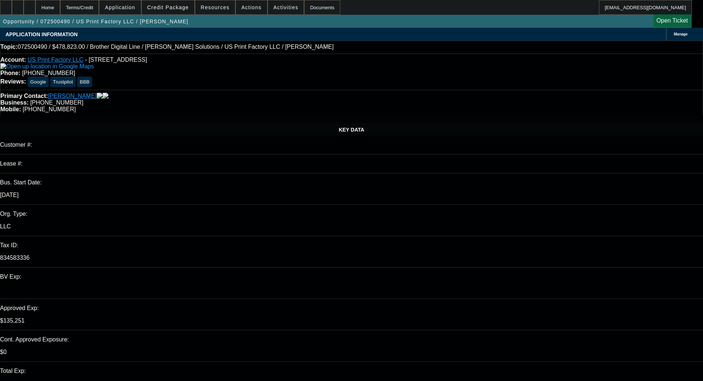
click at [140, 223] on p "LLC" at bounding box center [351, 226] width 703 height 7
select select "0"
select select "6"
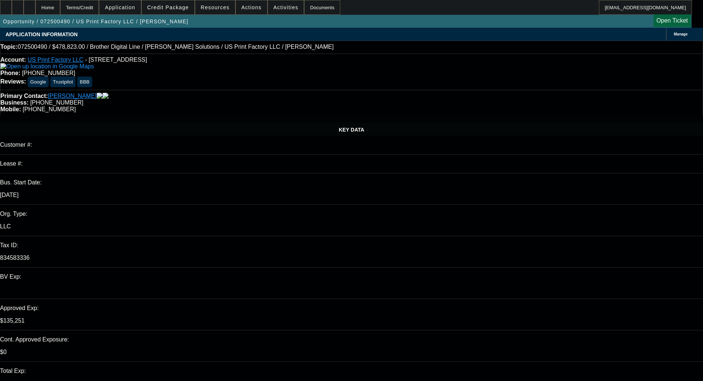
select select "0"
select select "6"
select select "0"
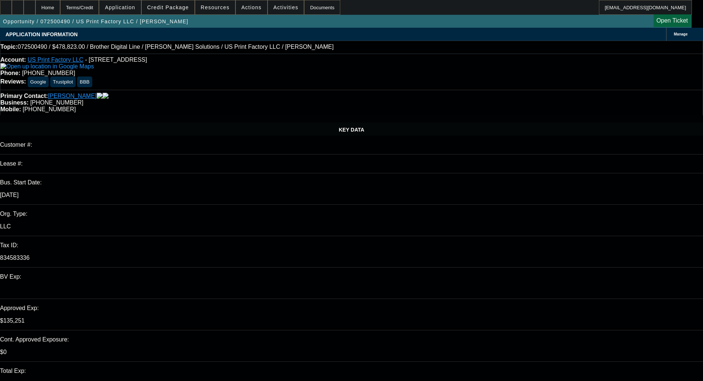
select select "0"
select select "6"
select select "0"
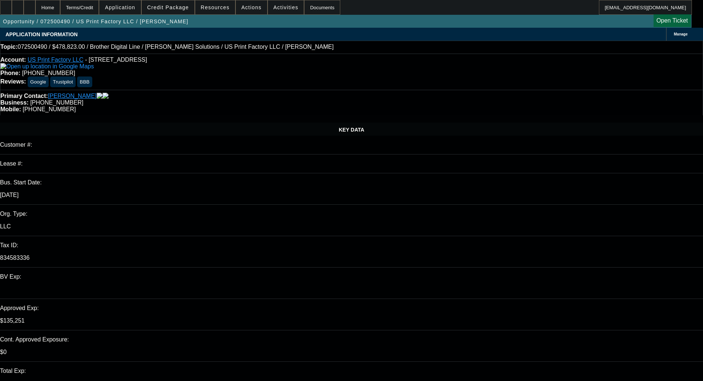
select select "0"
select select "6"
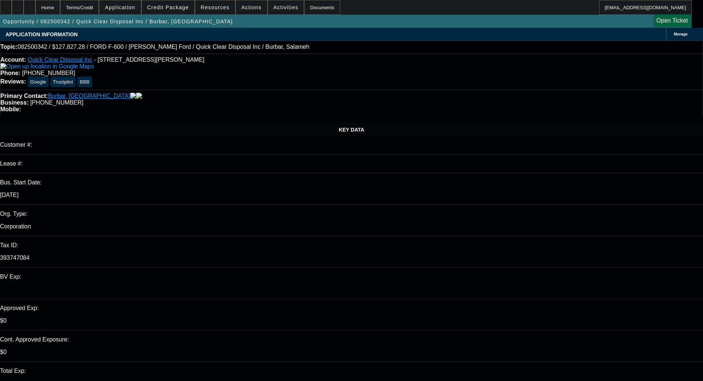
select select "0"
select select "2"
select select "0"
select select "19"
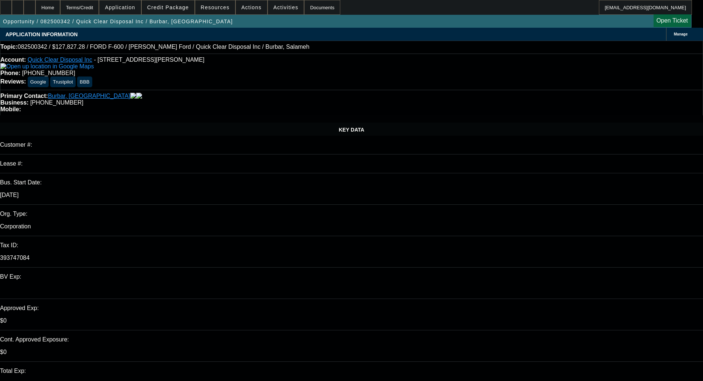
select select "0.2"
select select "2"
select select "0"
select select "6"
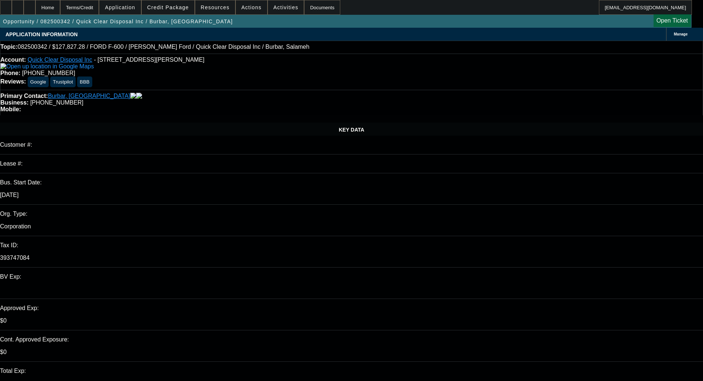
select select "0.2"
select select "2"
select select "0"
select select "6"
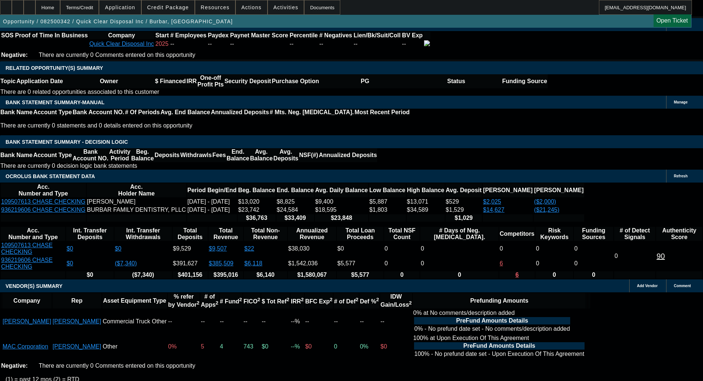
scroll to position [1181, 0]
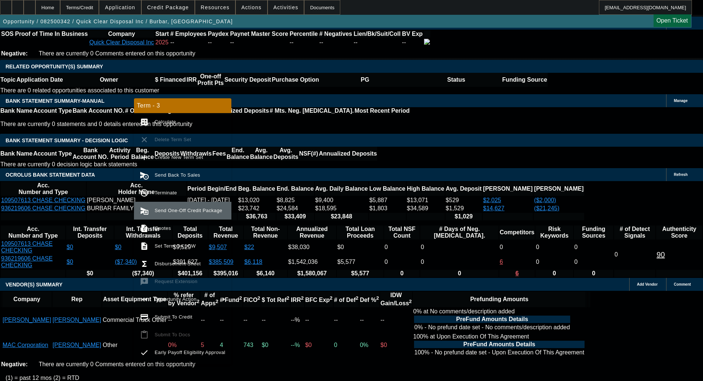
click at [179, 209] on span "Send One-Off Credit Package" at bounding box center [189, 210] width 68 height 6
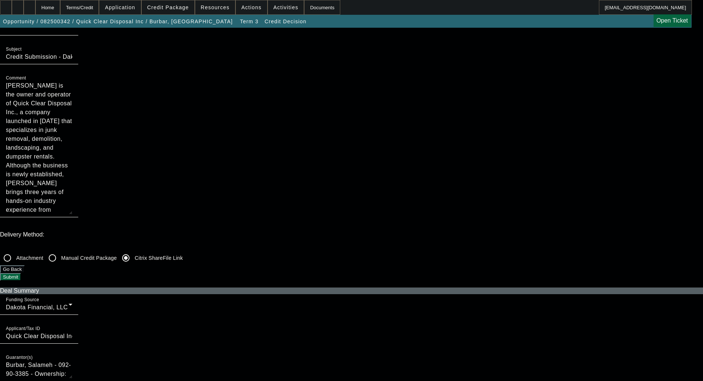
scroll to position [148, 0]
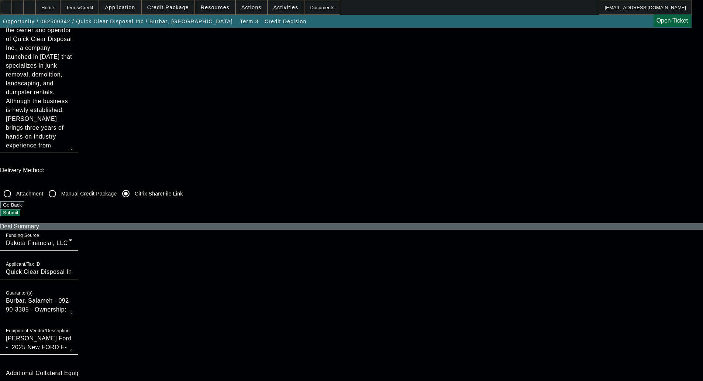
checkbox input "true"
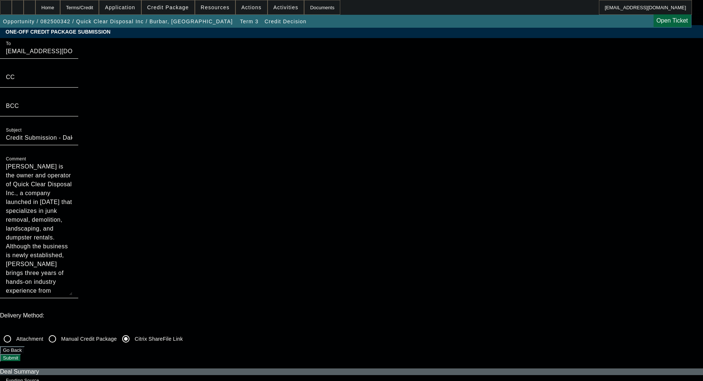
scroll to position [0, 0]
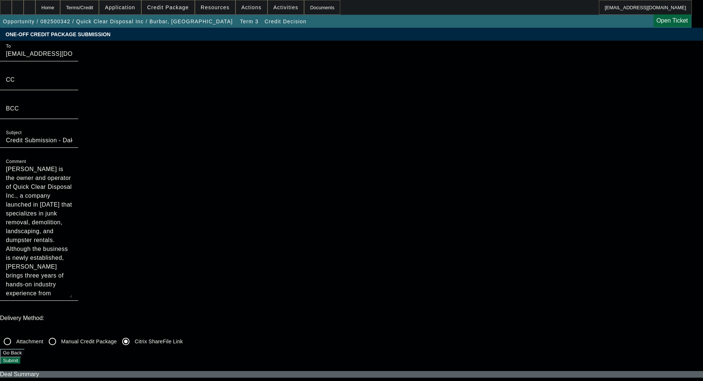
click at [21, 356] on button "Submit" at bounding box center [10, 360] width 21 height 8
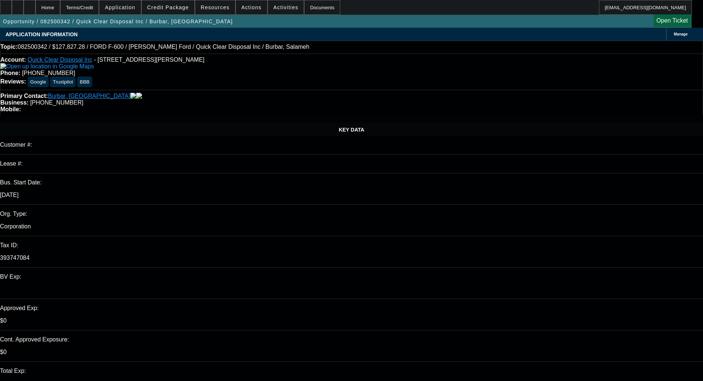
select select "0"
select select "2"
select select "0"
select select "19"
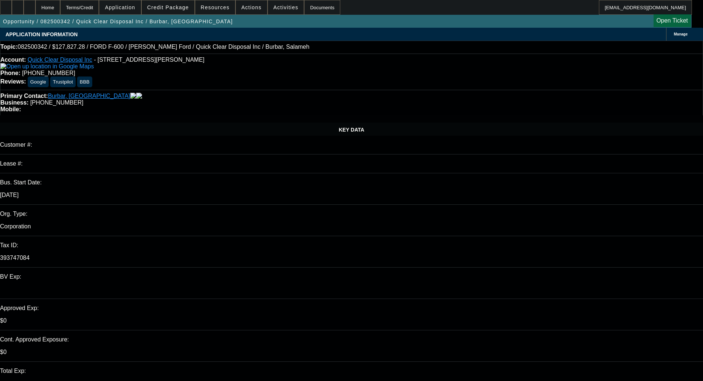
select select "0.2"
select select "2"
select select "0"
select select "6"
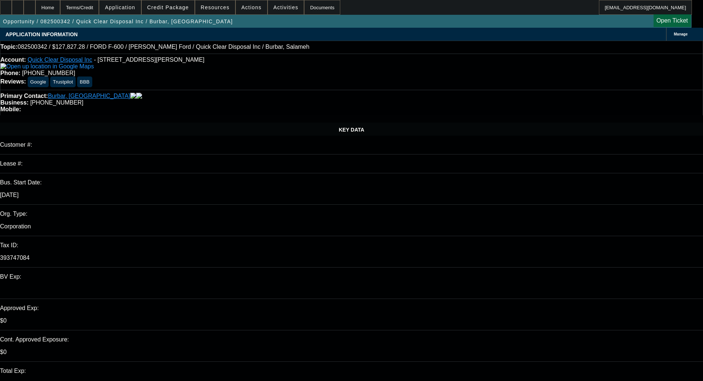
select select "0.2"
select select "2"
select select "0"
select select "6"
